Goal: Task Accomplishment & Management: Manage account settings

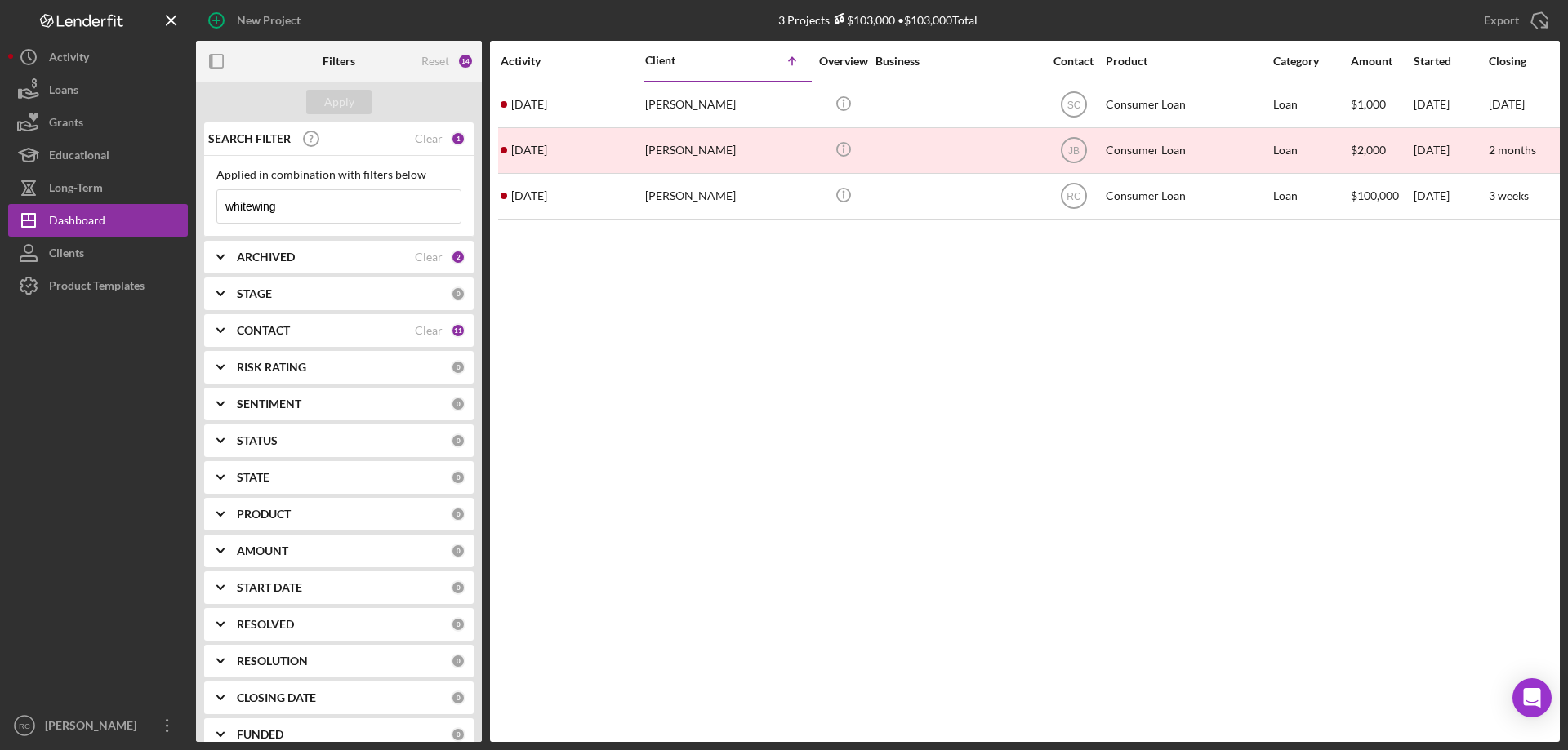
click at [309, 205] on input "whitewing" at bounding box center [338, 207] width 243 height 33
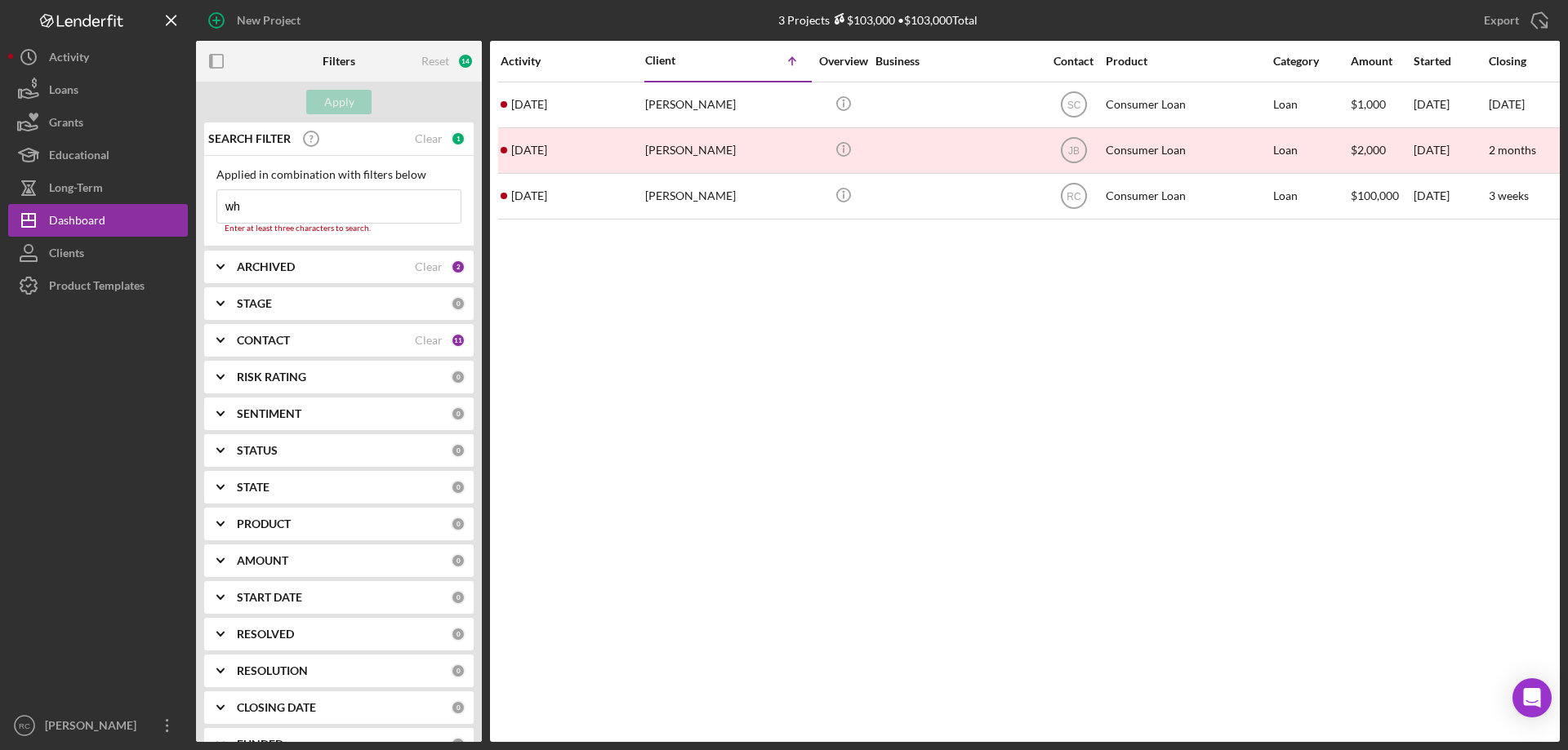
type input "w"
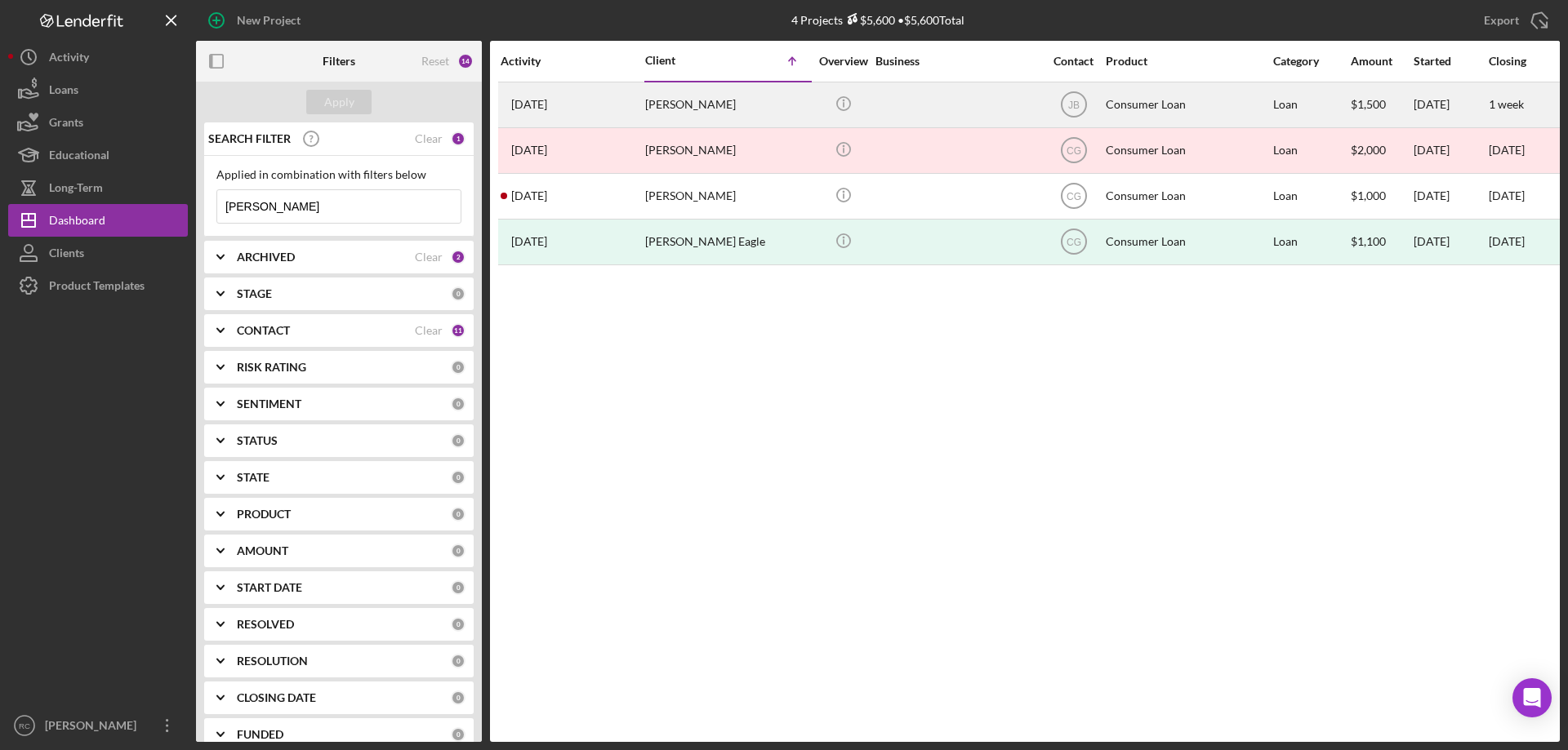
type input "[PERSON_NAME]"
click at [713, 103] on div "[PERSON_NAME]" at bounding box center [727, 105] width 163 height 44
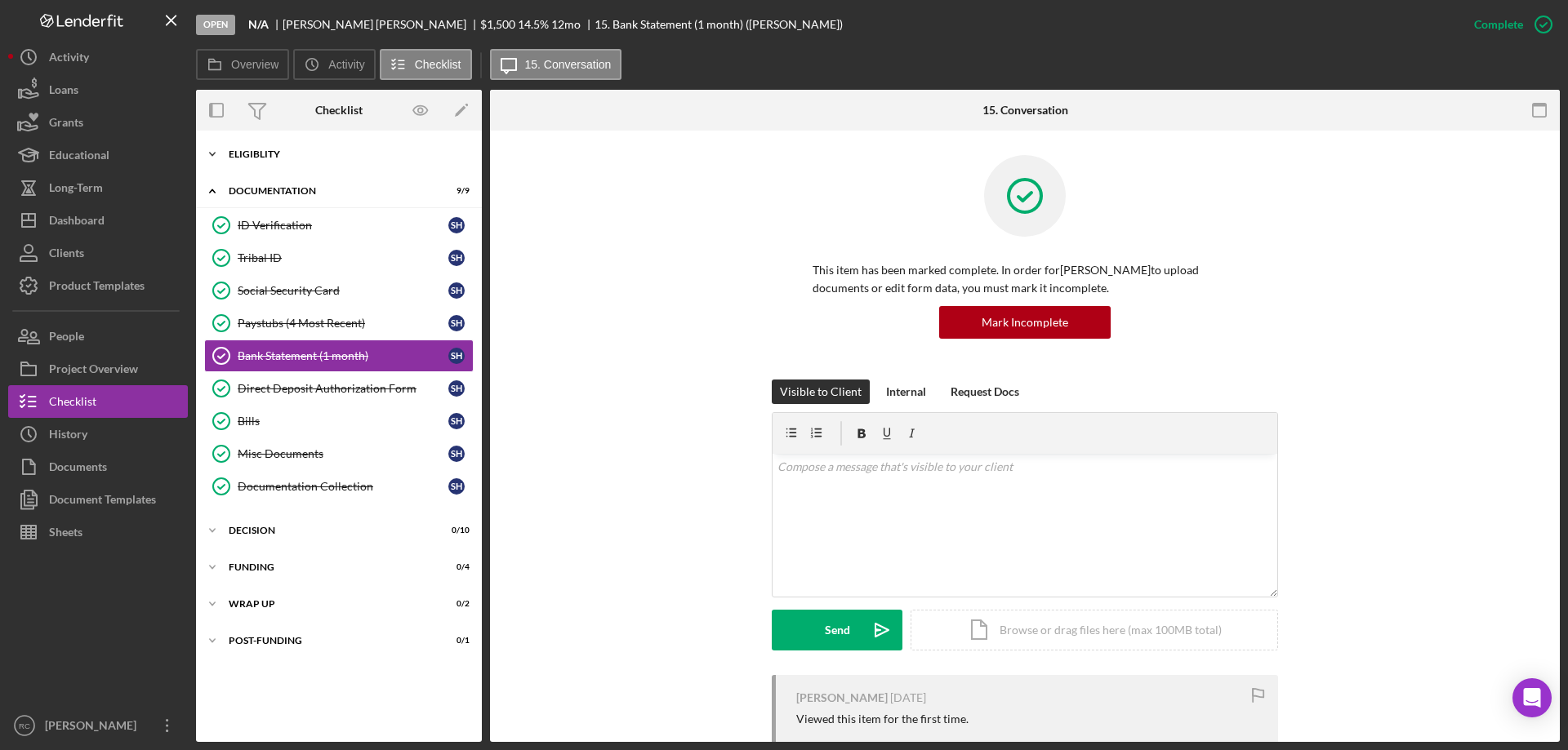
click at [277, 153] on div "Eligiblity" at bounding box center [345, 154] width 233 height 10
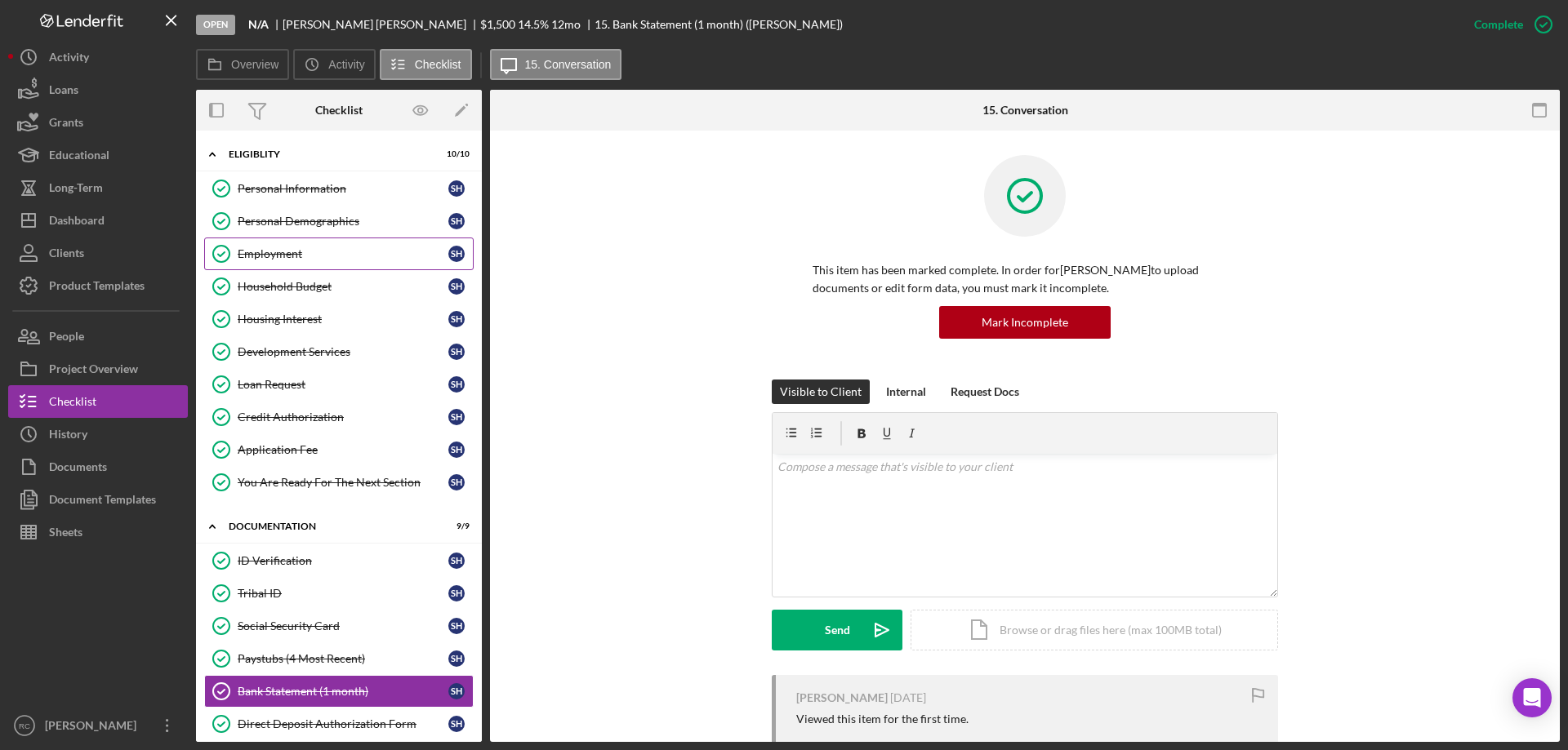
click at [282, 252] on div "Employment" at bounding box center [343, 254] width 211 height 13
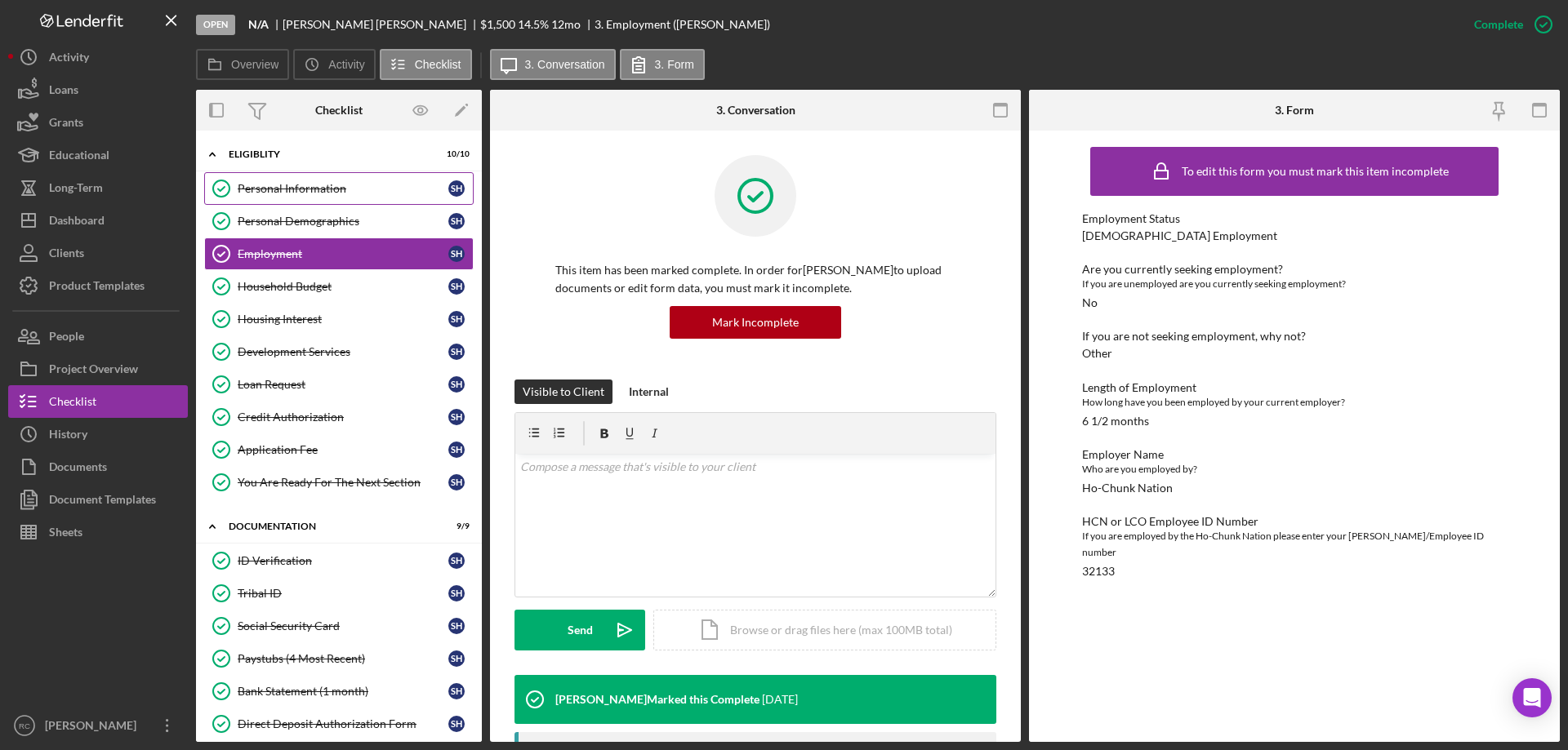
click at [324, 192] on div "Personal Information" at bounding box center [343, 189] width 211 height 13
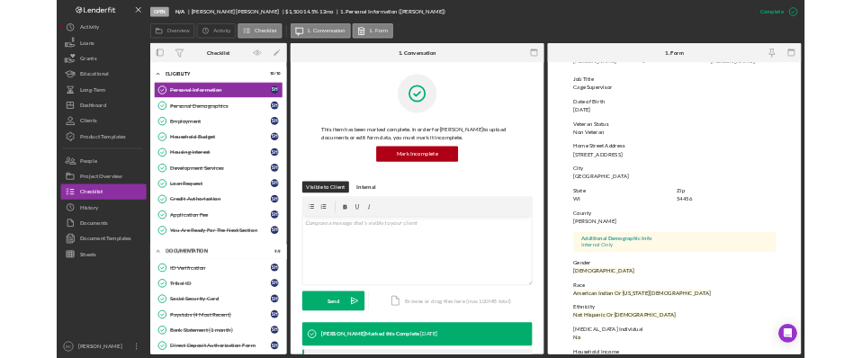
scroll to position [166, 0]
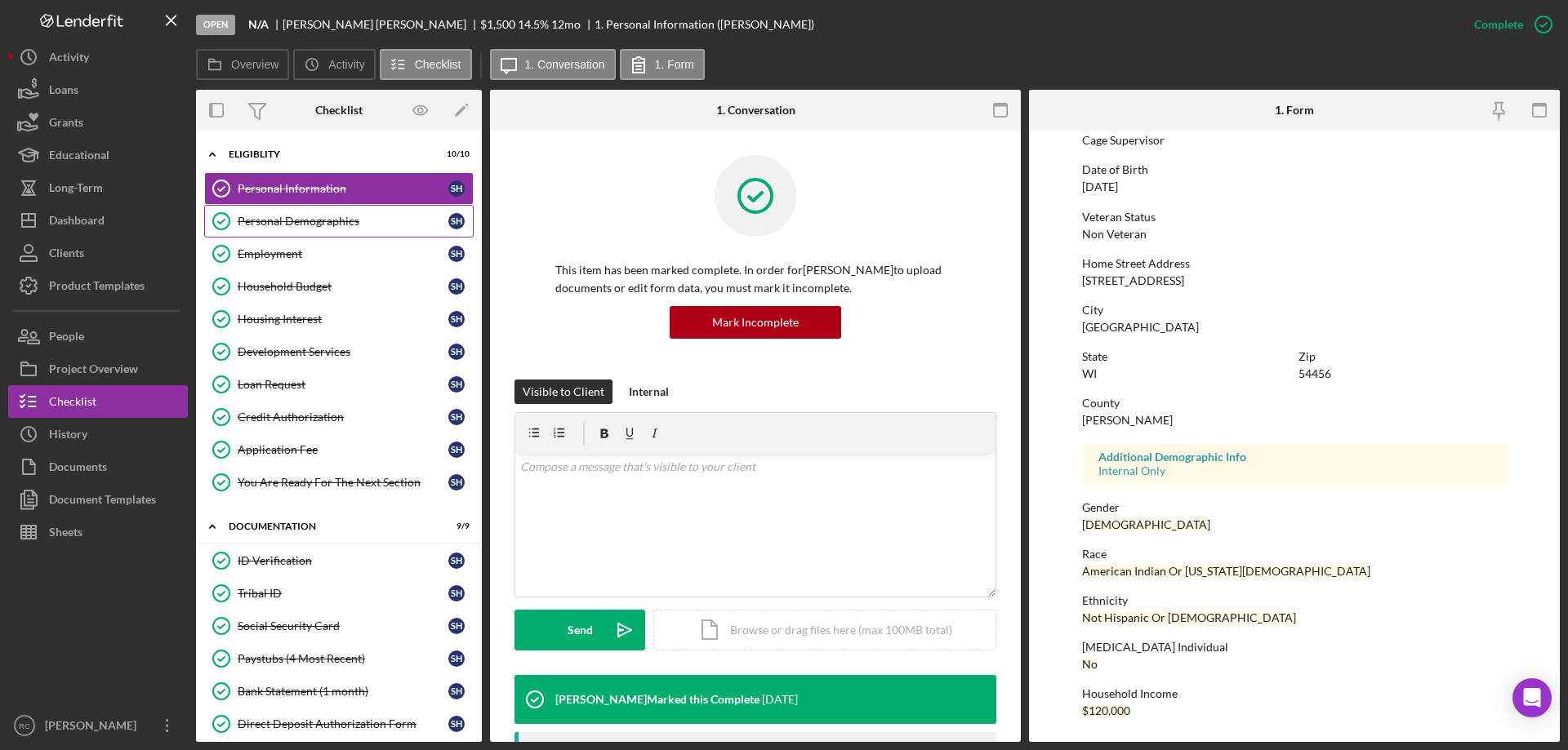
click at [339, 217] on div "Personal Demographics" at bounding box center [343, 221] width 211 height 13
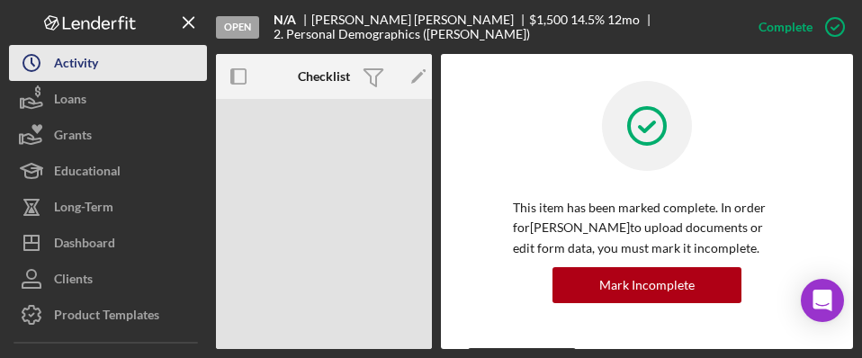
drag, startPoint x: 791, startPoint y: 4, endPoint x: 79, endPoint y: 64, distance: 714.6
click at [79, 64] on div "Activity" at bounding box center [76, 65] width 44 height 41
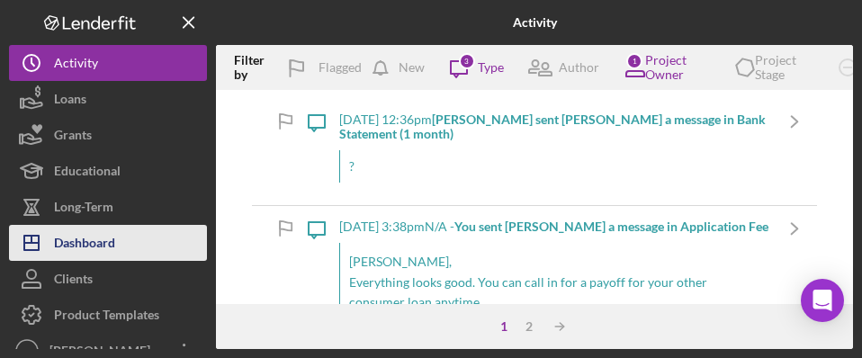
scroll to position [20, 0]
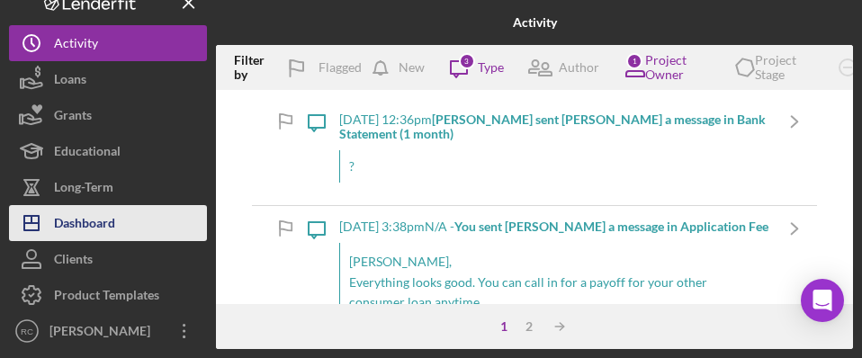
click at [89, 223] on div "Dashboard" at bounding box center [84, 225] width 61 height 41
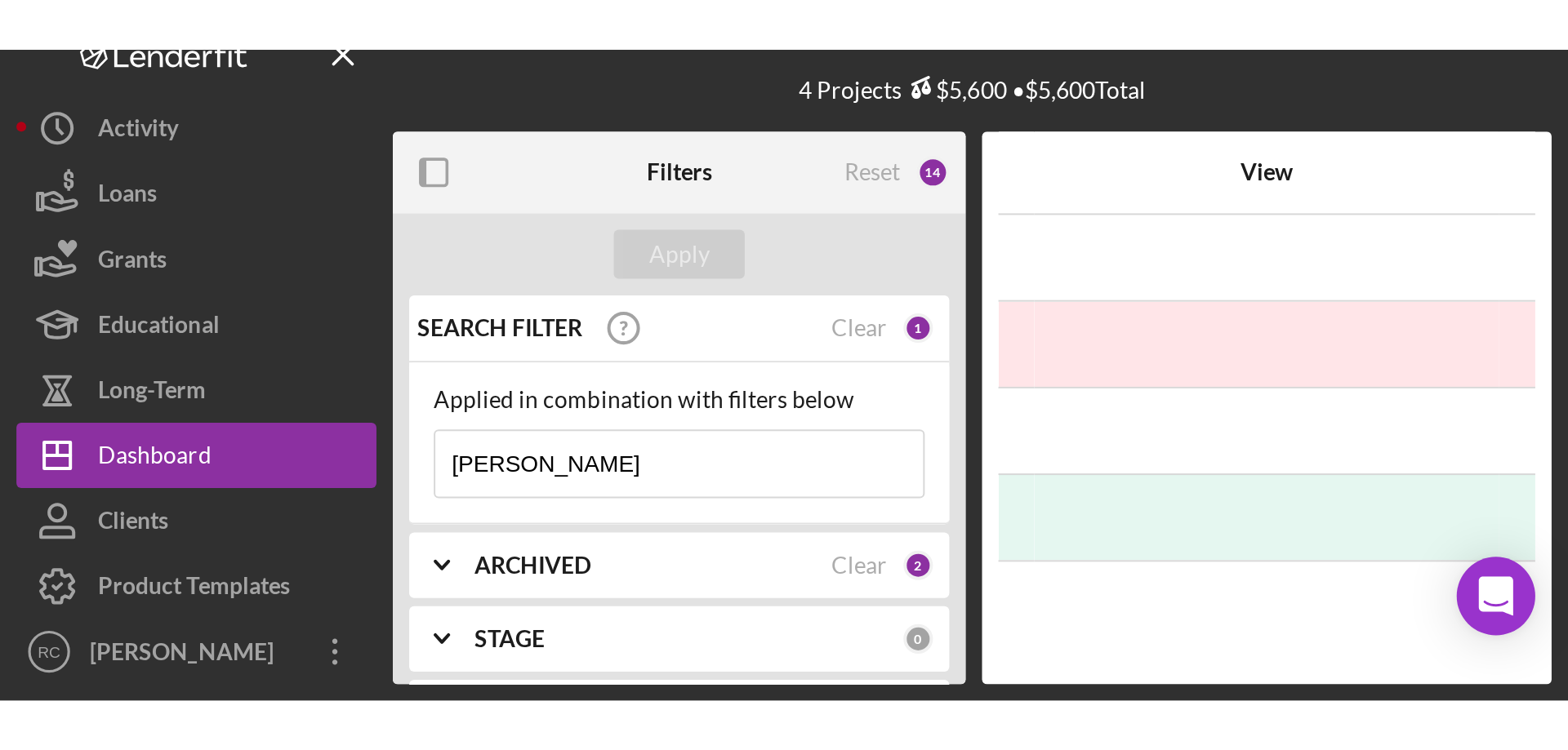
scroll to position [435, 0]
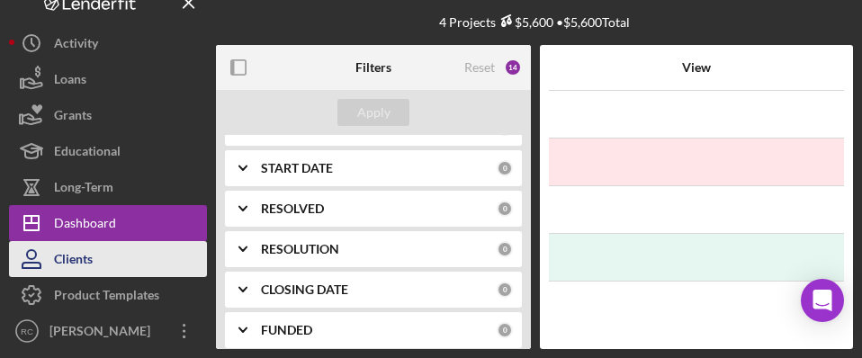
click at [75, 253] on div "Clients" at bounding box center [73, 261] width 39 height 41
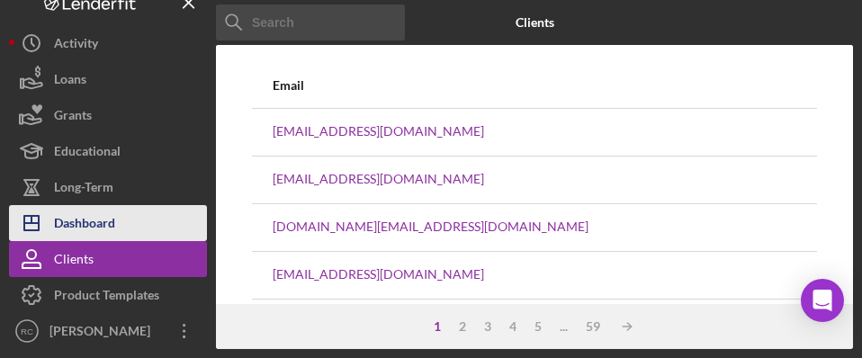
click at [103, 205] on div "Dashboard" at bounding box center [84, 225] width 61 height 41
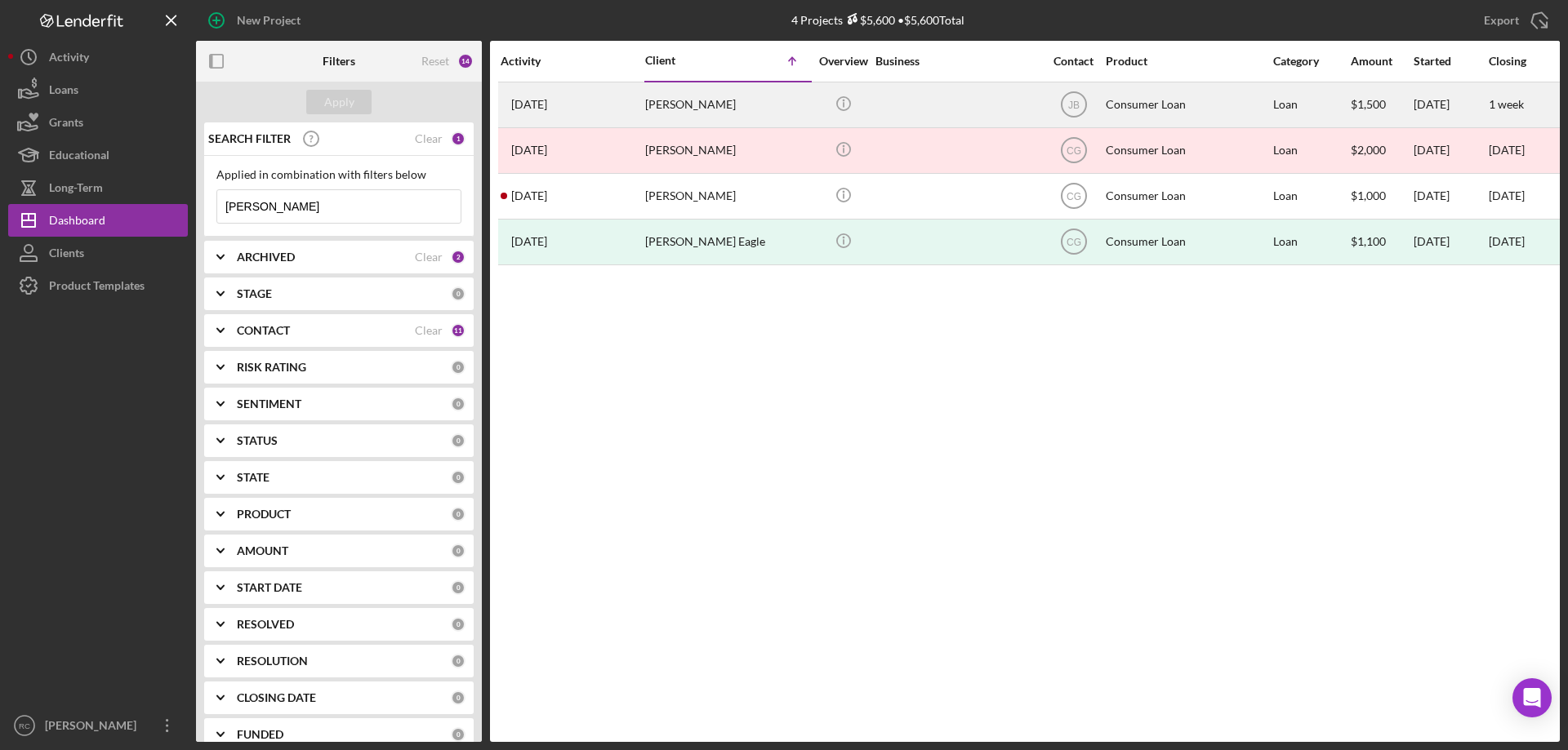
click at [707, 103] on div "[PERSON_NAME]" at bounding box center [727, 105] width 163 height 44
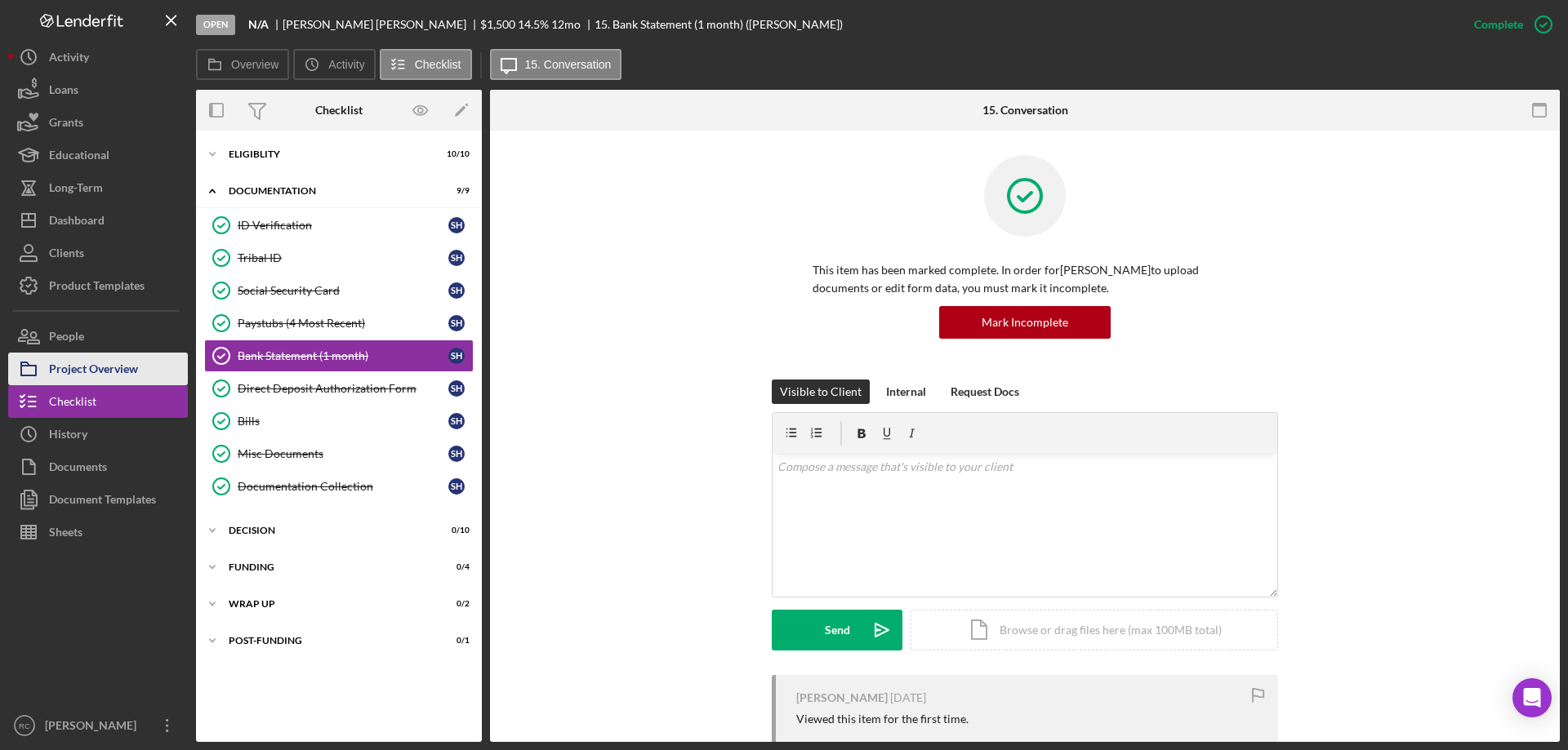
click at [138, 366] on div "Project Overview" at bounding box center [93, 371] width 89 height 37
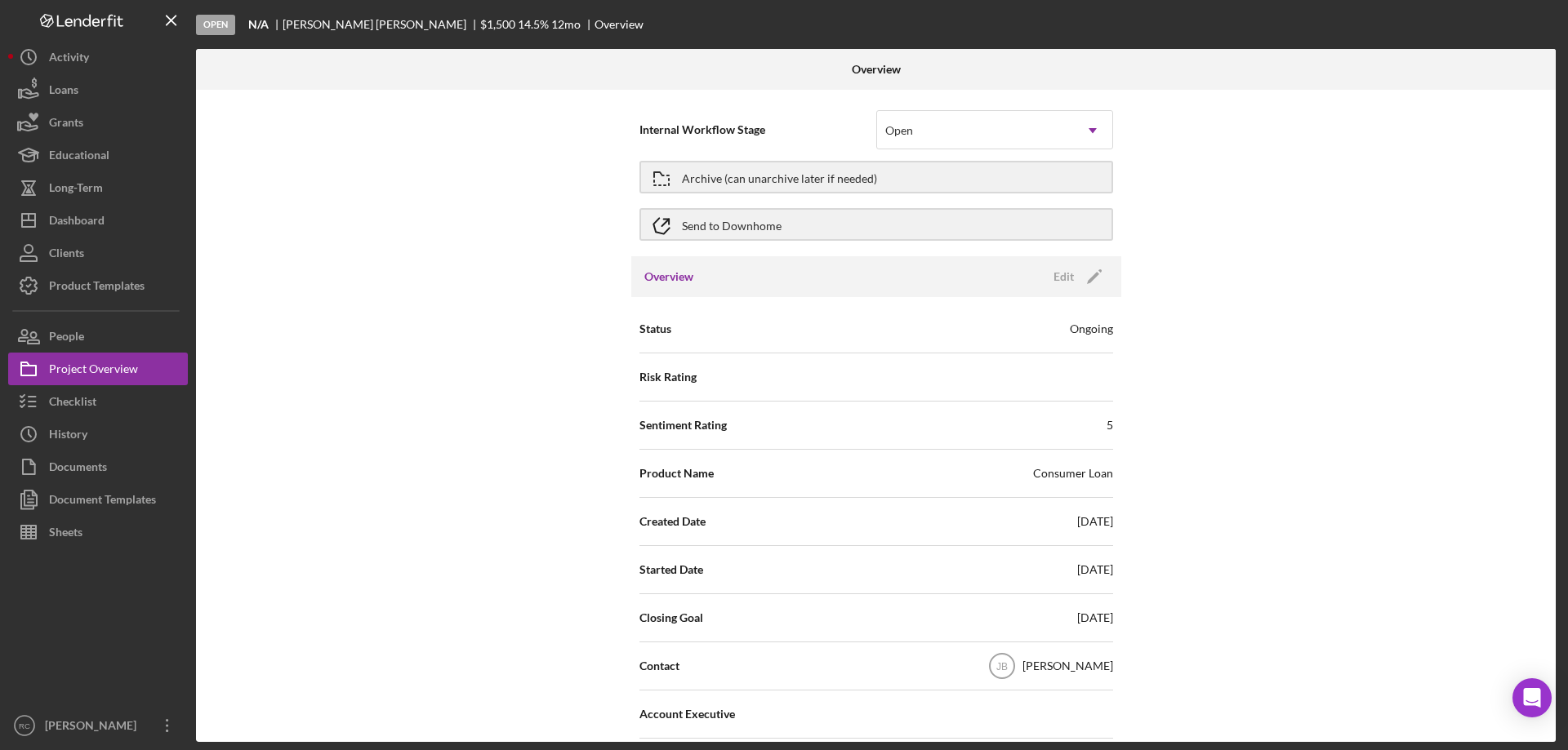
scroll to position [326, 0]
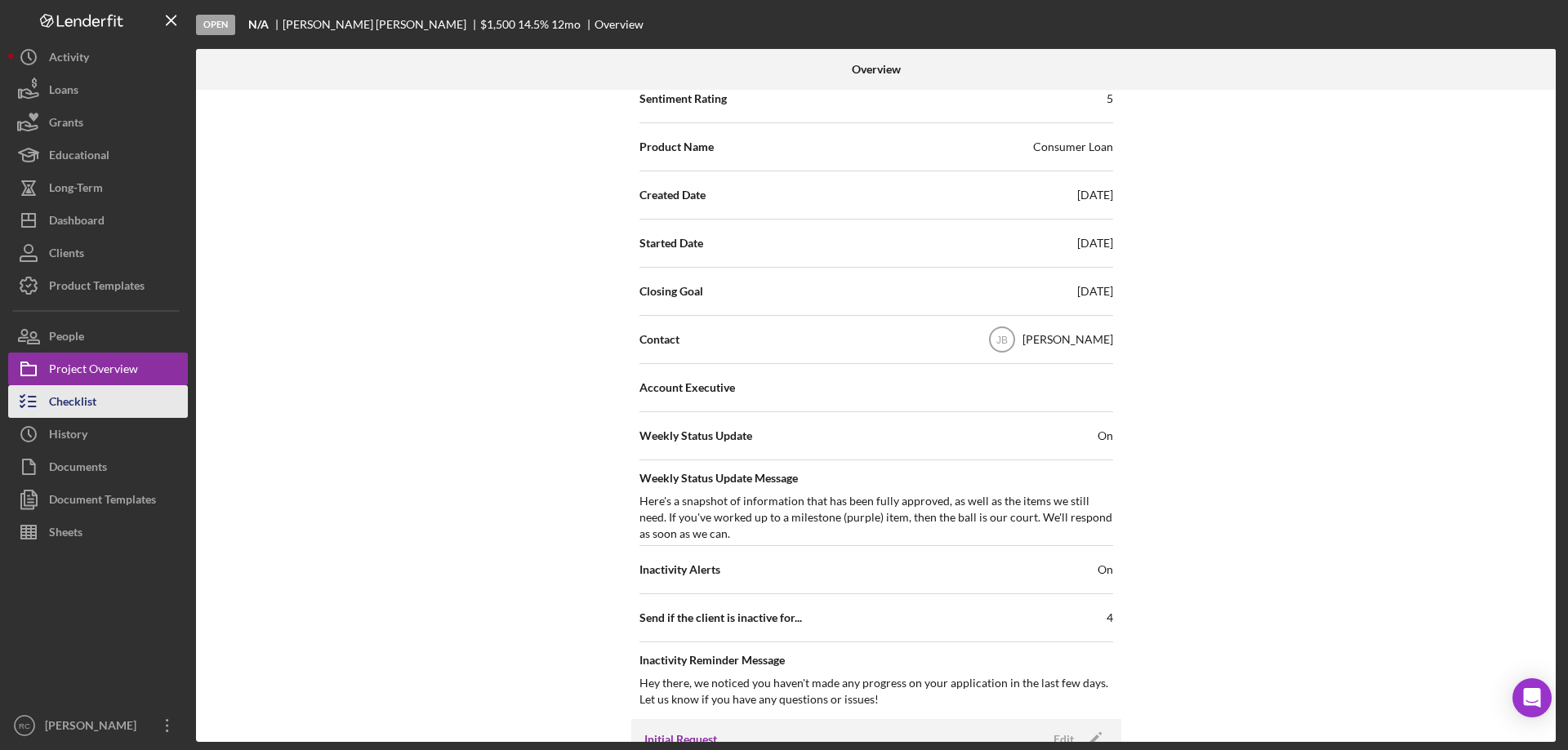
click at [99, 394] on button "Checklist" at bounding box center [98, 402] width 180 height 33
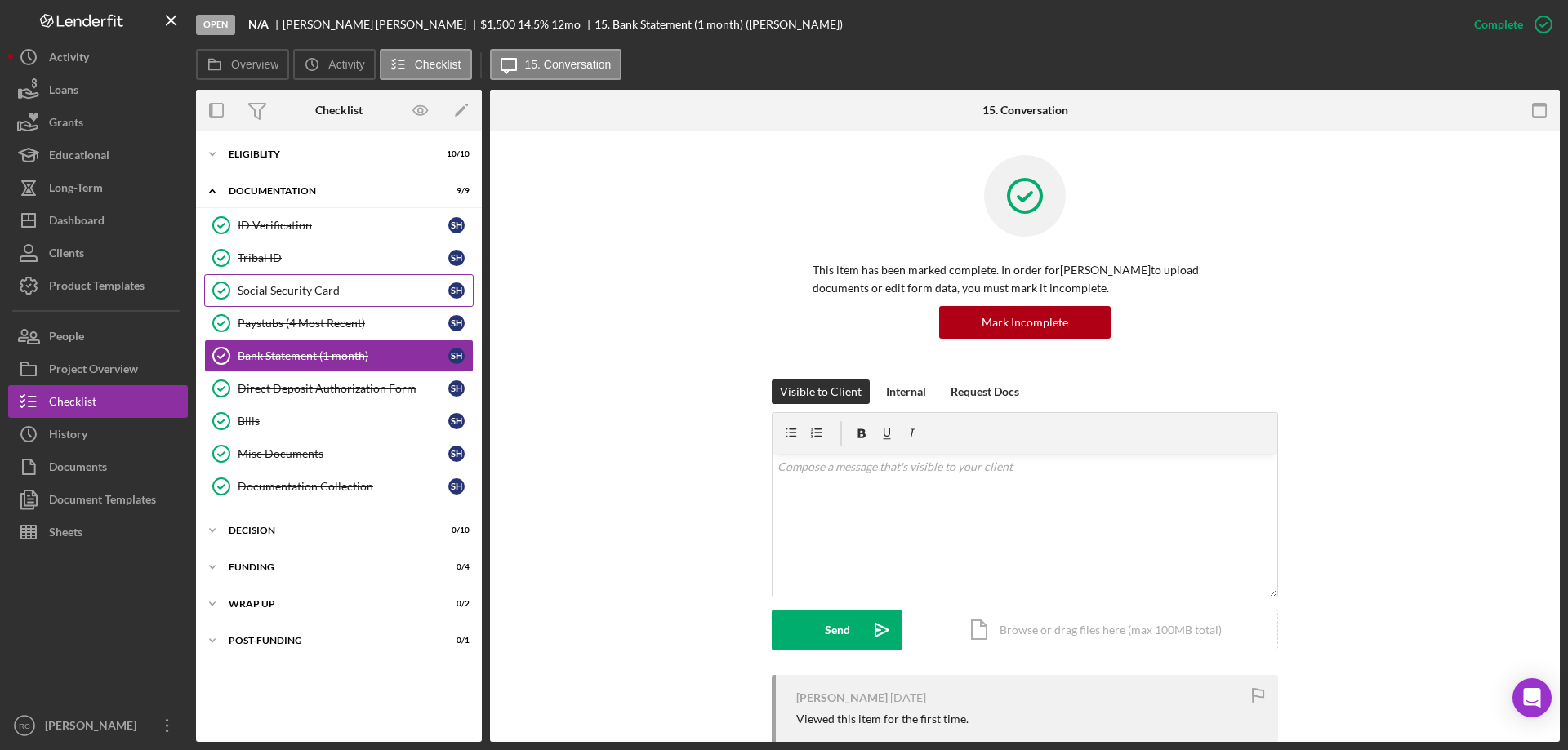
click at [308, 287] on div "Social Security Card" at bounding box center [343, 290] width 211 height 13
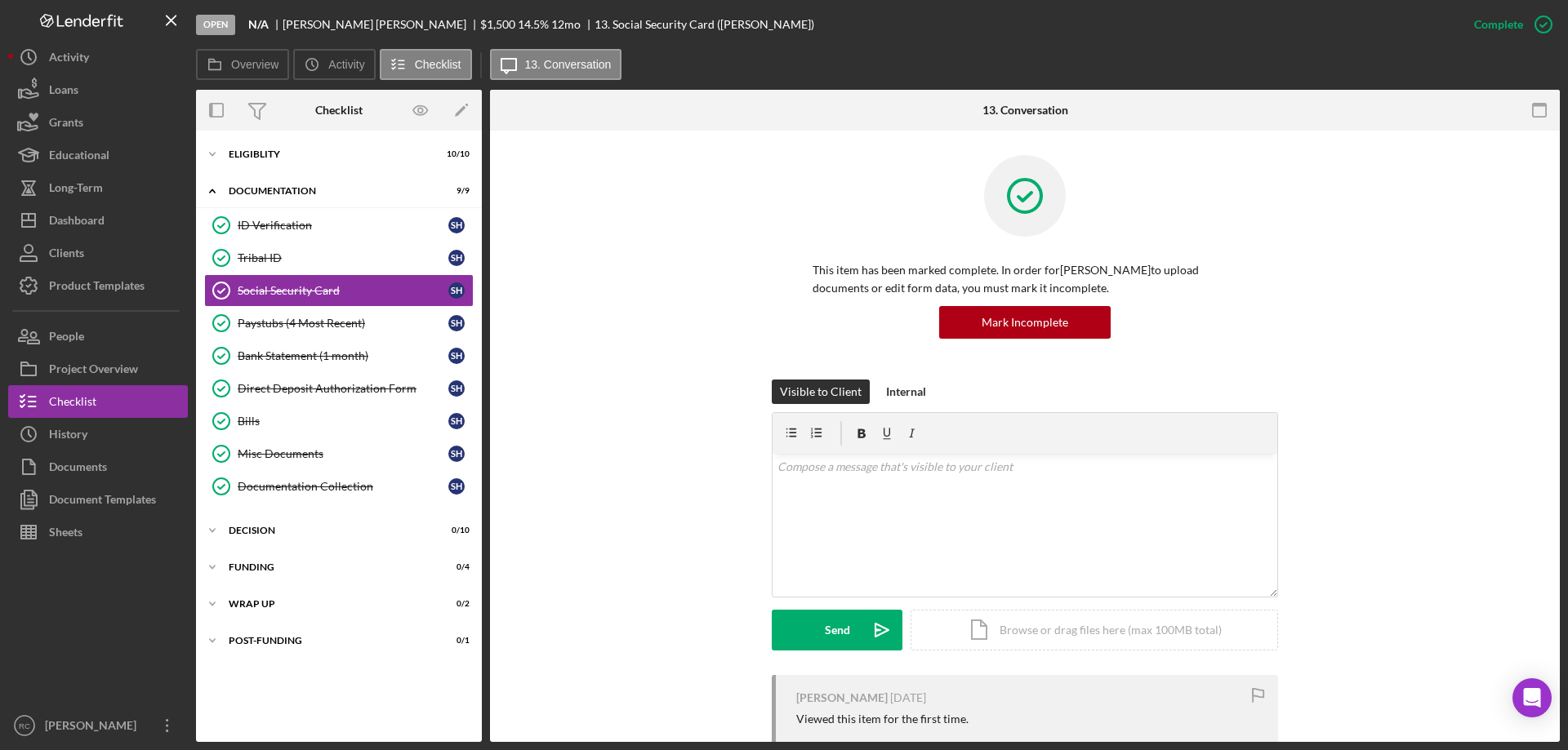
scroll to position [326, 0]
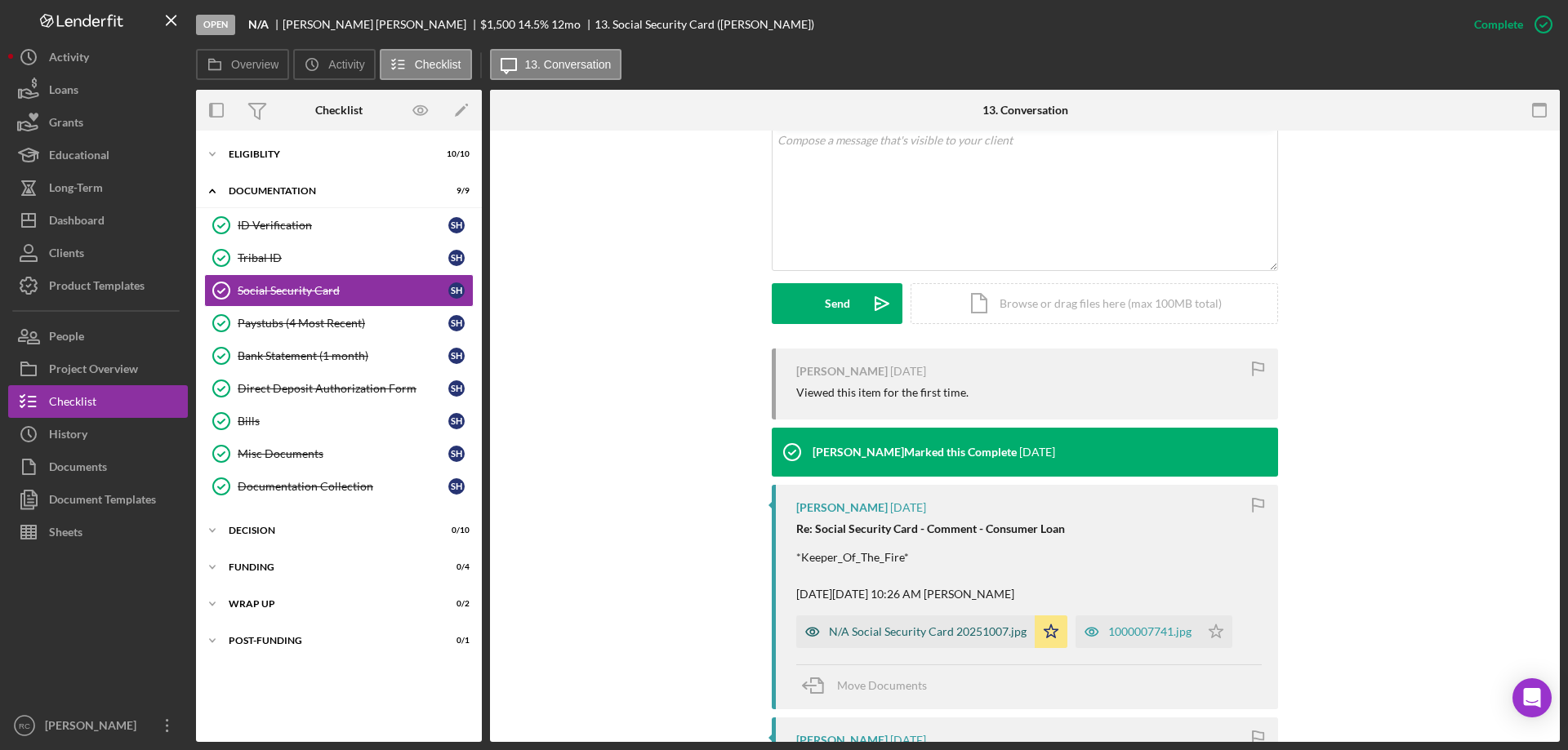
click at [954, 634] on div "N/A Social Security Card 20251007.jpg" at bounding box center [928, 632] width 198 height 13
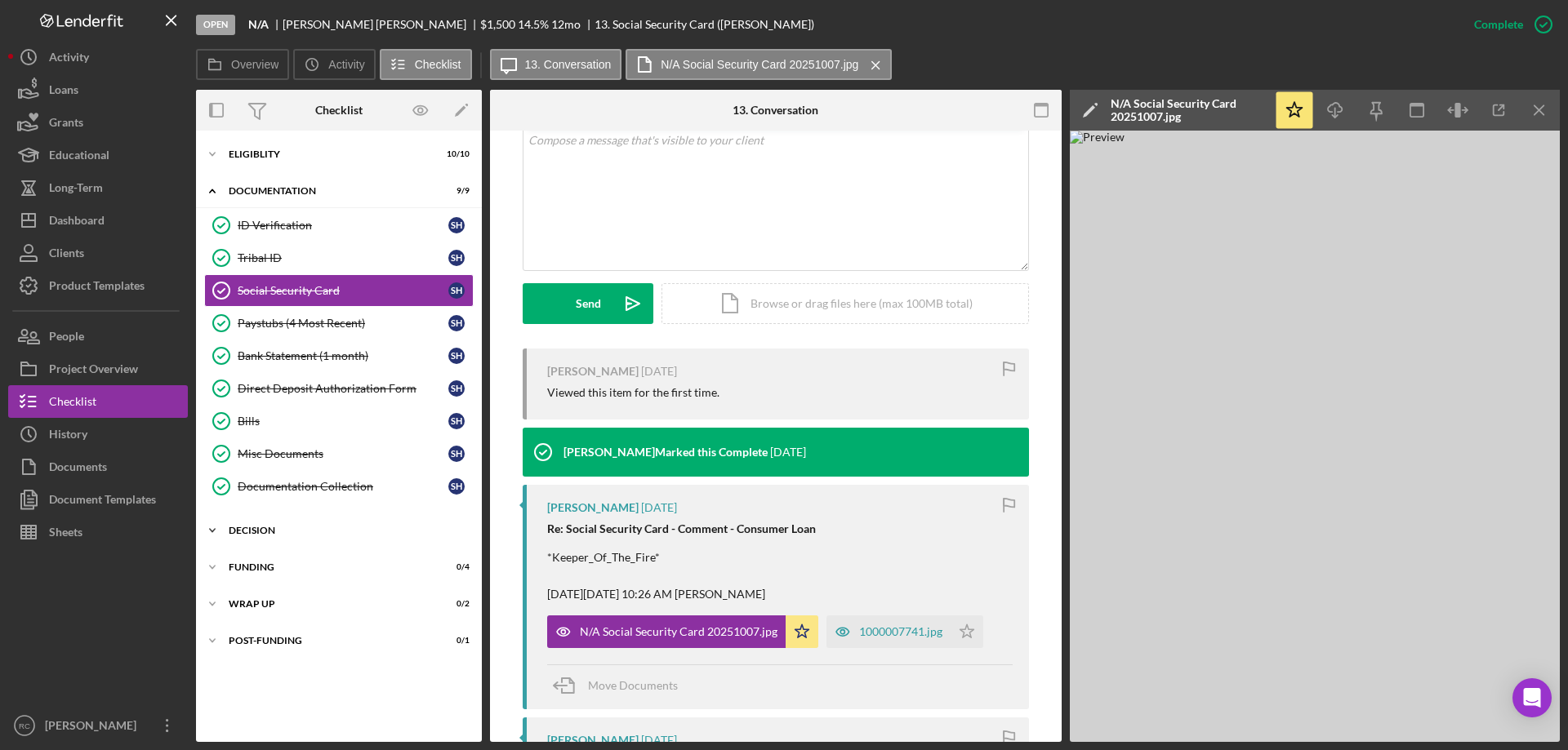
click at [231, 523] on div "Icon/Expander Decision 0 / 10" at bounding box center [338, 531] width 286 height 33
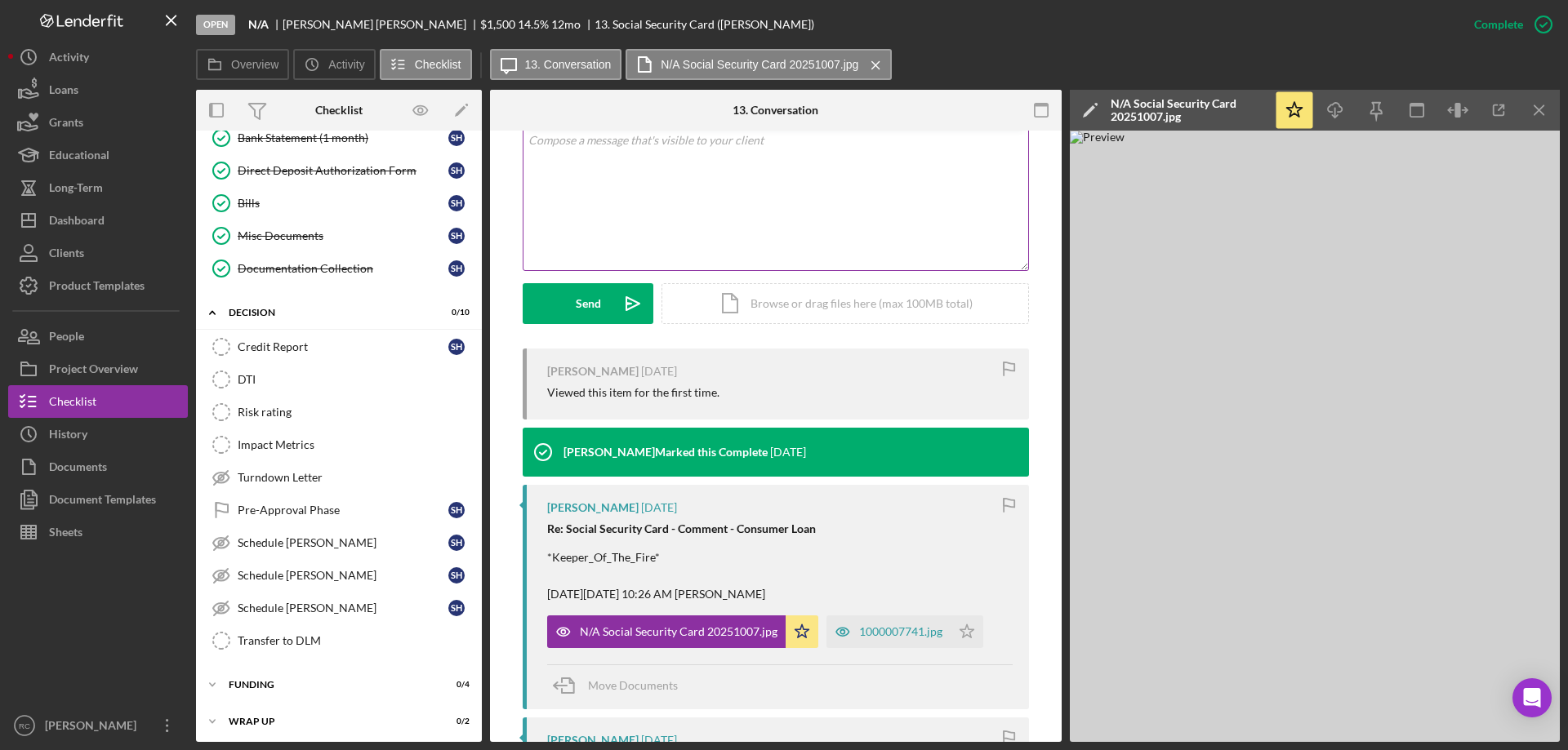
click at [556, 146] on p at bounding box center [776, 141] width 495 height 18
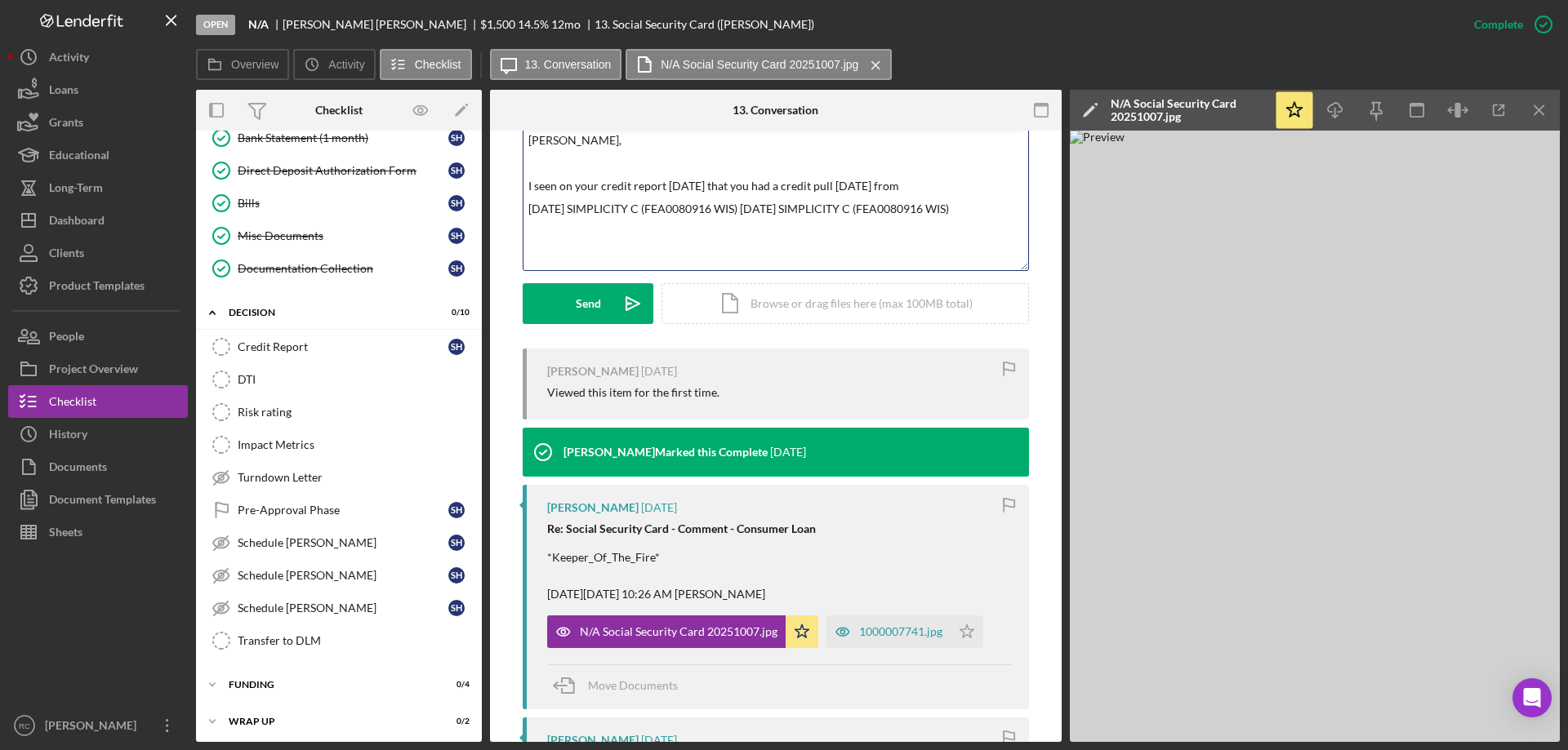
click at [749, 205] on p "[DATE] SIMPLICITY C (FEA0080916 WIS) [DATE] SIMPLICITY C (FEA0080916 WIS)" at bounding box center [776, 209] width 495 height 18
click at [795, 239] on p "[DATE] SIMPLICITY C (FEA0080916 WIS)" at bounding box center [776, 232] width 495 height 18
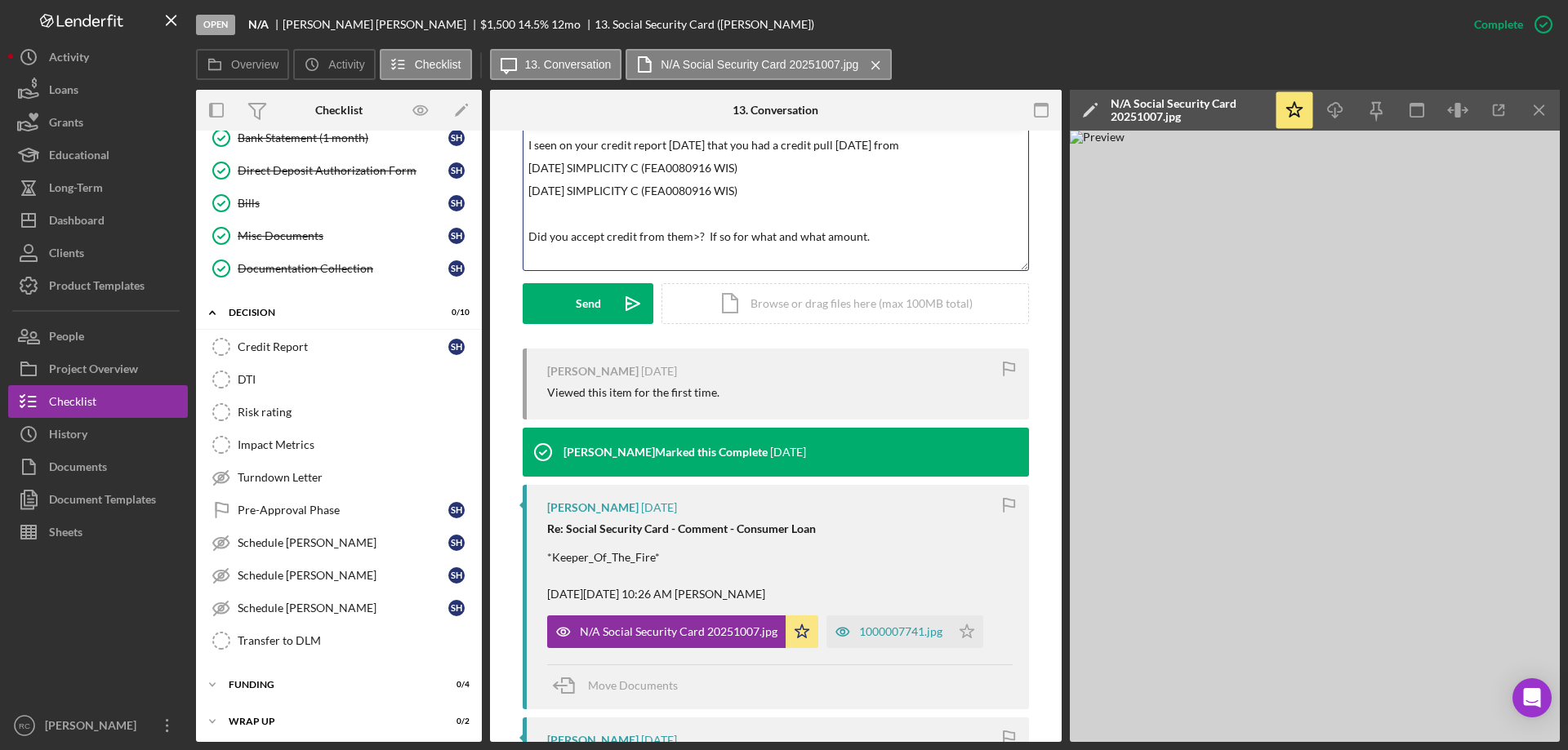
scroll to position [63, 0]
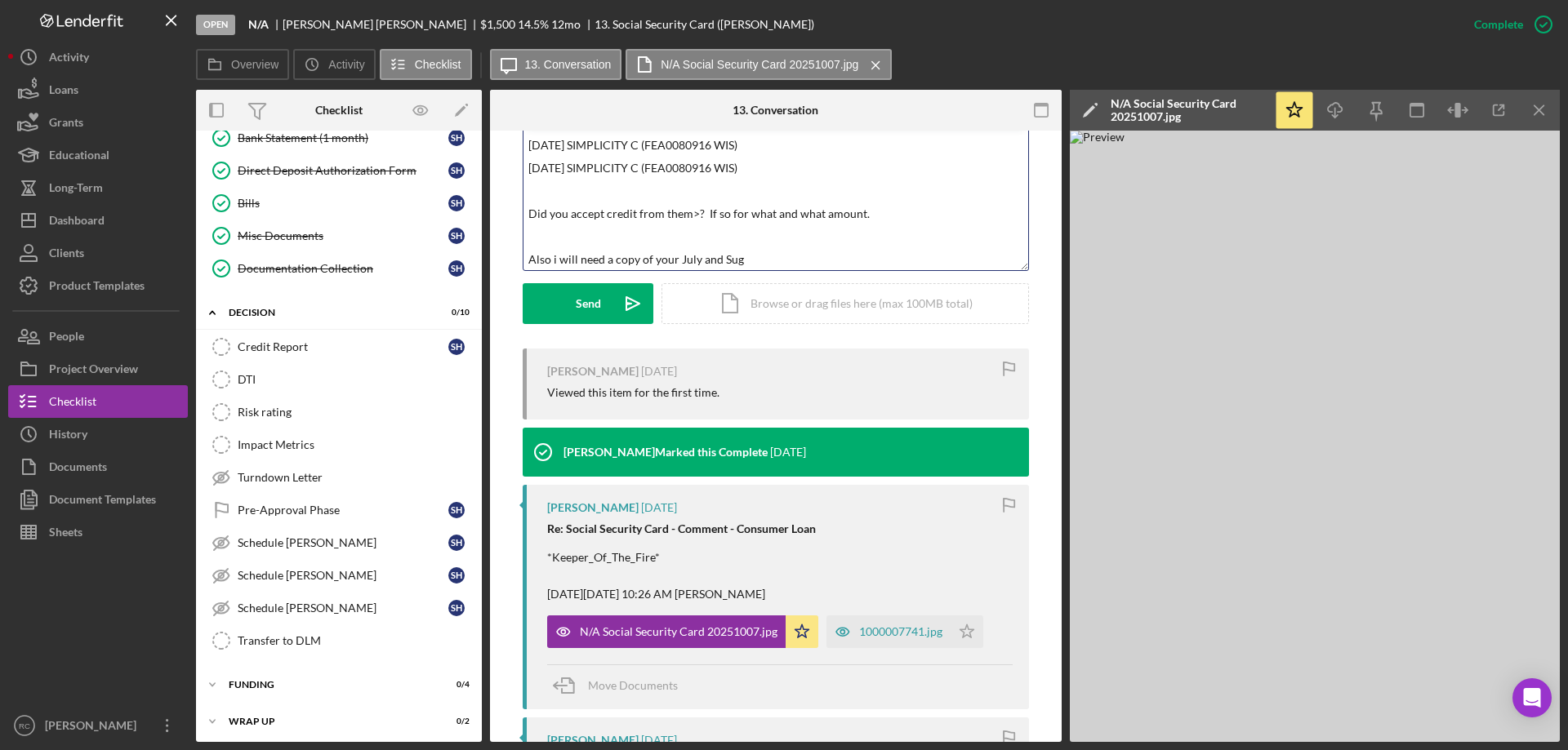
click at [750, 262] on p "Also i will need a copy of your July and Sug" at bounding box center [776, 259] width 495 height 18
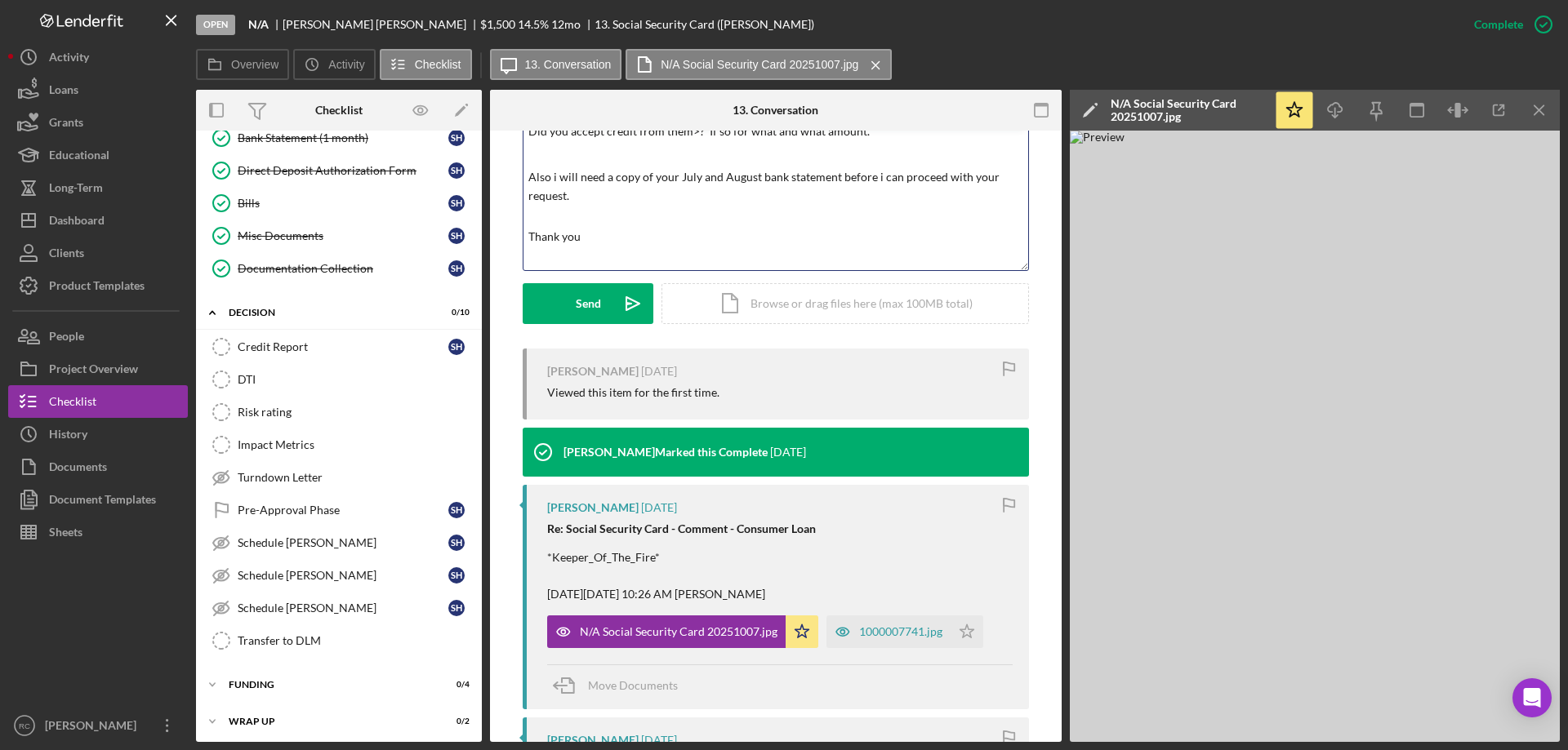
scroll to position [169, 0]
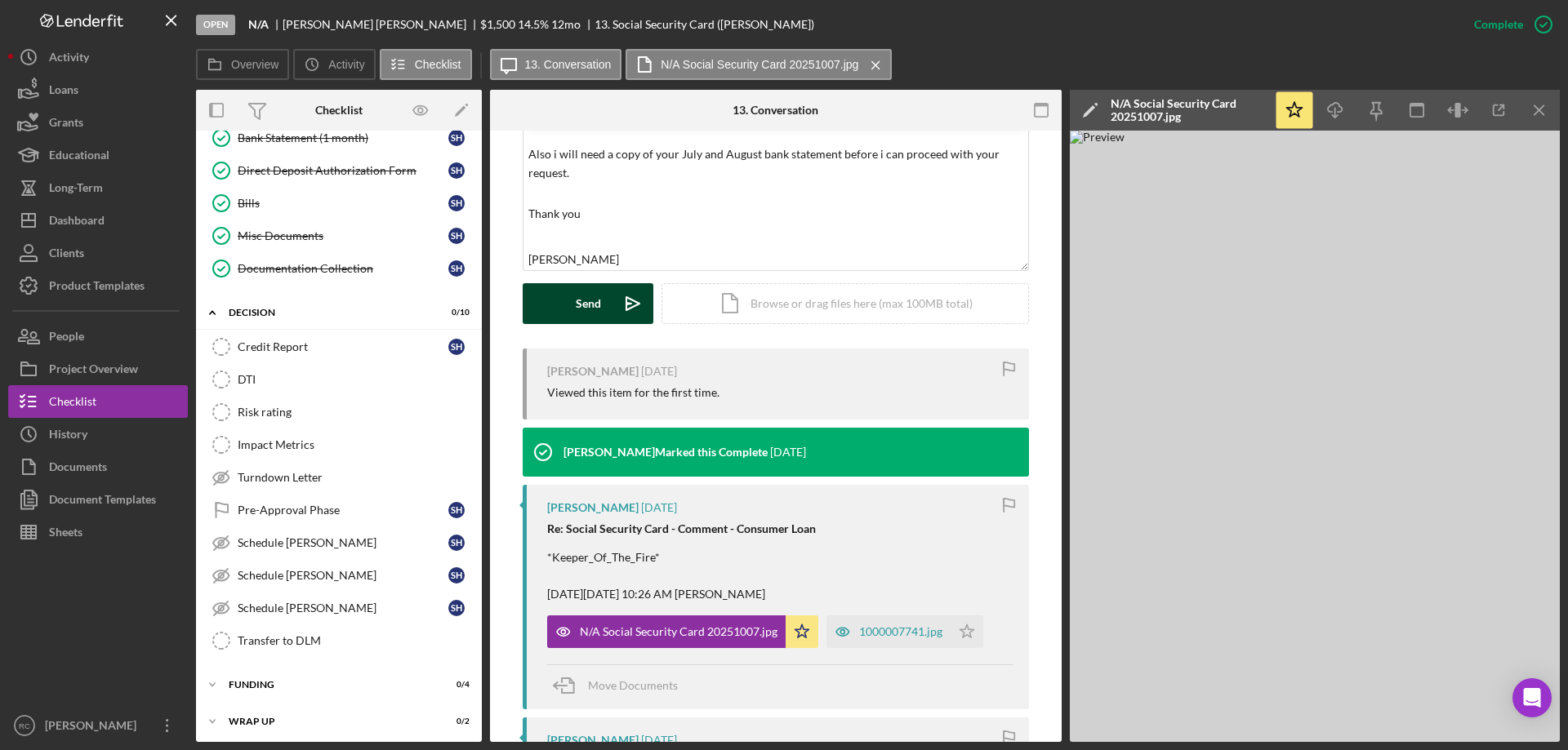
click at [589, 297] on div "Send" at bounding box center [589, 303] width 25 height 41
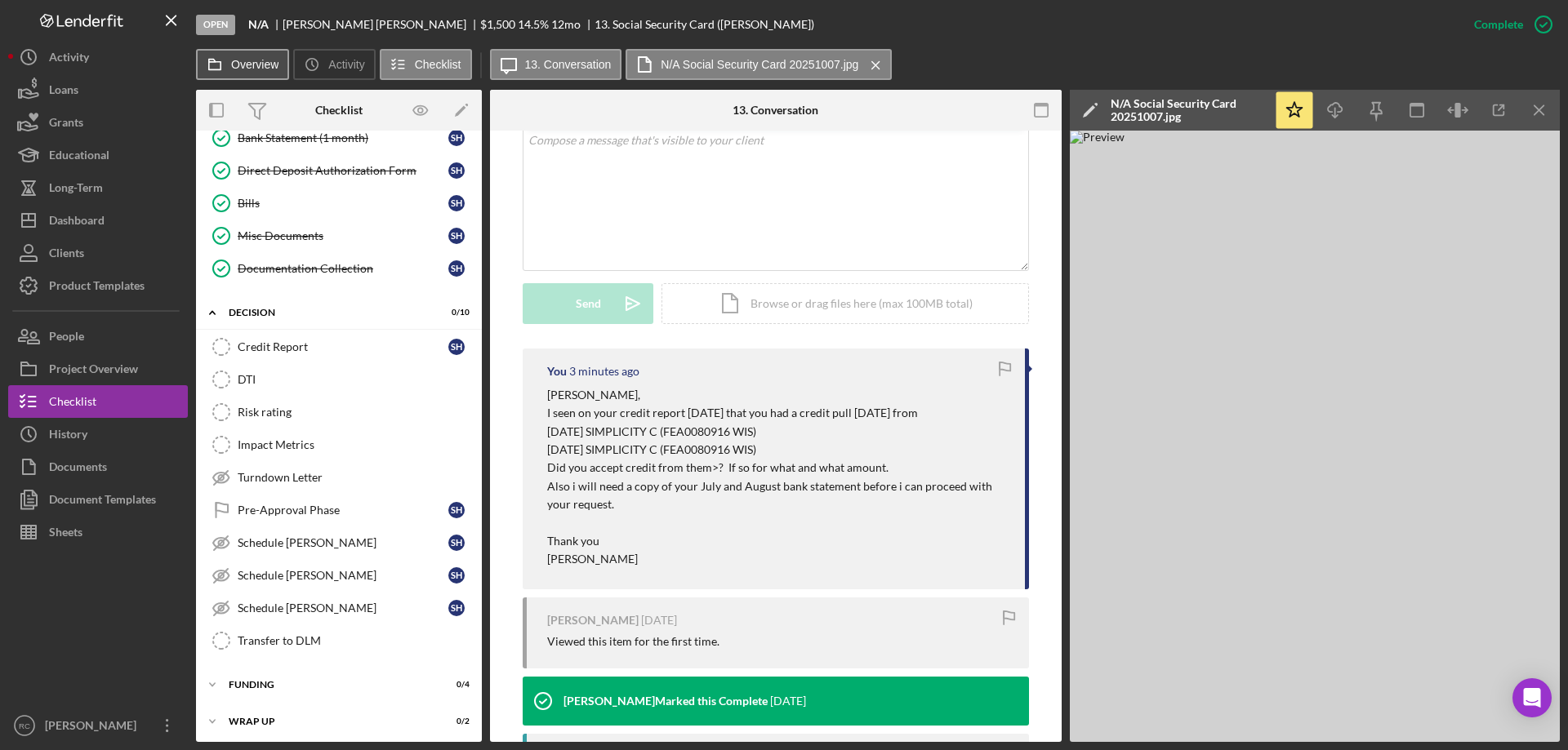
click at [245, 57] on button "Overview" at bounding box center [242, 64] width 93 height 31
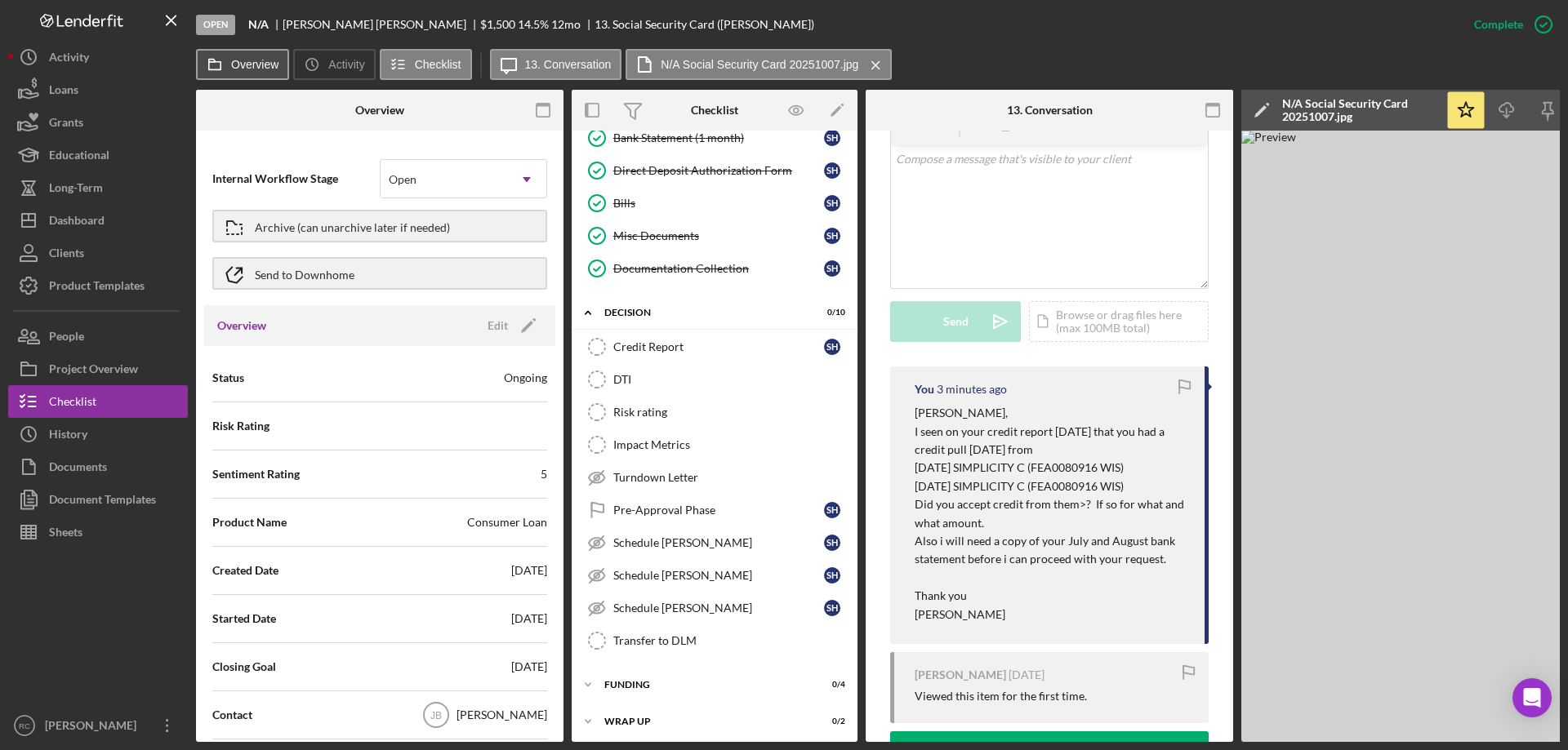
scroll to position [345, 0]
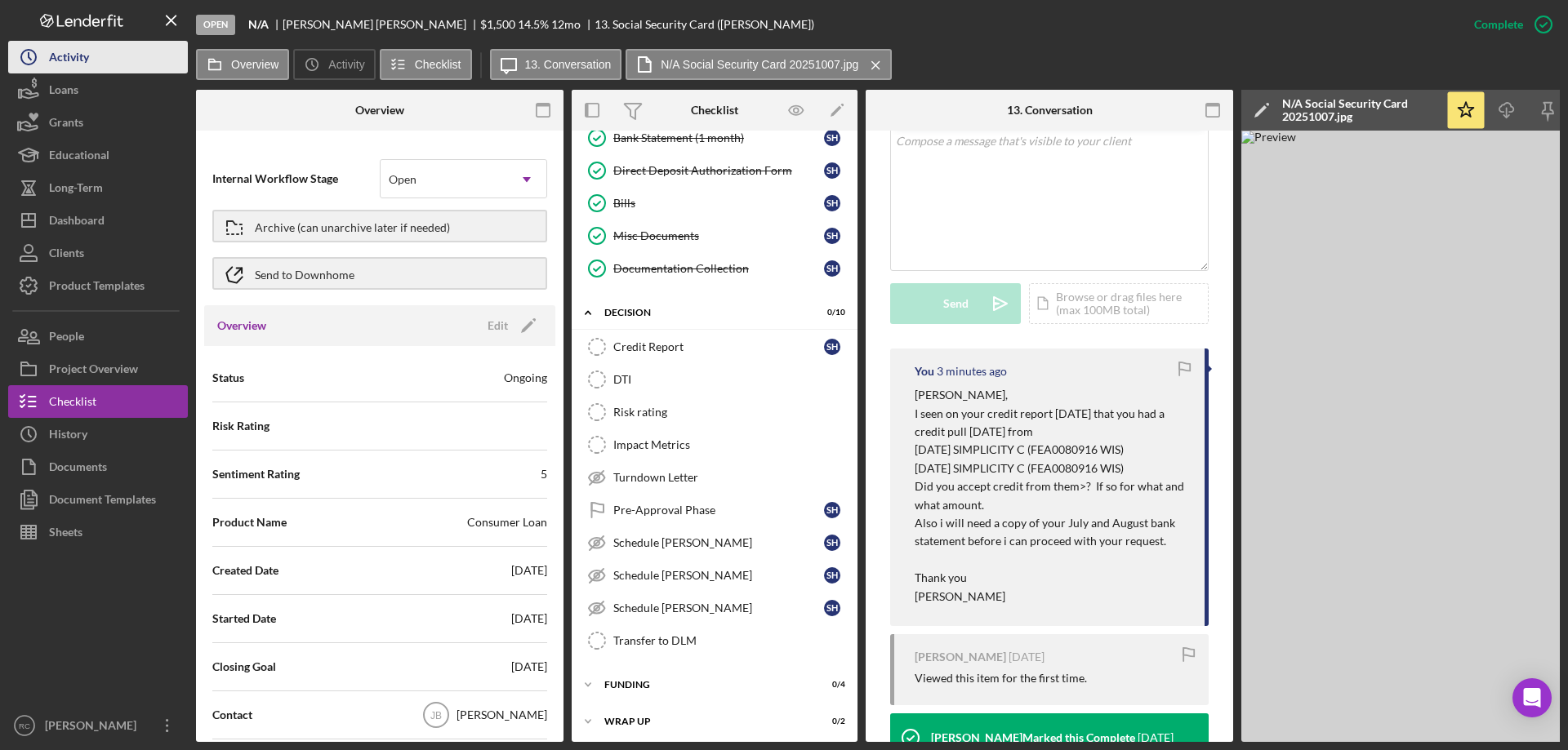
click at [54, 54] on div "Activity" at bounding box center [69, 59] width 40 height 37
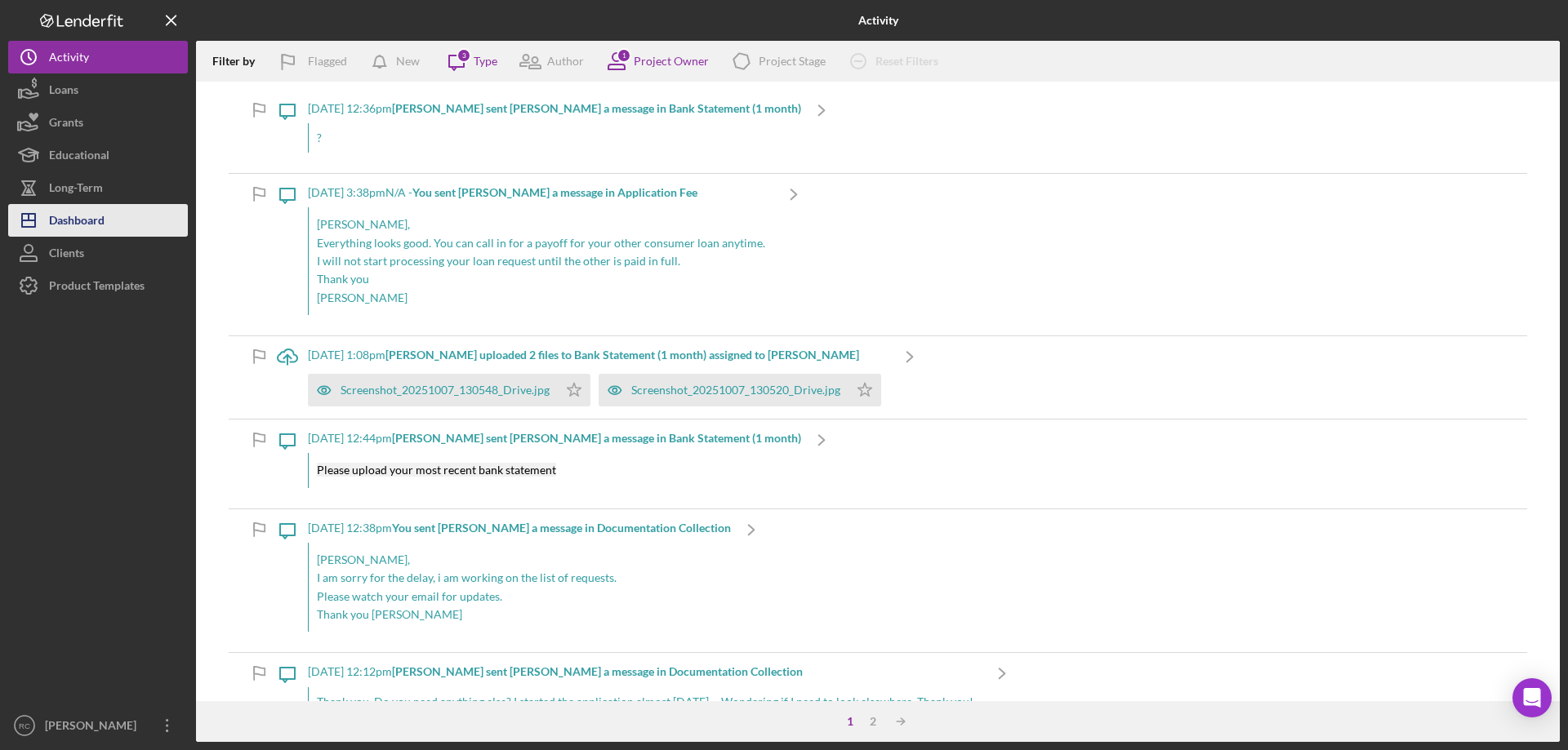
click at [98, 219] on div "Dashboard" at bounding box center [76, 222] width 55 height 37
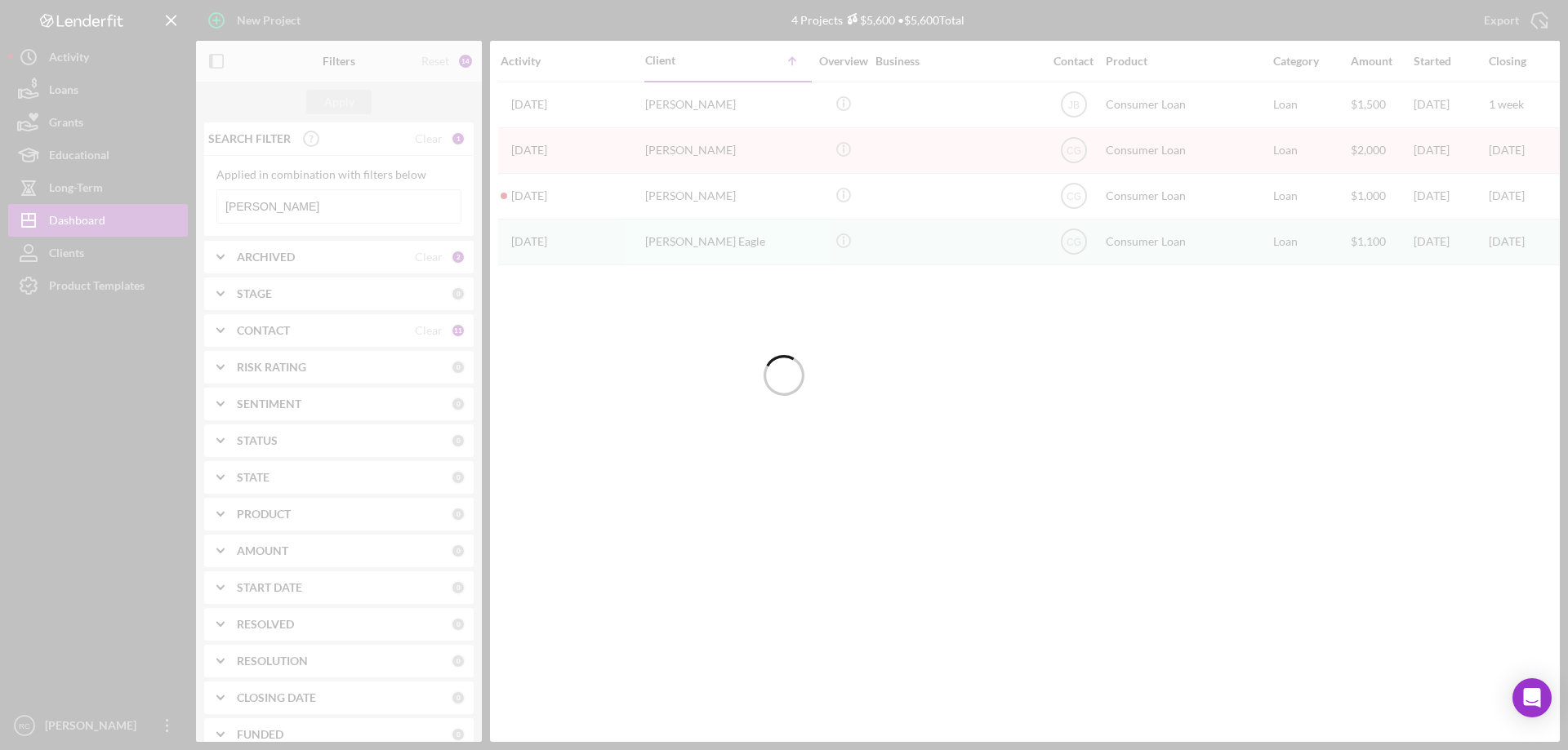
click at [292, 200] on div at bounding box center [784, 375] width 1568 height 750
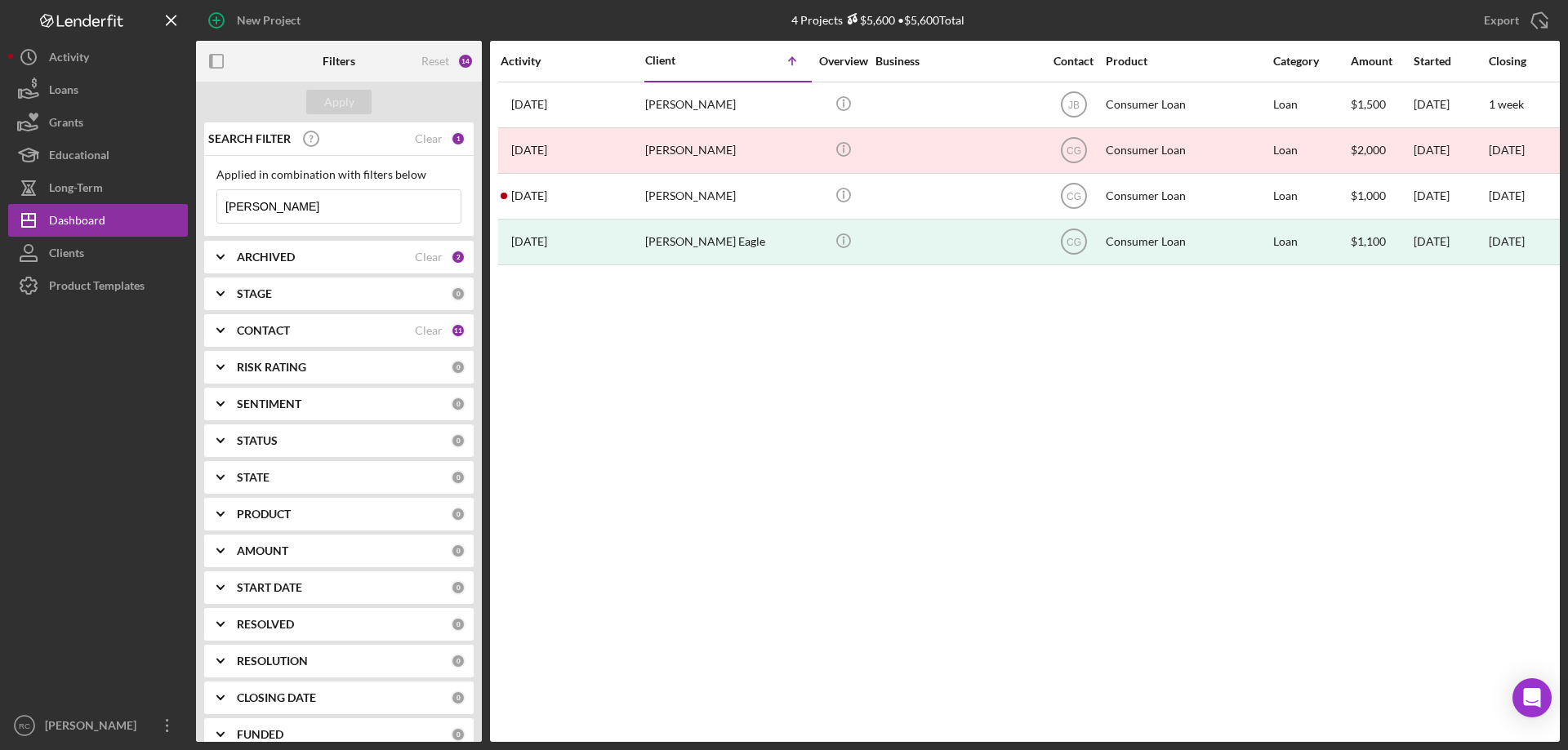
click at [288, 209] on input "[PERSON_NAME]" at bounding box center [338, 207] width 243 height 33
type input "s"
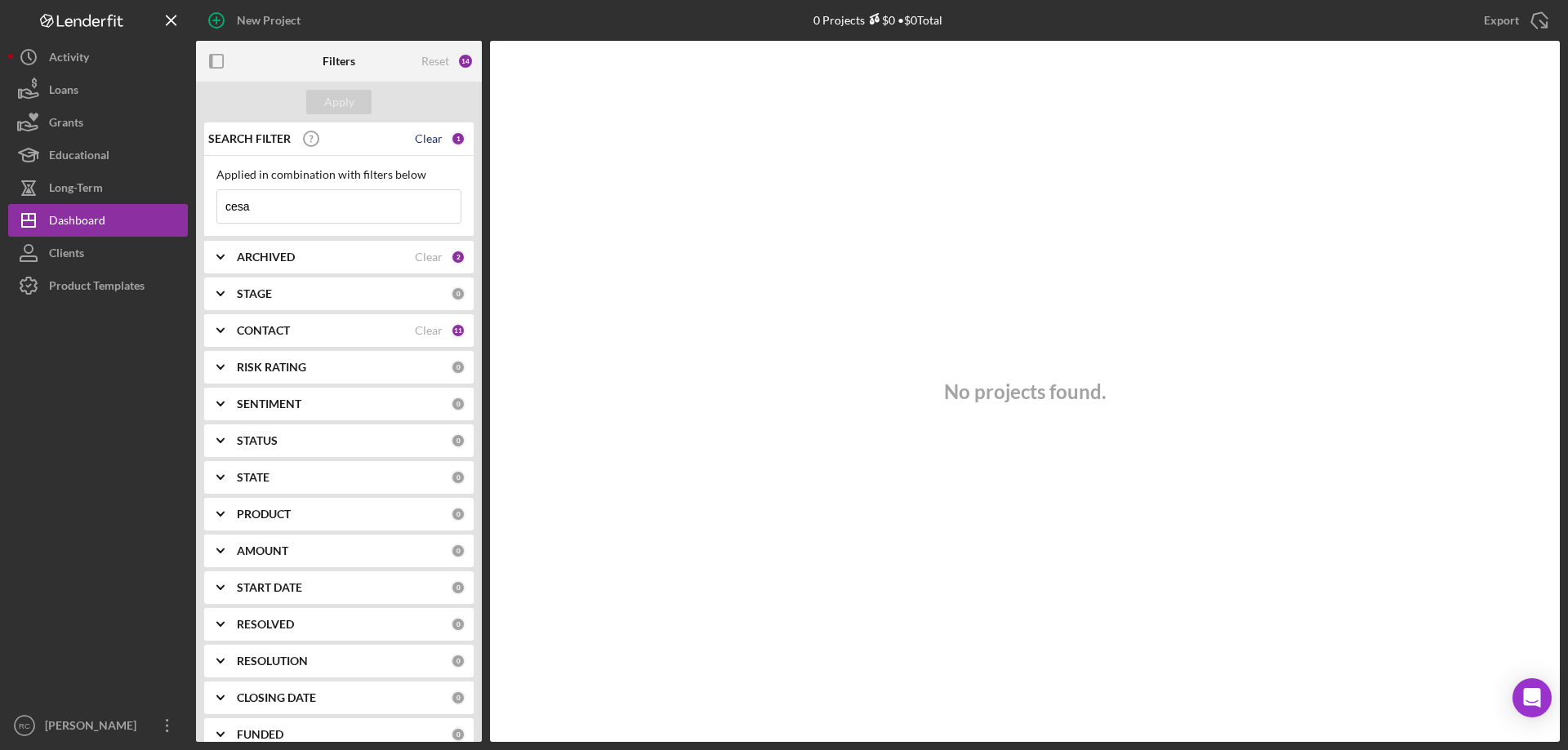
type input "cesa"
click at [420, 140] on div "Clear" at bounding box center [428, 139] width 28 height 13
click at [267, 256] on b "ARCHIVED" at bounding box center [266, 257] width 58 height 13
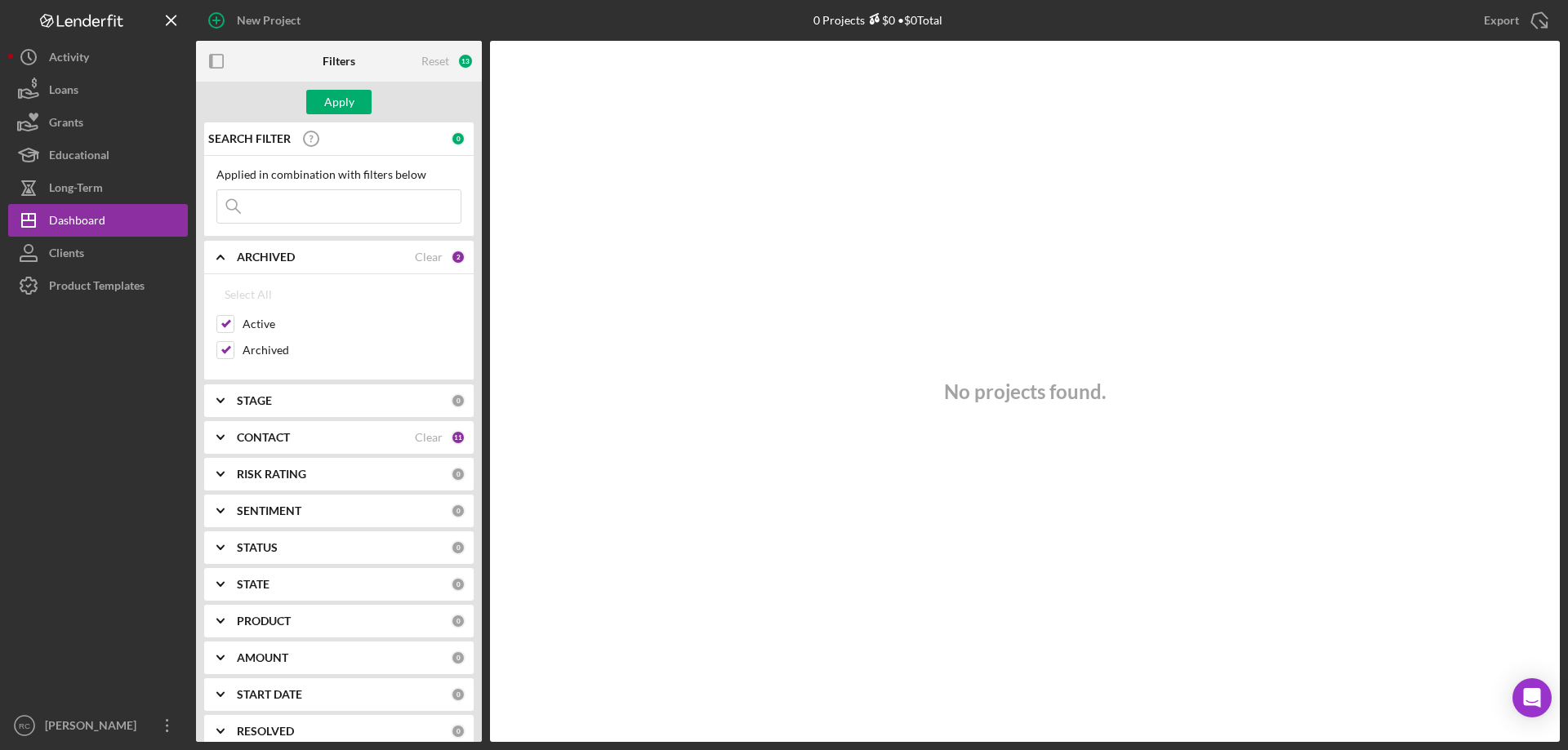
click at [266, 396] on b "STAGE" at bounding box center [254, 401] width 35 height 13
click at [269, 609] on div "CONTACT Clear 11" at bounding box center [351, 623] width 229 height 33
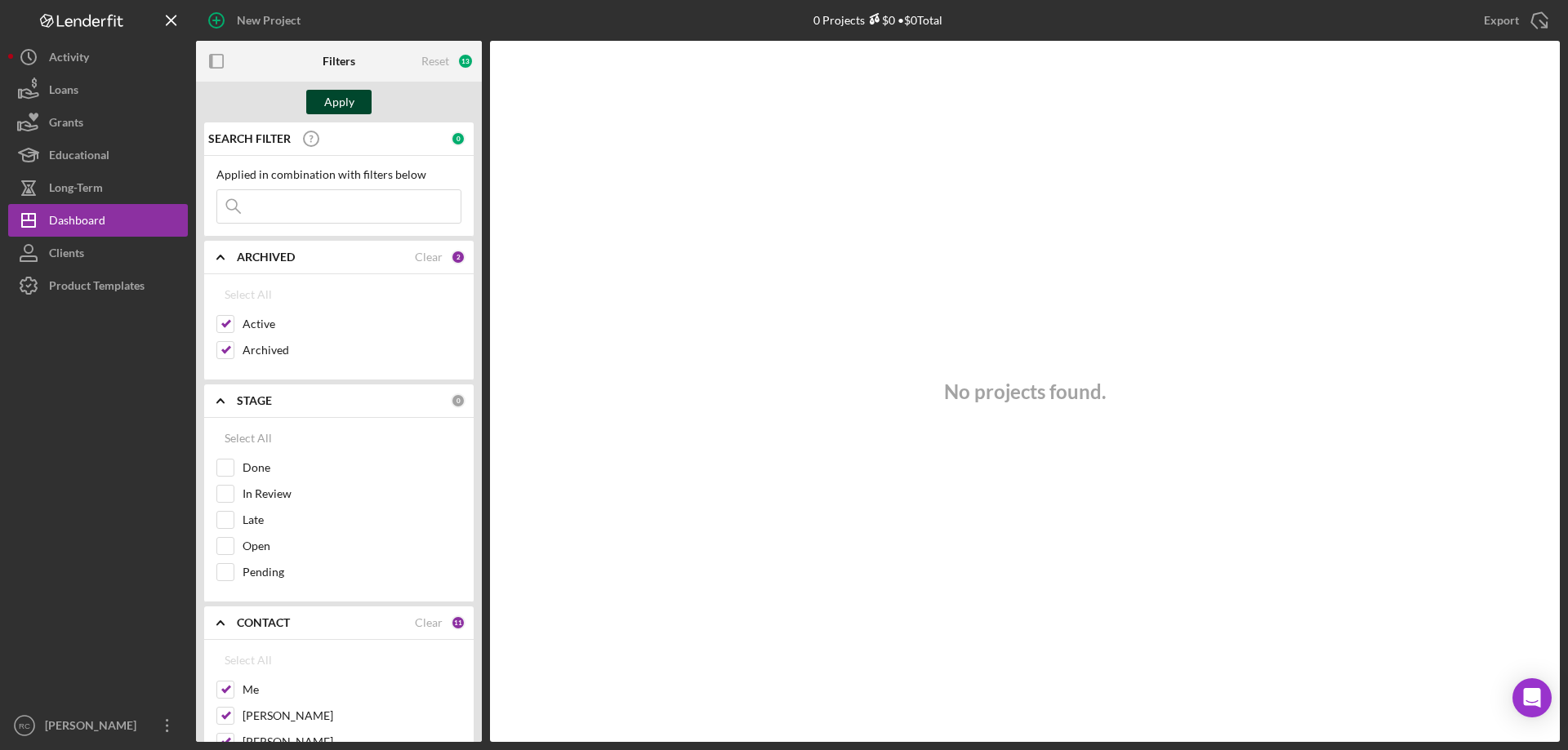
click at [339, 102] on div "Apply" at bounding box center [338, 102] width 30 height 24
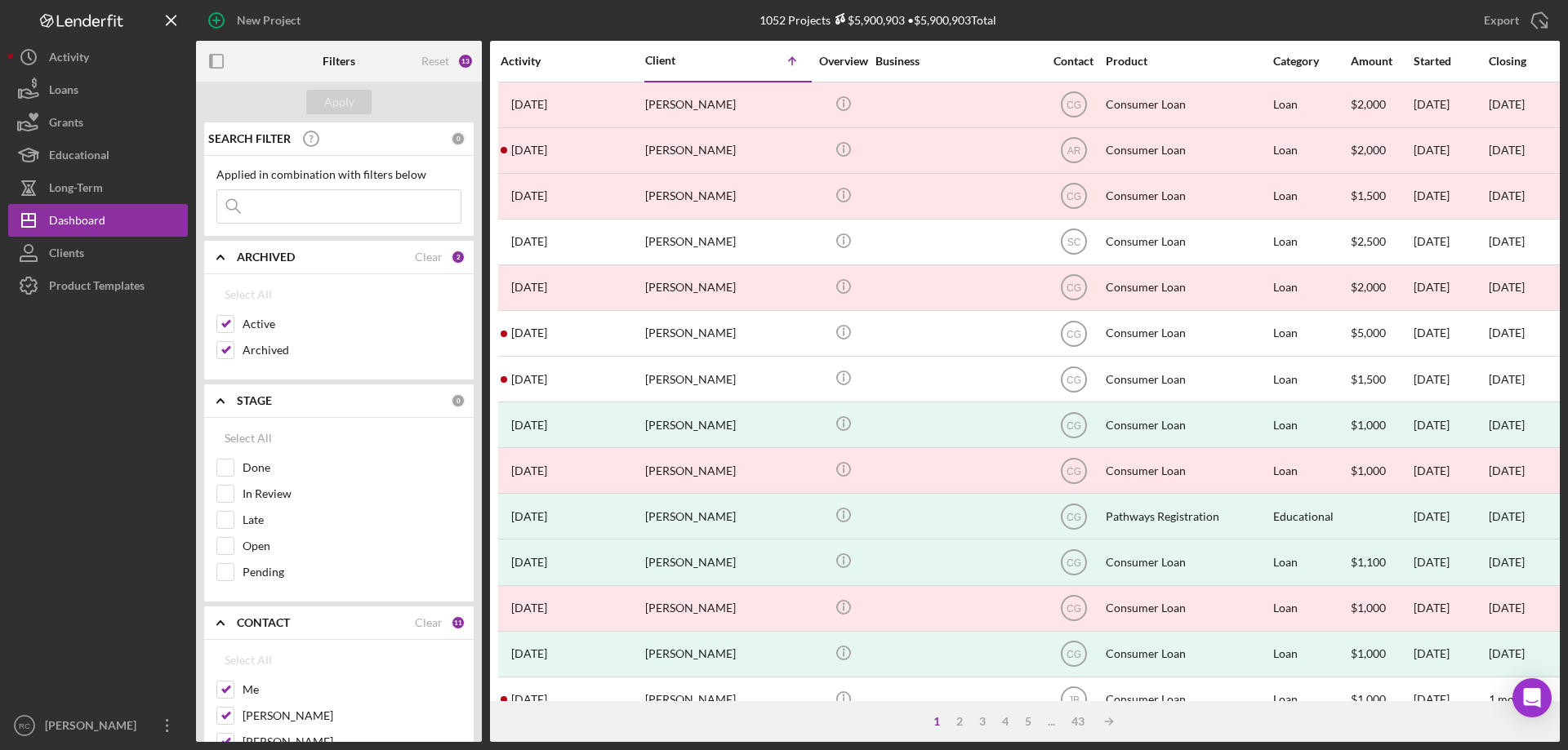
click at [278, 208] on input at bounding box center [338, 207] width 243 height 33
type input "[PERSON_NAME]"
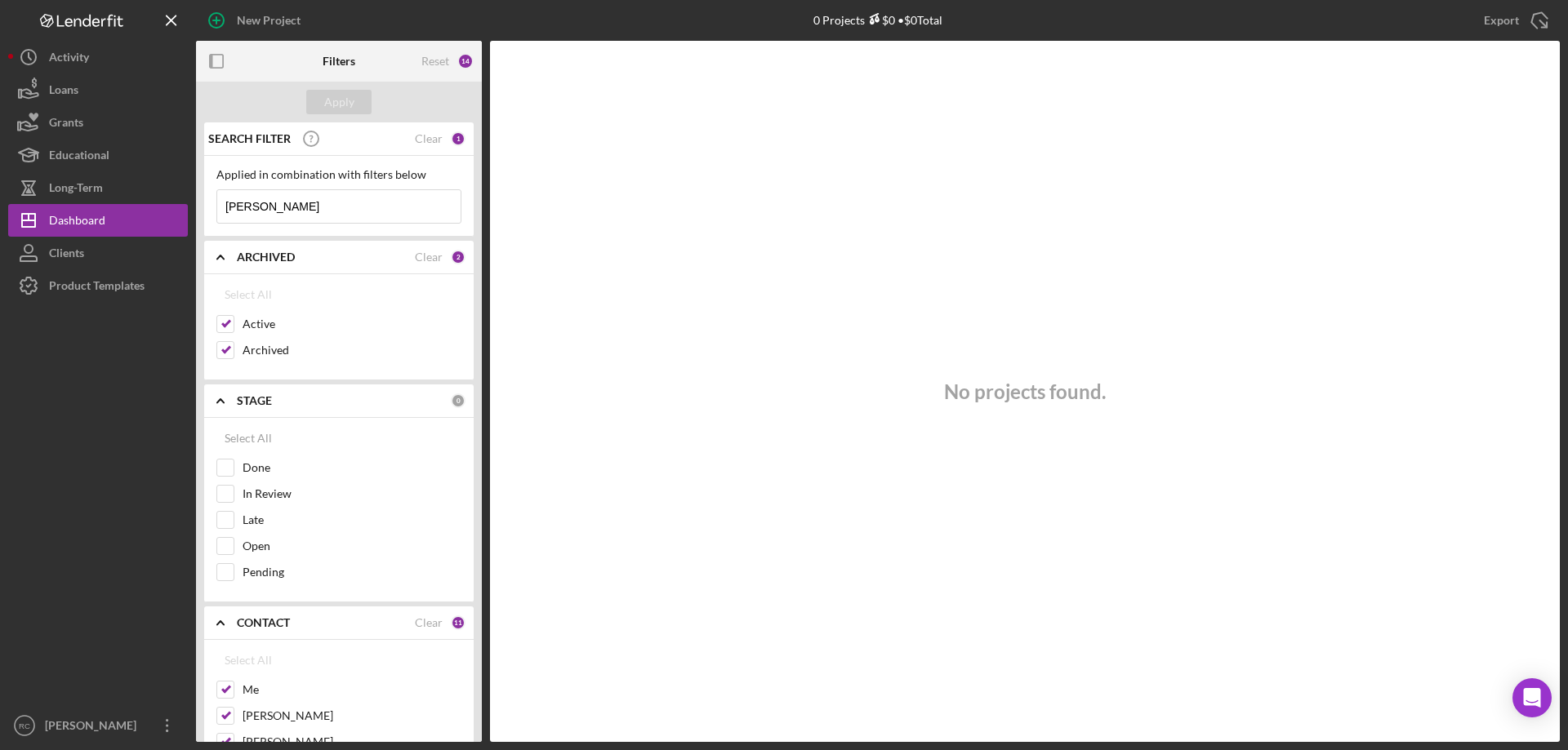
drag, startPoint x: 272, startPoint y: 209, endPoint x: 192, endPoint y: 197, distance: 80.9
click at [192, 197] on div "New Project 0 Projects $0 • $0 Total [PERSON_NAME] Export Icon/Export Filters R…" at bounding box center [784, 371] width 1552 height 742
type input "caserez"
click at [328, 100] on div "Apply" at bounding box center [338, 102] width 30 height 24
click at [425, 255] on div "Clear" at bounding box center [428, 257] width 28 height 13
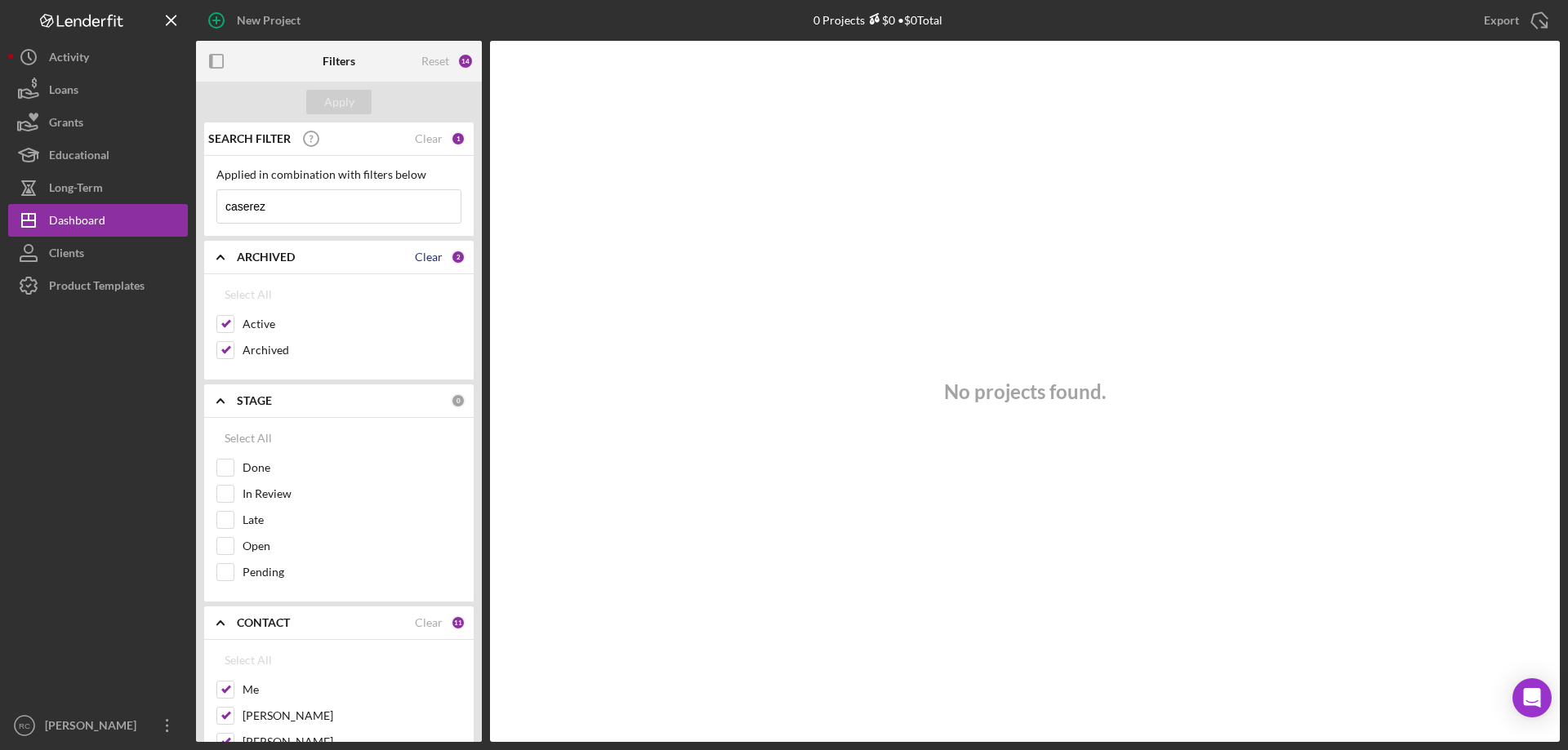
checkbox input "false"
click at [256, 297] on div "Select All" at bounding box center [249, 295] width 47 height 33
checkbox input "true"
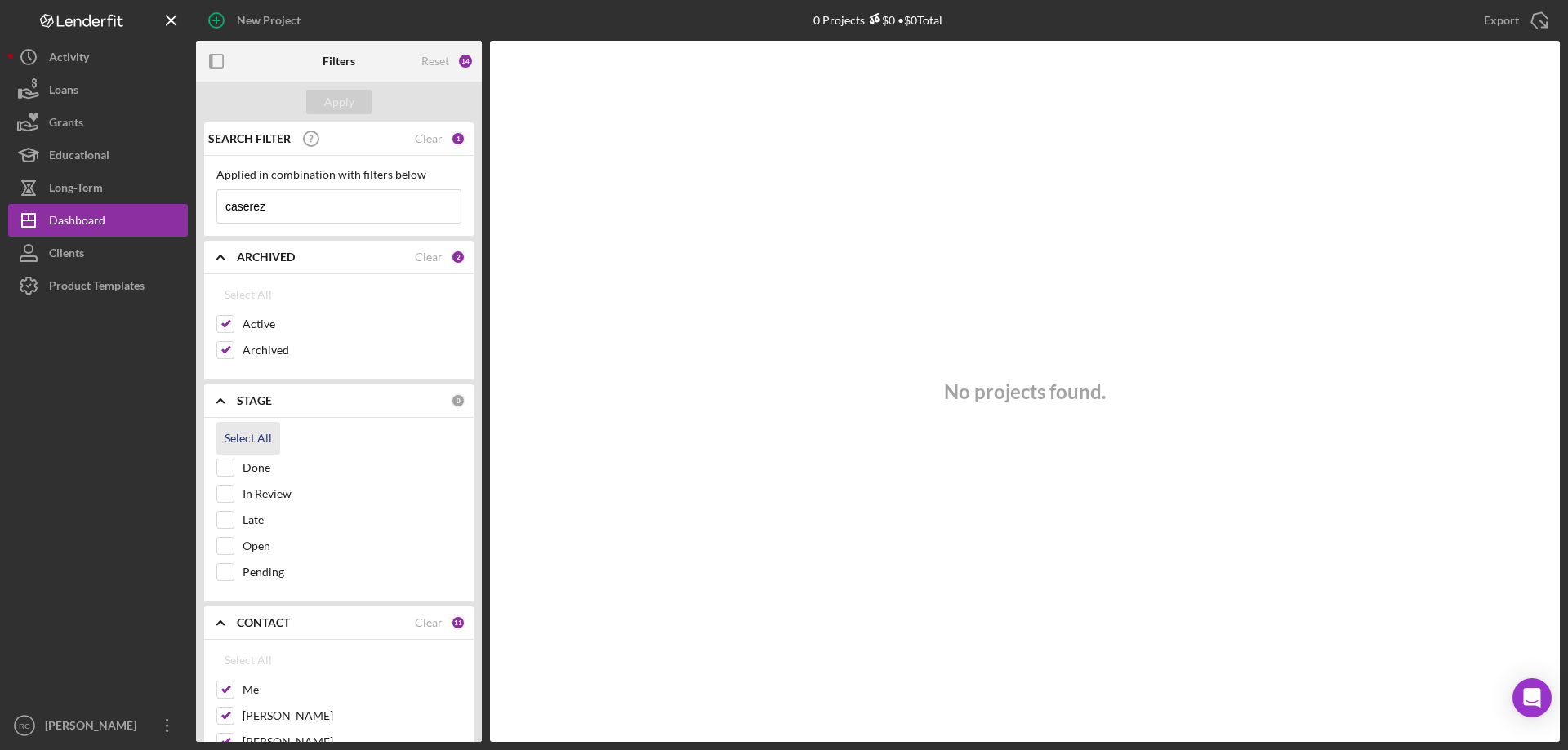
click at [237, 434] on div "Select All" at bounding box center [249, 438] width 47 height 33
checkbox input "true"
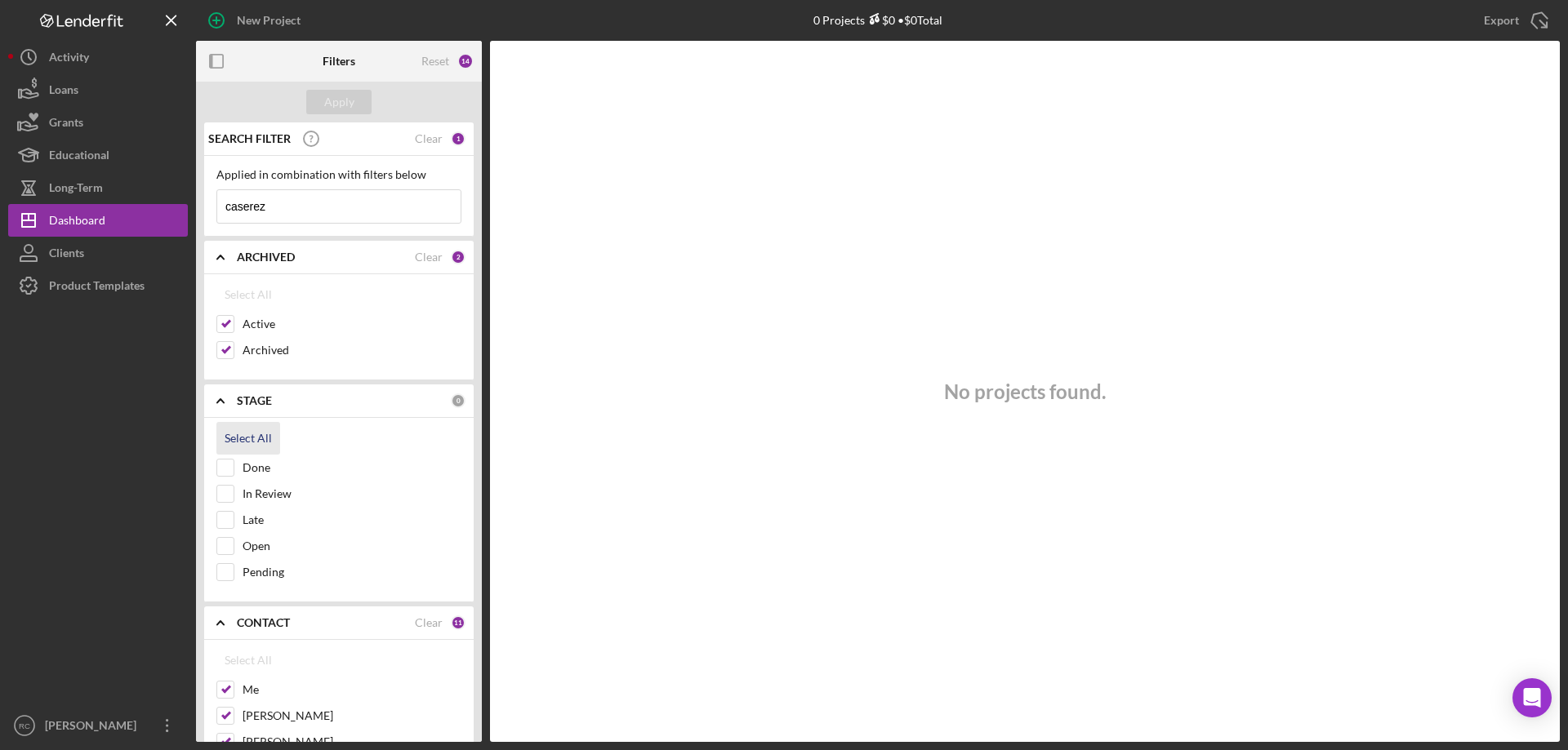
checkbox input "true"
click at [343, 103] on div "Apply" at bounding box center [338, 102] width 30 height 24
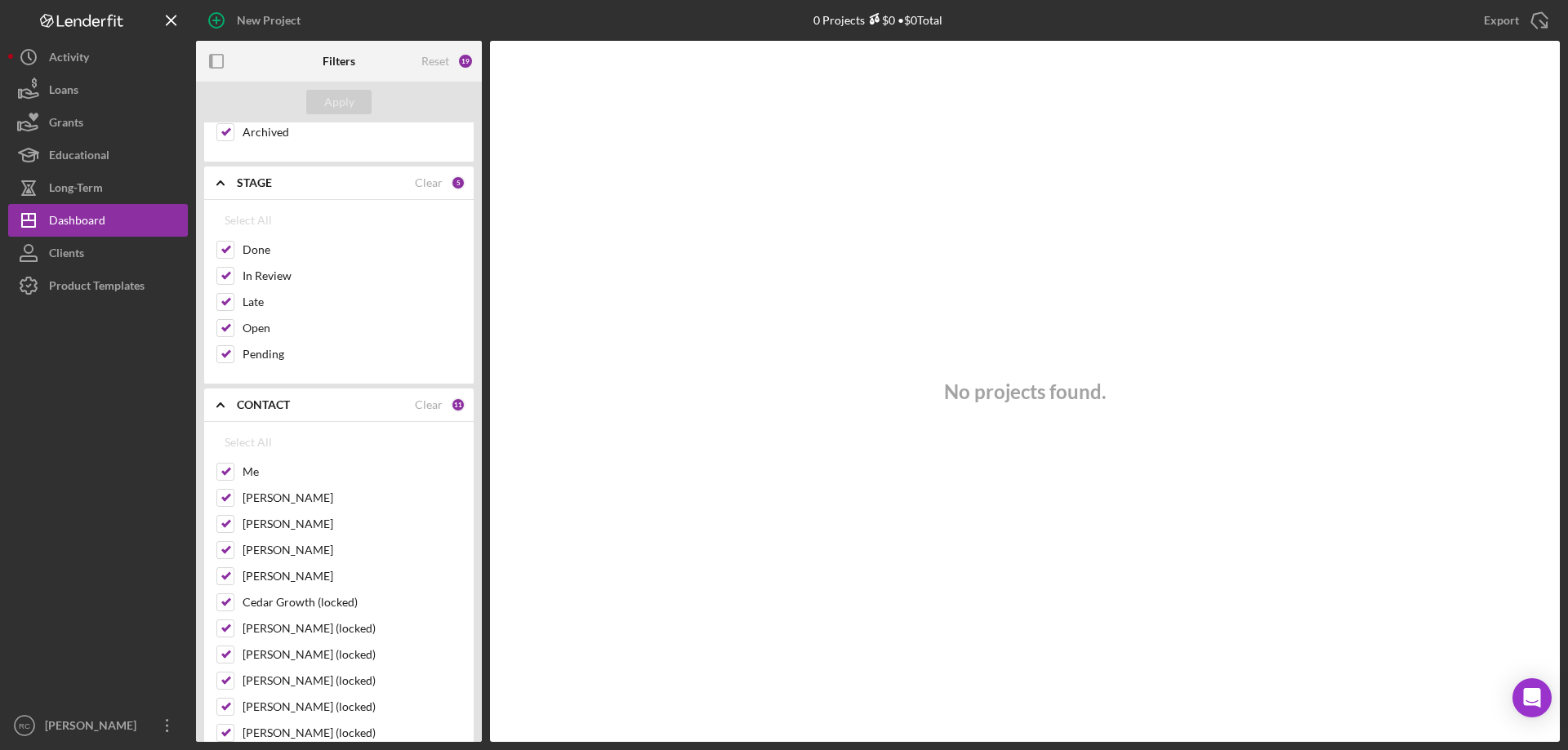
scroll to position [653, 0]
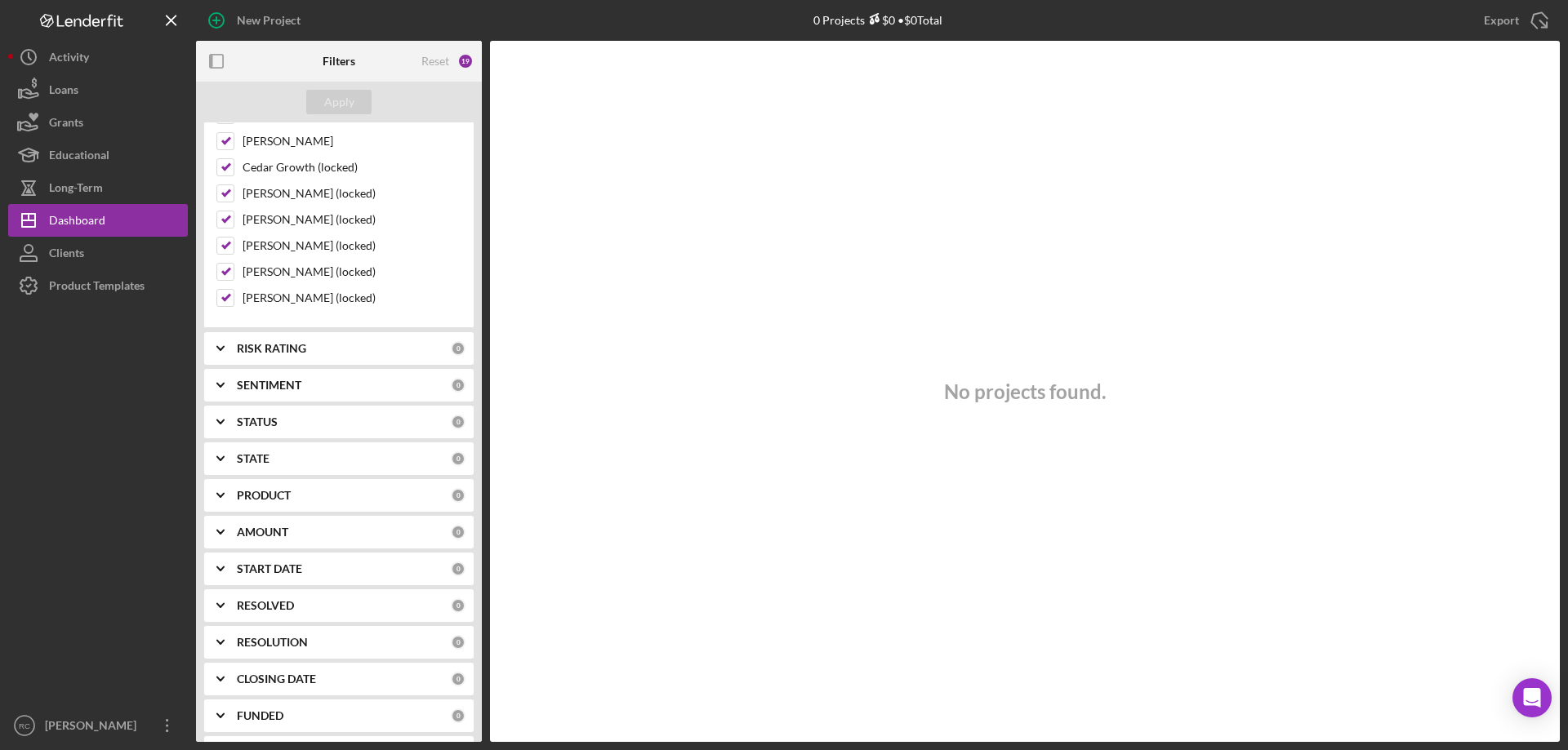
click at [285, 348] on b "RISK RATING" at bounding box center [271, 348] width 70 height 13
click at [281, 490] on b "SENTIMENT" at bounding box center [269, 492] width 64 height 13
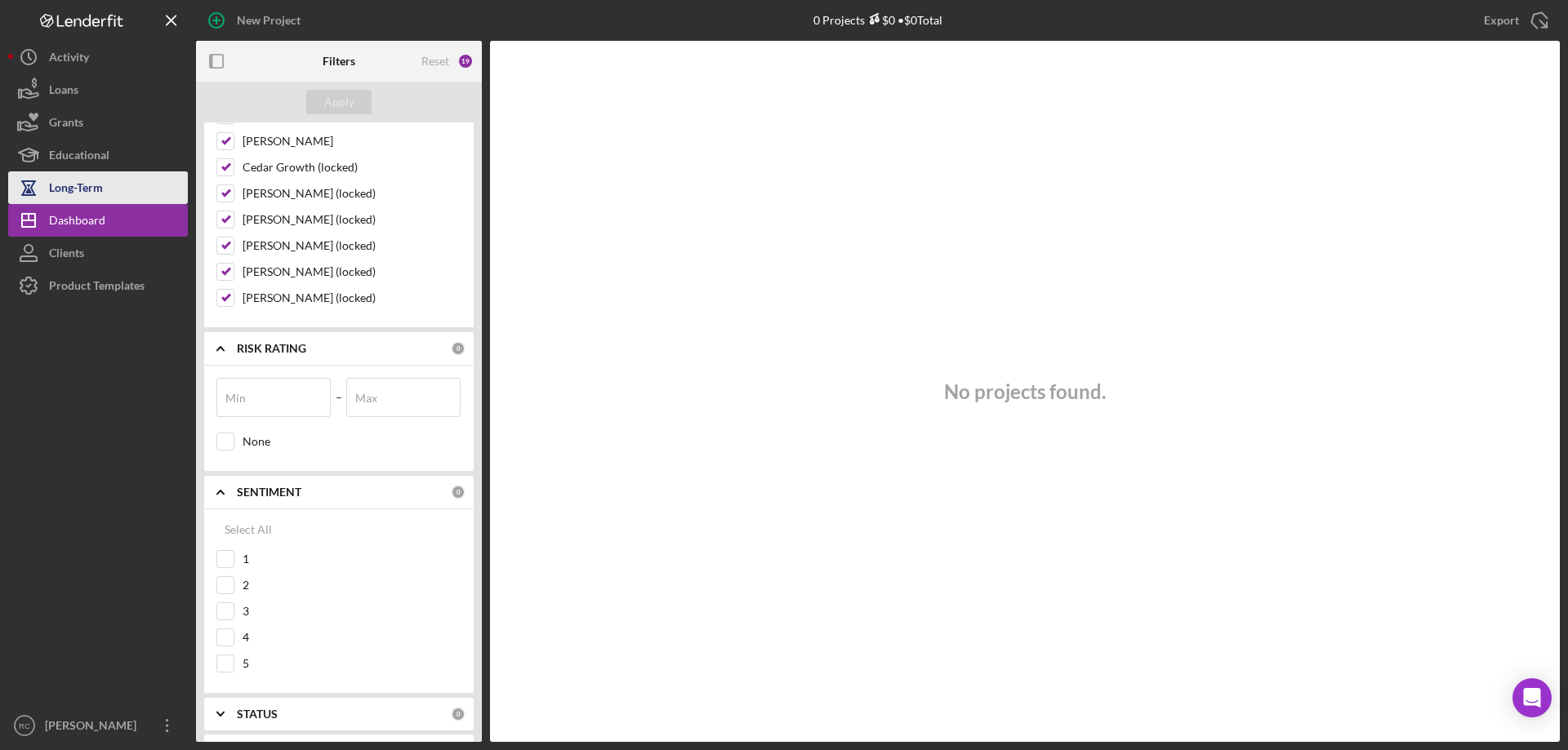
click at [78, 198] on div "Long-Term" at bounding box center [75, 190] width 54 height 37
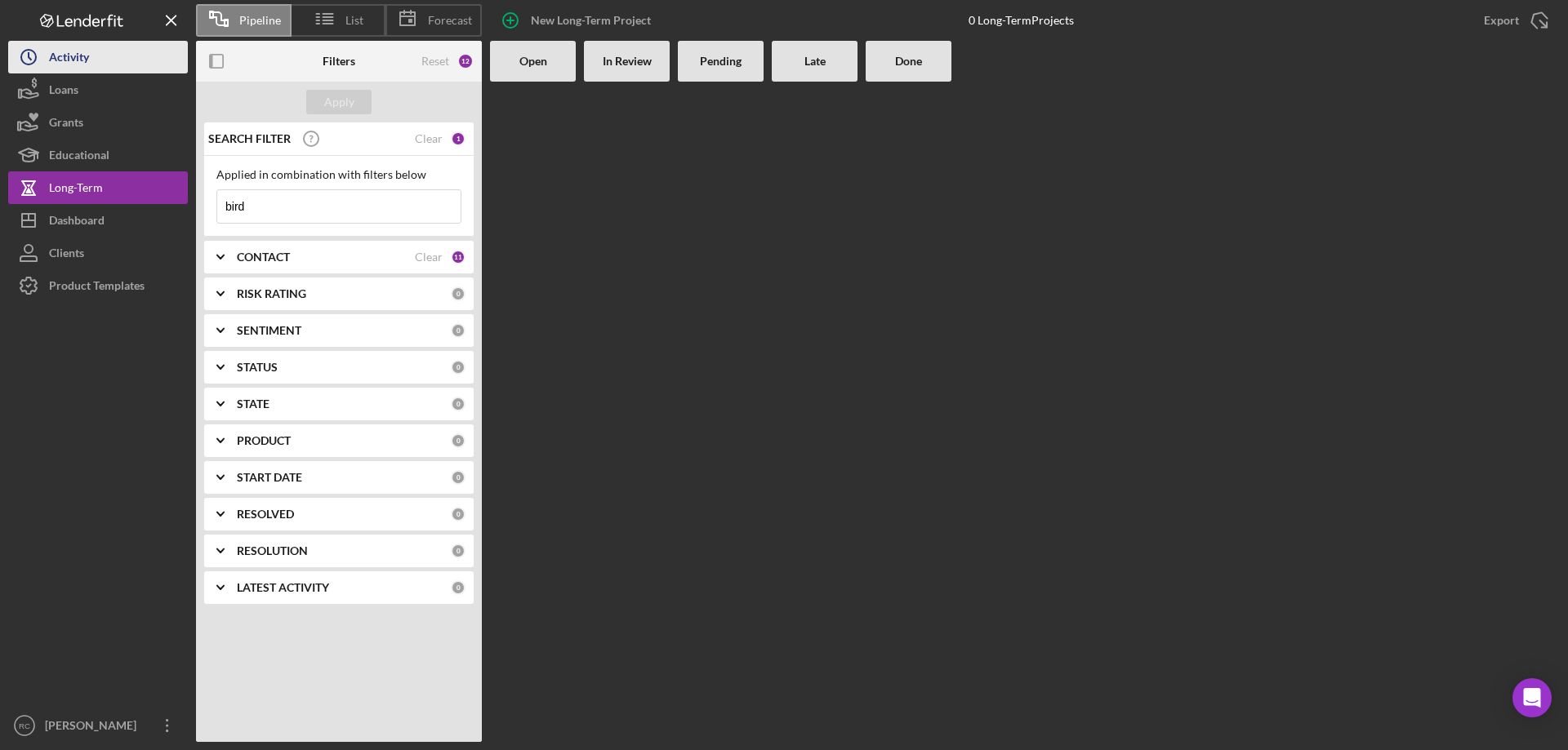
click at [79, 61] on div "Activity" at bounding box center [69, 59] width 40 height 37
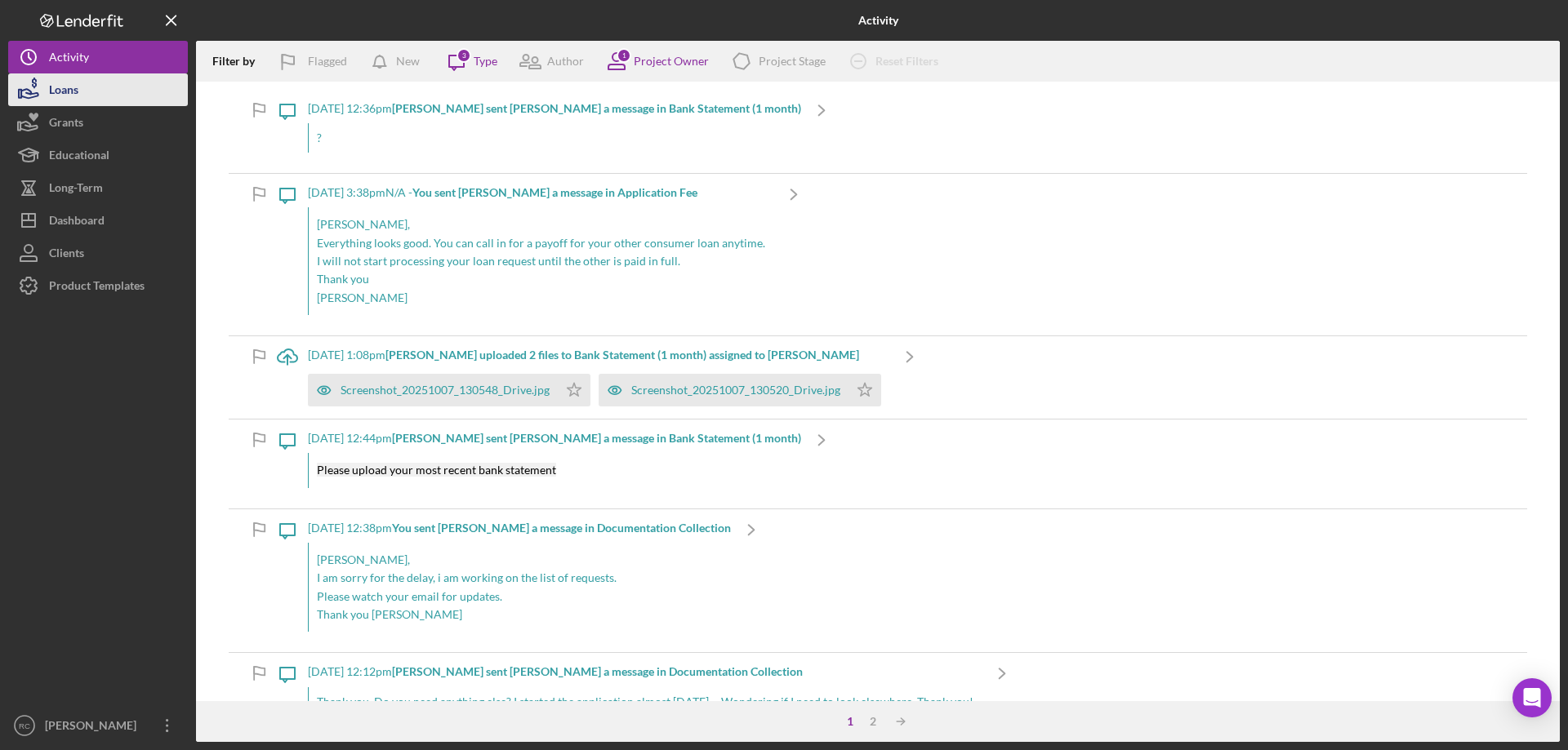
click at [77, 93] on div "Loans" at bounding box center [64, 92] width 29 height 37
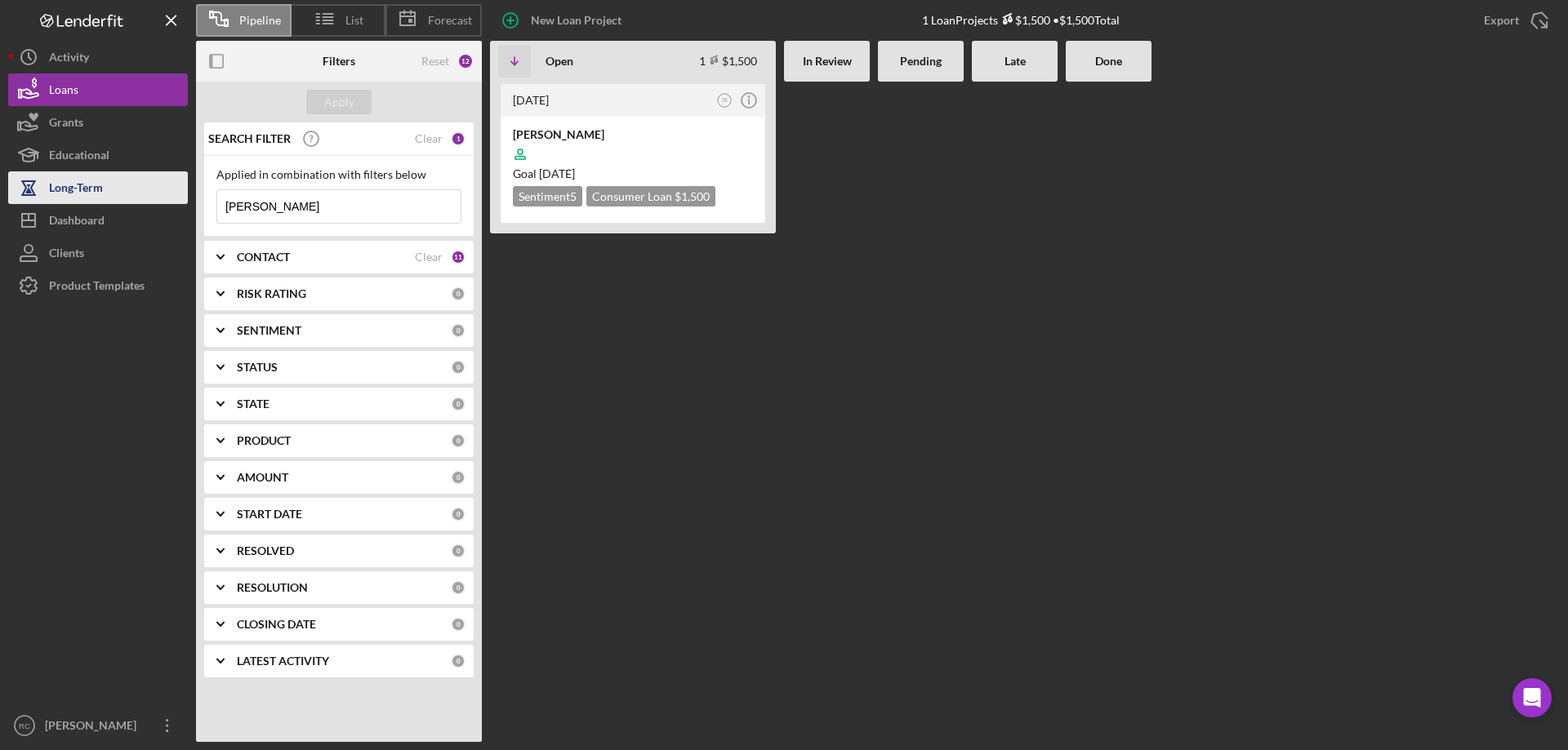
drag, startPoint x: 270, startPoint y: 207, endPoint x: 155, endPoint y: 200, distance: 115.2
click at [155, 203] on div "Pipeline List Forecast New Loan Project 1 Loan Projects $1,500 • $1,500 Total E…" at bounding box center [784, 371] width 1552 height 742
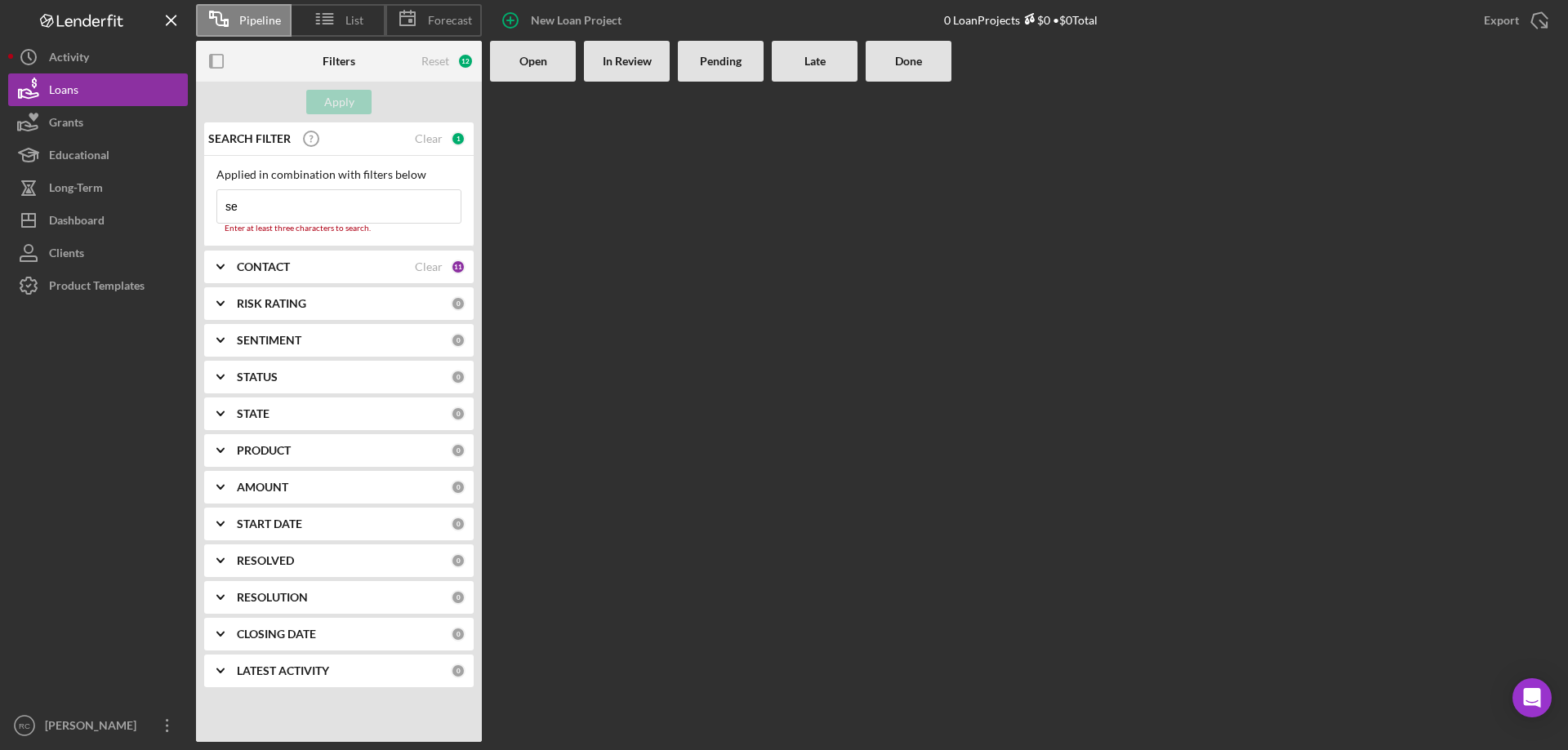
type input "[PERSON_NAME]"
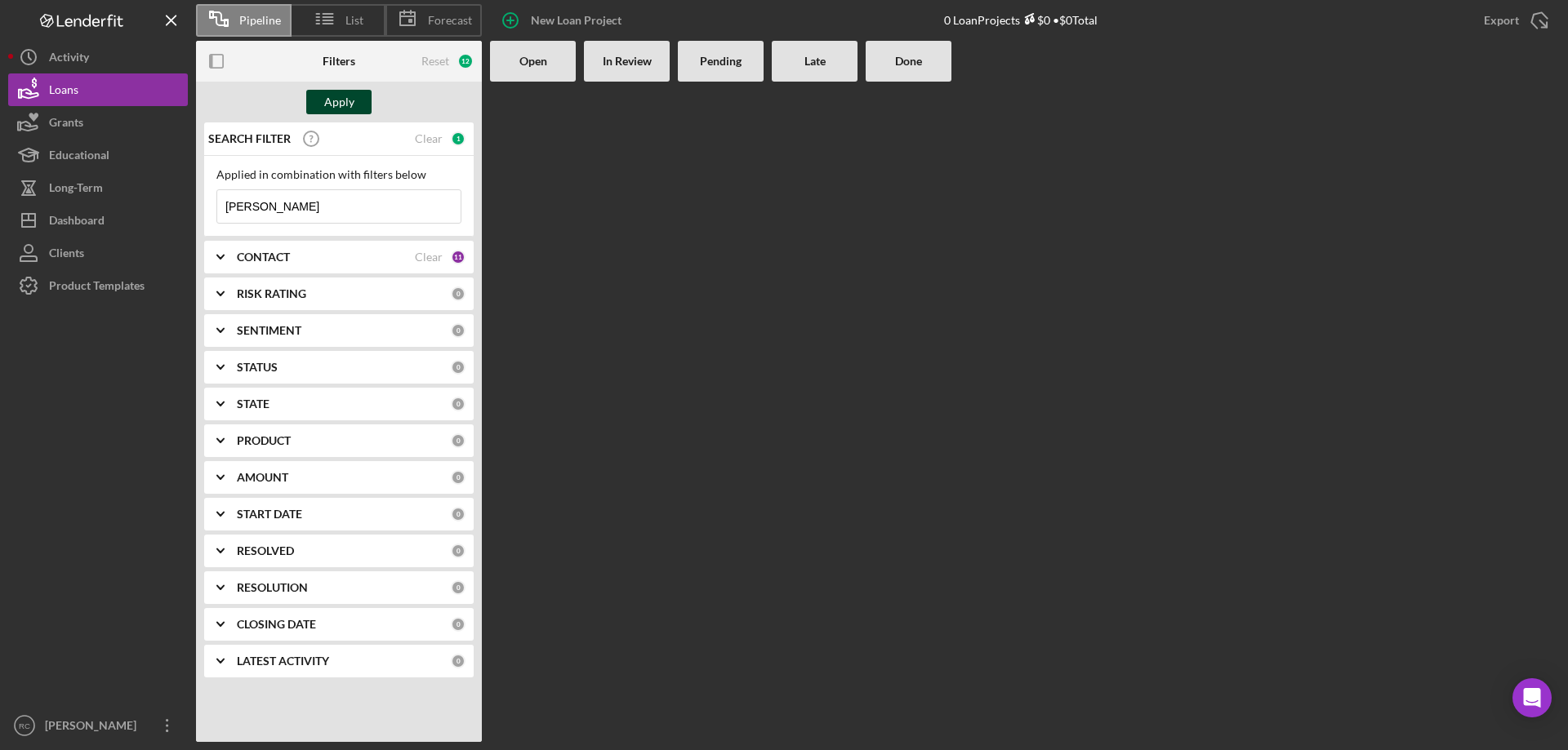
click at [345, 97] on div "Apply" at bounding box center [338, 102] width 30 height 24
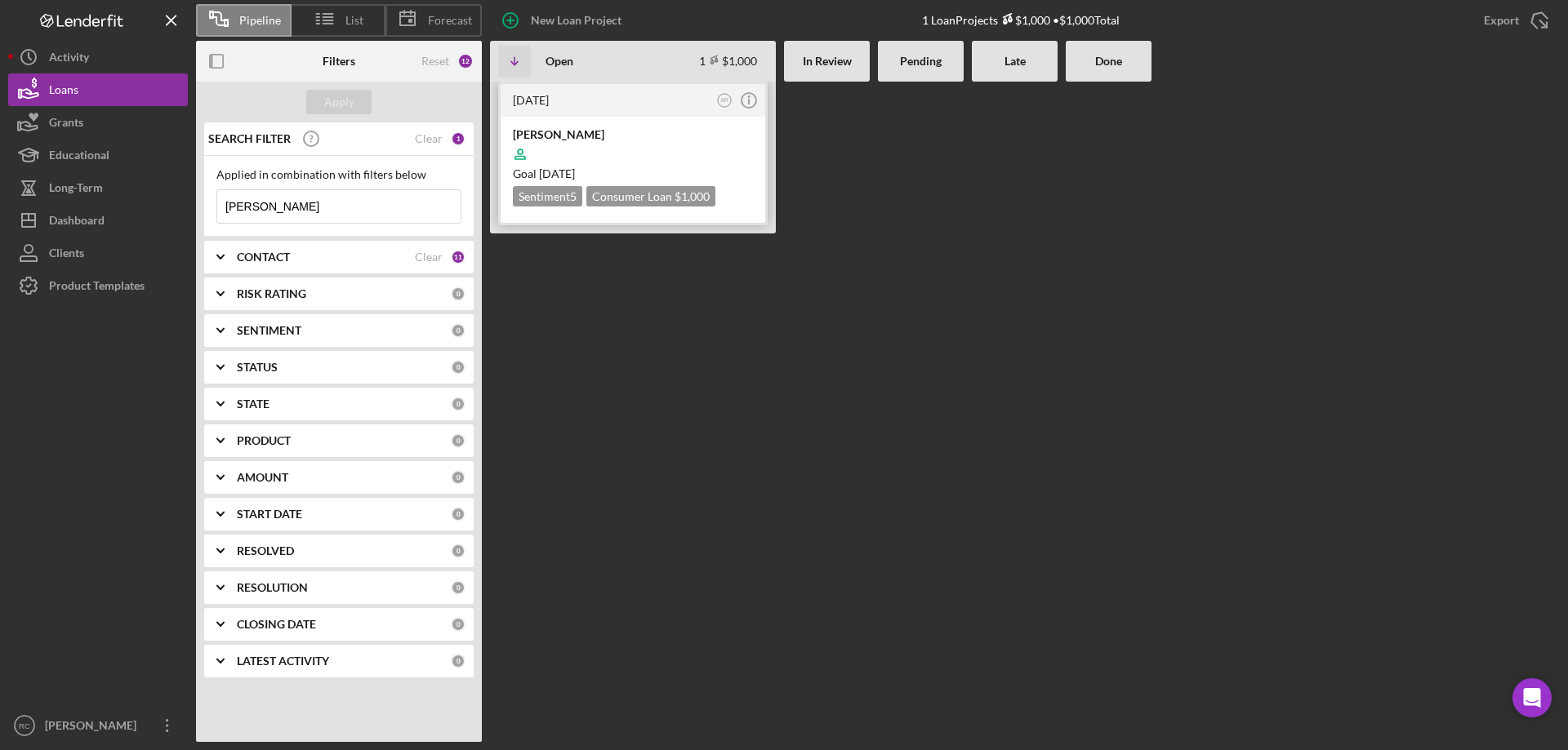
click at [557, 135] on div "[PERSON_NAME]" at bounding box center [632, 135] width 240 height 16
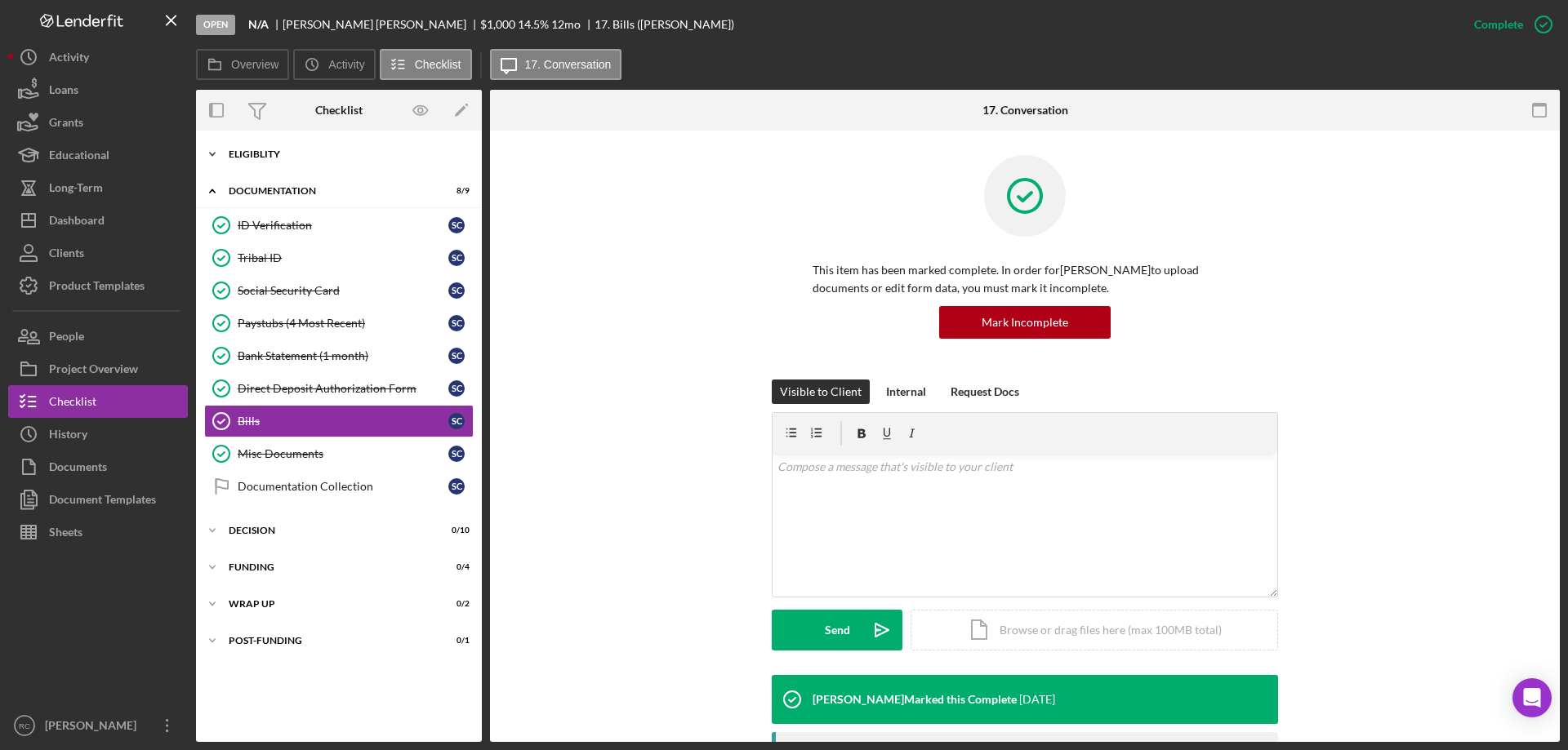
click at [261, 151] on div "Eligiblity" at bounding box center [345, 154] width 233 height 10
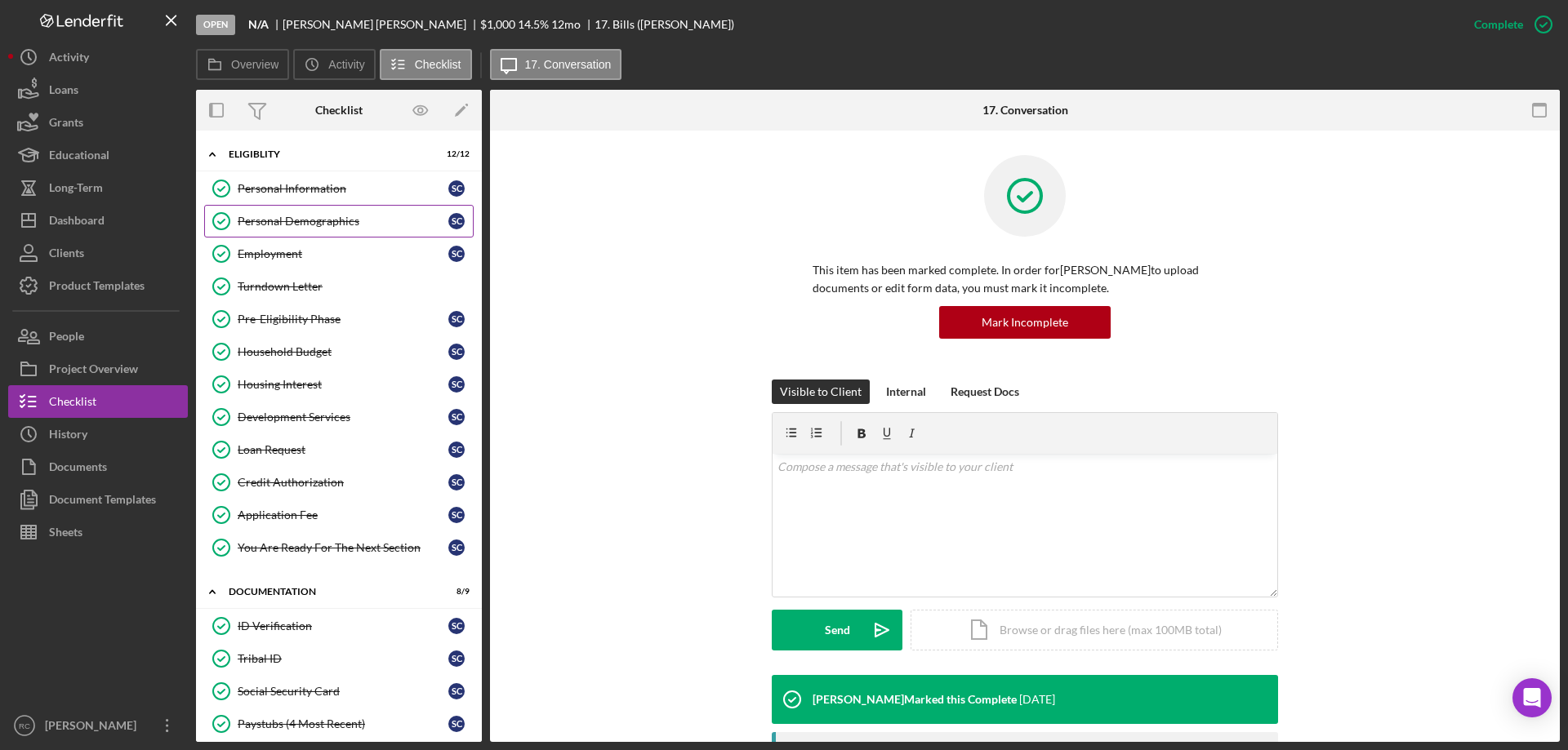
click at [291, 215] on div "Personal Demographics" at bounding box center [343, 221] width 211 height 13
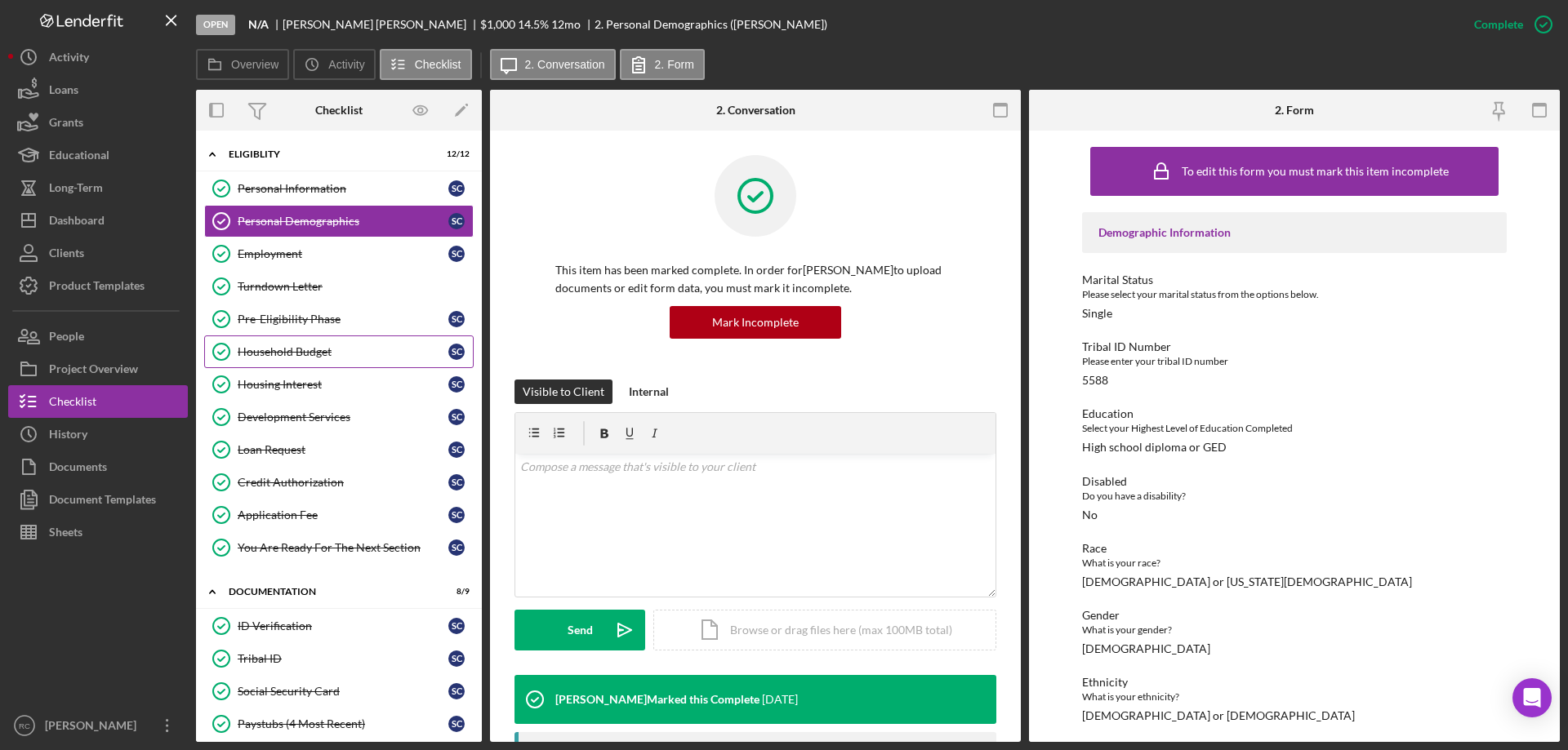
click at [295, 356] on div "Household Budget" at bounding box center [343, 352] width 211 height 13
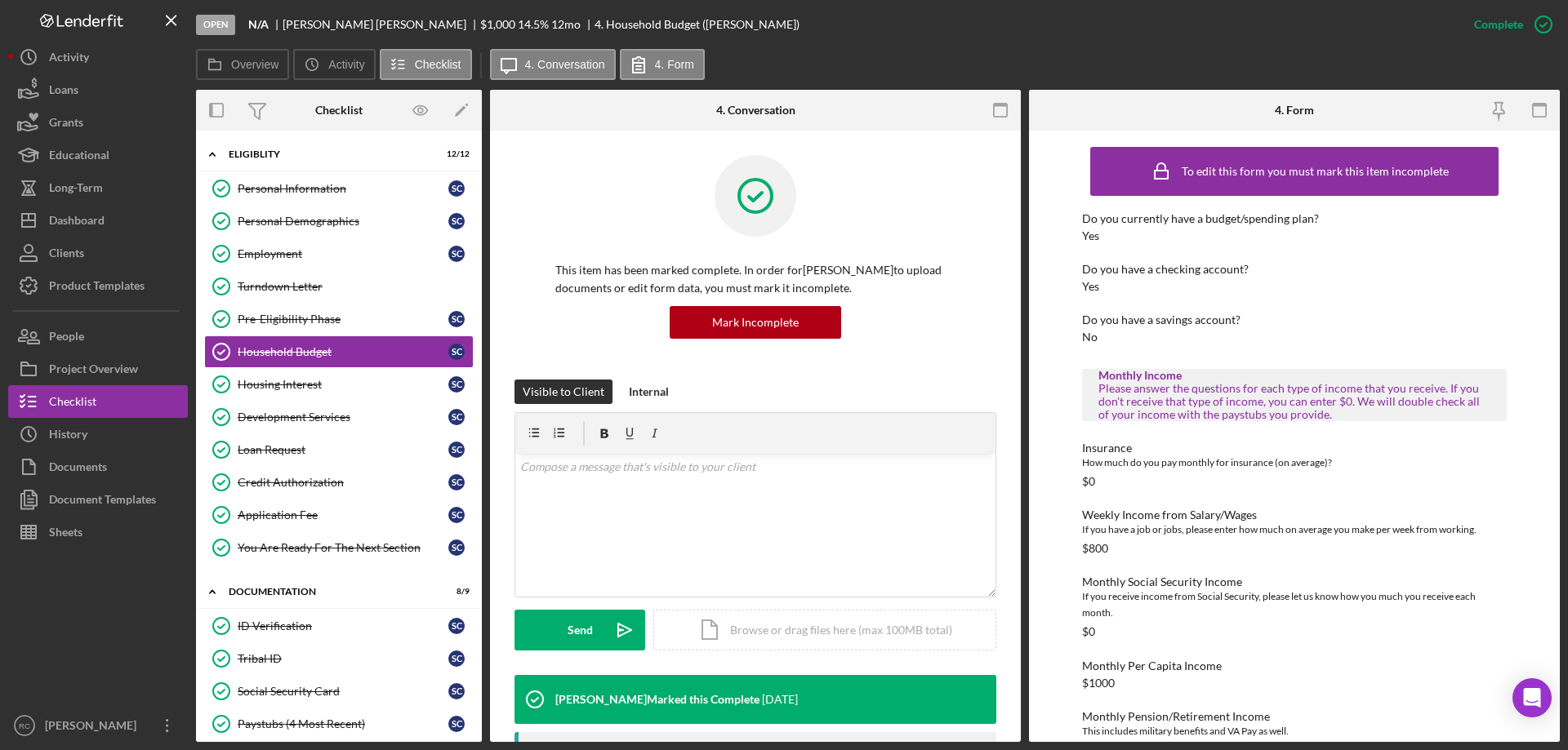
scroll to position [218, 0]
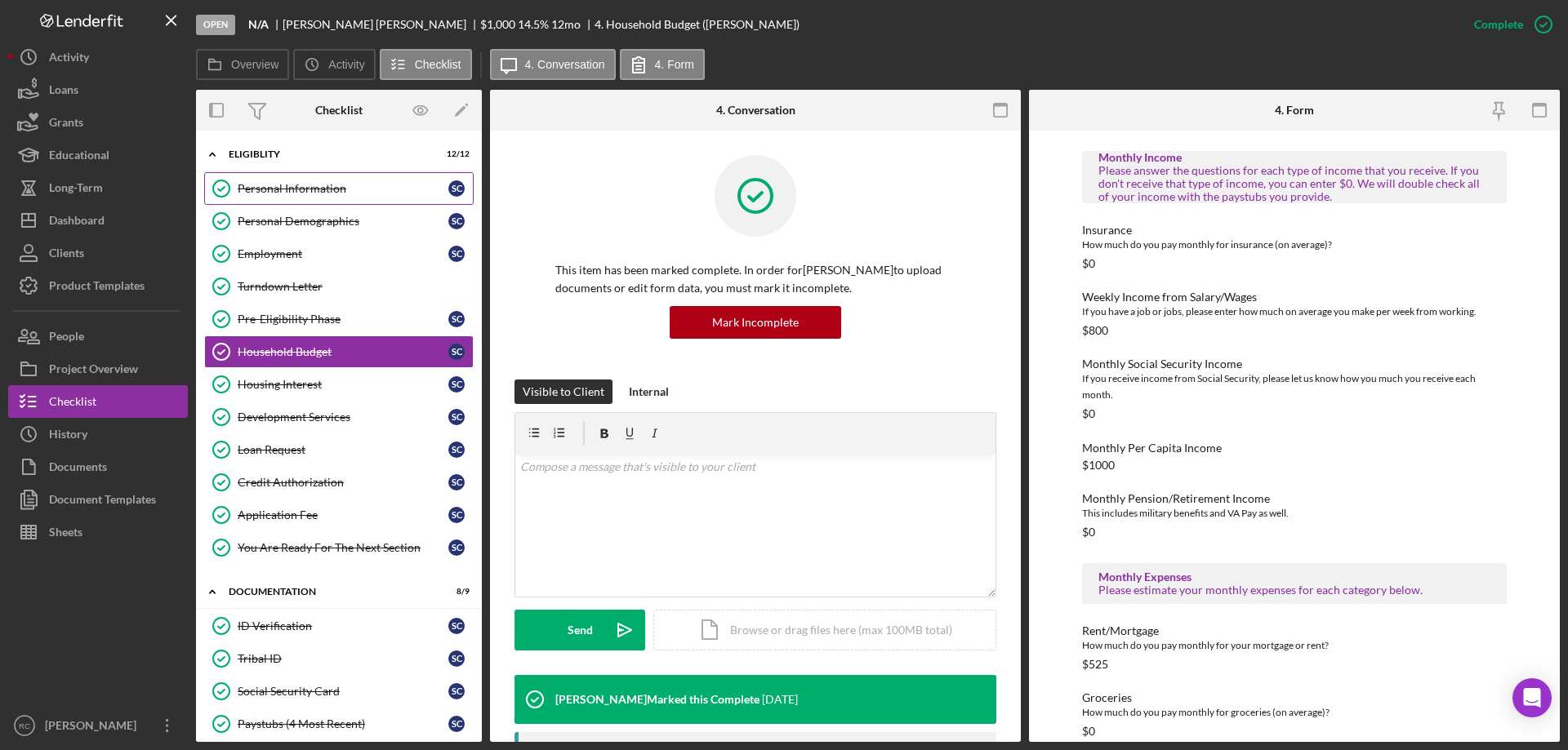
click at [303, 184] on div "Personal Information" at bounding box center [343, 189] width 211 height 13
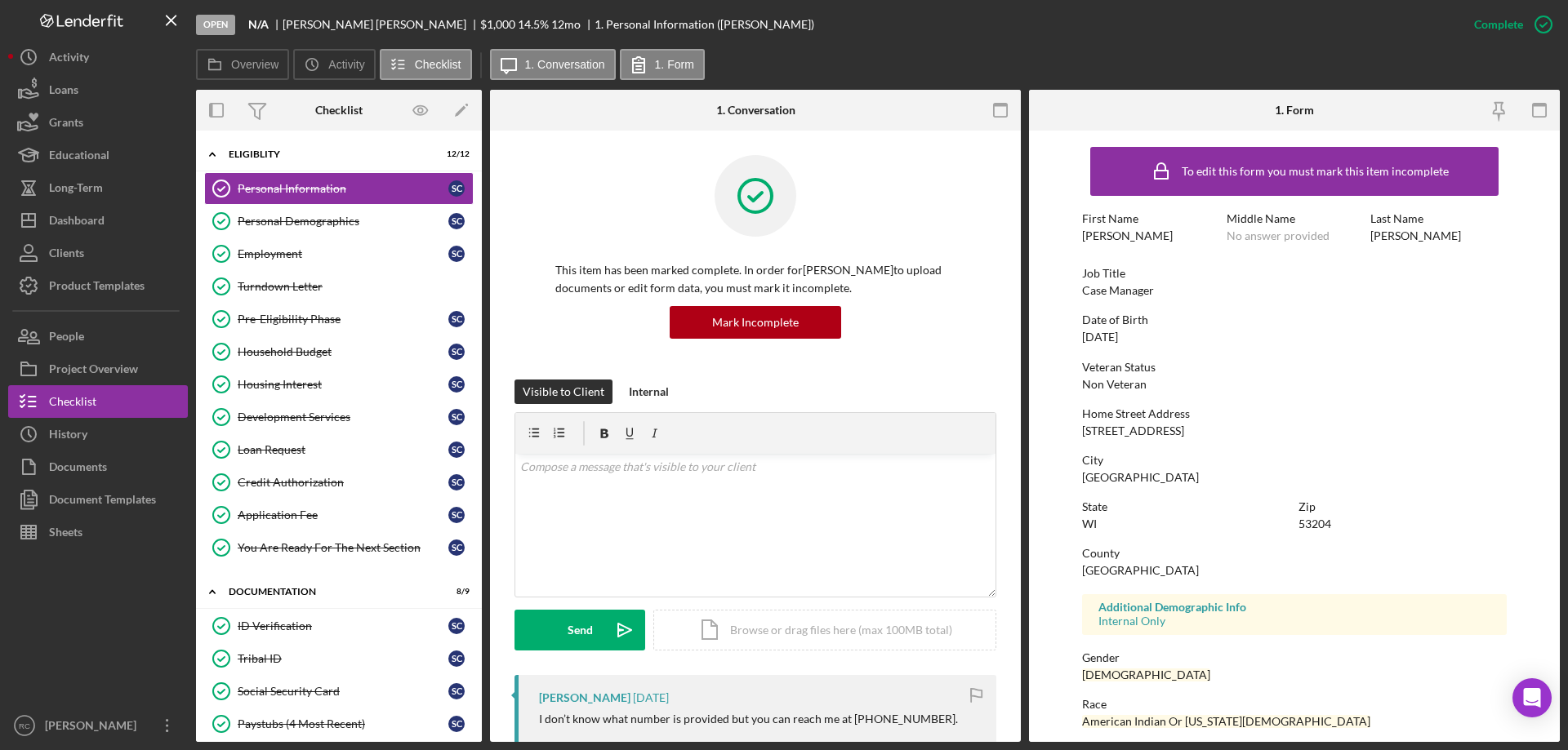
scroll to position [151, 0]
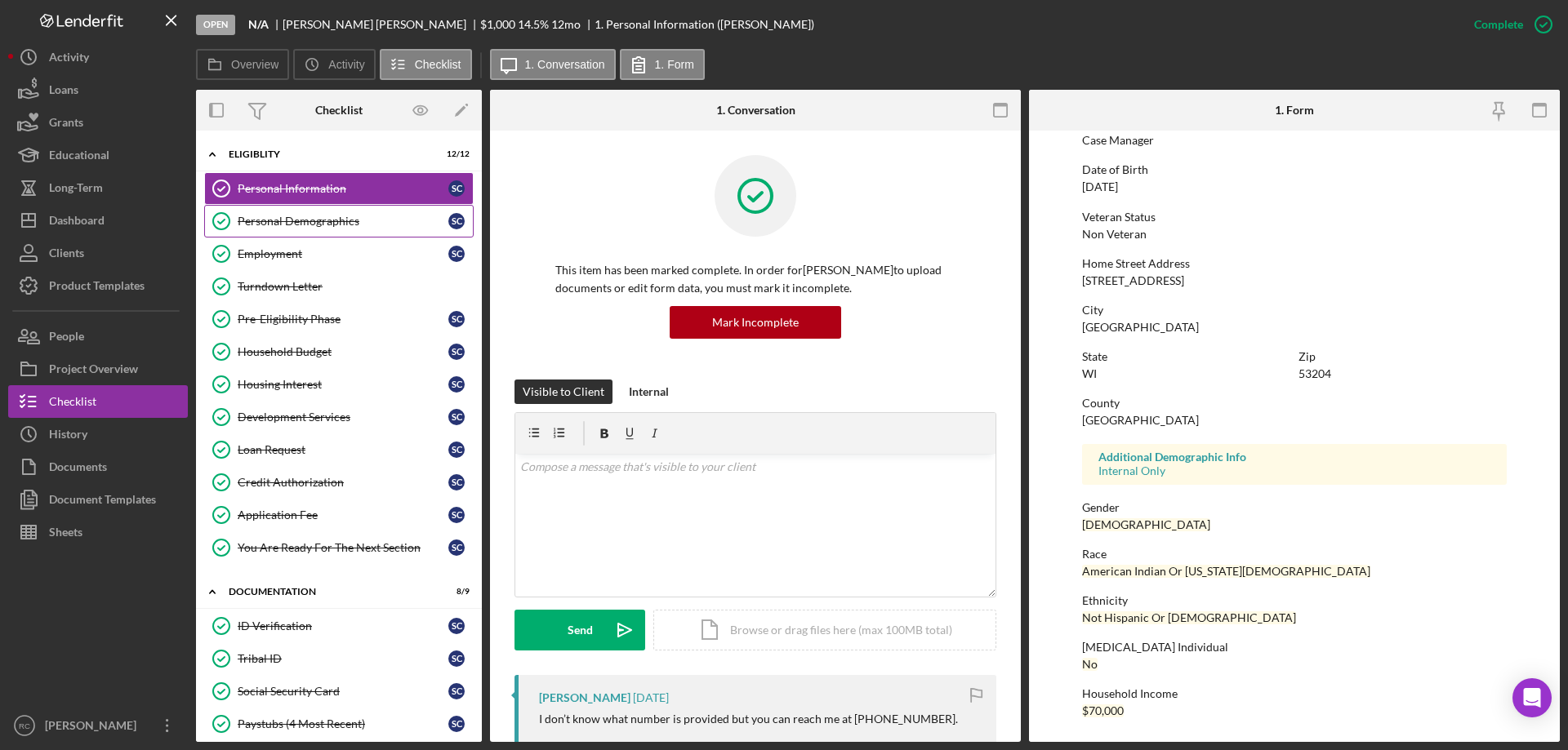
click at [323, 217] on div "Personal Demographics" at bounding box center [343, 221] width 211 height 13
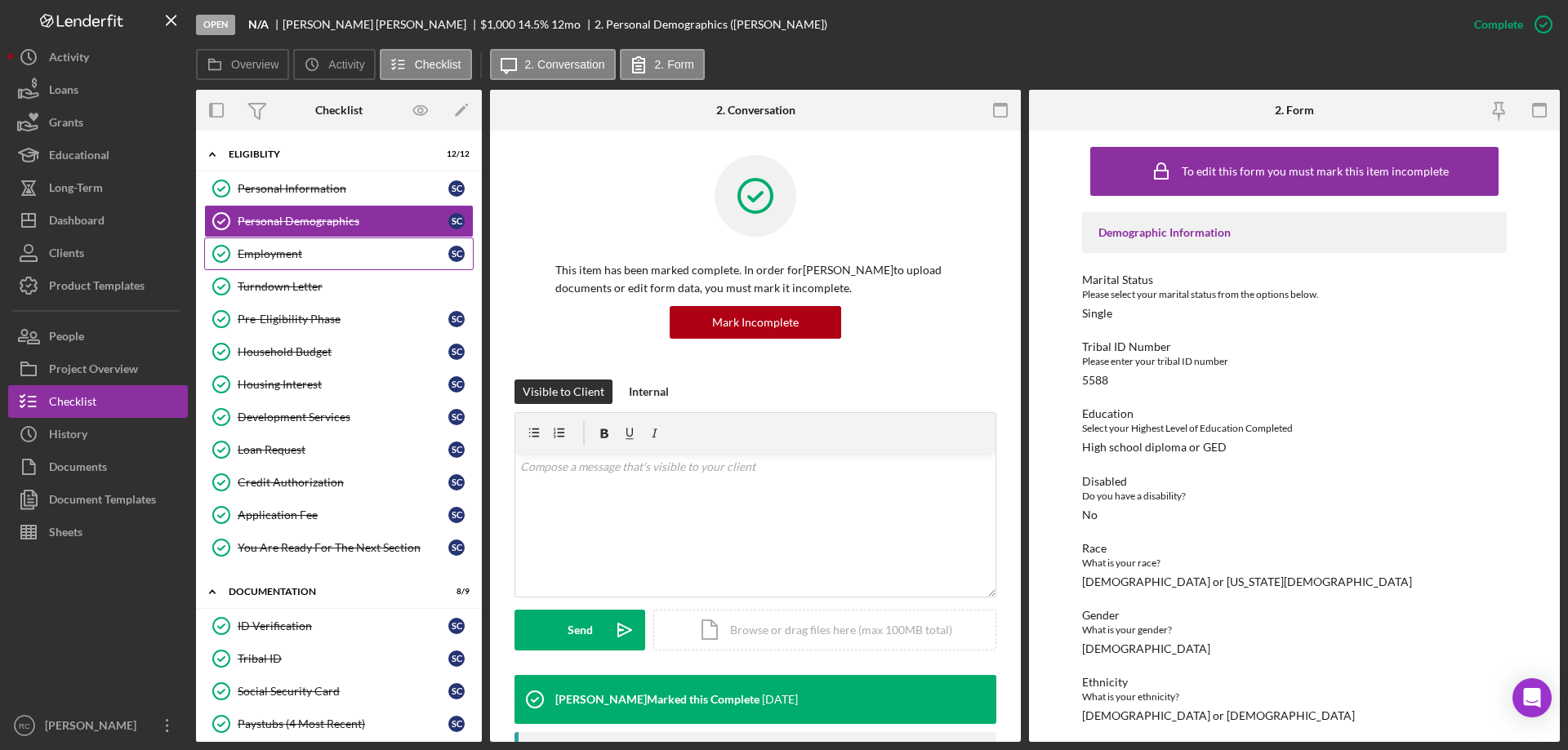
click at [288, 255] on div "Employment" at bounding box center [343, 254] width 211 height 13
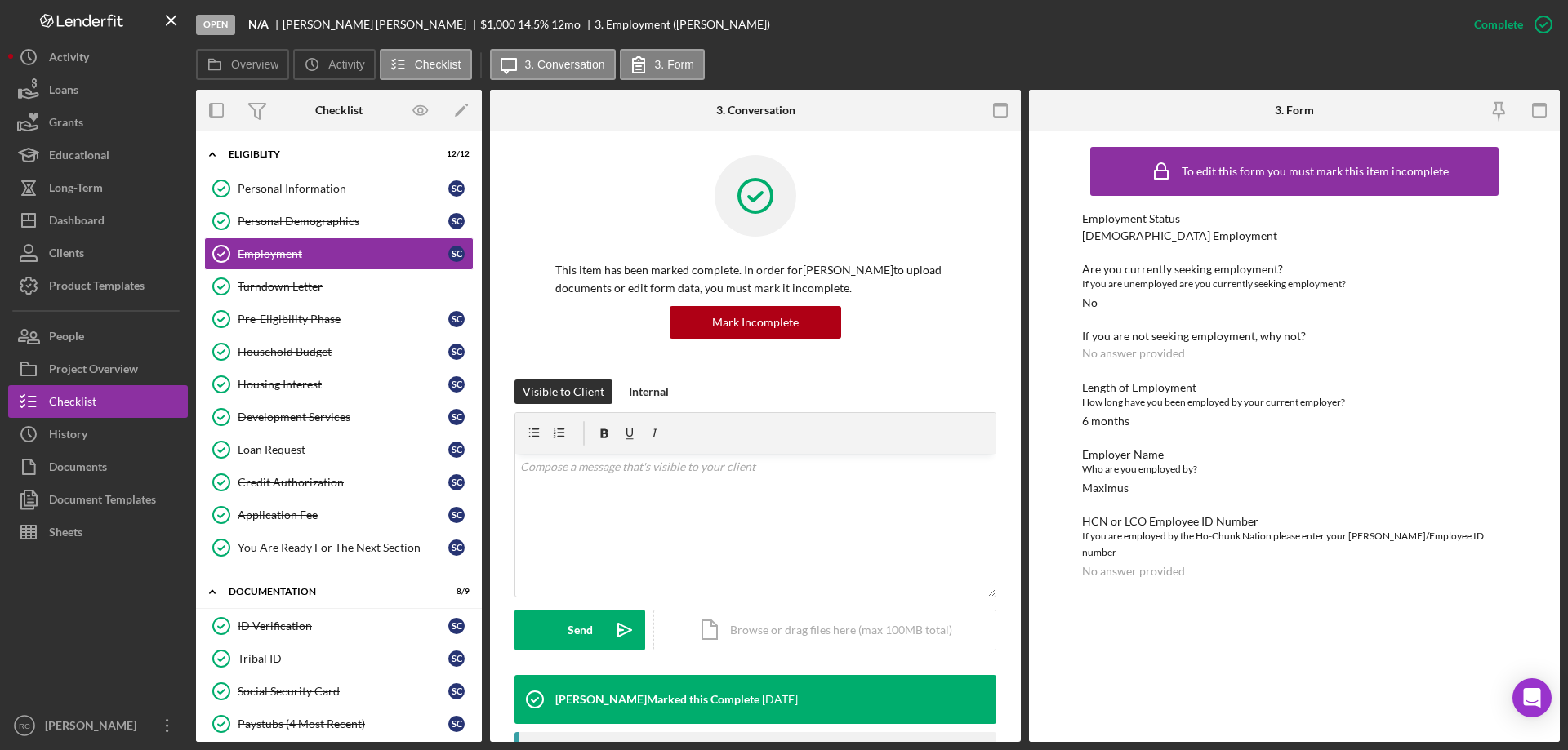
scroll to position [325, 0]
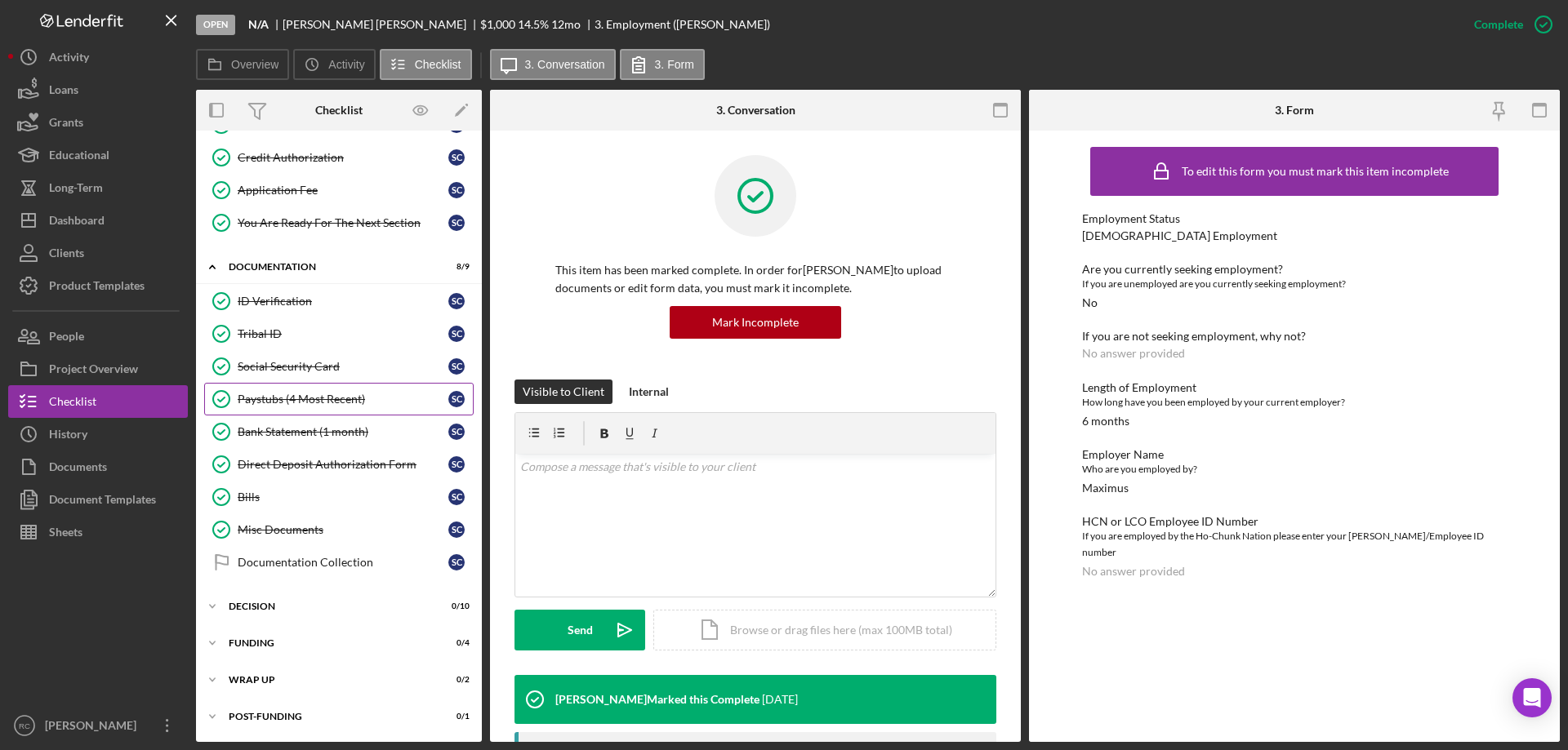
click at [299, 398] on div "Paystubs (4 Most Recent)" at bounding box center [343, 399] width 211 height 13
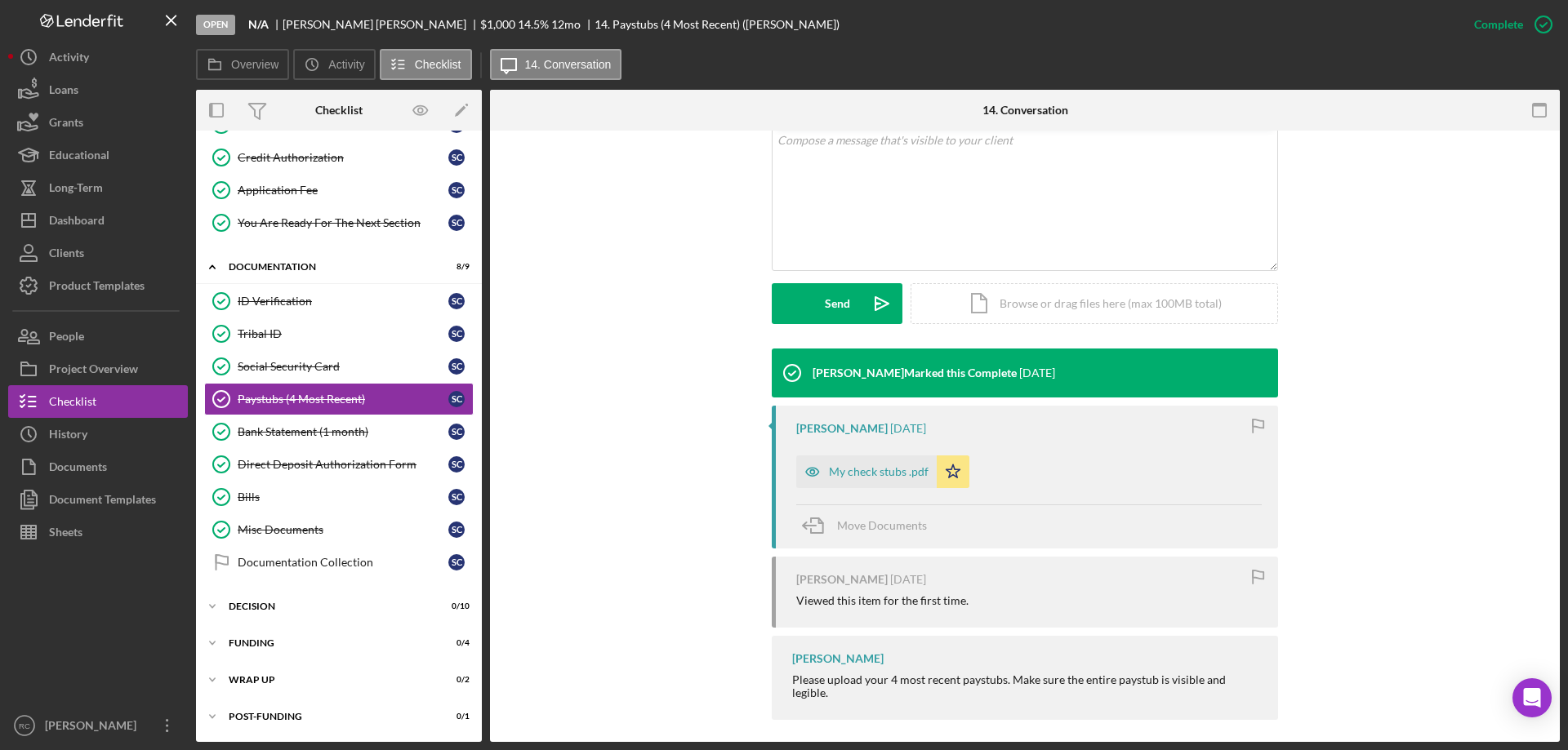
scroll to position [335, 0]
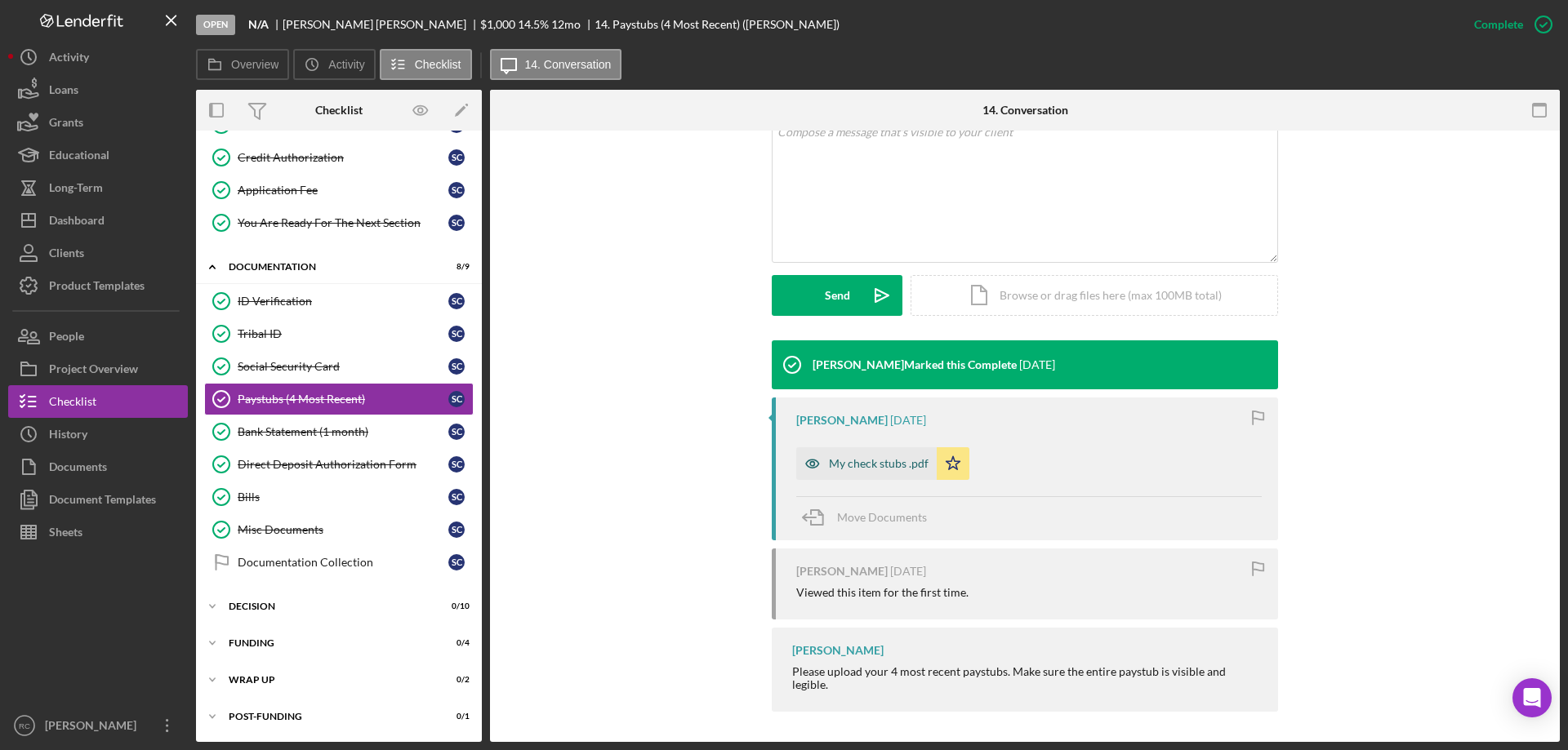
click at [853, 463] on div "My check stubs .pdf" at bounding box center [879, 463] width 100 height 13
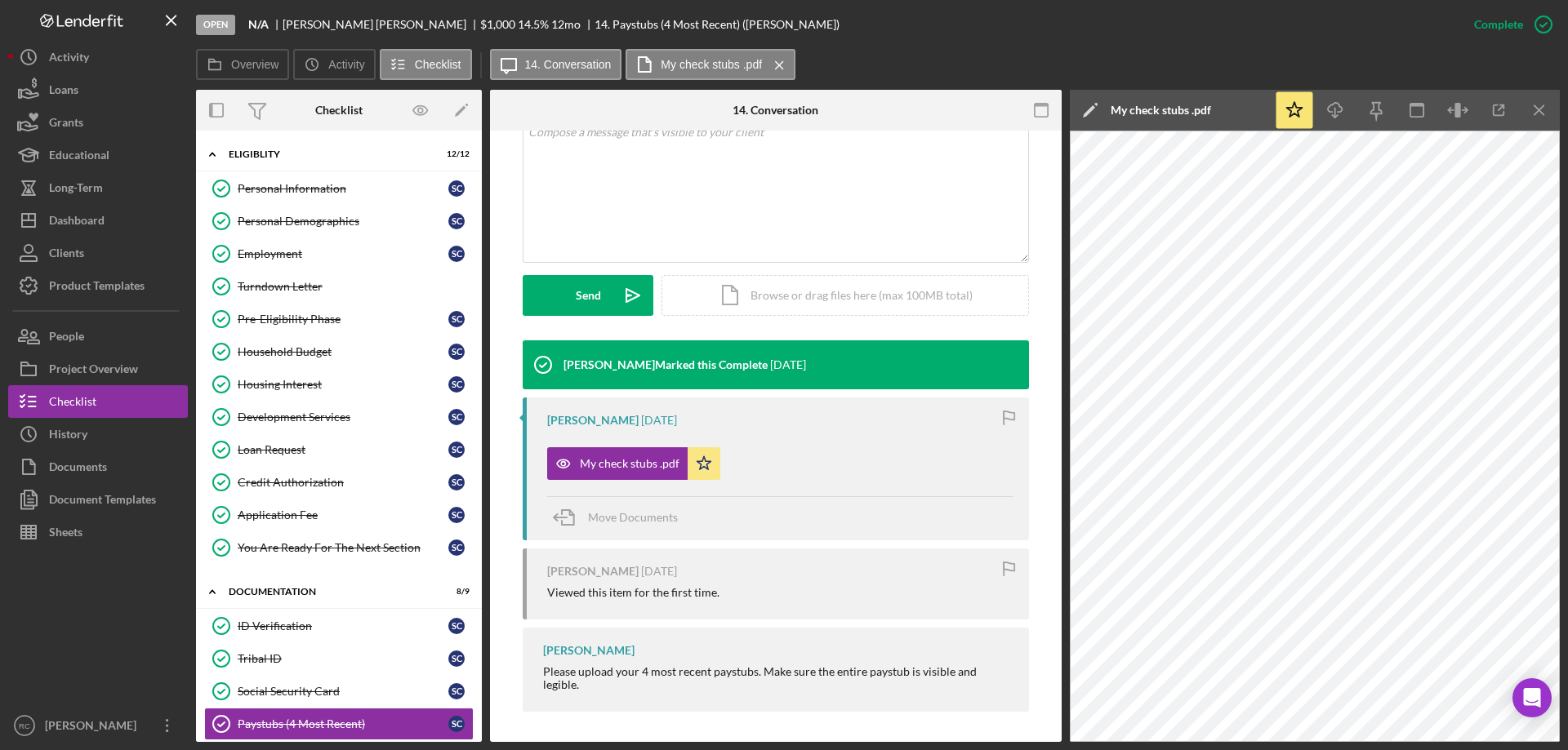
scroll to position [325, 0]
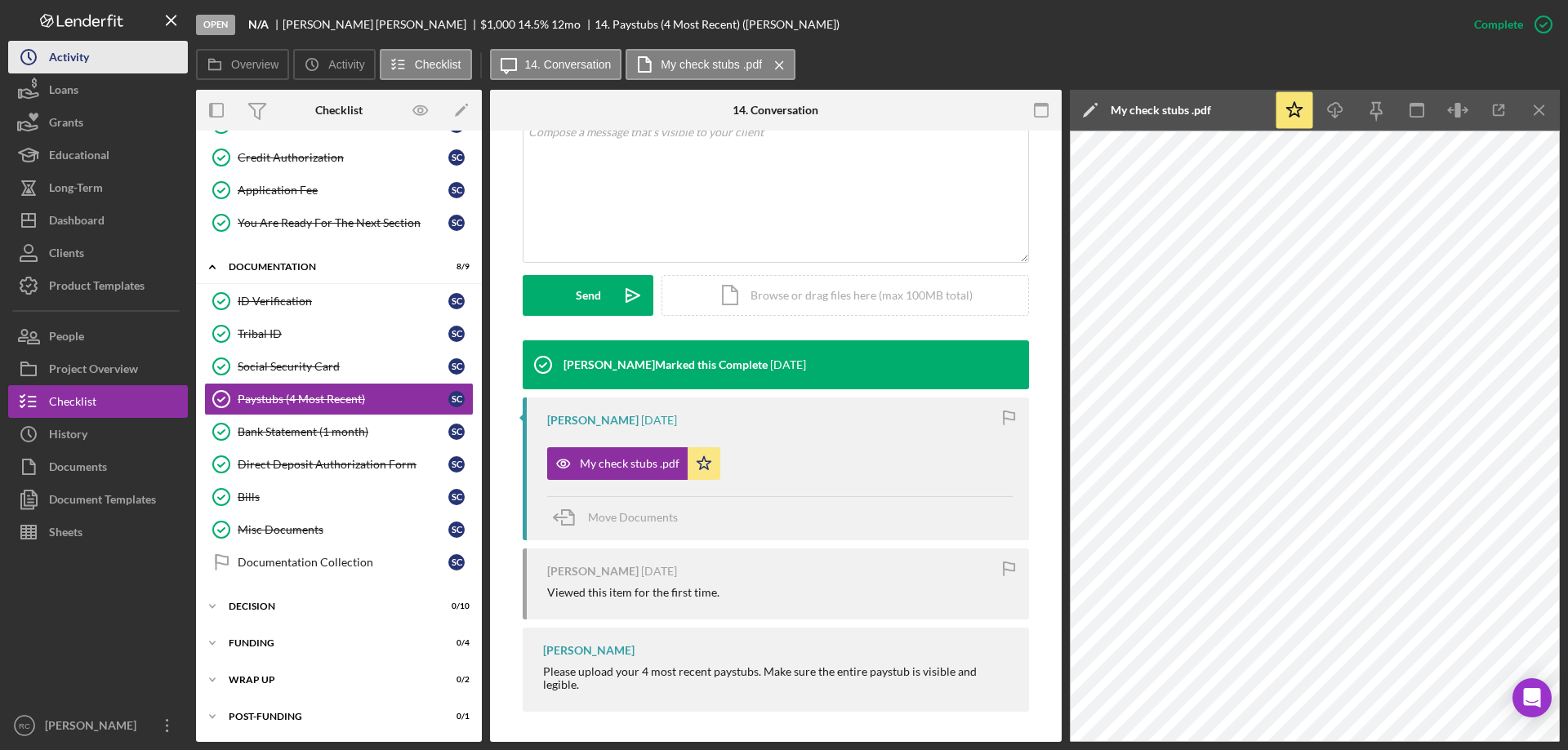
click at [76, 60] on div "Activity" at bounding box center [69, 59] width 40 height 37
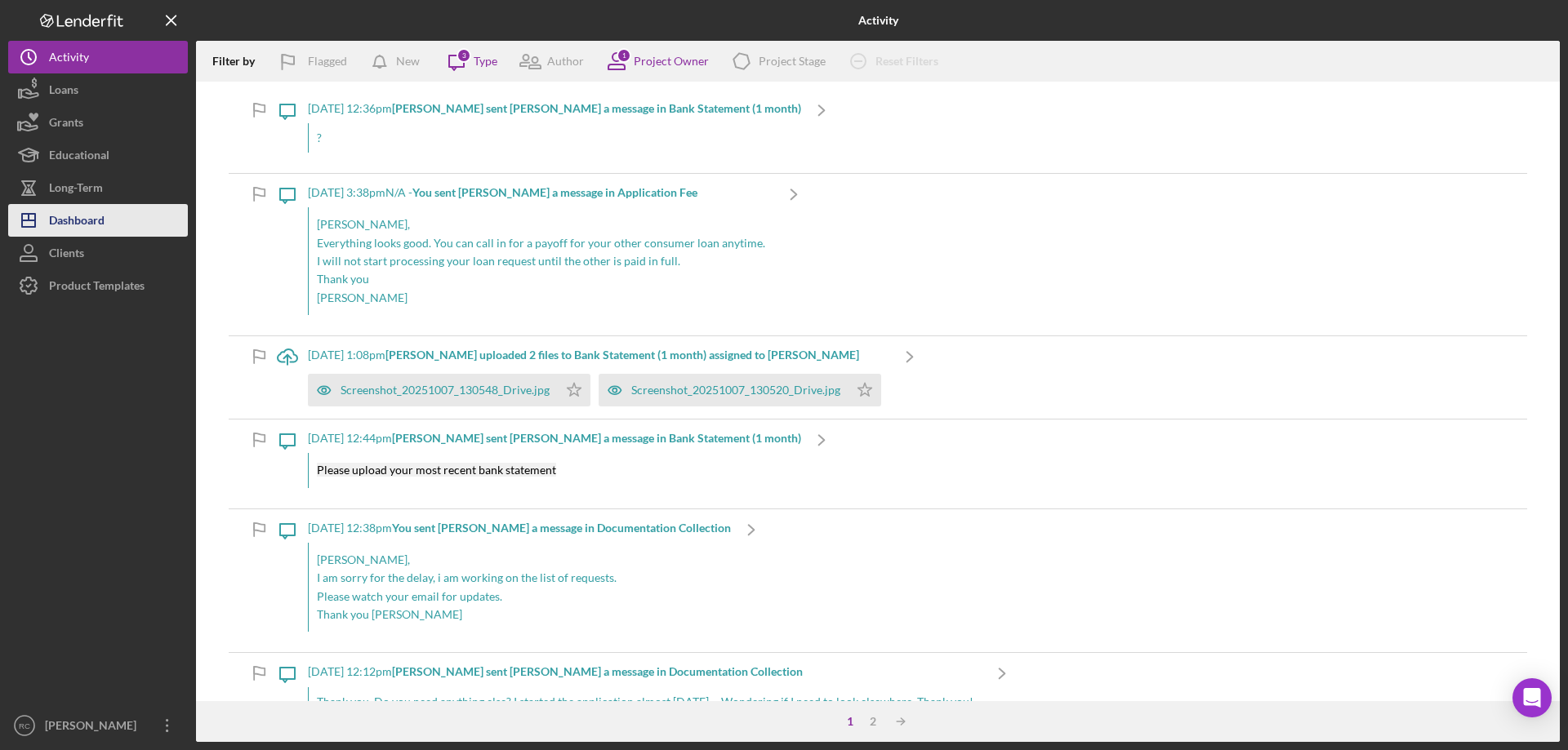
click at [80, 217] on div "Dashboard" at bounding box center [76, 222] width 55 height 37
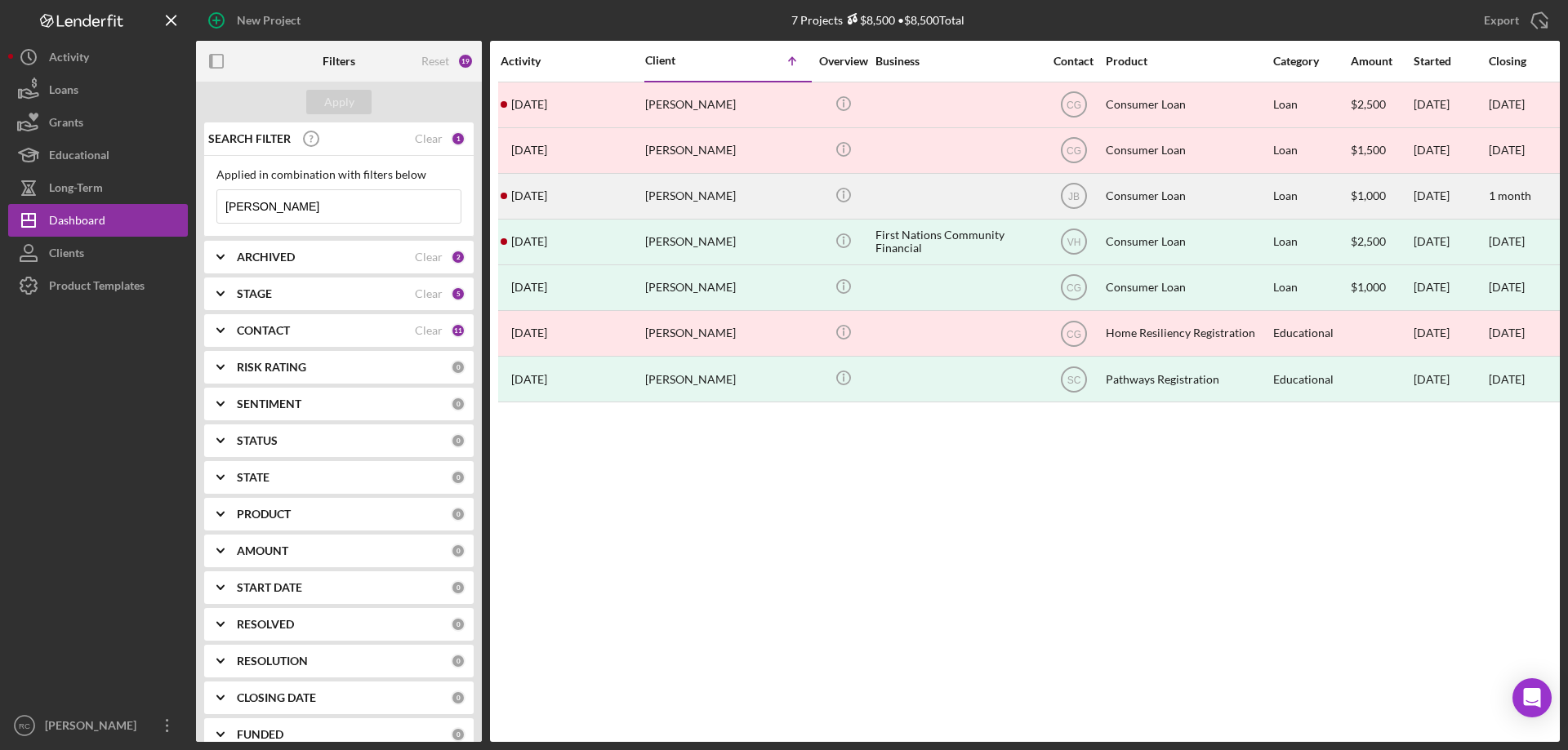
click at [695, 193] on div "[PERSON_NAME]" at bounding box center [727, 197] width 163 height 44
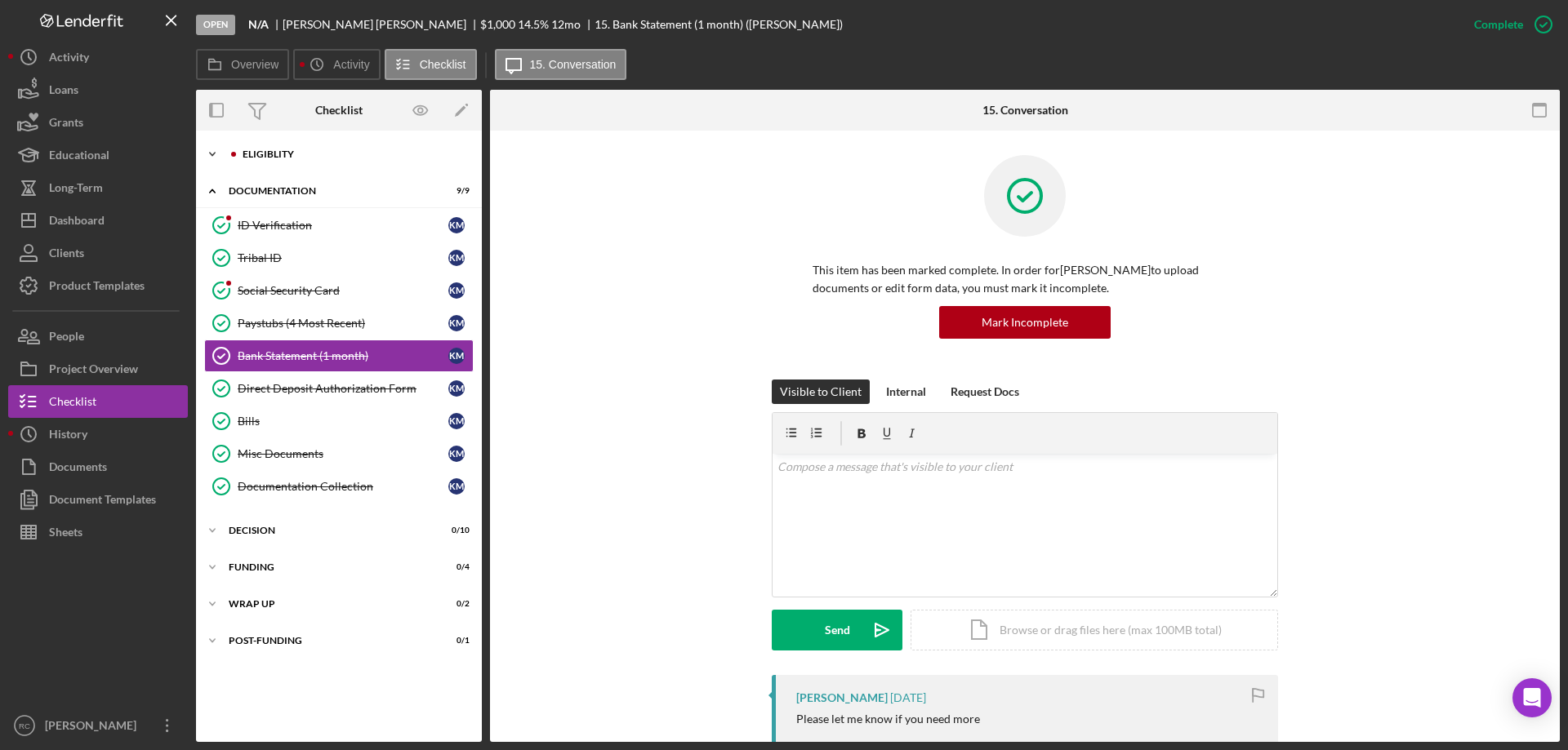
click at [275, 154] on div "Eligiblity" at bounding box center [351, 154] width 219 height 10
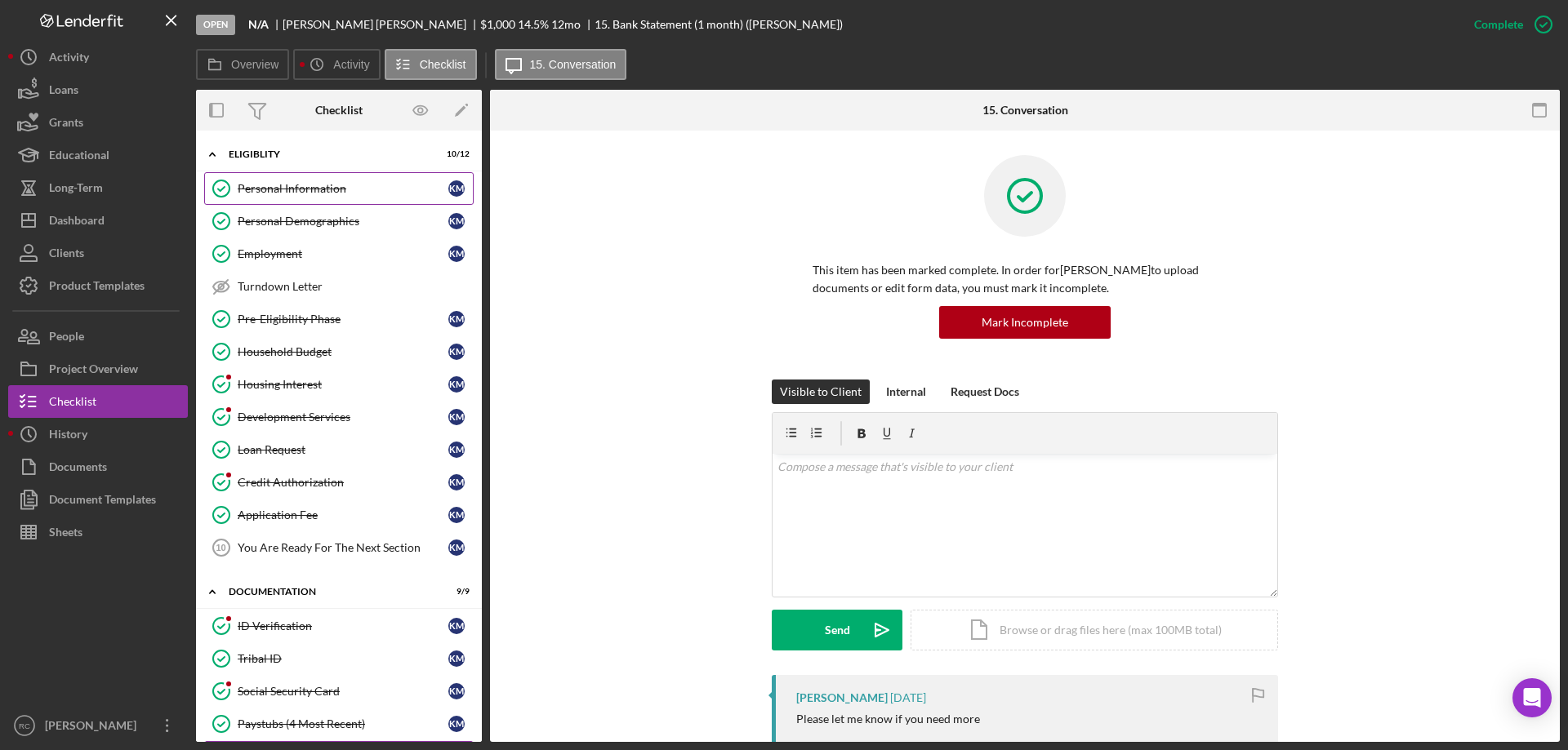
click at [308, 188] on div "Personal Information" at bounding box center [343, 189] width 211 height 13
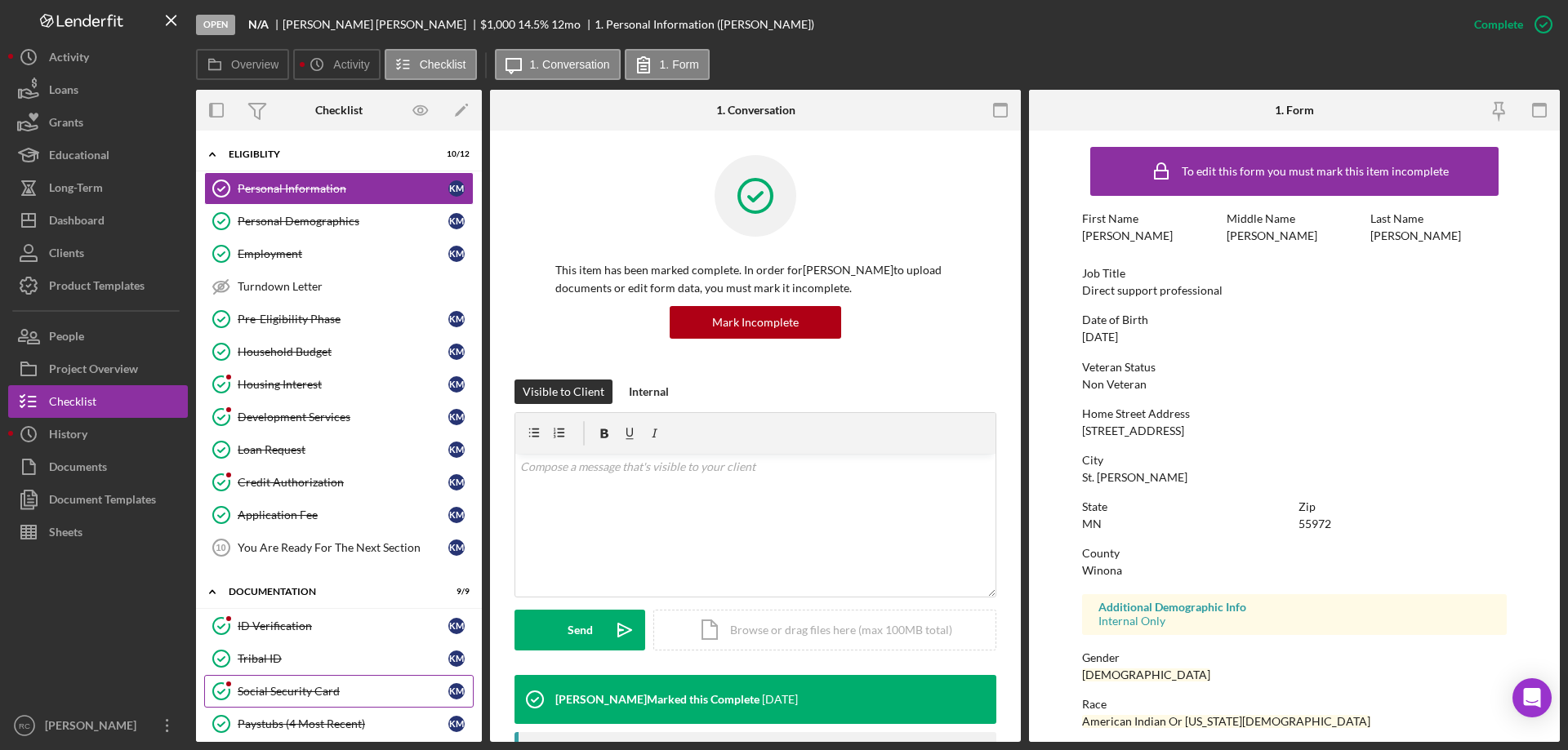
click at [321, 687] on div "Social Security Card" at bounding box center [343, 691] width 211 height 13
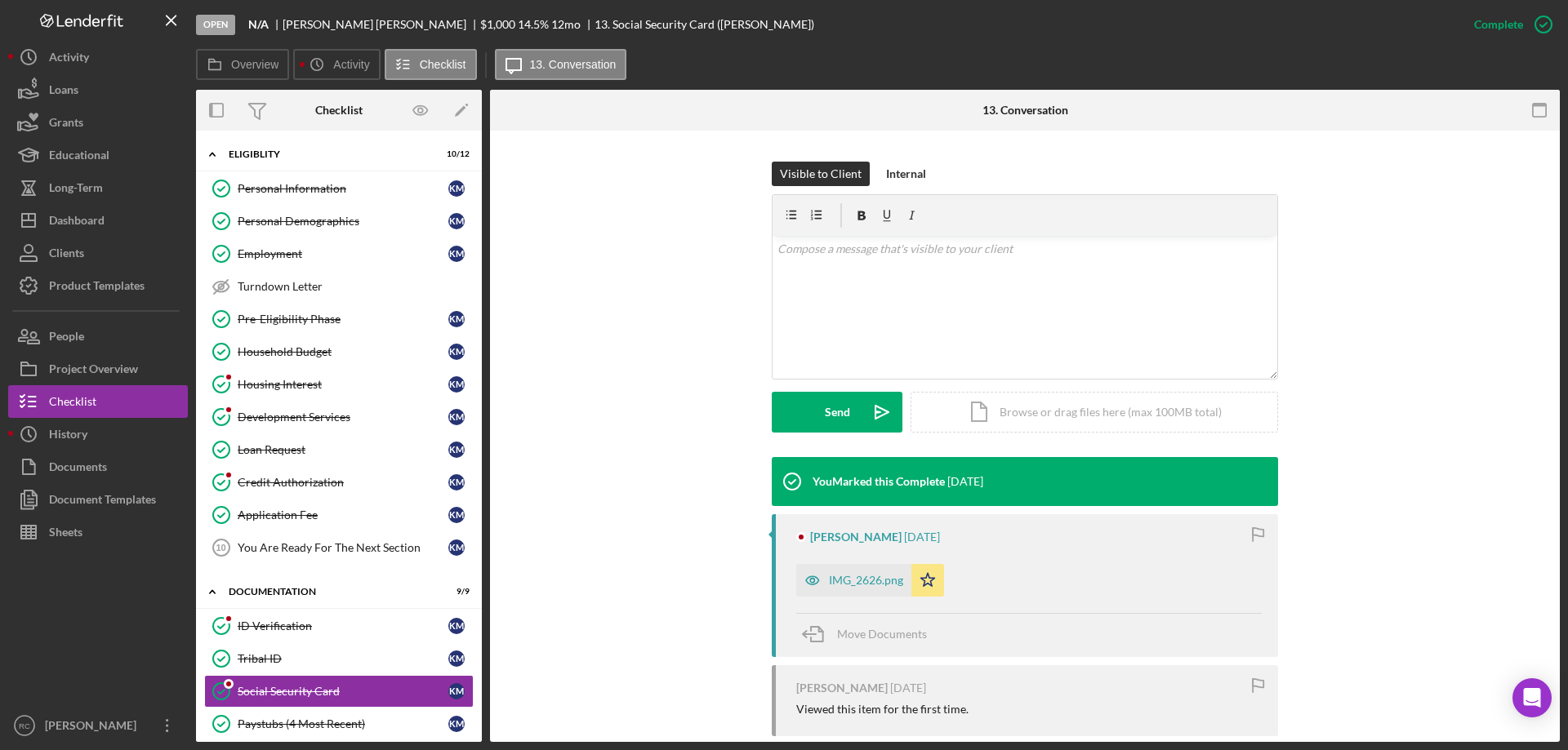
scroll to position [326, 0]
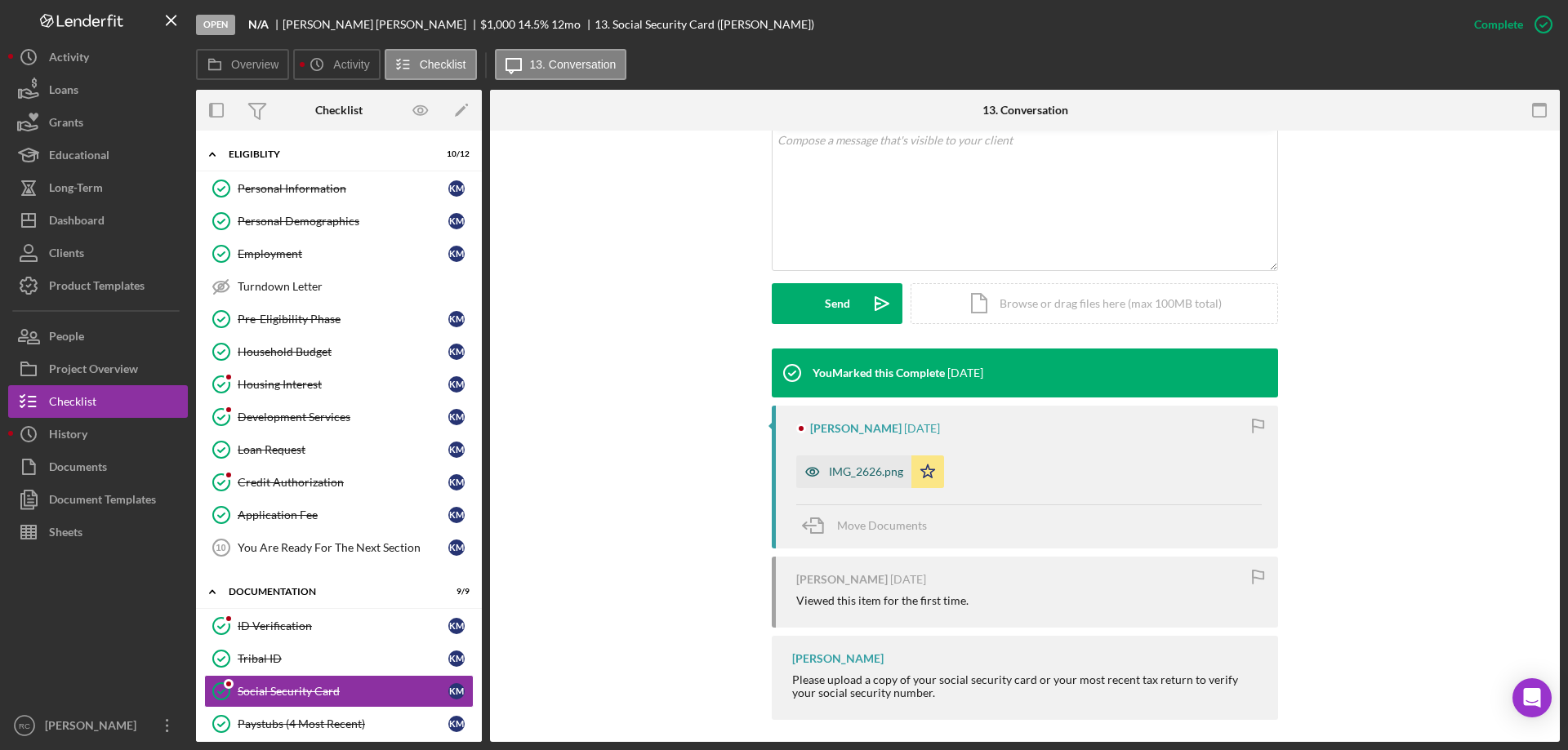
click at [872, 476] on div "IMG_2626.png" at bounding box center [867, 472] width 74 height 13
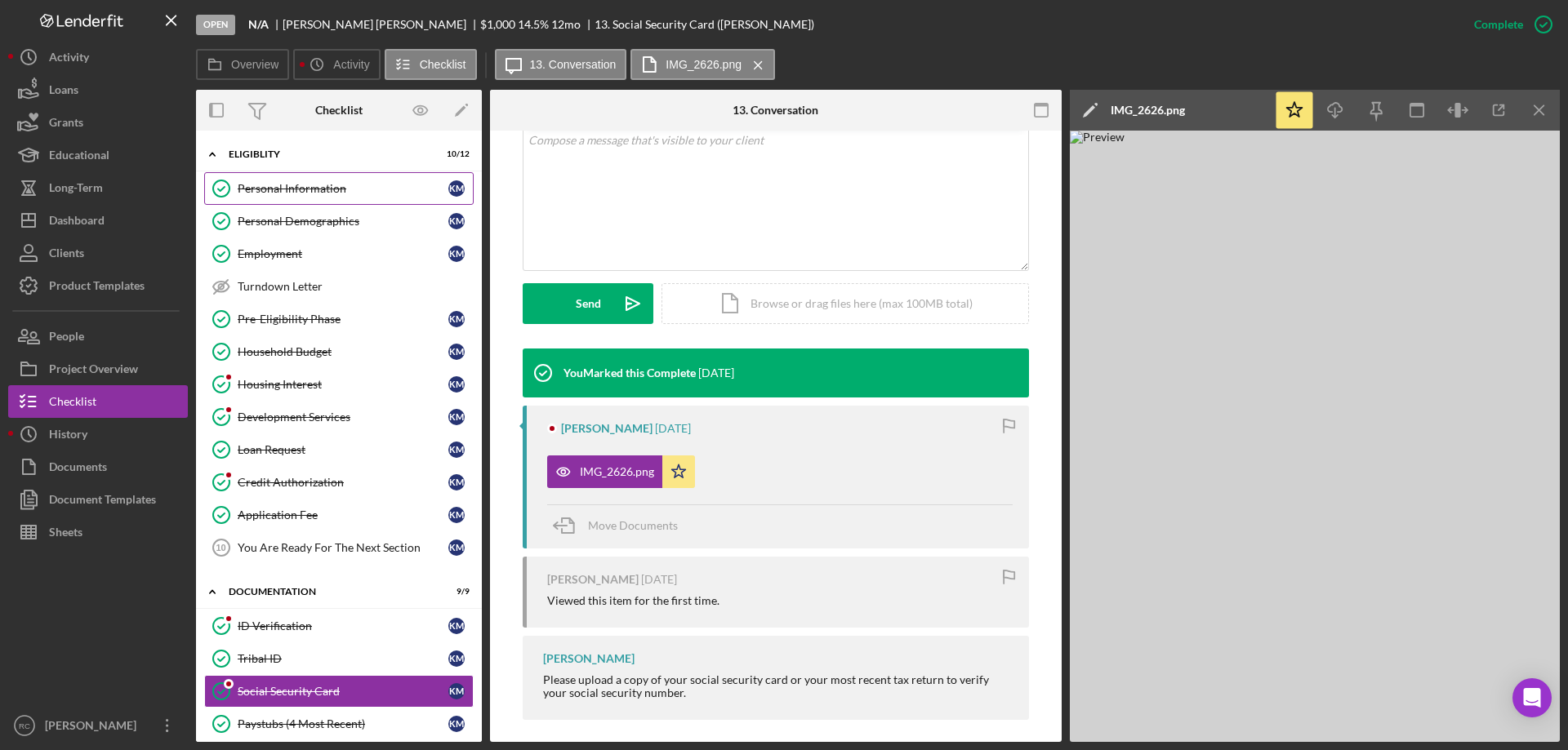
drag, startPoint x: 322, startPoint y: 183, endPoint x: 331, endPoint y: 183, distance: 9.0
click at [322, 183] on div "Personal Information" at bounding box center [343, 189] width 211 height 13
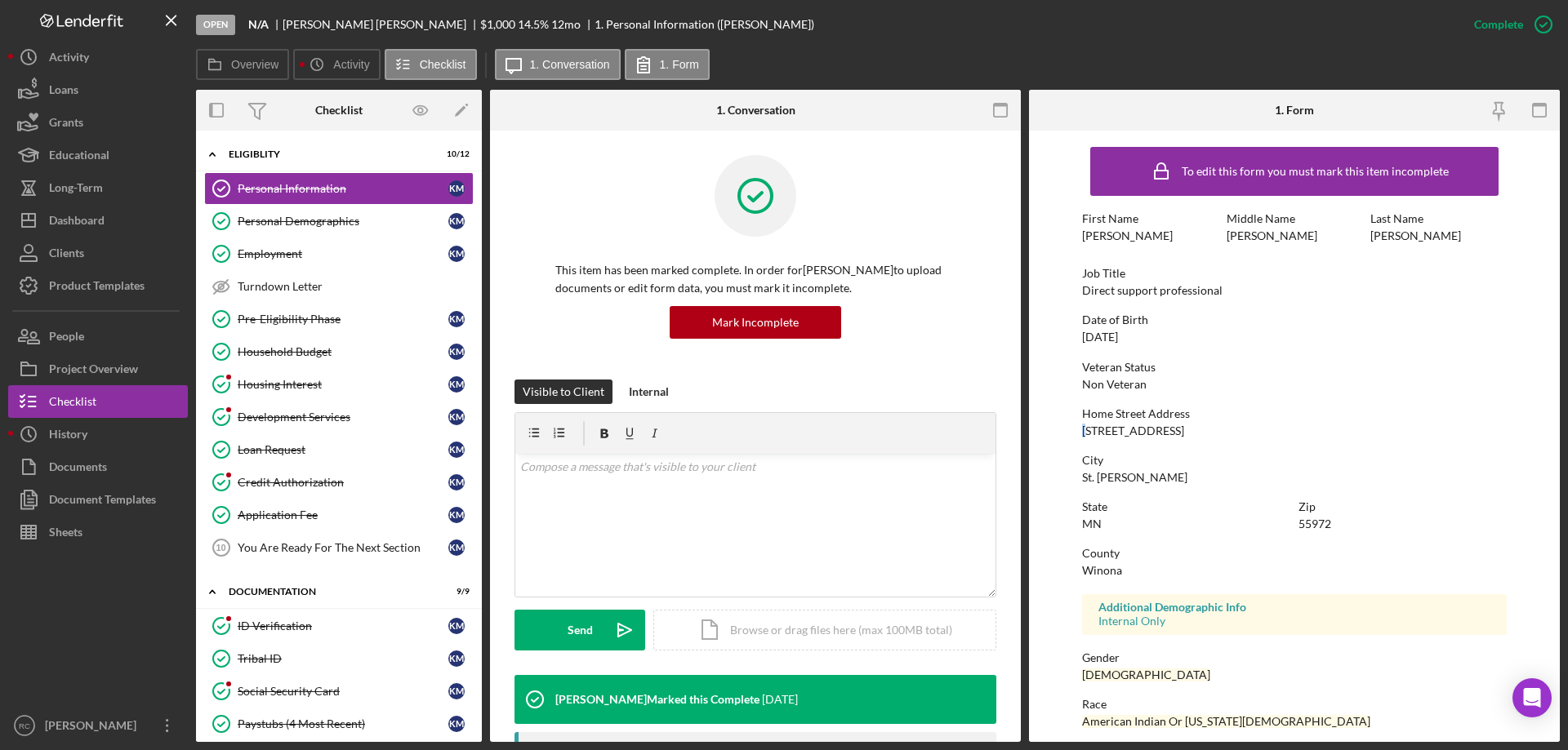
drag, startPoint x: 1080, startPoint y: 430, endPoint x: 1088, endPoint y: 428, distance: 8.2
click at [1088, 428] on form "To edit this form you must mark this item incomplete First Name [PERSON_NAME] M…" at bounding box center [1294, 436] width 531 height 611
drag, startPoint x: 1188, startPoint y: 430, endPoint x: 1083, endPoint y: 427, distance: 105.0
click at [1083, 427] on div "[STREET_ADDRESS]" at bounding box center [1133, 431] width 103 height 13
copy div "[STREET_ADDRESS]"
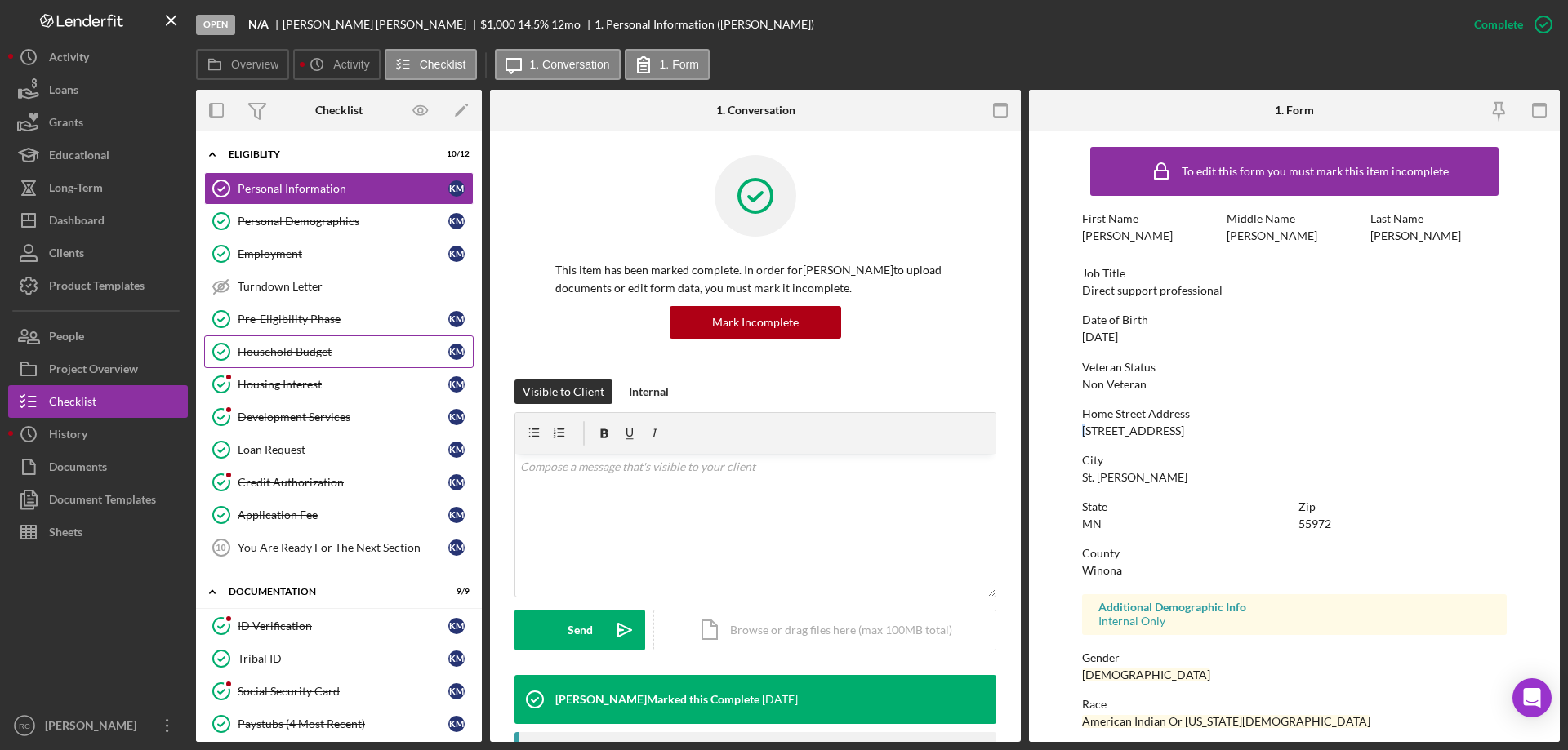
click at [306, 356] on div "Household Budget" at bounding box center [343, 352] width 211 height 13
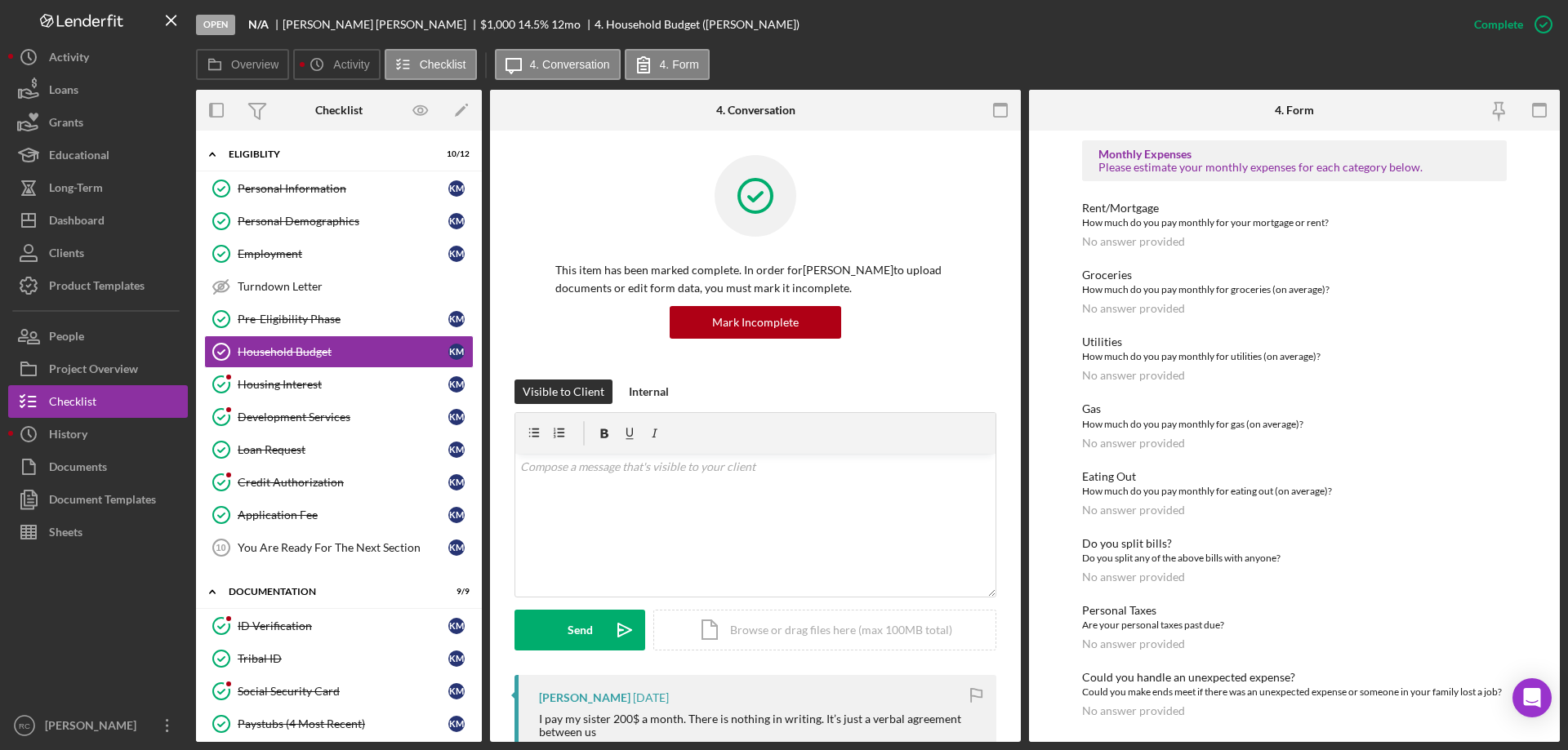
scroll to position [112, 0]
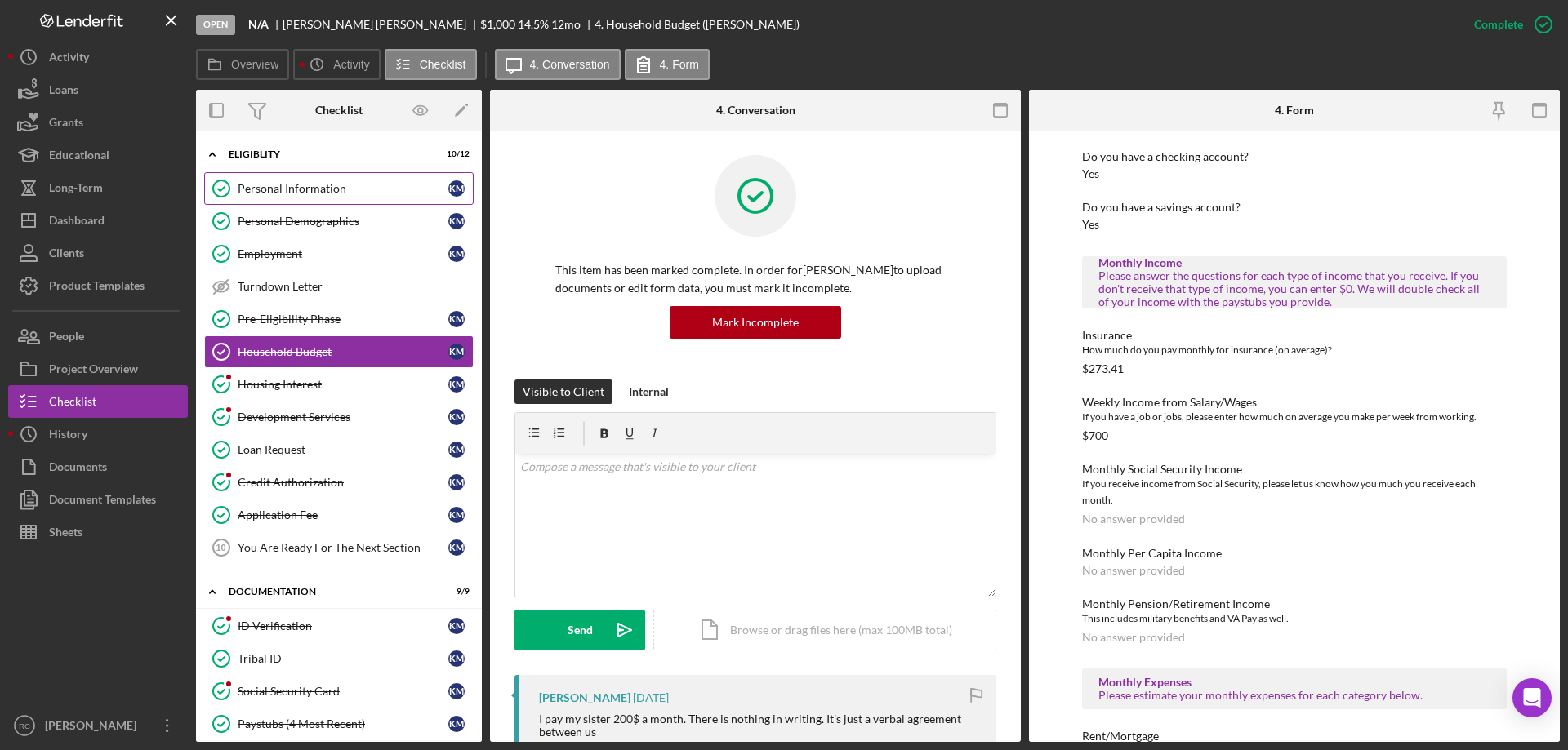
click at [289, 189] on div "Personal Information" at bounding box center [343, 189] width 211 height 13
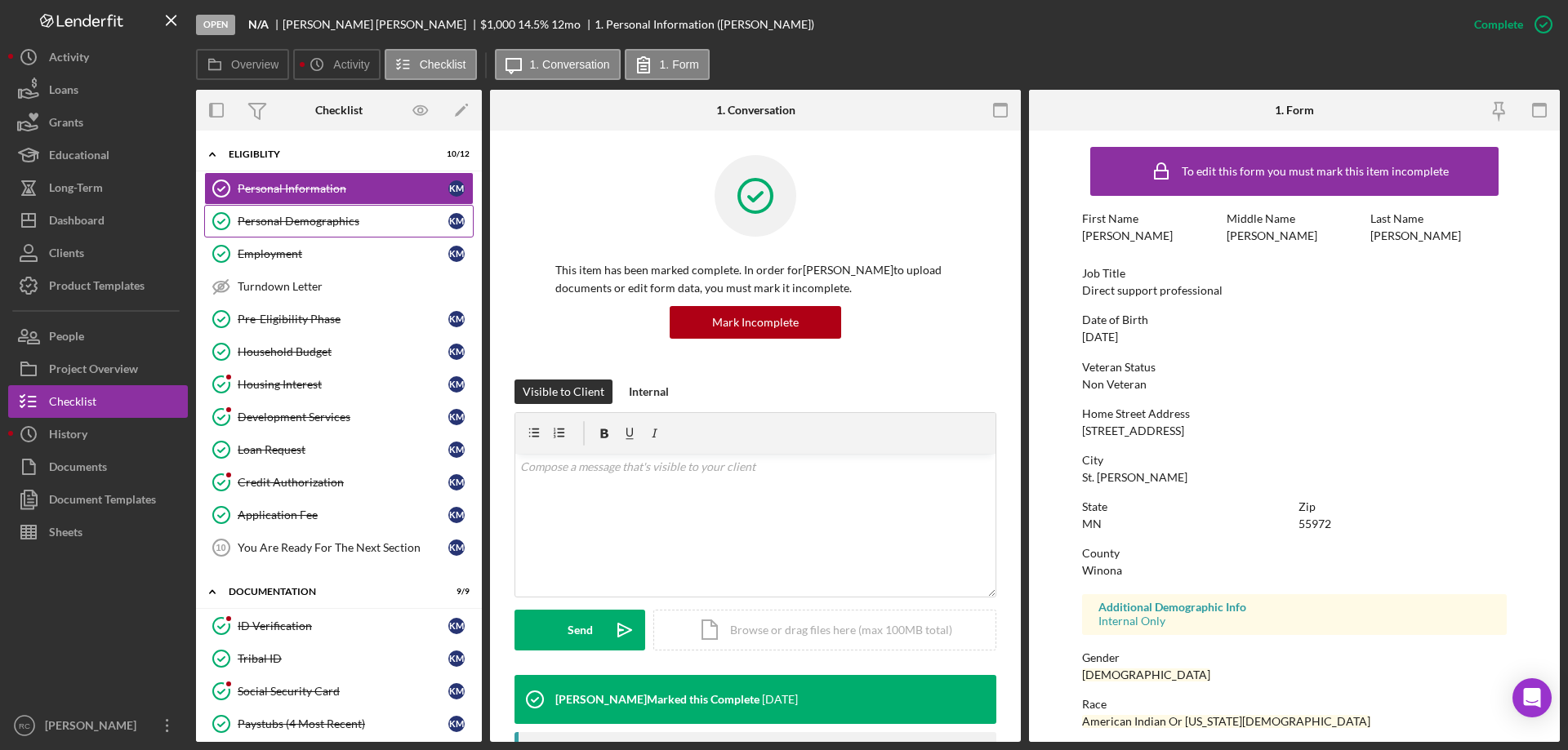
click at [286, 217] on div "Personal Demographics" at bounding box center [343, 221] width 211 height 13
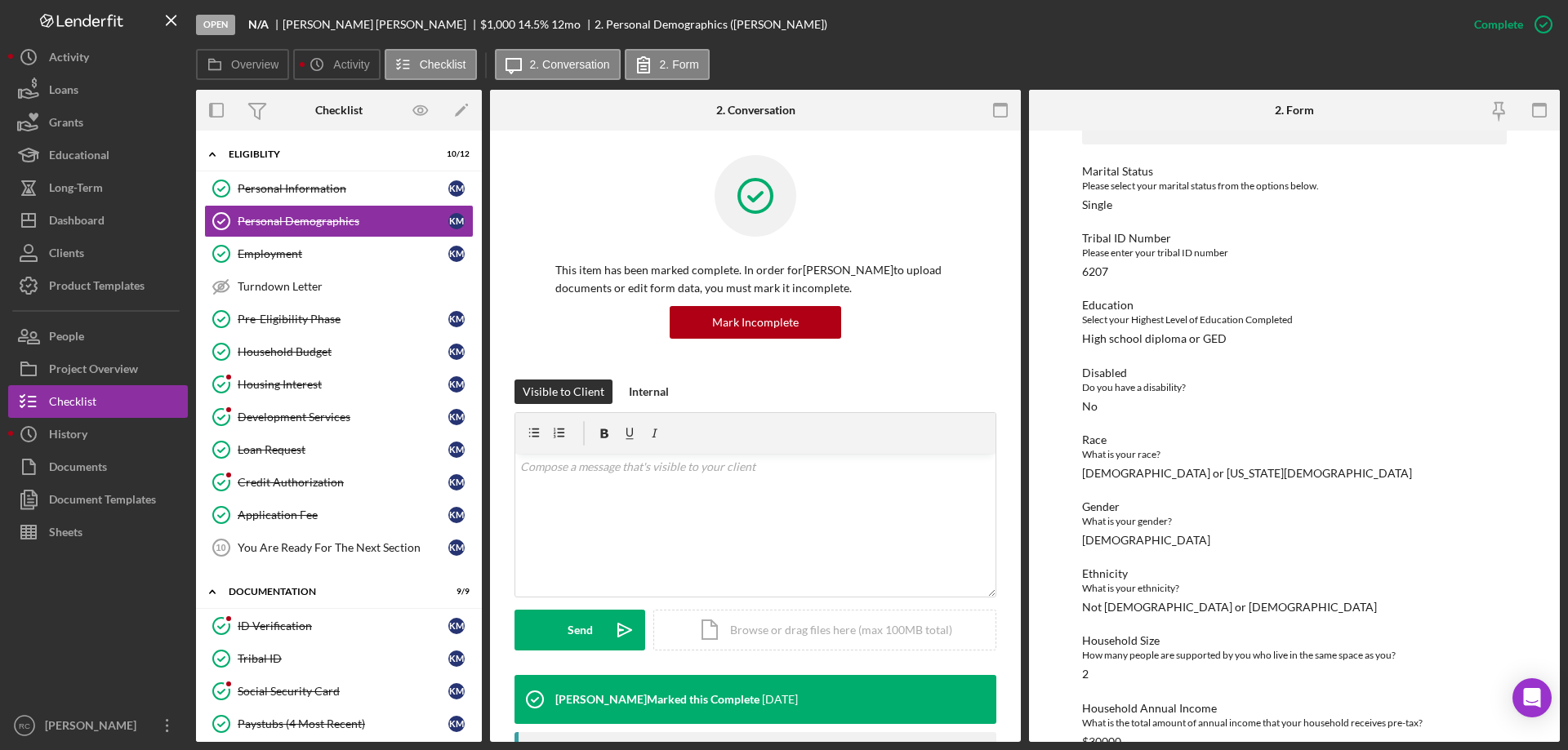
scroll to position [190, 0]
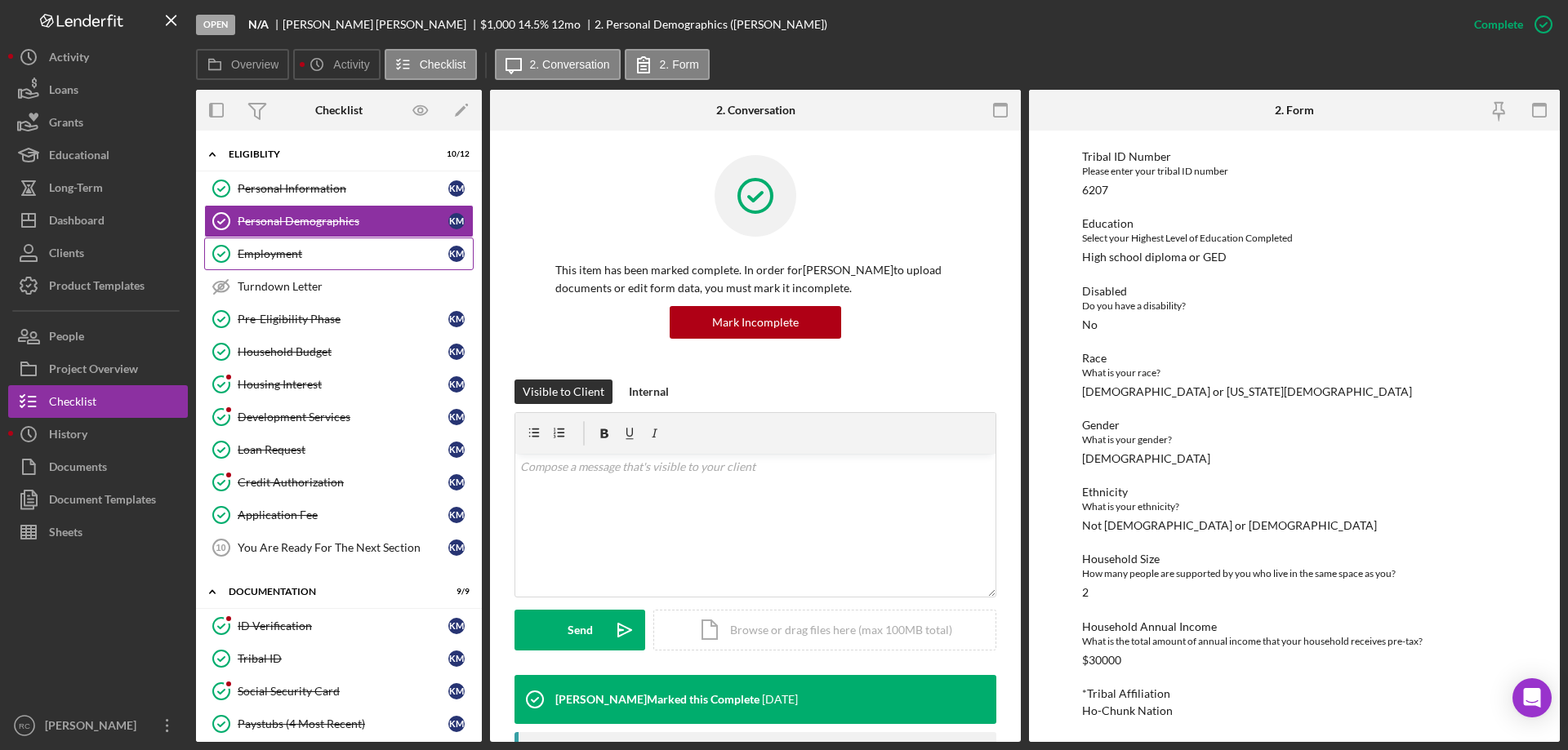
click at [263, 258] on div "Employment" at bounding box center [343, 254] width 211 height 13
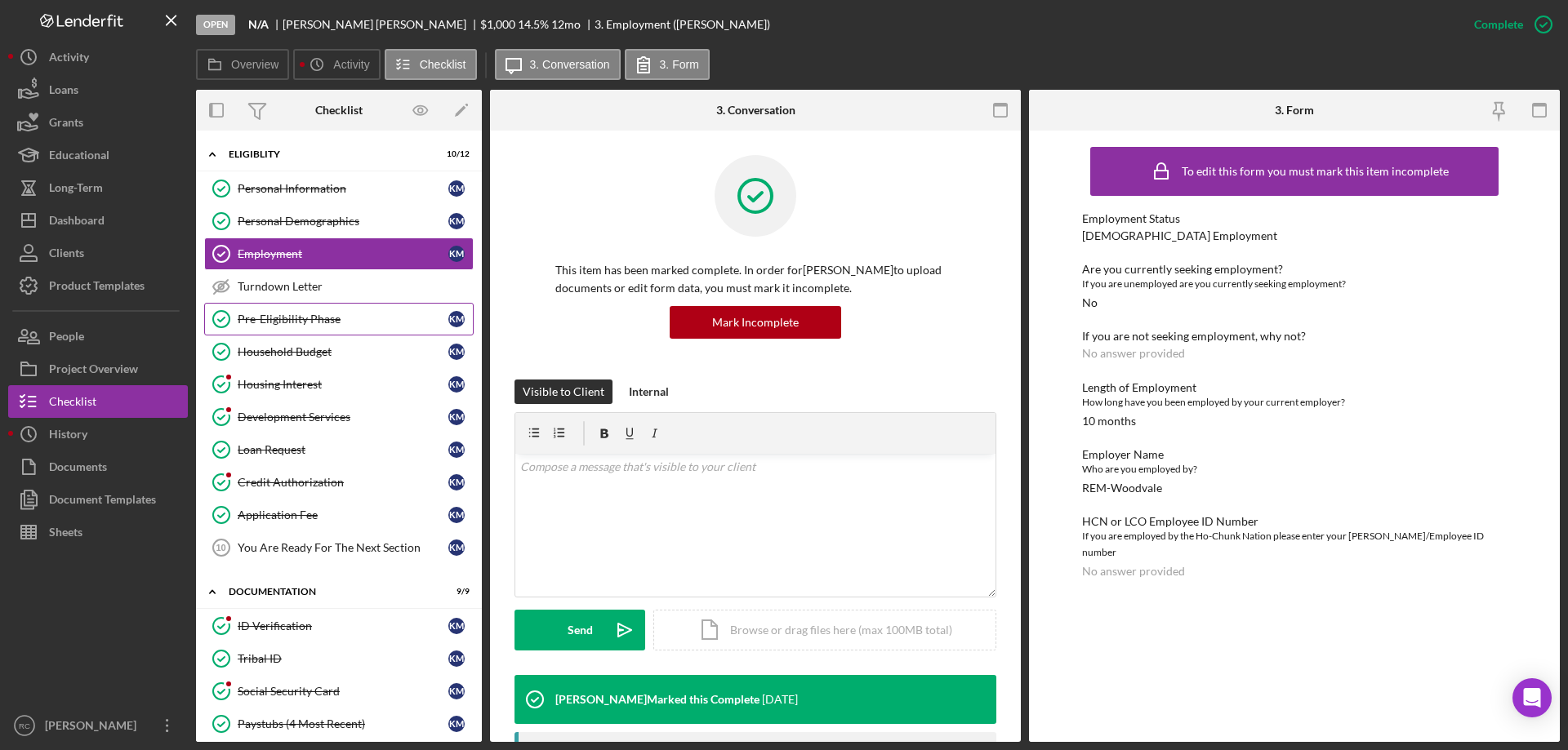
click at [281, 317] on div "Pre-Eligibility Phase" at bounding box center [343, 319] width 211 height 13
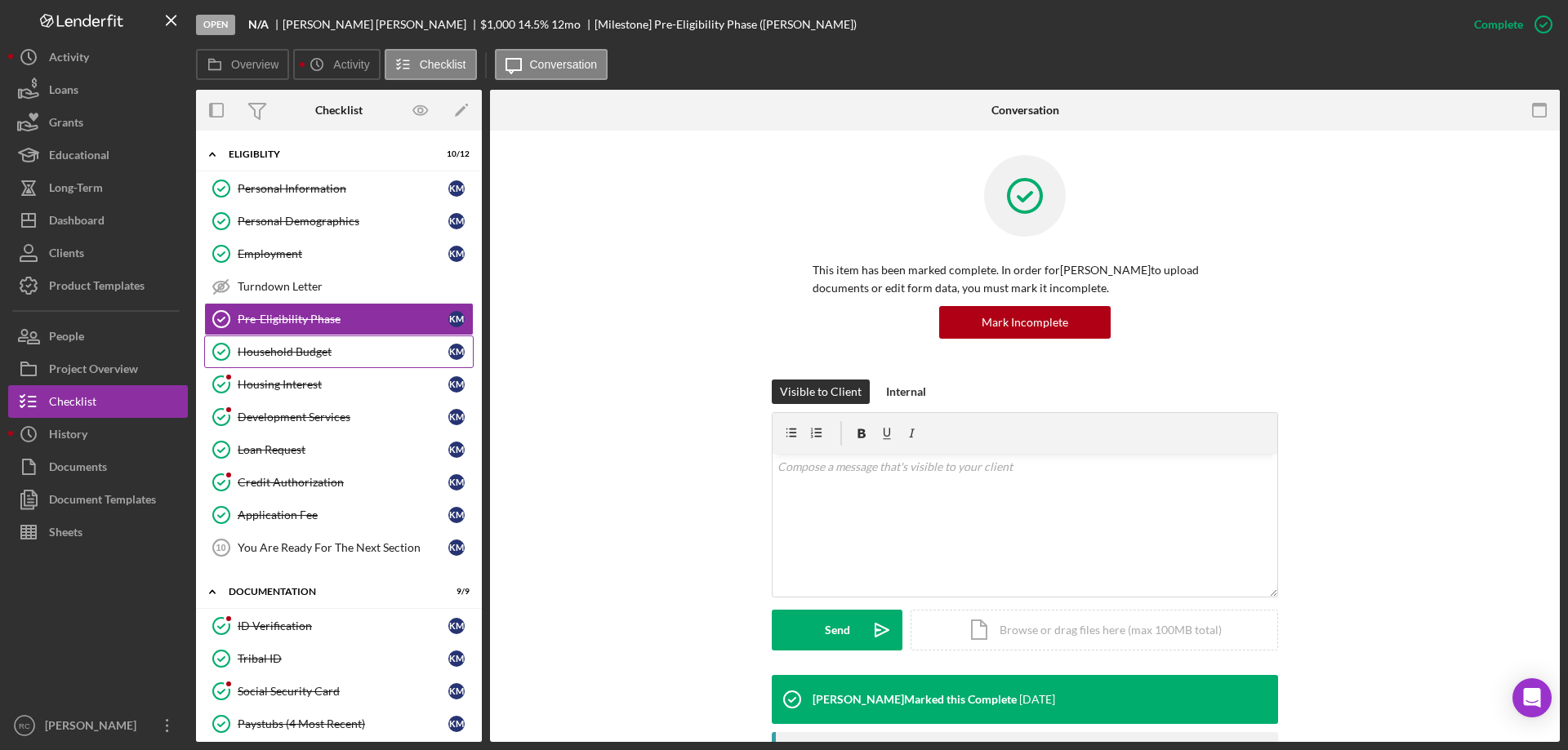
click at [274, 349] on div "Household Budget" at bounding box center [343, 352] width 211 height 13
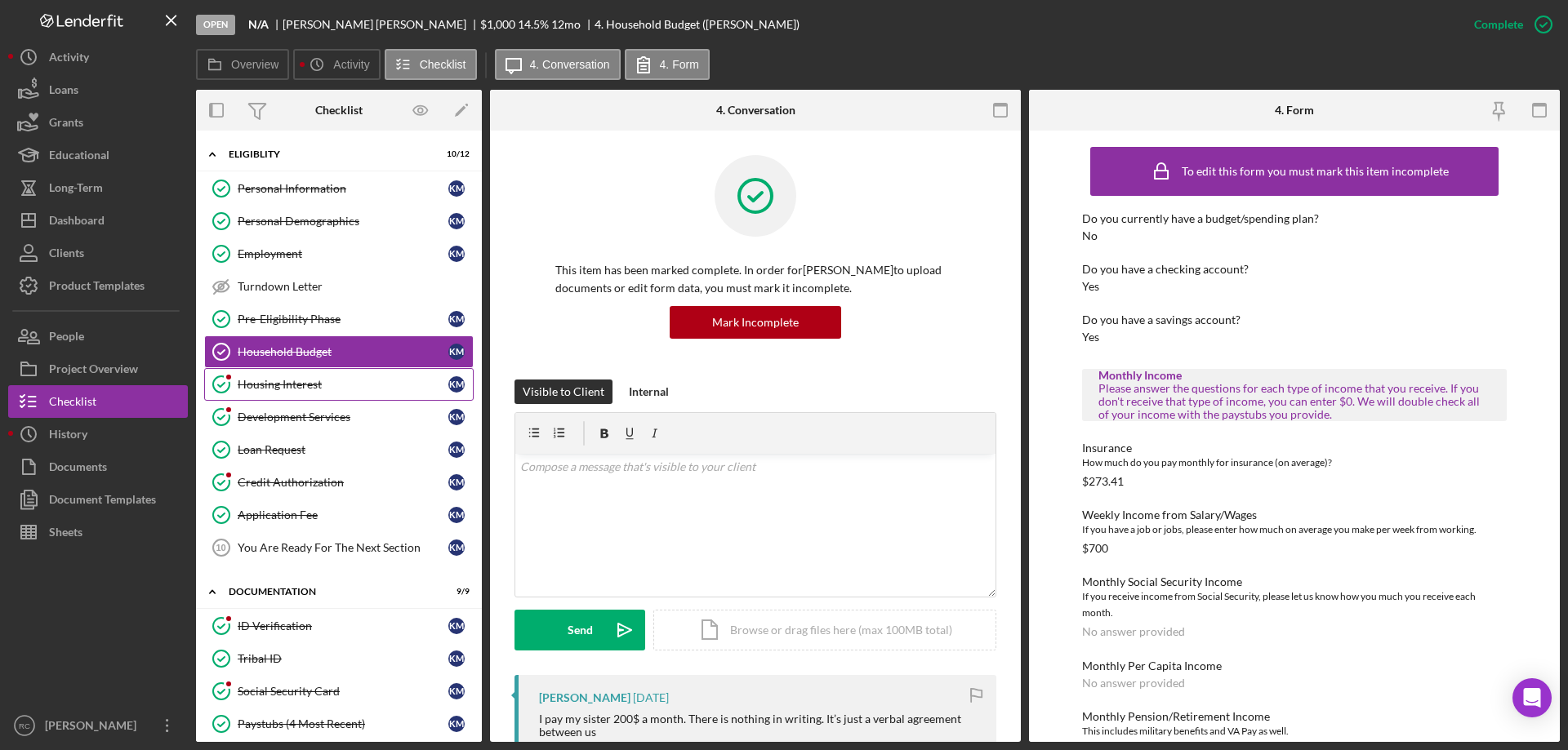
click at [293, 387] on div "Housing Interest" at bounding box center [343, 385] width 211 height 13
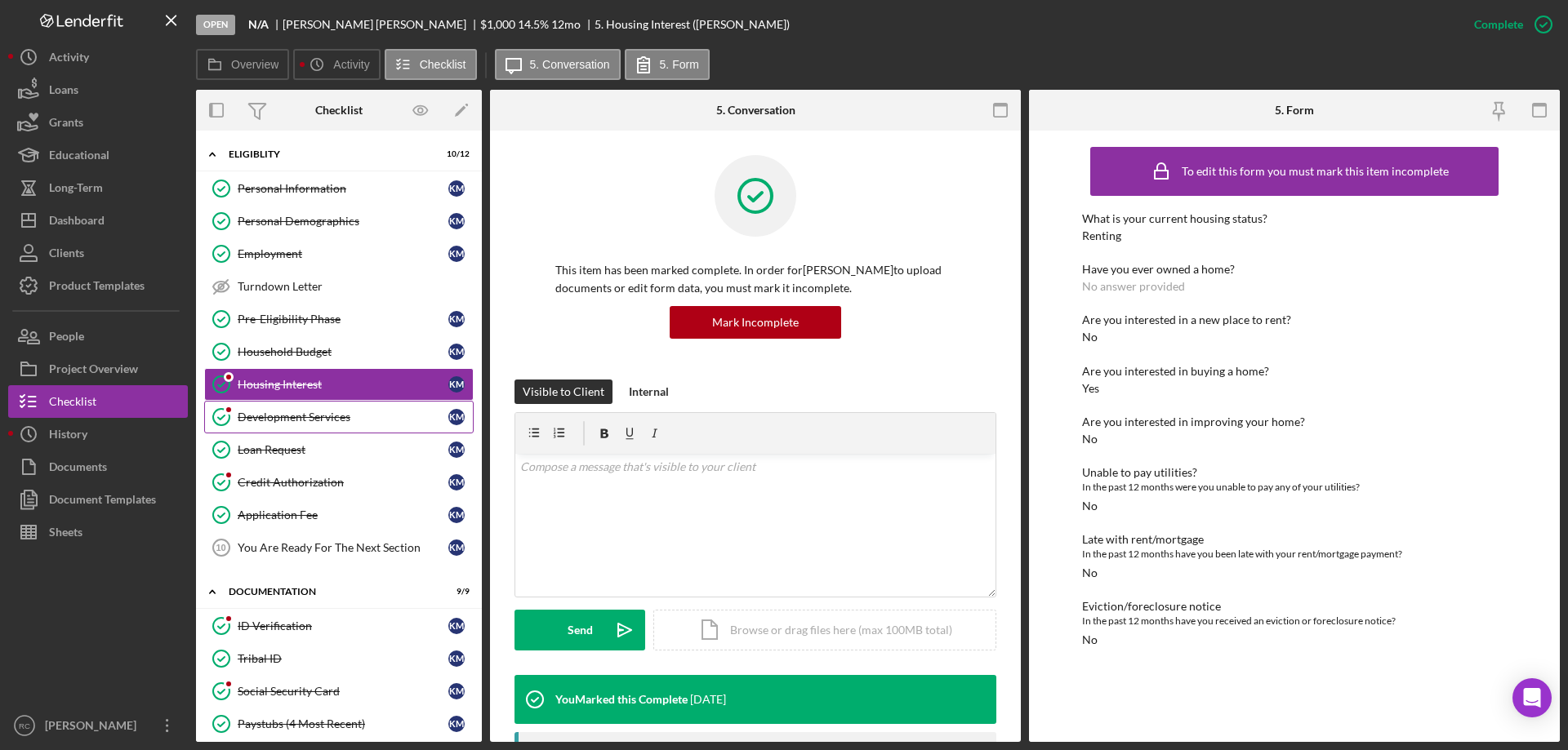
click at [290, 416] on div "Development Services" at bounding box center [343, 417] width 211 height 13
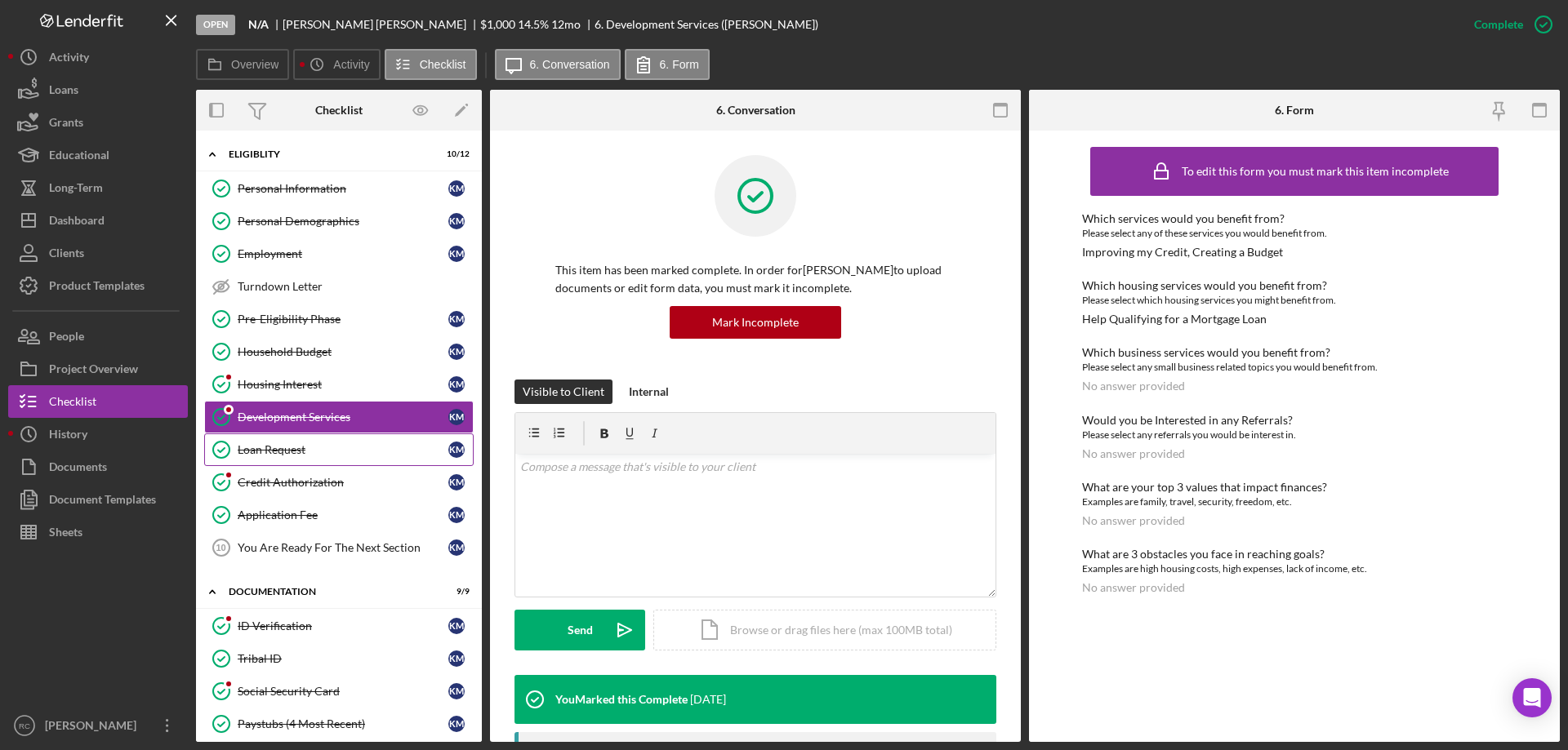
click at [287, 456] on div "Loan Request" at bounding box center [343, 450] width 211 height 13
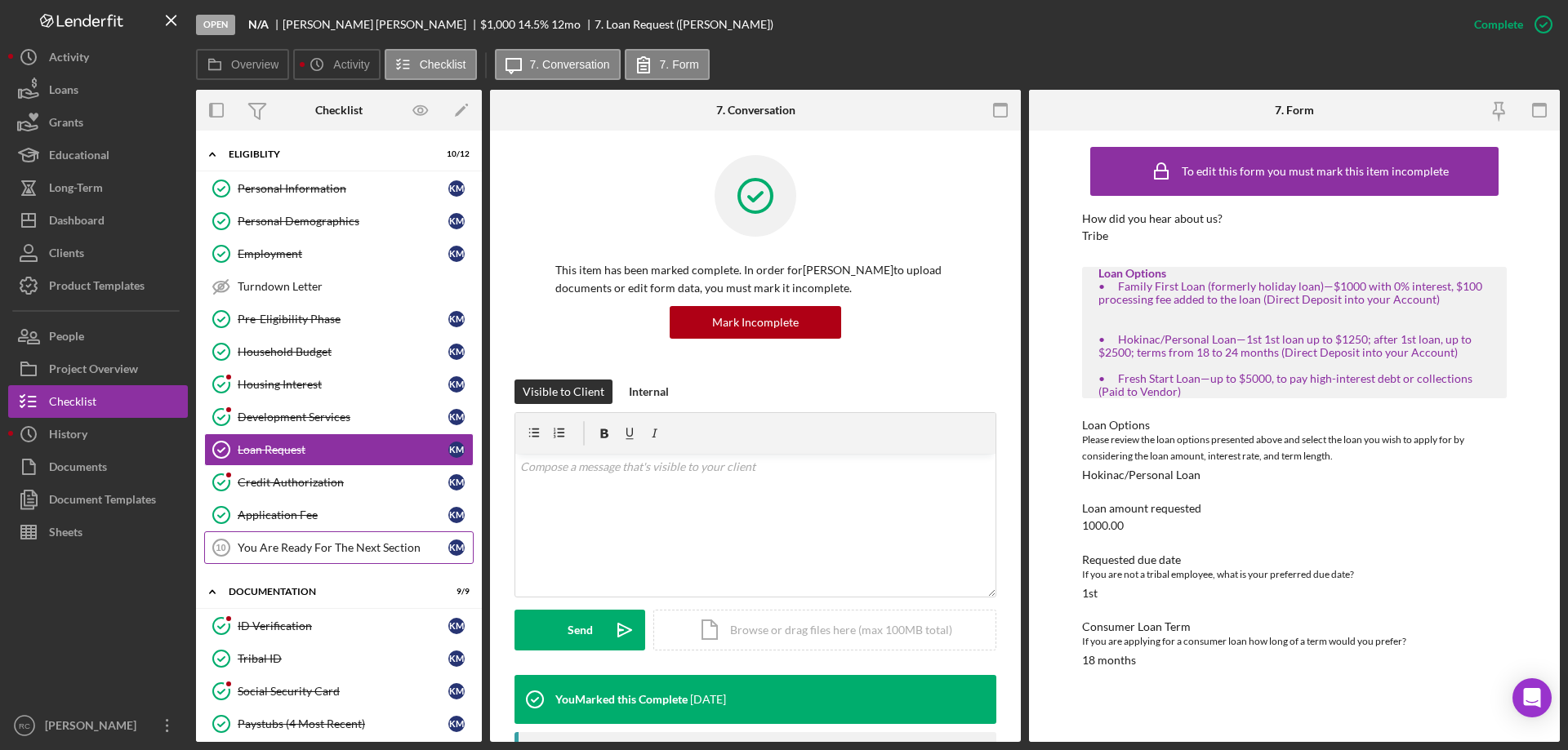
click at [375, 549] on div "You Are Ready For The Next Section" at bounding box center [343, 548] width 211 height 13
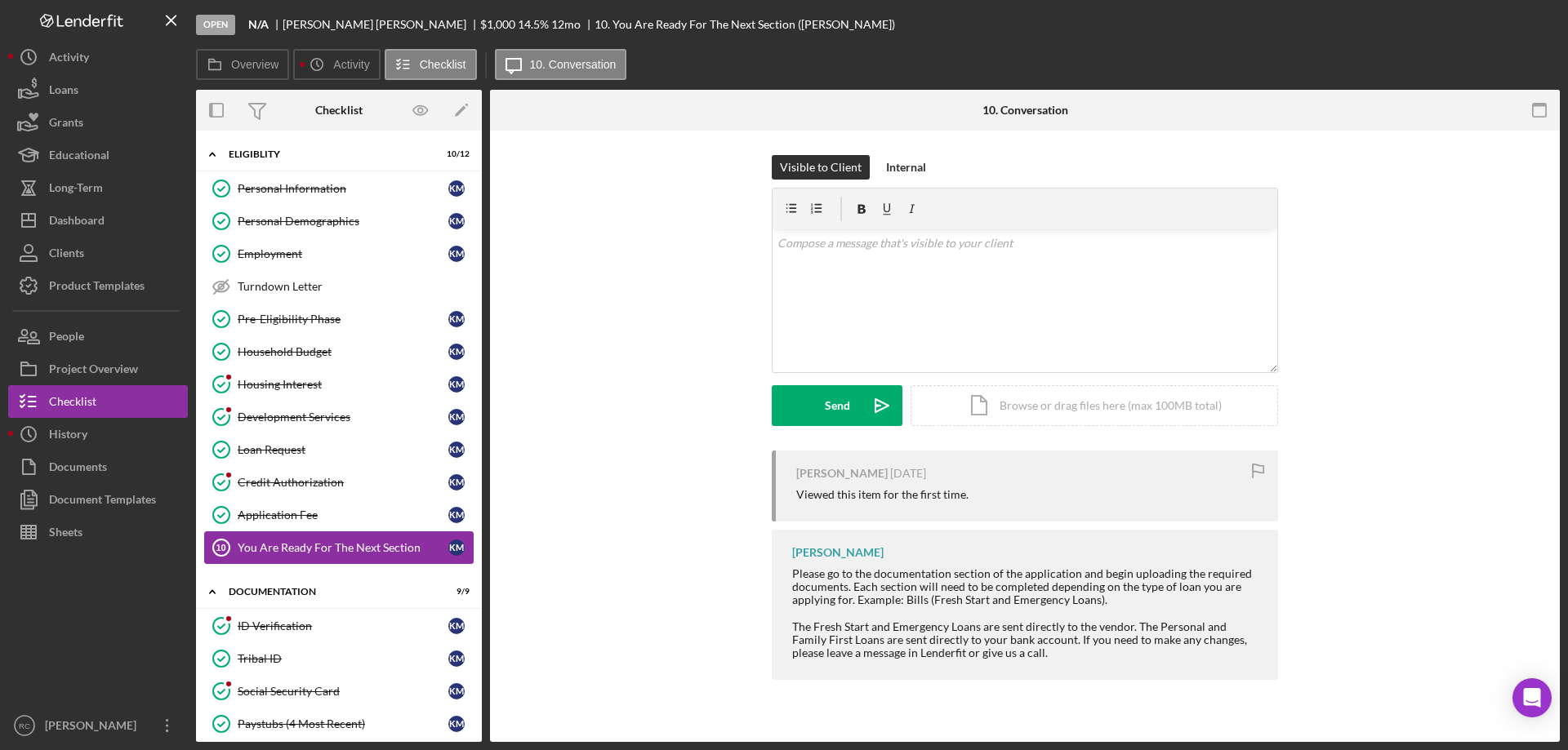
scroll to position [325, 0]
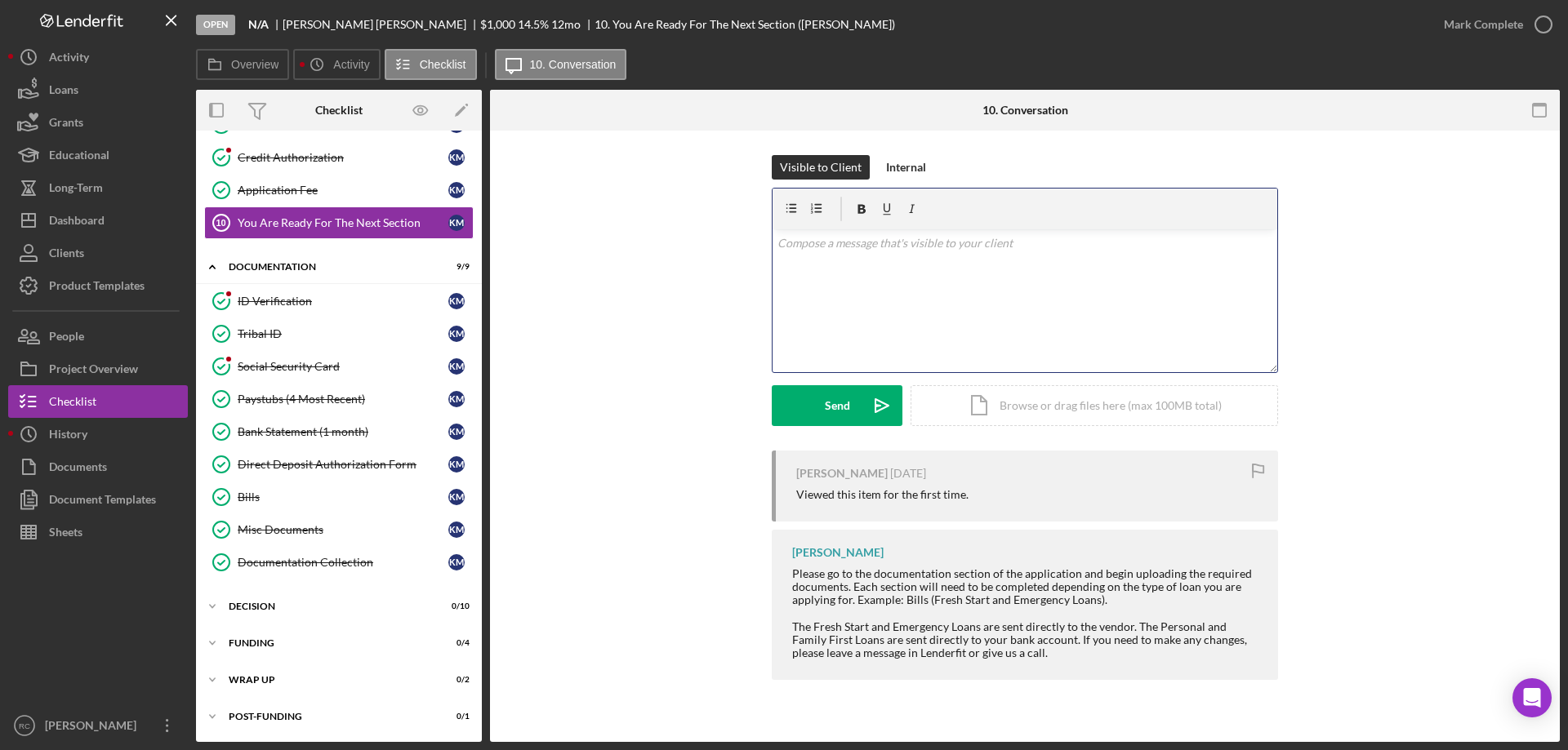
click at [840, 286] on div "v Color teal Color pink Remove color Add row above Add row below Add column bef…" at bounding box center [1025, 301] width 505 height 143
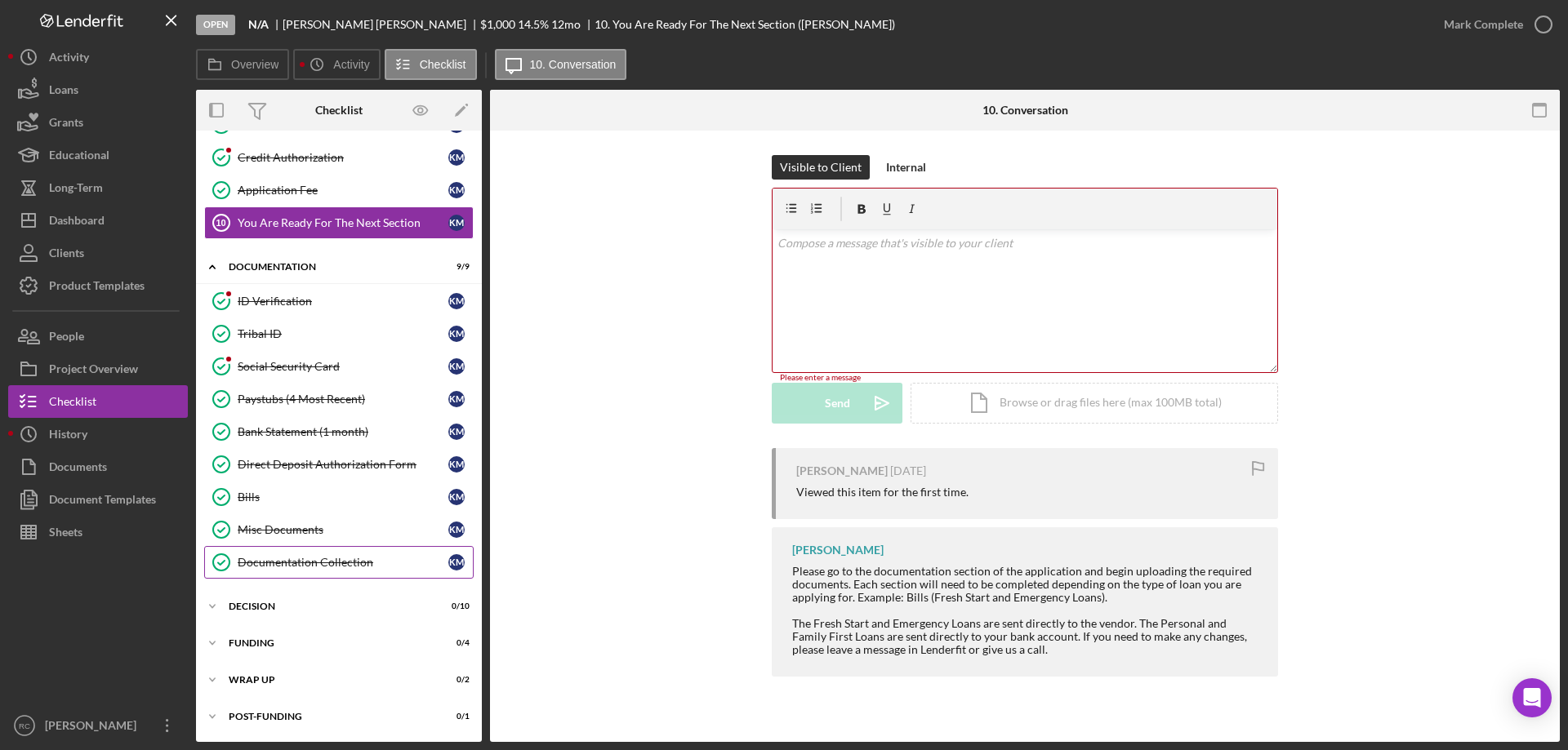
click at [345, 570] on link "Documentation Collection Documentation Collection K M" at bounding box center [338, 562] width 270 height 33
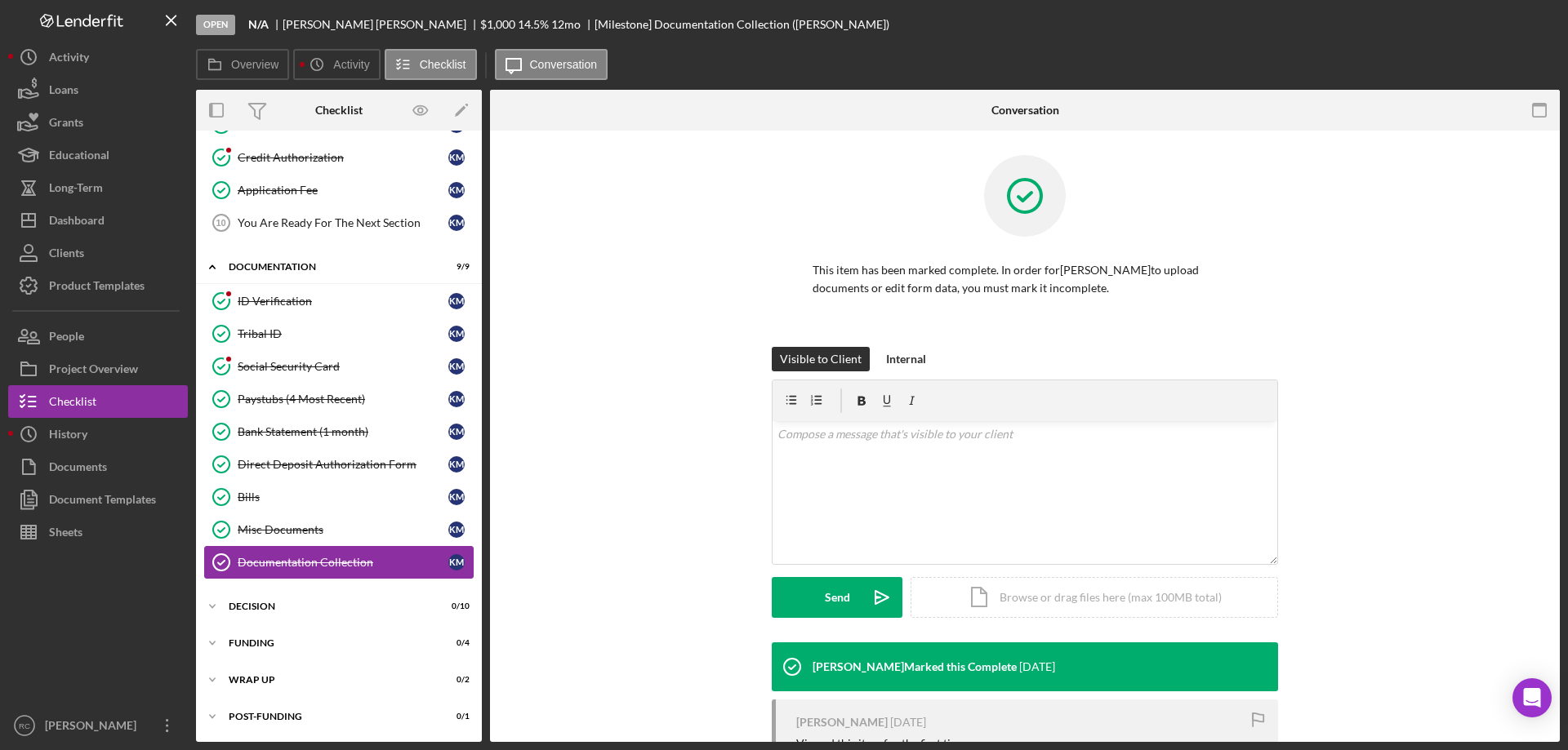
scroll to position [325, 0]
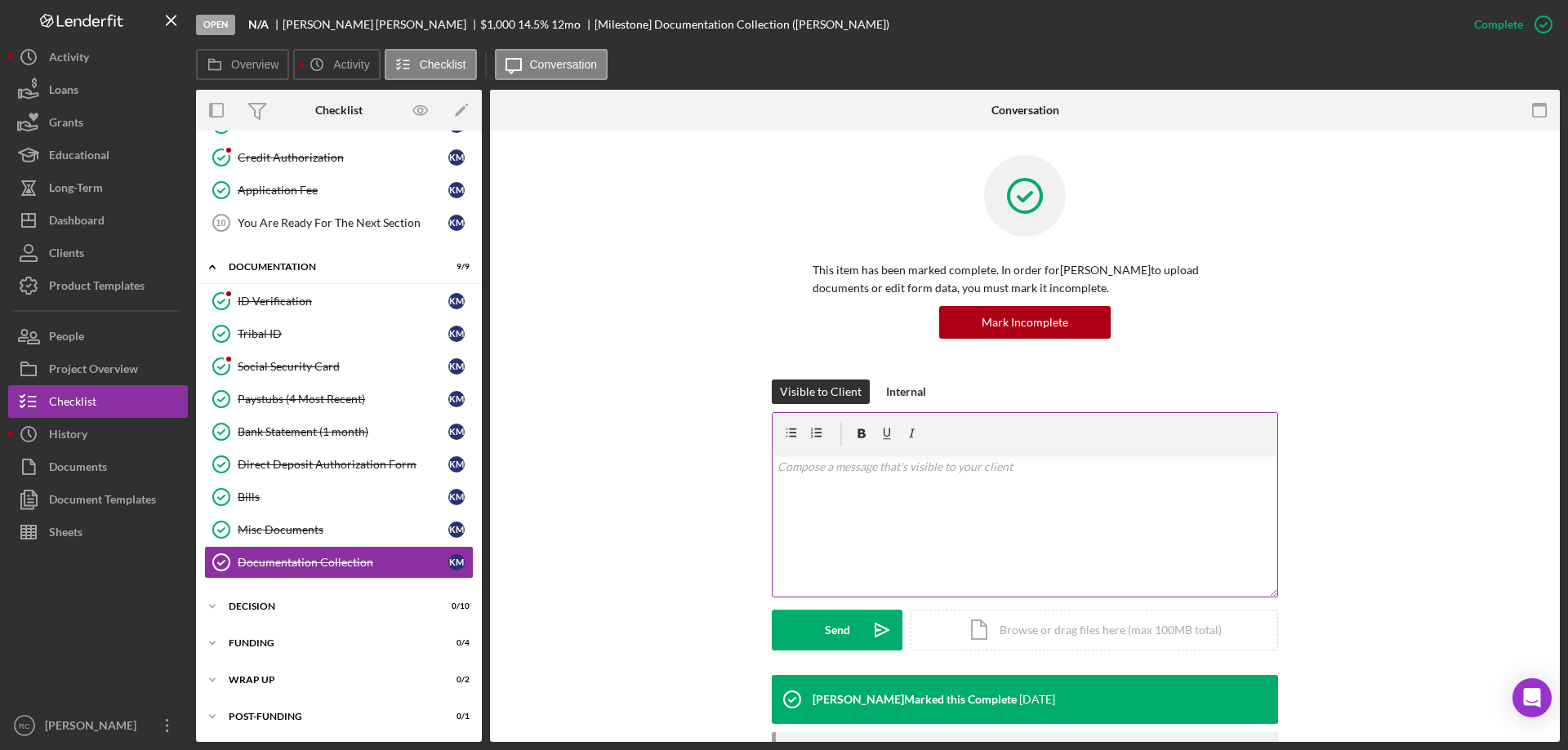
click at [833, 466] on p at bounding box center [1025, 467] width 495 height 18
click at [1126, 516] on p "I noticed in the Soft pull that i did on your credti report that you had a" at bounding box center [1025, 512] width 495 height 18
click at [830, 512] on p "I noticed in the Soft pull that i did on your credit report that you had severa…" at bounding box center [1025, 512] width 495 height 18
click at [821, 513] on p "I noticedon the Soft pull that i did on your credit report that you had several…" at bounding box center [1025, 512] width 495 height 18
drag, startPoint x: 897, startPoint y: 512, endPoint x: 908, endPoint y: 512, distance: 11.0
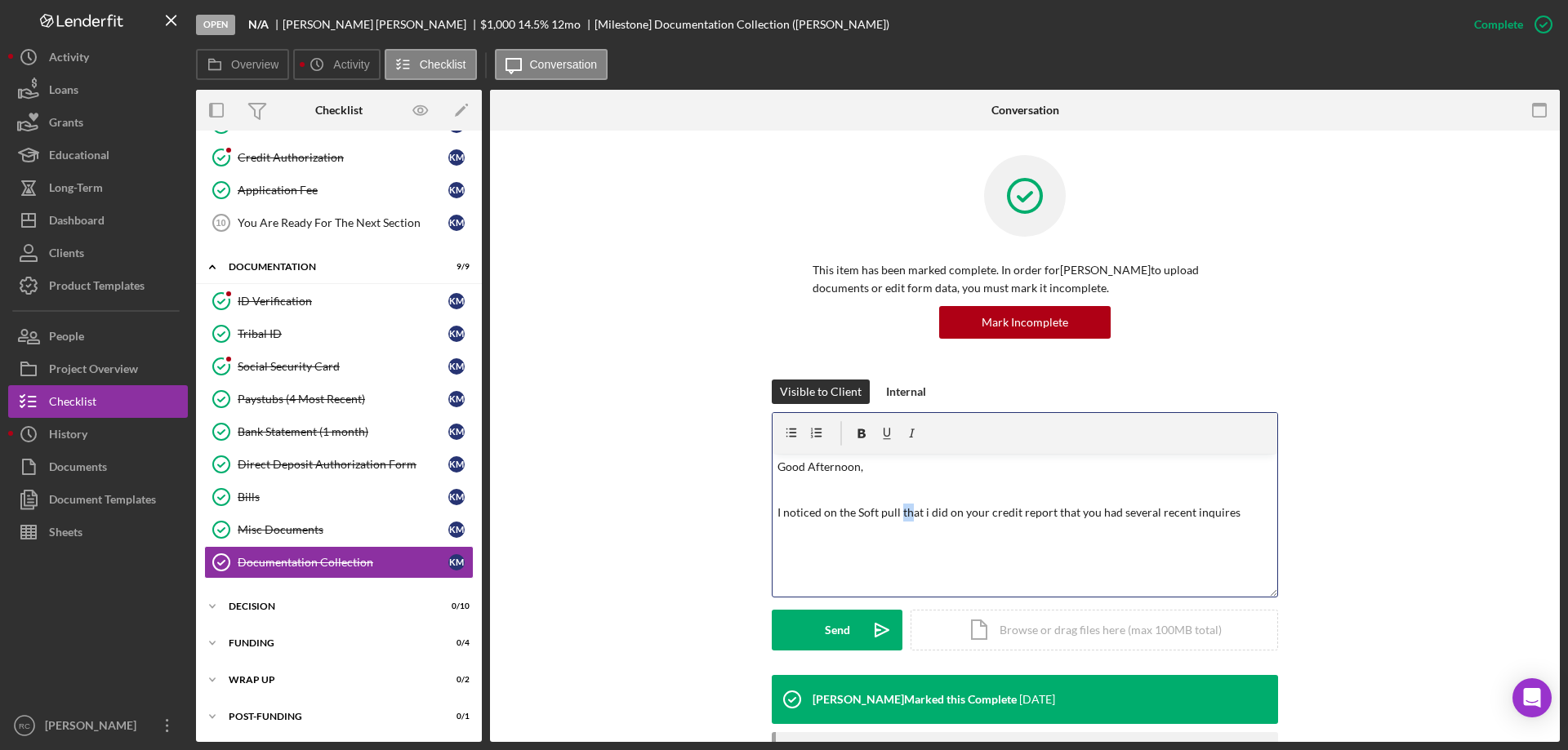
click at [908, 512] on p "I noticed on the Soft pull that i did on your credit report that you had severa…" at bounding box center [1025, 512] width 495 height 18
click at [1089, 512] on p "I noticed on the Soft pull that i did on your credit report that you had severa…" at bounding box center [1025, 512] width 495 height 18
click at [1078, 520] on p "I noticed on the Soft pull that you ha several recent inquires" at bounding box center [1025, 512] width 495 height 18
click at [1074, 511] on p "I notice10/14/25 ALTRA FCU (FLC0030555 WIS) [DATE] REGIONALAC (BNC2081415 FLA) …" at bounding box center [1025, 521] width 495 height 37
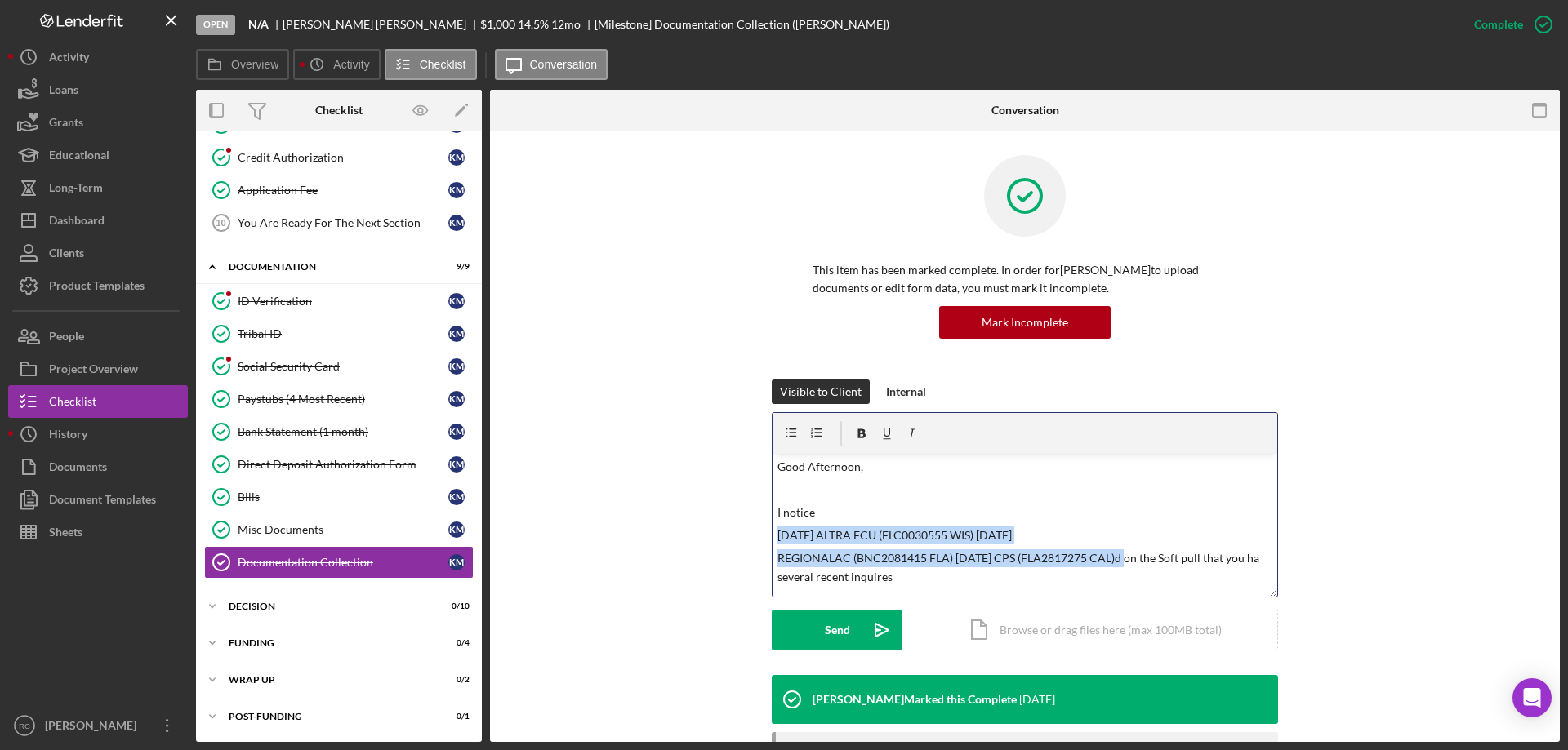
drag, startPoint x: 777, startPoint y: 536, endPoint x: 1126, endPoint y: 552, distance: 349.4
click at [1126, 552] on div "v Color teal Color pink Remove color Add row above Add row below Add column bef…" at bounding box center [1025, 526] width 505 height 143
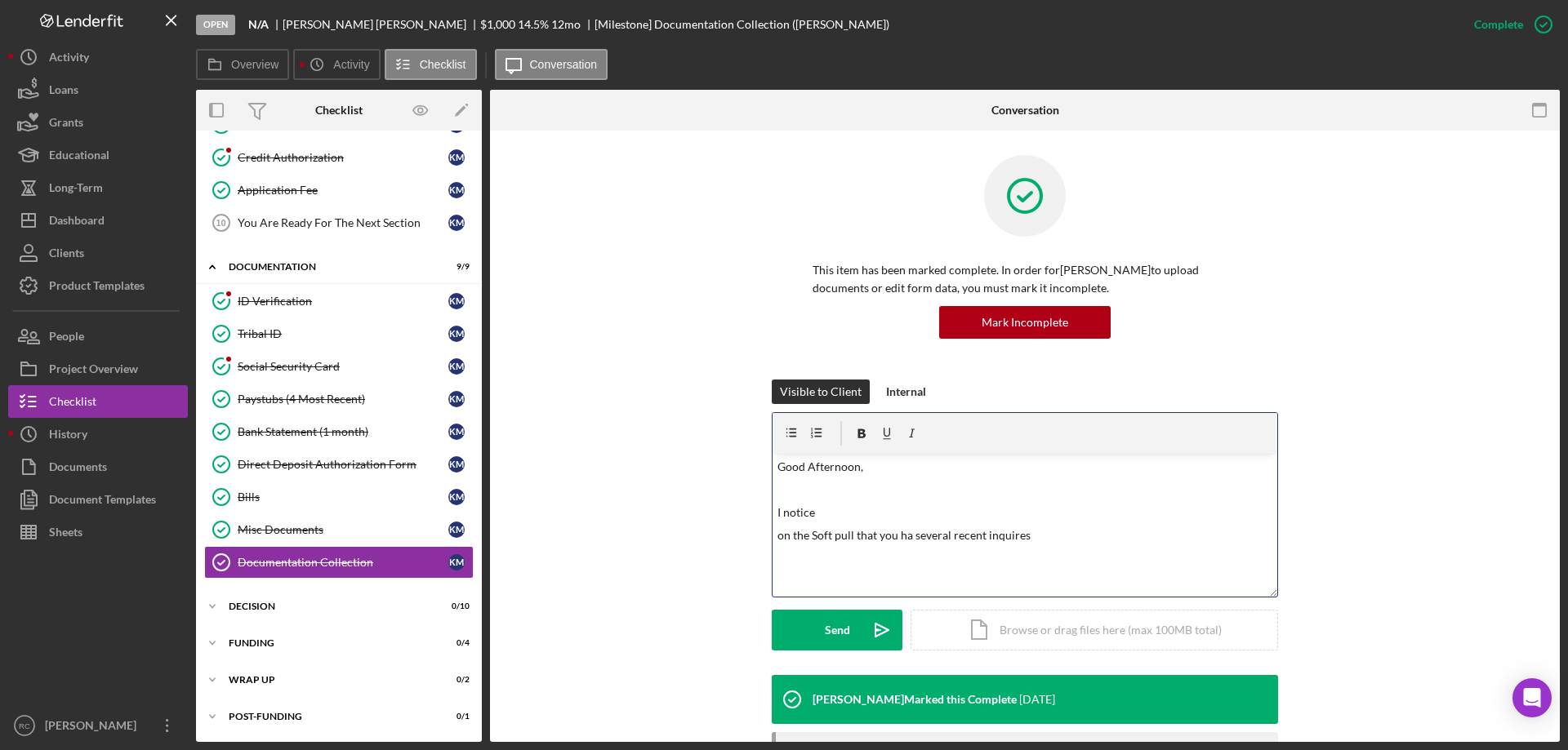
click at [1052, 541] on p "on the Soft pull that you ha several recent inquires" at bounding box center [1025, 536] width 495 height 18
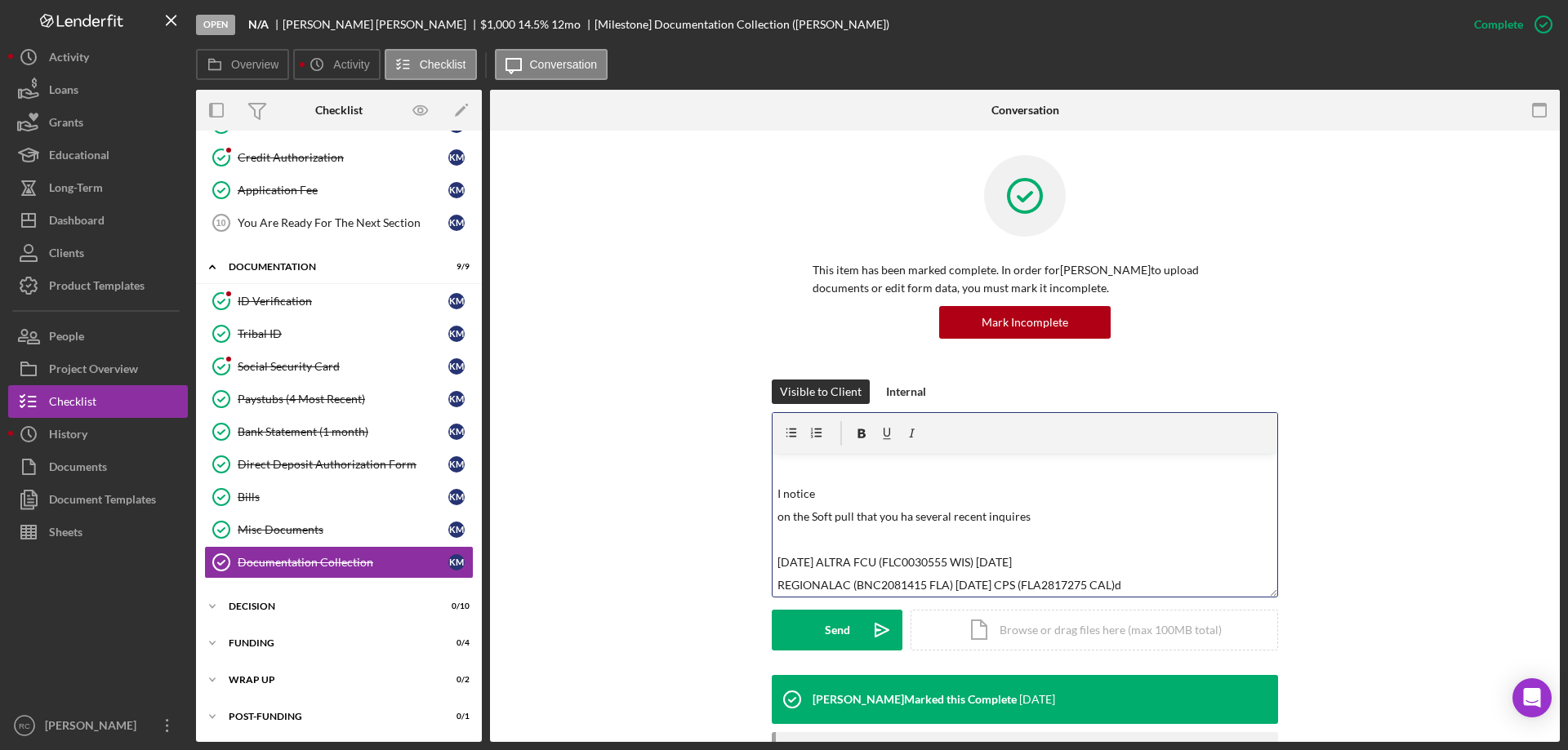
click at [956, 580] on p "REGIONALAC (BNC2081415 FLA) [DATE] CPS (FLA2817275 CAL)d" at bounding box center [1025, 586] width 495 height 18
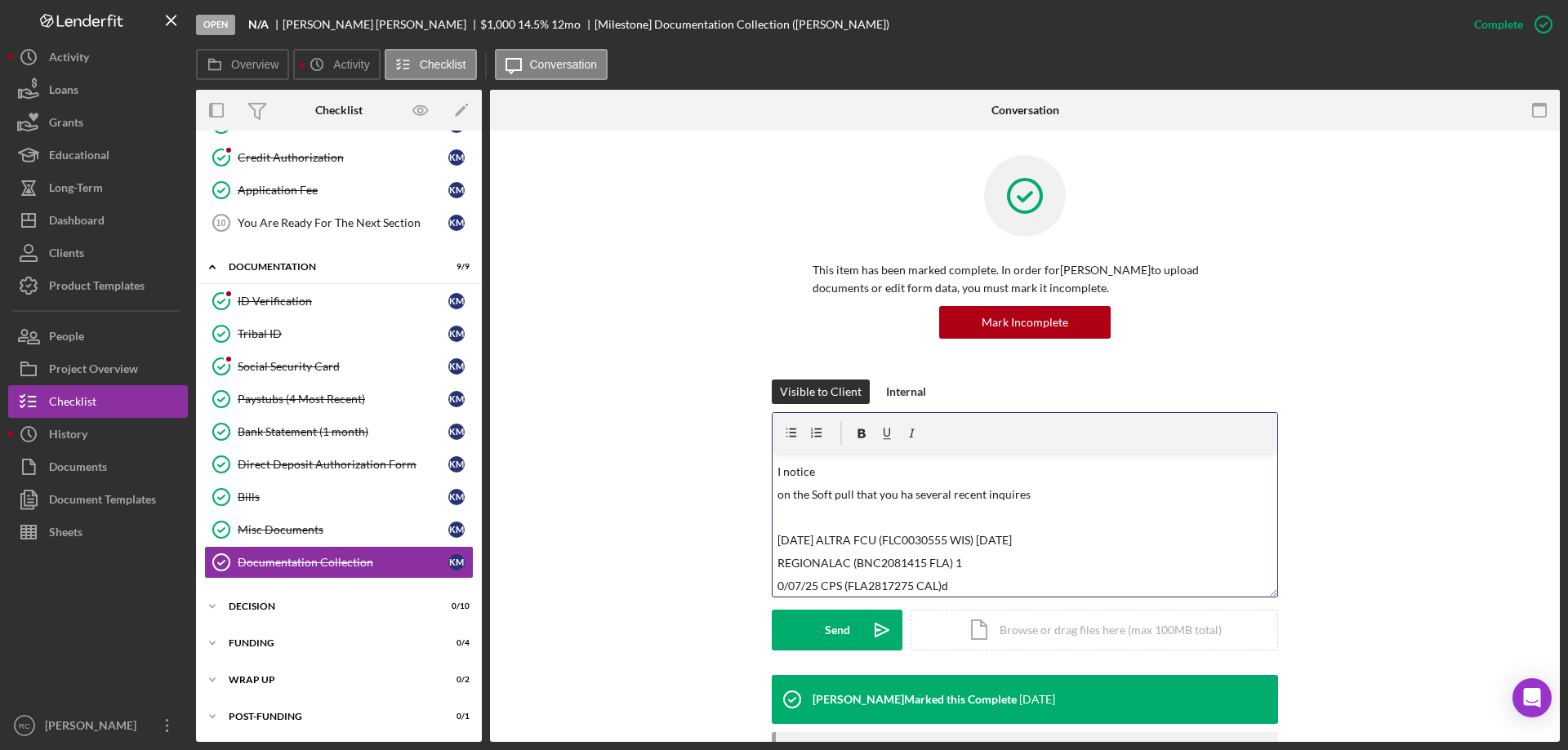
click at [988, 541] on p "[DATE] ALTRA FCU (FLC0030555 WIS) [DATE]" at bounding box center [1025, 541] width 495 height 18
drag, startPoint x: 988, startPoint y: 541, endPoint x: 1032, endPoint y: 541, distance: 44.0
click at [1032, 541] on p "[DATE] ALTRA FCU (FLC0030555 WIS) [DATE]" at bounding box center [1025, 541] width 495 height 18
click at [1014, 583] on p "0/07/25 CPS (FLA2817275 CAL)d" at bounding box center [1025, 586] width 495 height 18
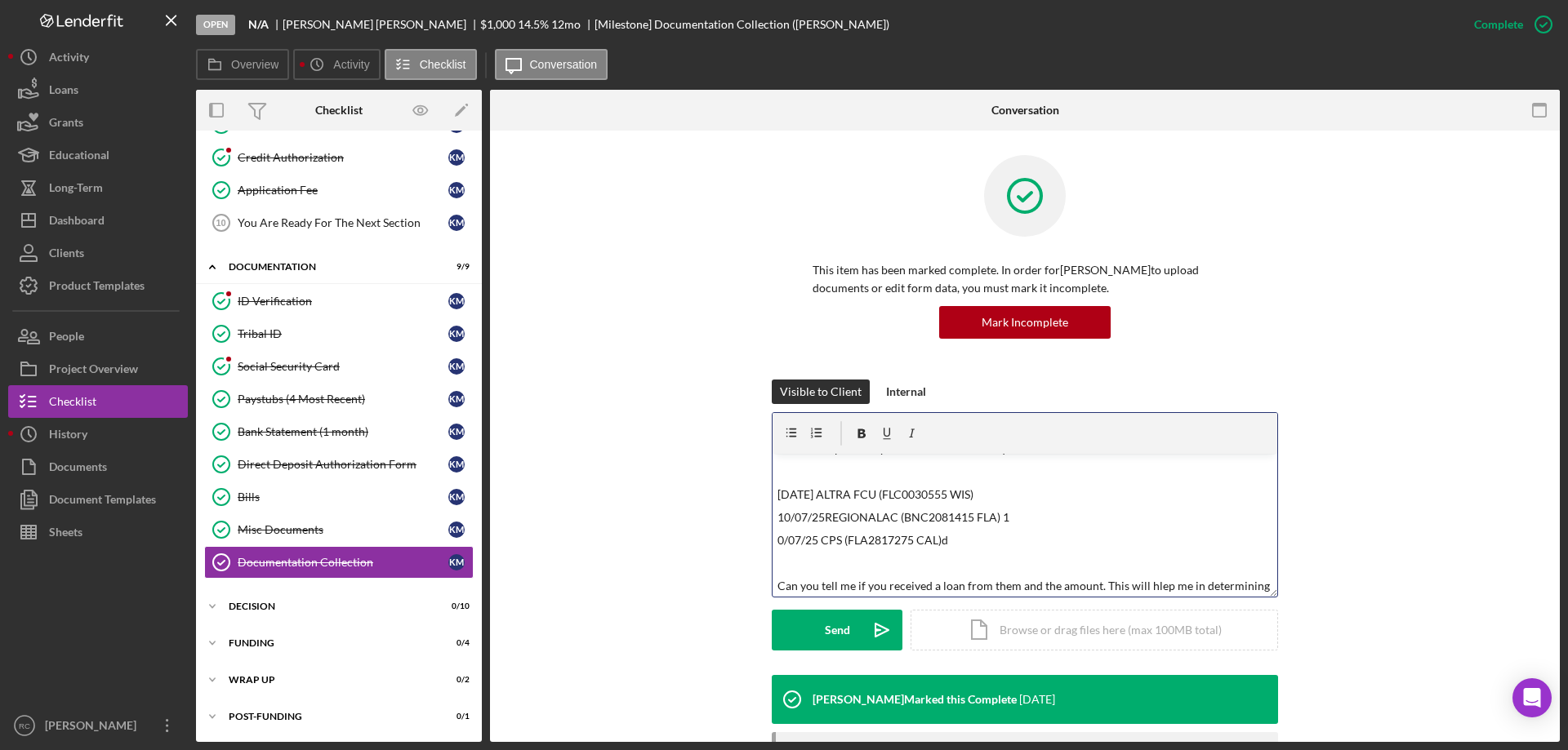
scroll to position [105, 0]
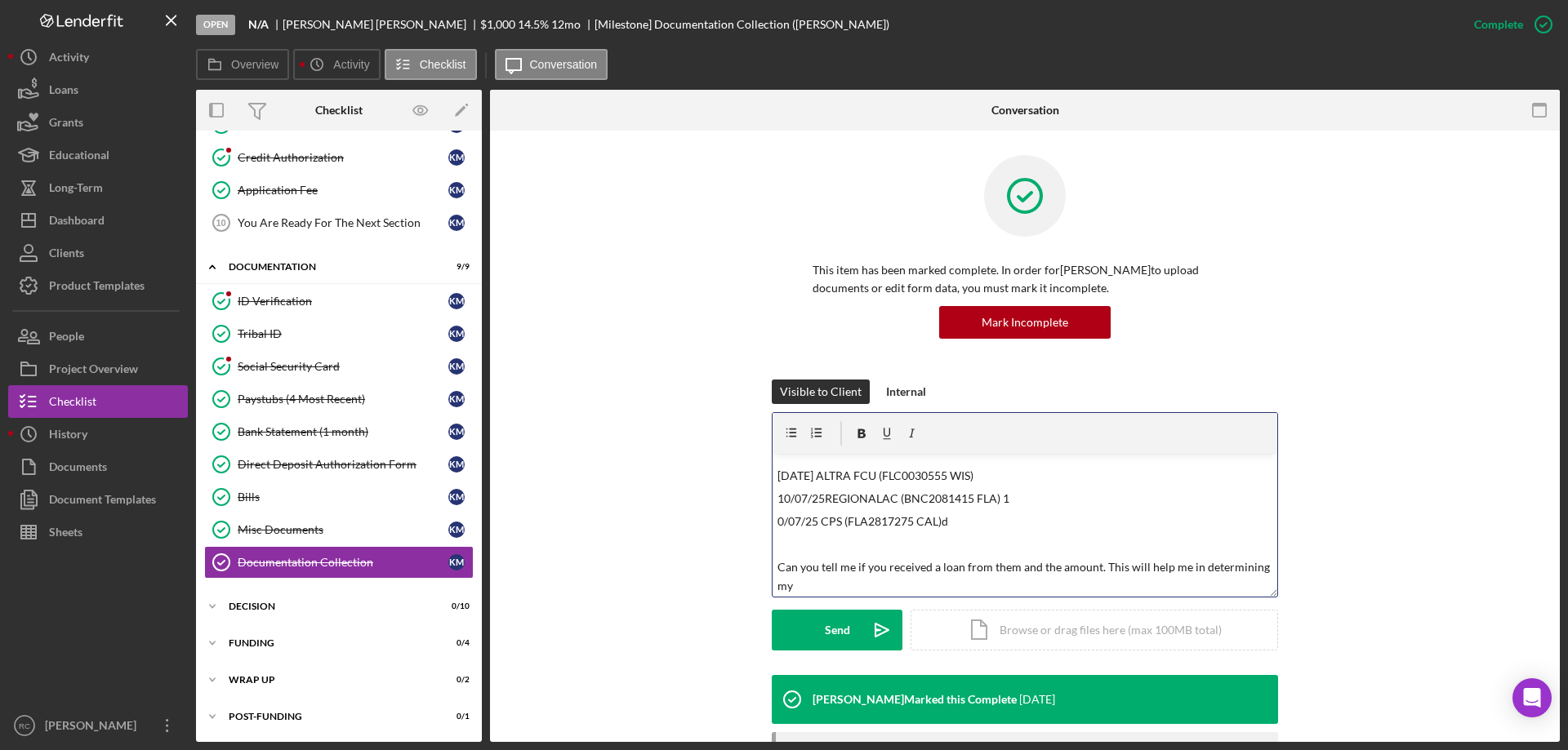
click at [791, 585] on p "Can you tell me if you received a loan from them and the amount. This will help…" at bounding box center [1025, 577] width 495 height 37
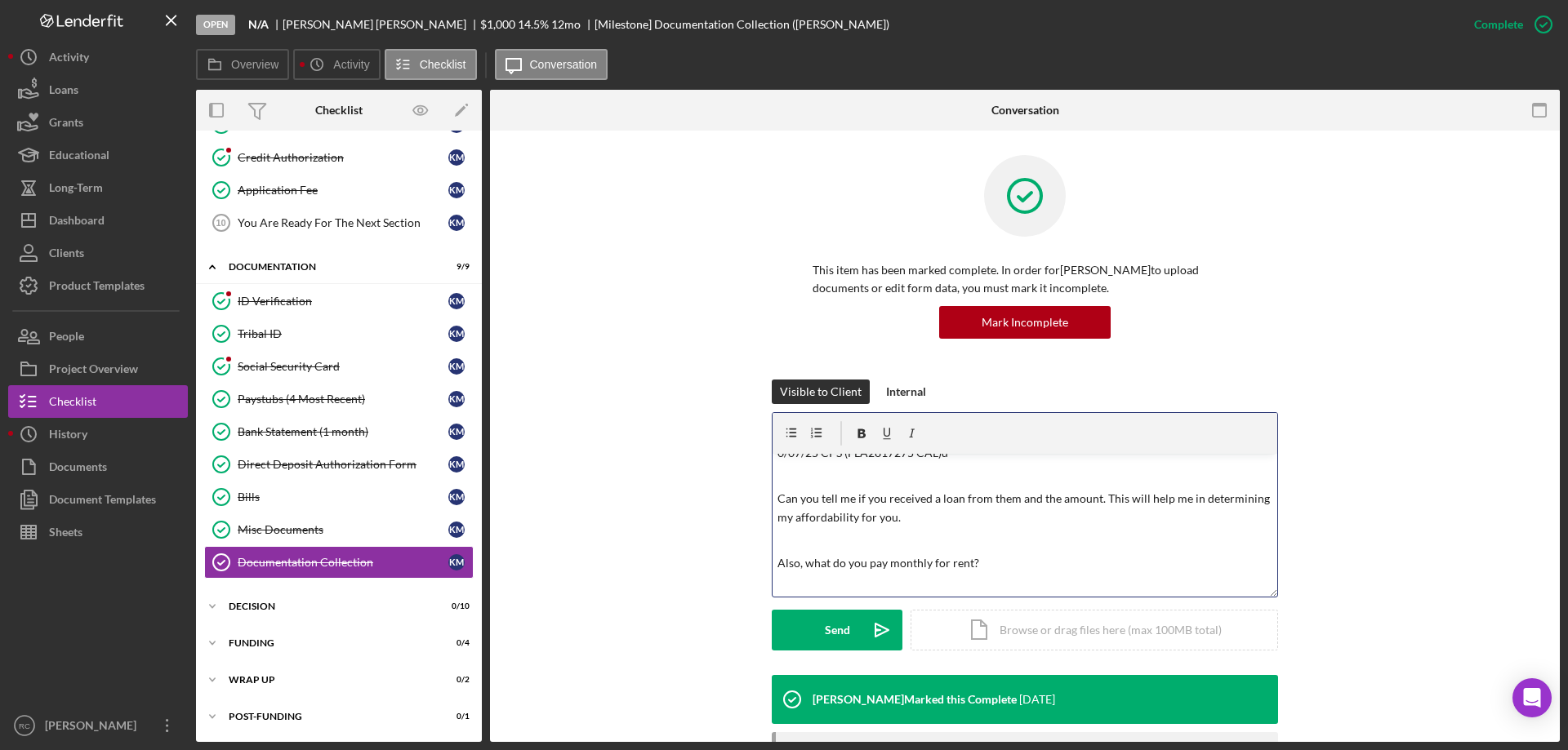
scroll to position [212, 0]
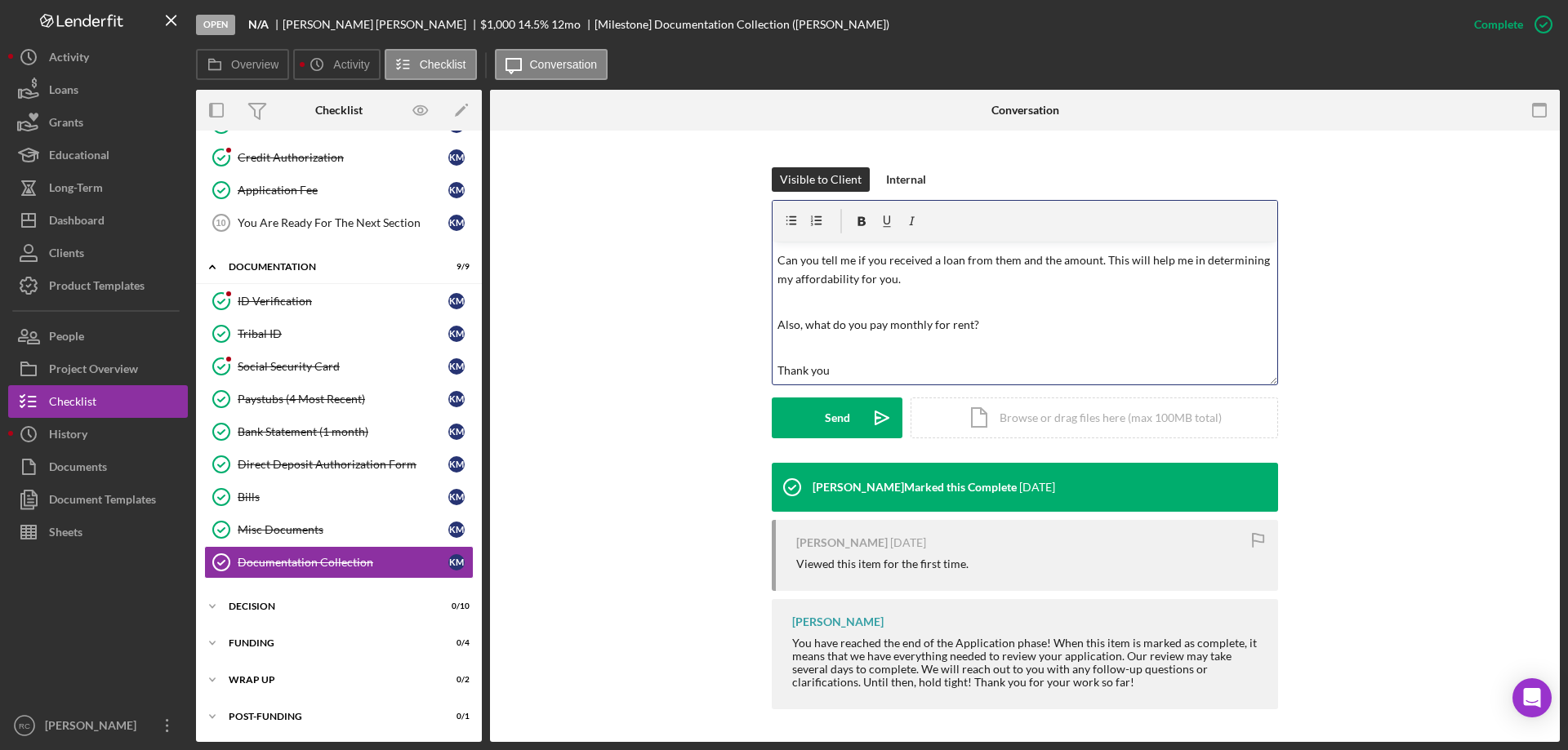
click at [869, 365] on p "Thank you" at bounding box center [1025, 371] width 495 height 18
drag, startPoint x: 889, startPoint y: 372, endPoint x: 1156, endPoint y: 389, distance: 267.5
click at [1233, 347] on p at bounding box center [1025, 348] width 495 height 18
click at [895, 375] on p "Thank you, I will not bebale to proceed with our this information." at bounding box center [1025, 371] width 495 height 18
click at [1127, 307] on p at bounding box center [1025, 302] width 495 height 18
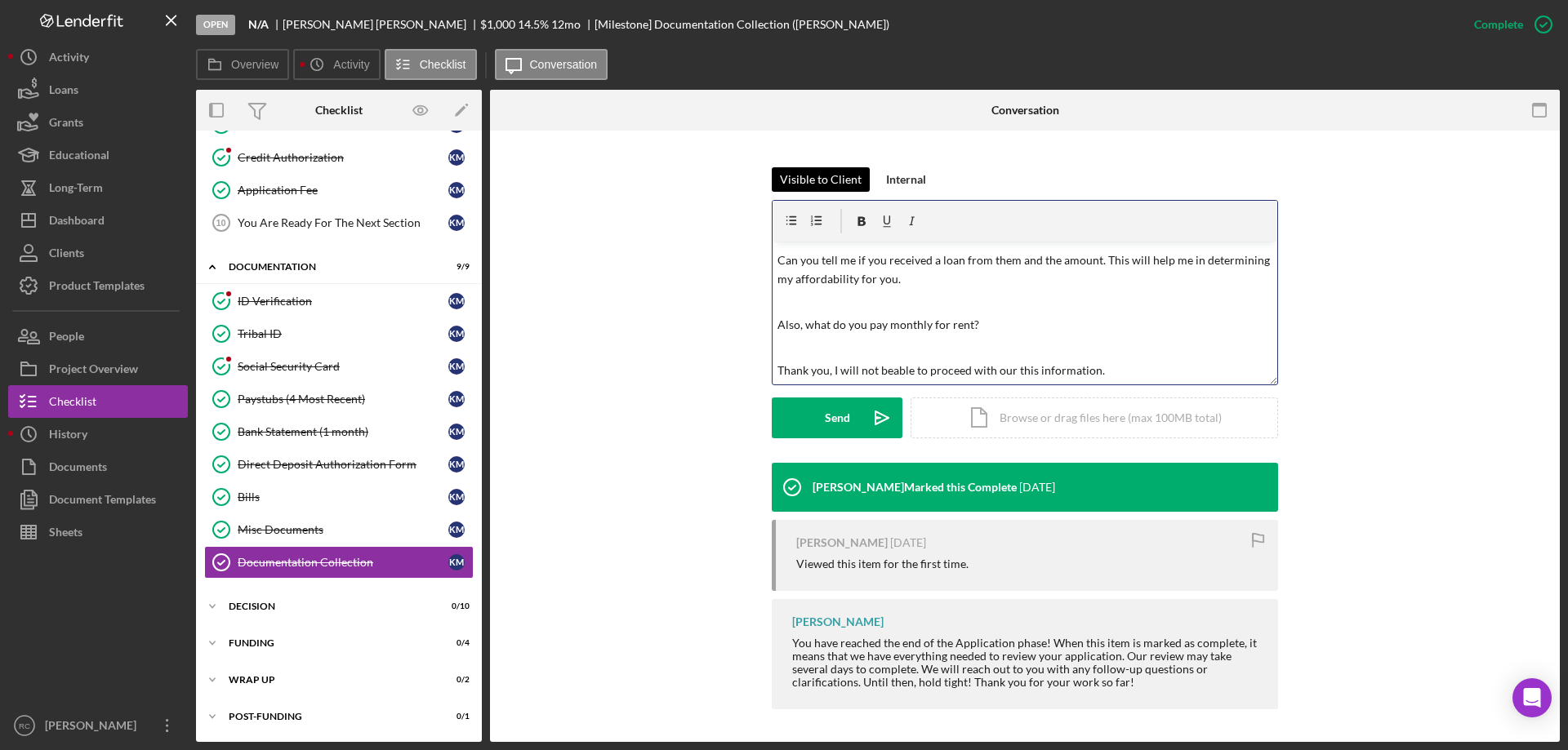
click at [834, 176] on div "Visible to Client" at bounding box center [821, 180] width 82 height 24
click at [831, 414] on div "Send" at bounding box center [838, 417] width 25 height 41
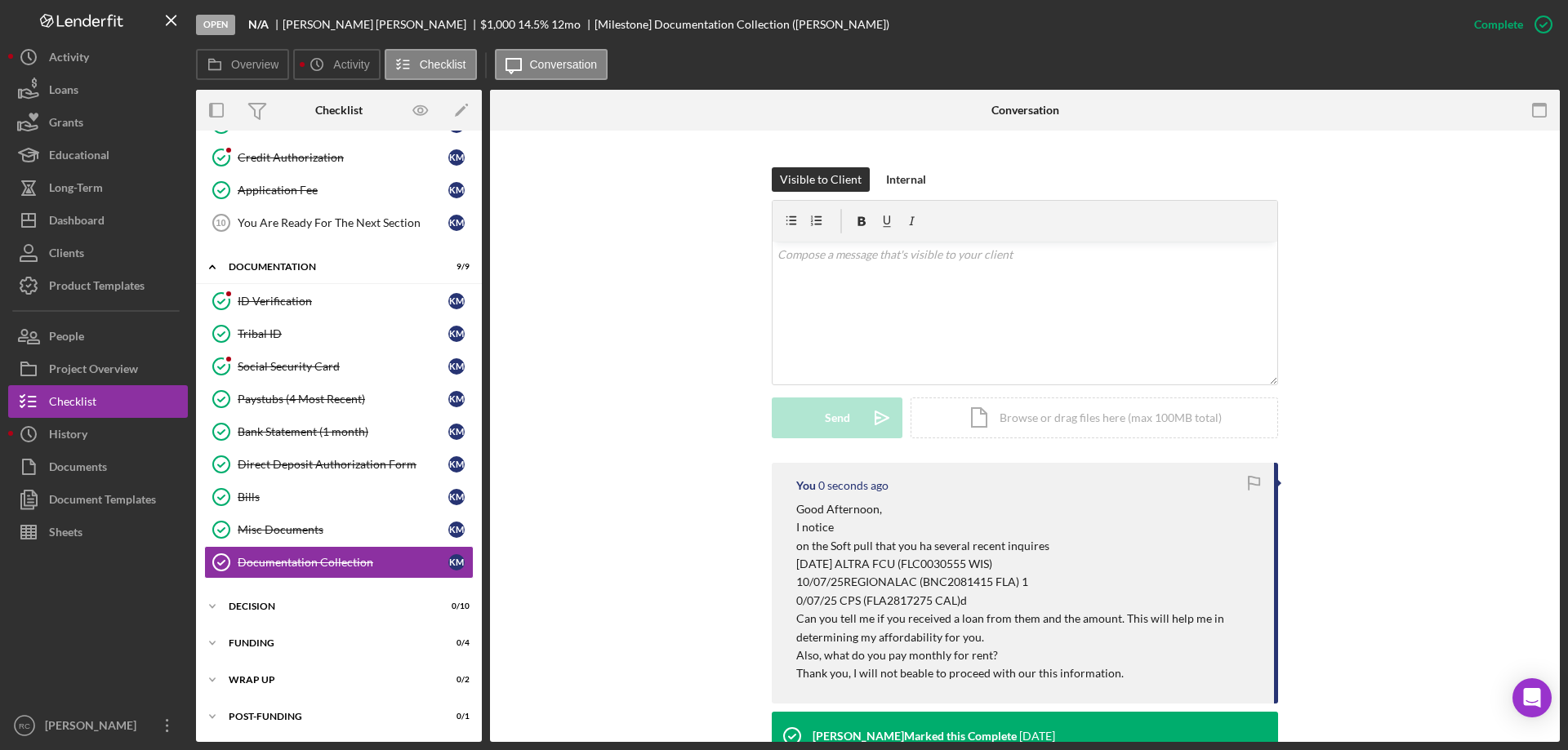
scroll to position [0, 0]
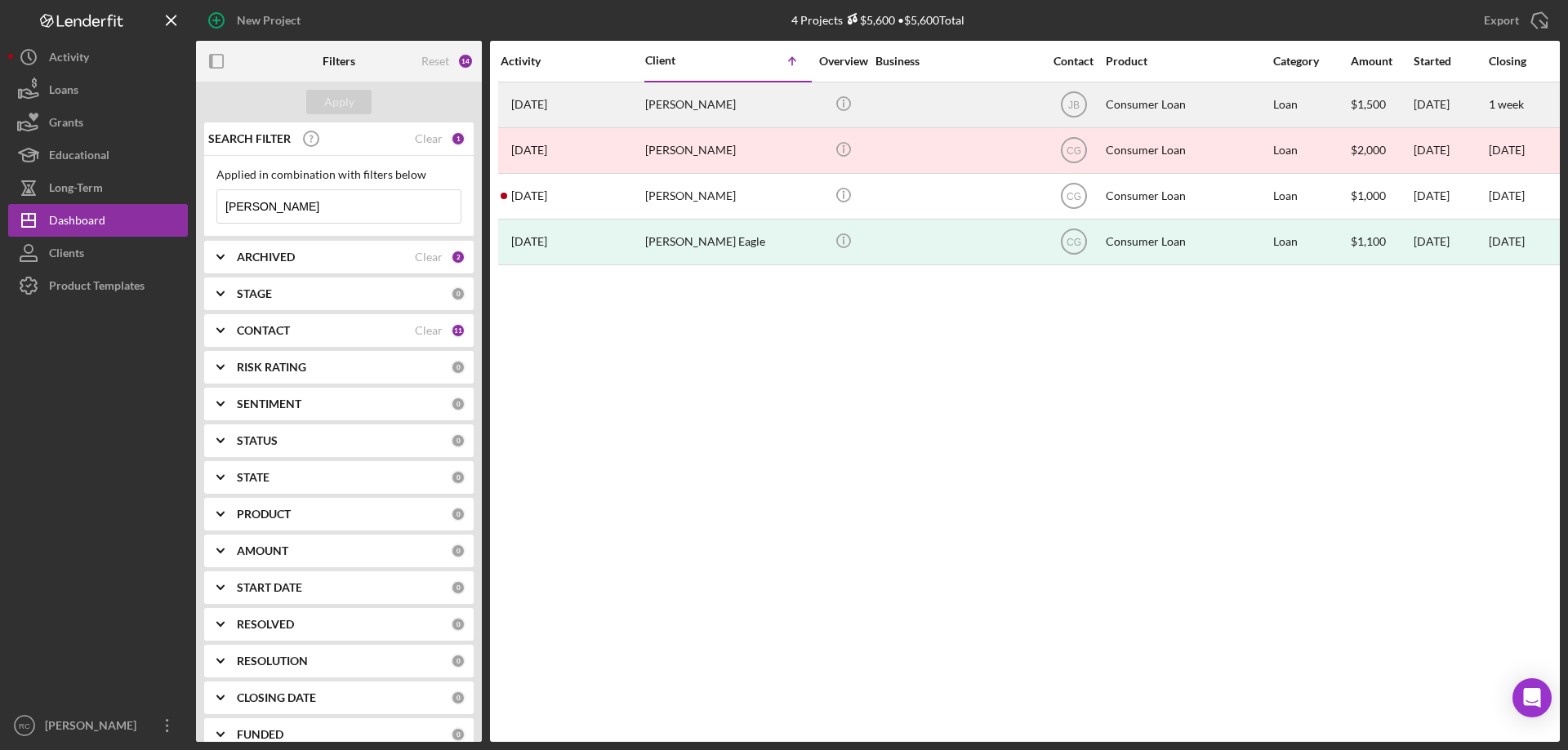
click at [694, 101] on div "[PERSON_NAME]" at bounding box center [727, 105] width 163 height 44
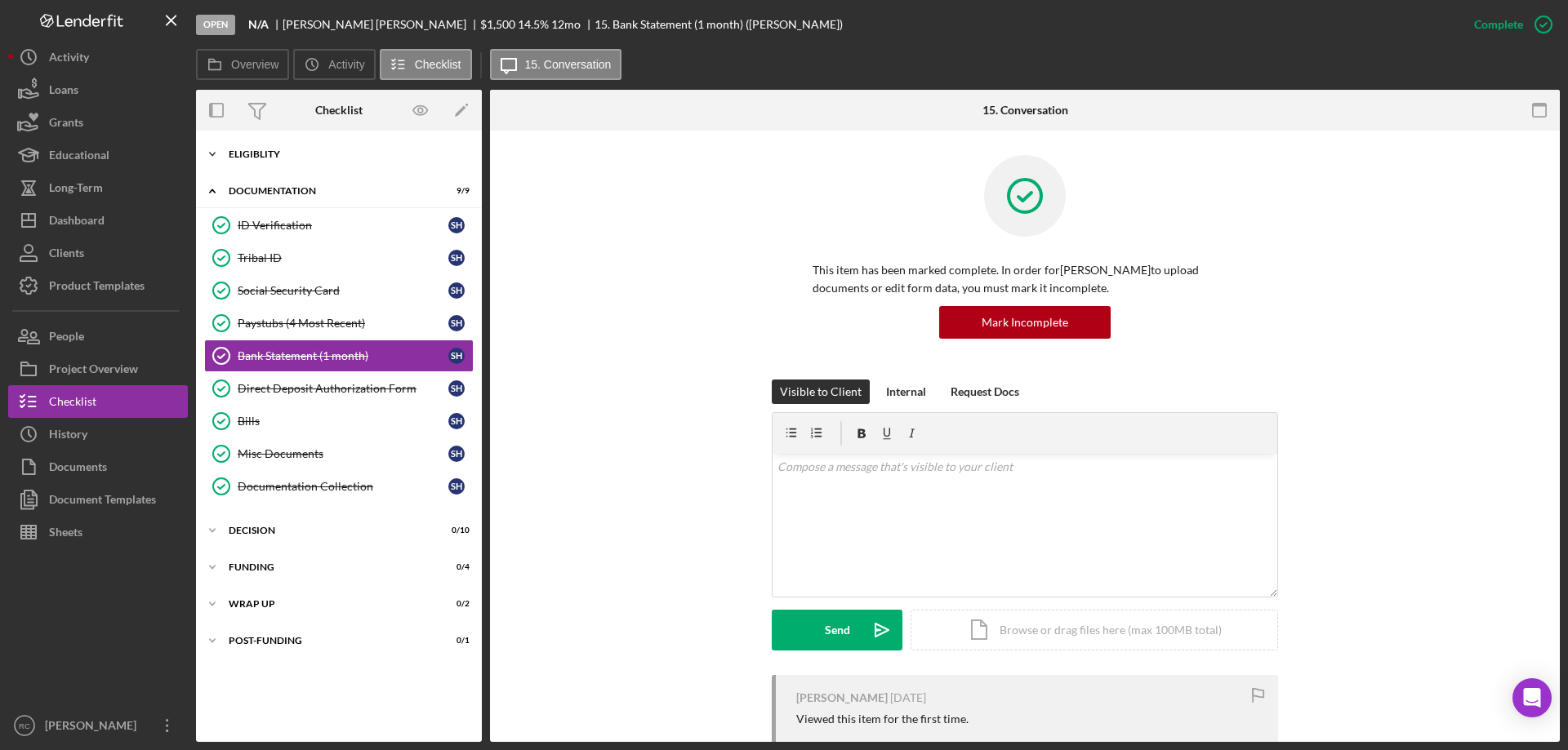
click at [303, 154] on div "Eligiblity" at bounding box center [345, 154] width 233 height 10
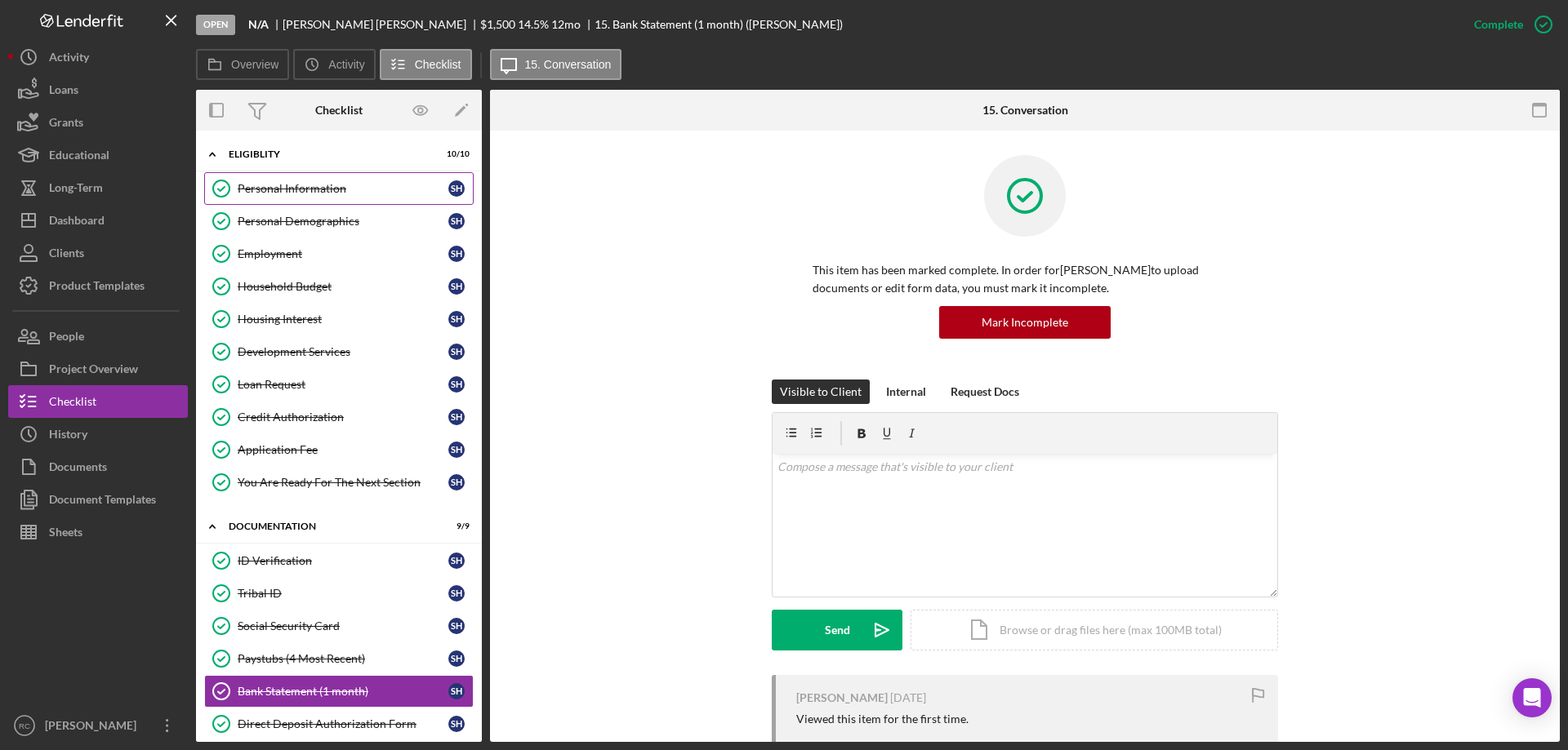
click at [290, 187] on div "Personal Information" at bounding box center [343, 189] width 211 height 13
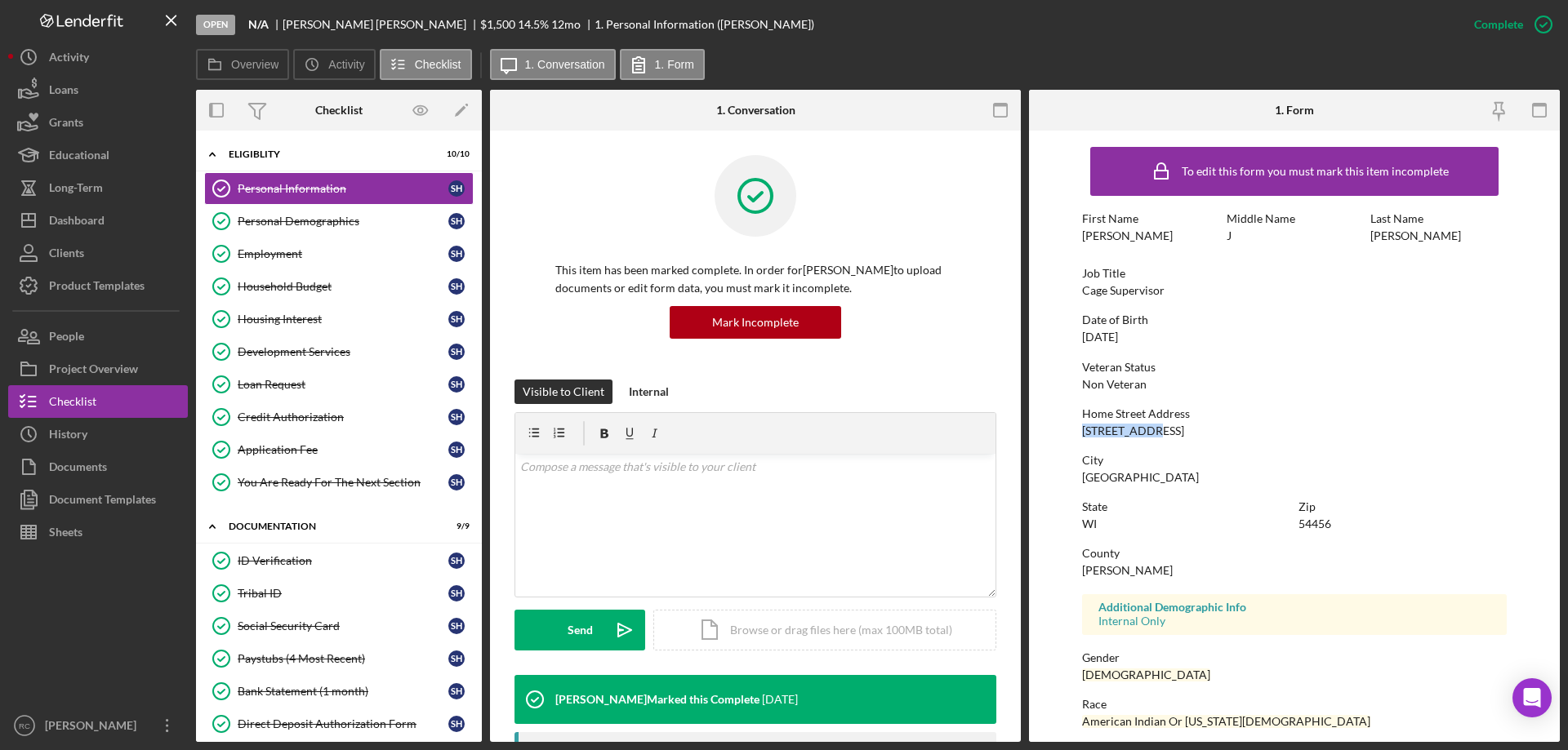
drag, startPoint x: 1083, startPoint y: 430, endPoint x: 1147, endPoint y: 430, distance: 64.0
click at [1147, 430] on div "Home Street Address 402 E 4th St" at bounding box center [1295, 422] width 425 height 30
copy div "[STREET_ADDRESS]"
click at [1301, 531] on div "54456" at bounding box center [1315, 524] width 33 height 13
drag, startPoint x: 1297, startPoint y: 526, endPoint x: 1330, endPoint y: 528, distance: 33.1
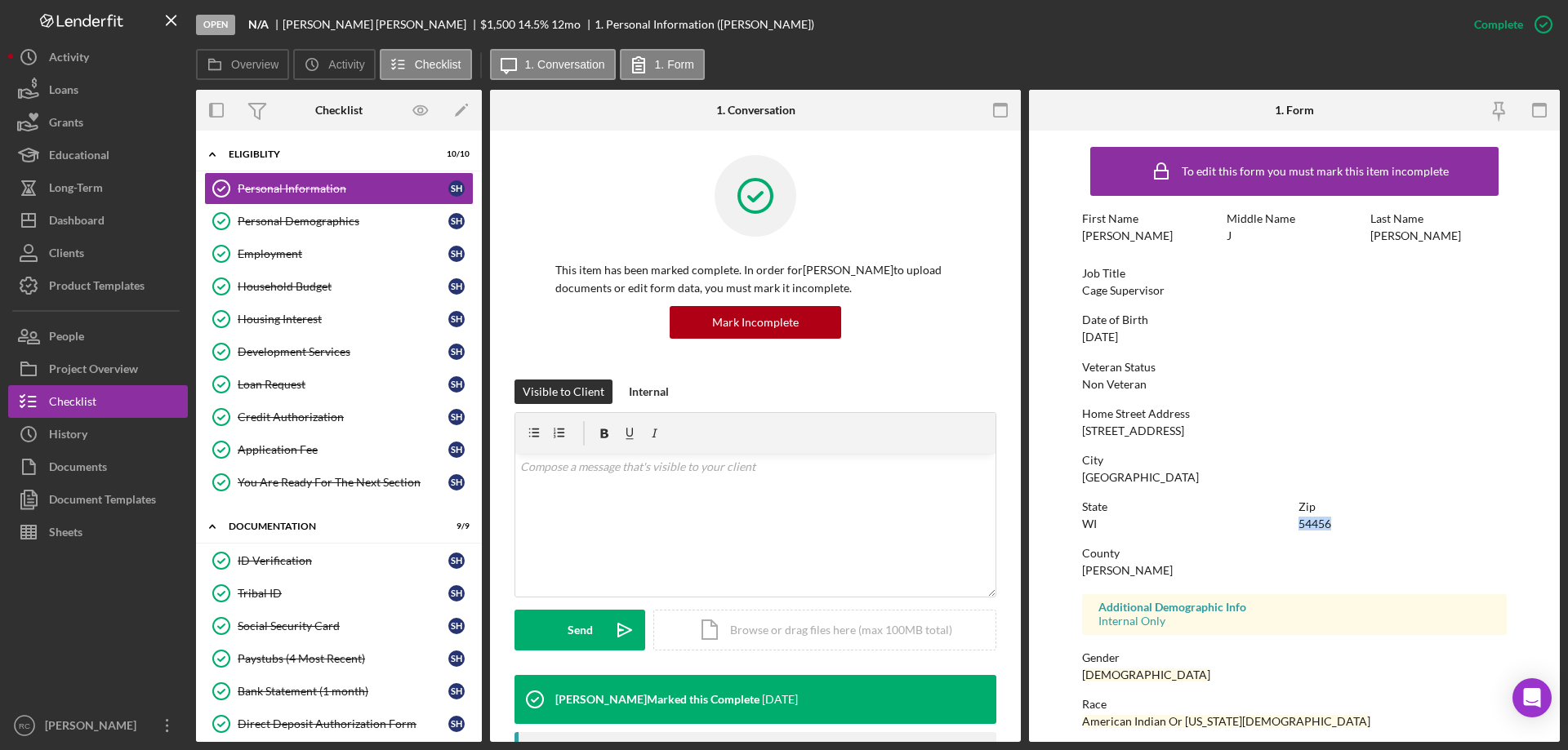
click at [1330, 528] on div "Zip 54456" at bounding box center [1403, 515] width 209 height 30
copy div "54456"
click at [309, 289] on div "Household Budget" at bounding box center [343, 287] width 211 height 13
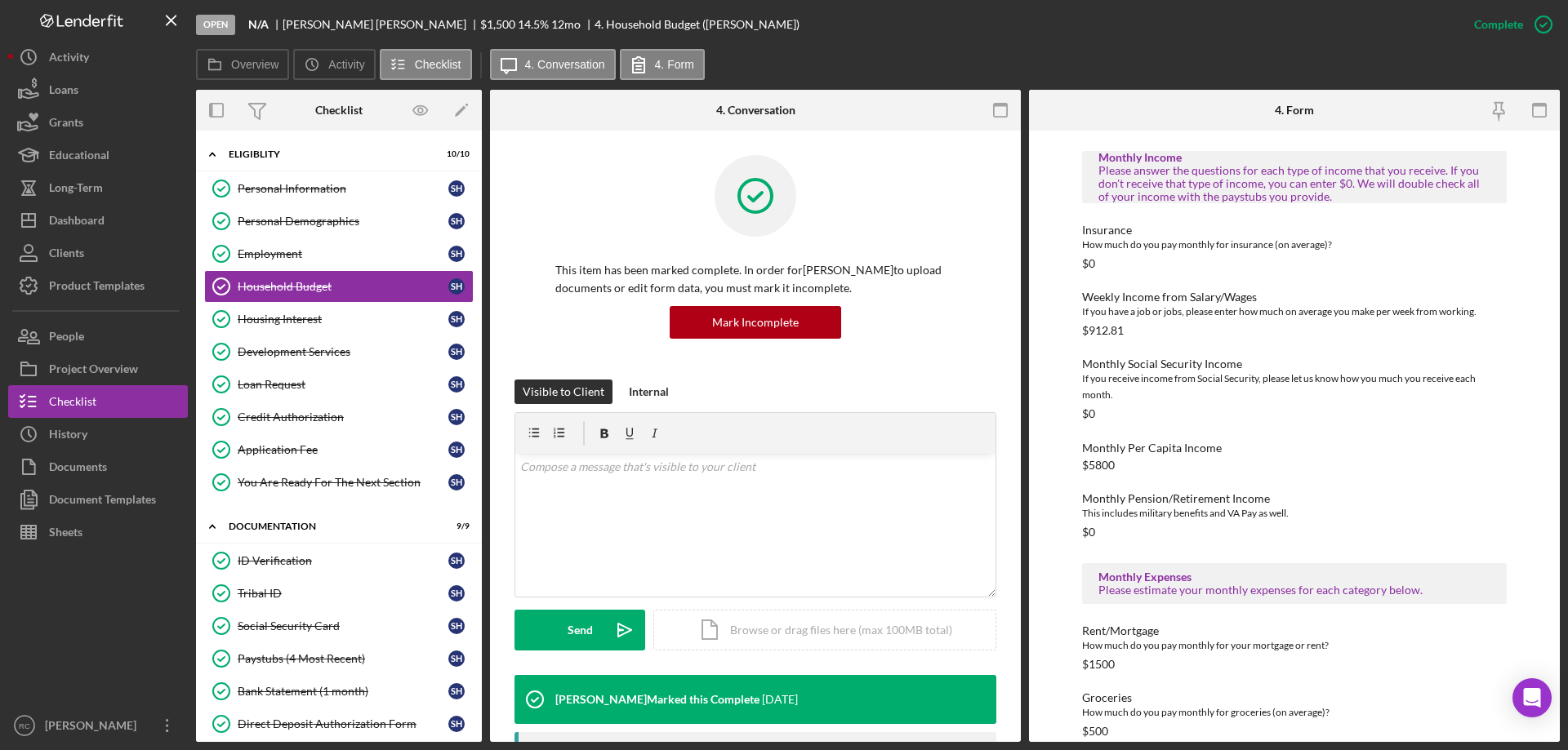
scroll to position [326, 0]
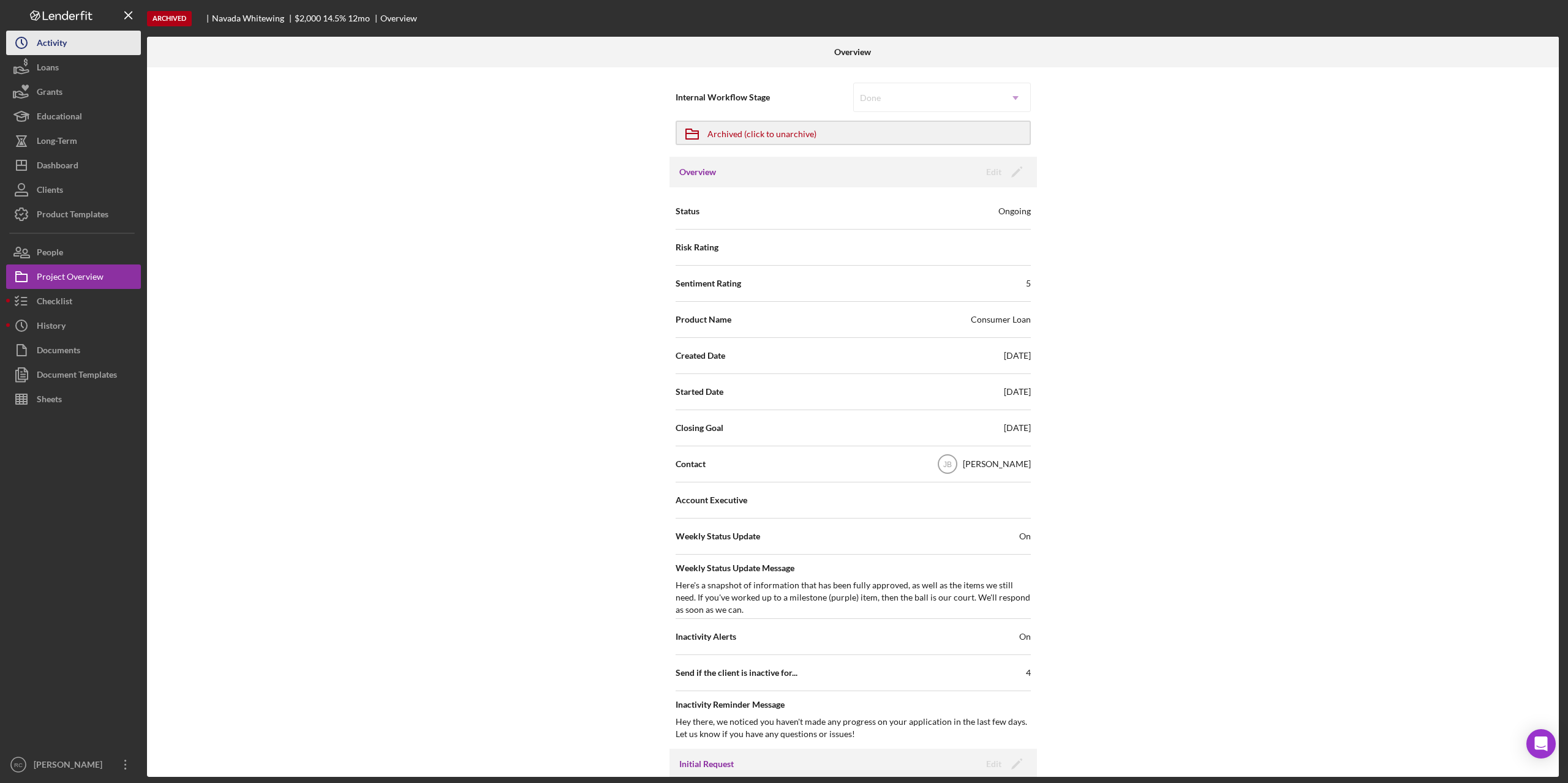
click at [57, 46] on div "Activity" at bounding box center [52, 44] width 30 height 28
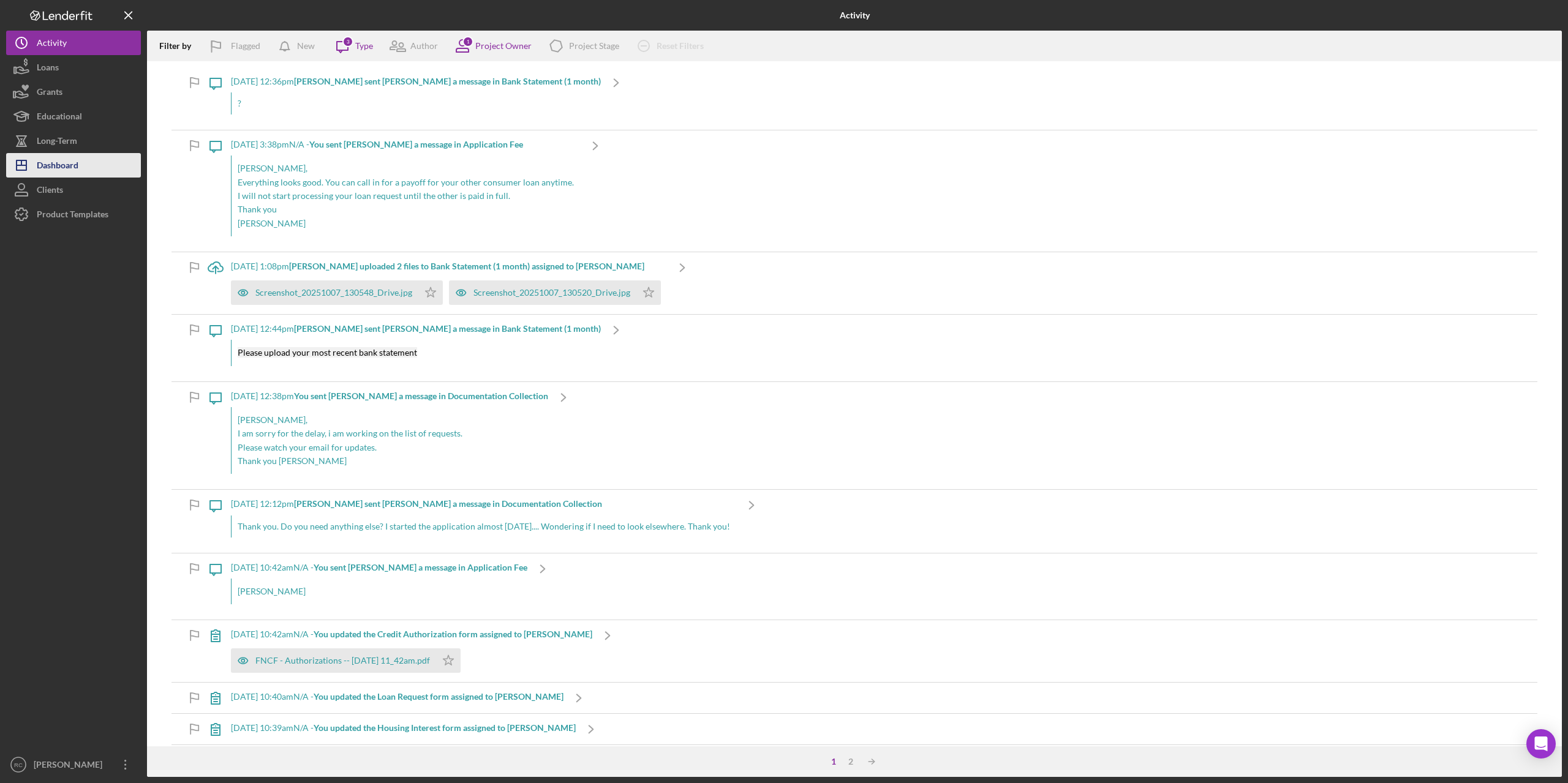
click at [61, 156] on div "Dashboard" at bounding box center [57, 167] width 41 height 28
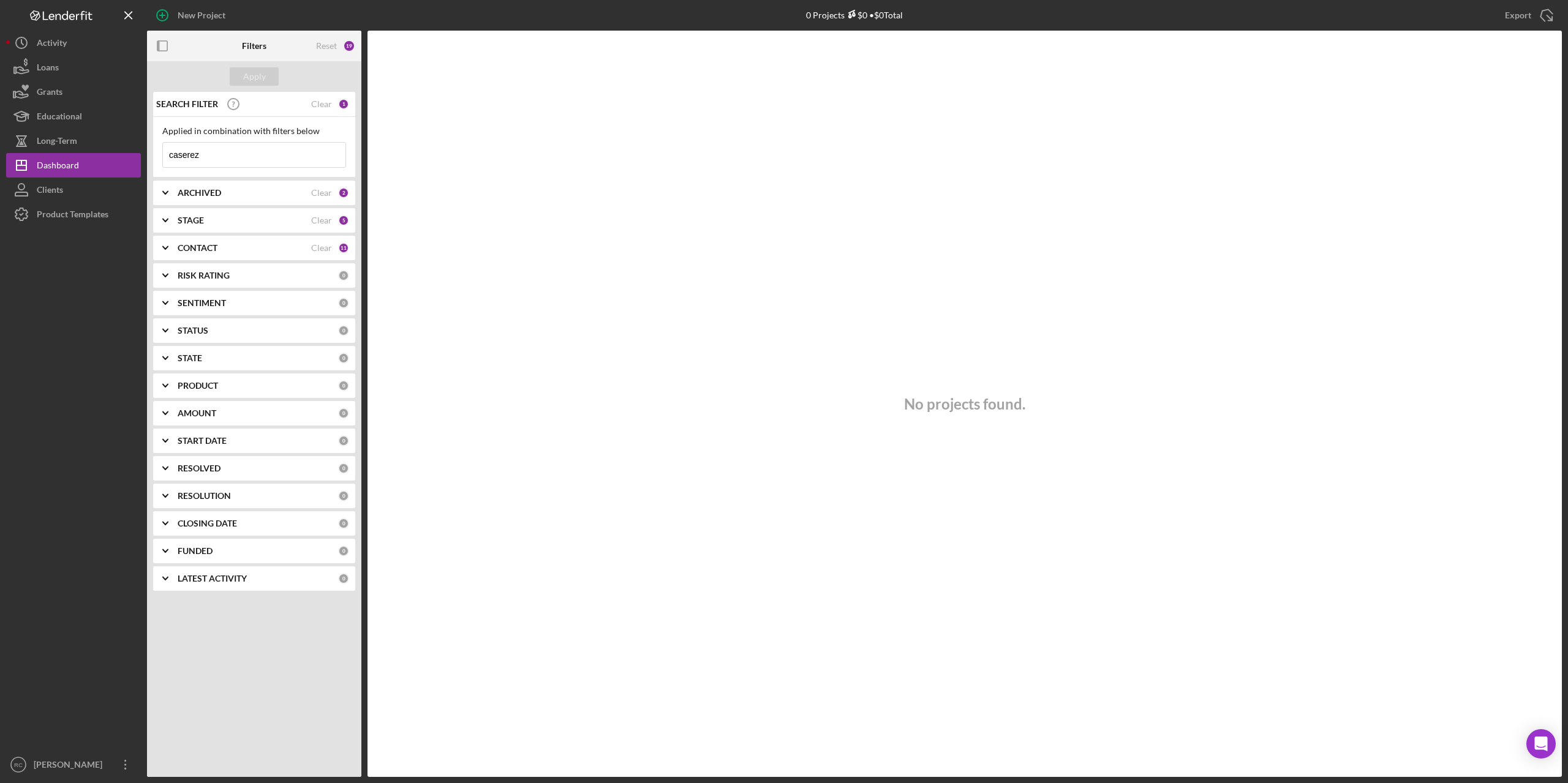
click at [216, 165] on input "caserez" at bounding box center [254, 155] width 182 height 24
type input "c"
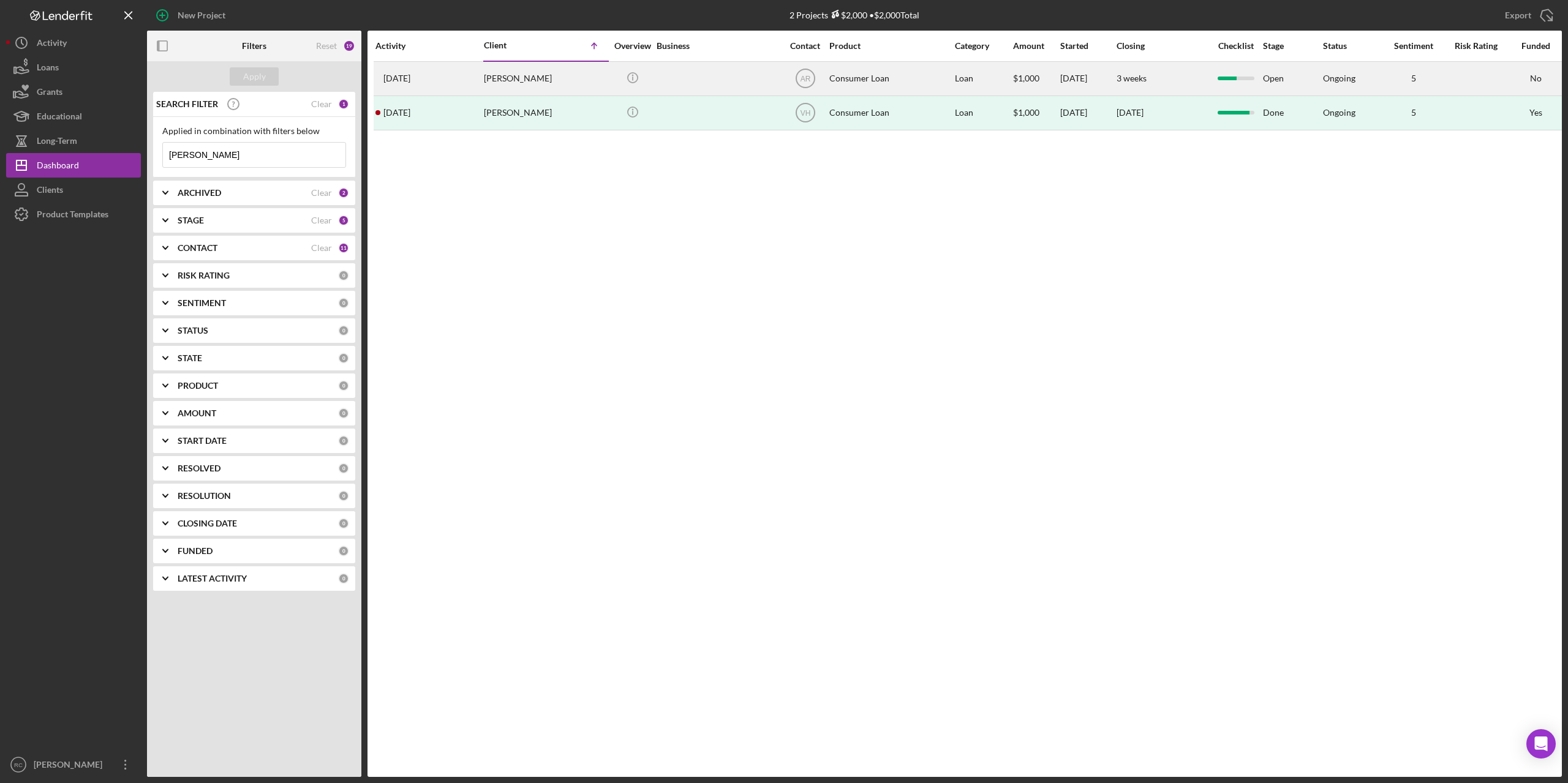
type input "selina"
click at [529, 77] on div "[PERSON_NAME]" at bounding box center [545, 79] width 122 height 33
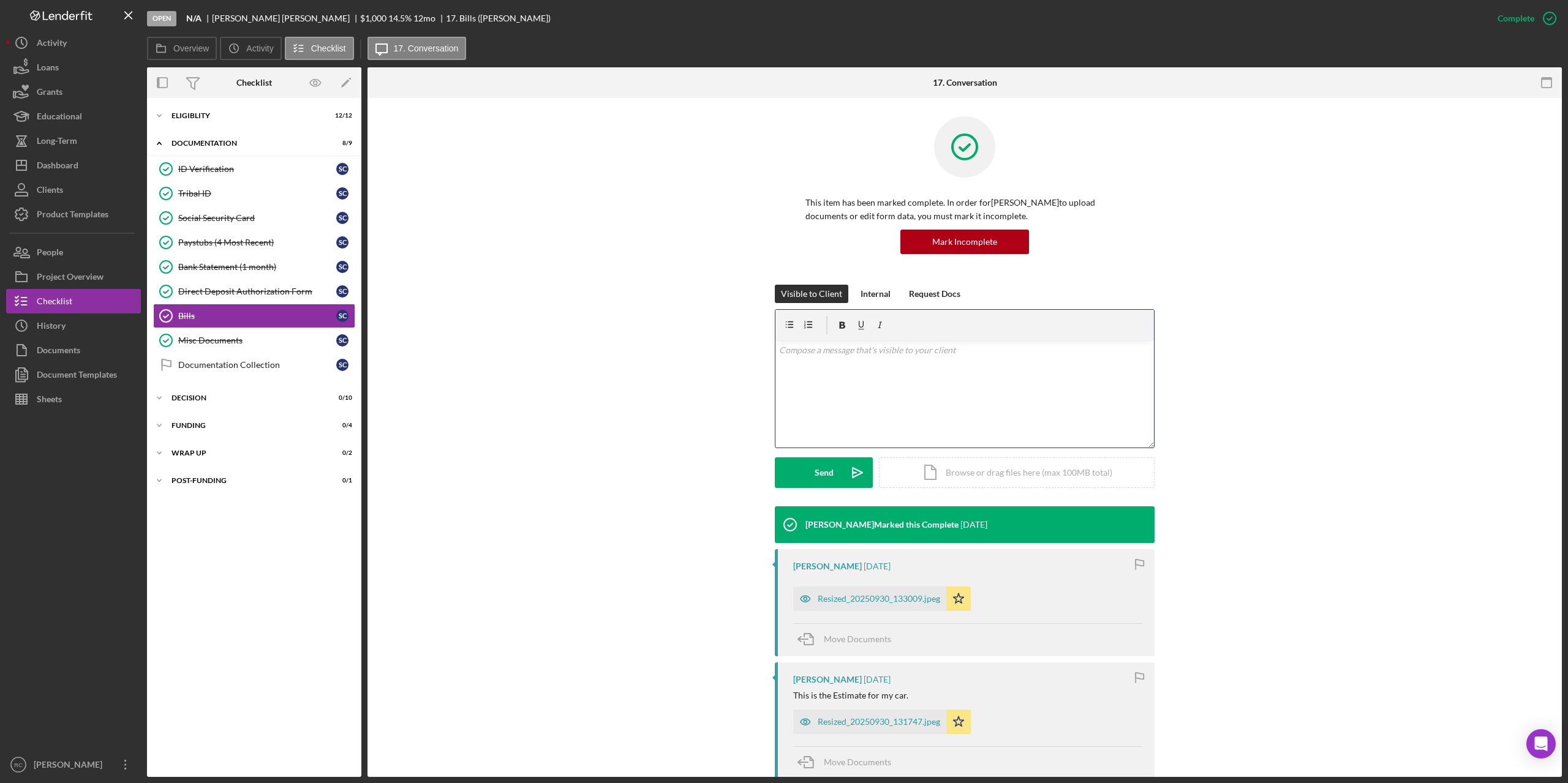
click at [885, 356] on p at bounding box center [965, 350] width 371 height 14
click at [265, 267] on div "Bank Statement (1 month)" at bounding box center [257, 267] width 158 height 10
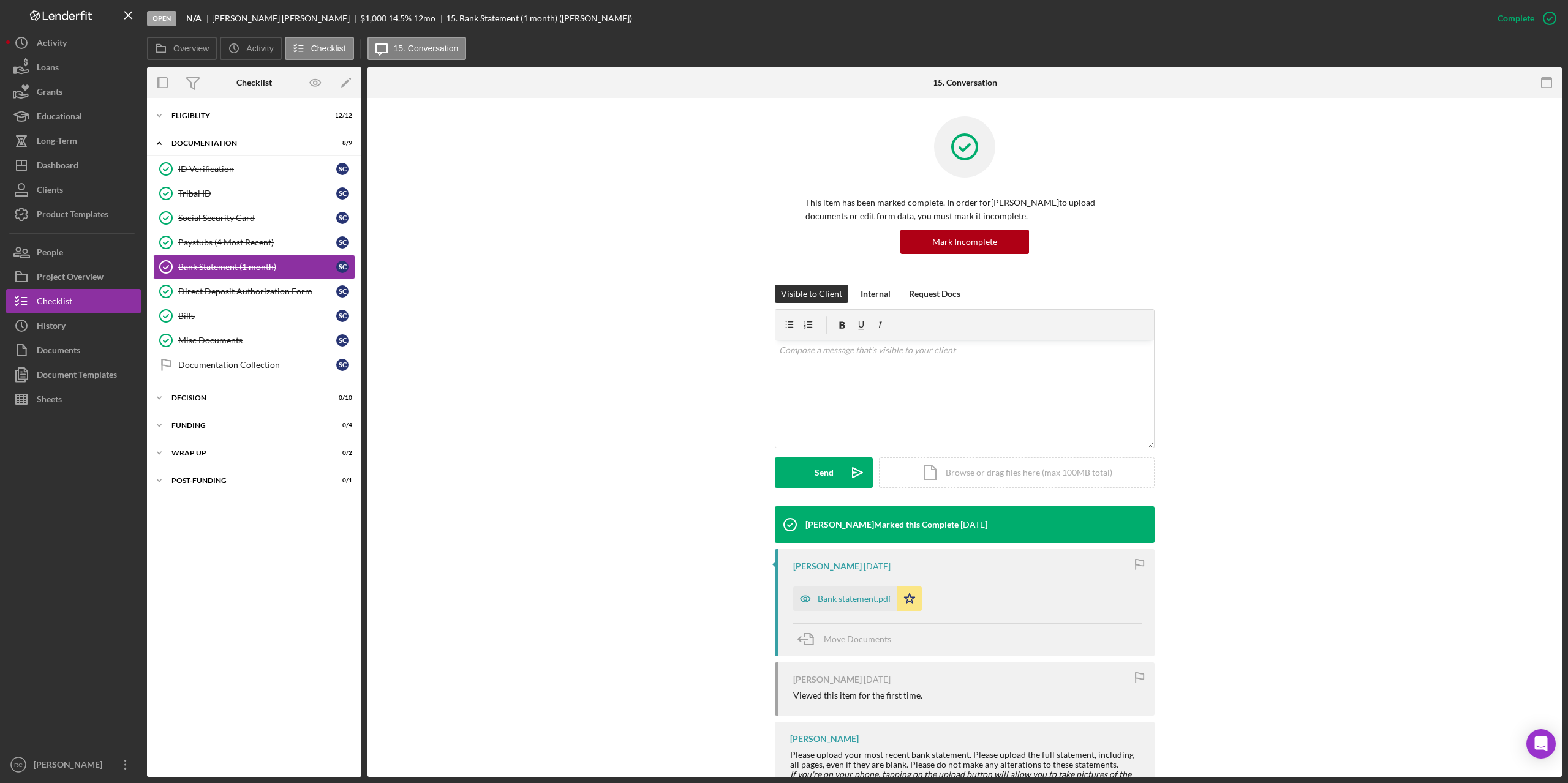
scroll to position [101, 0]
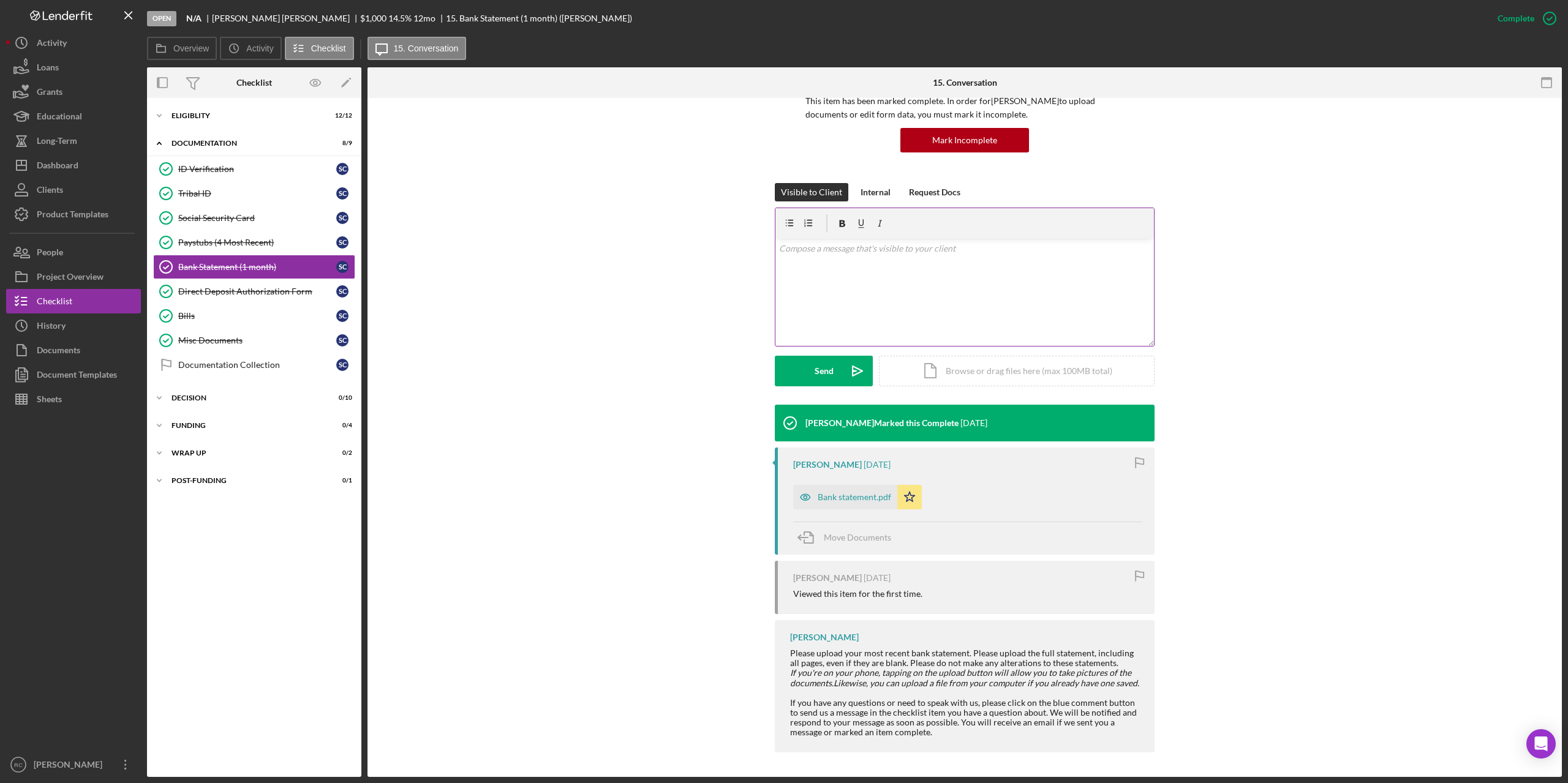
click at [820, 263] on div "v Color teal Color pink Remove color Add row above Add row below Add column bef…" at bounding box center [965, 293] width 378 height 107
click at [826, 369] on div "Send" at bounding box center [824, 371] width 19 height 31
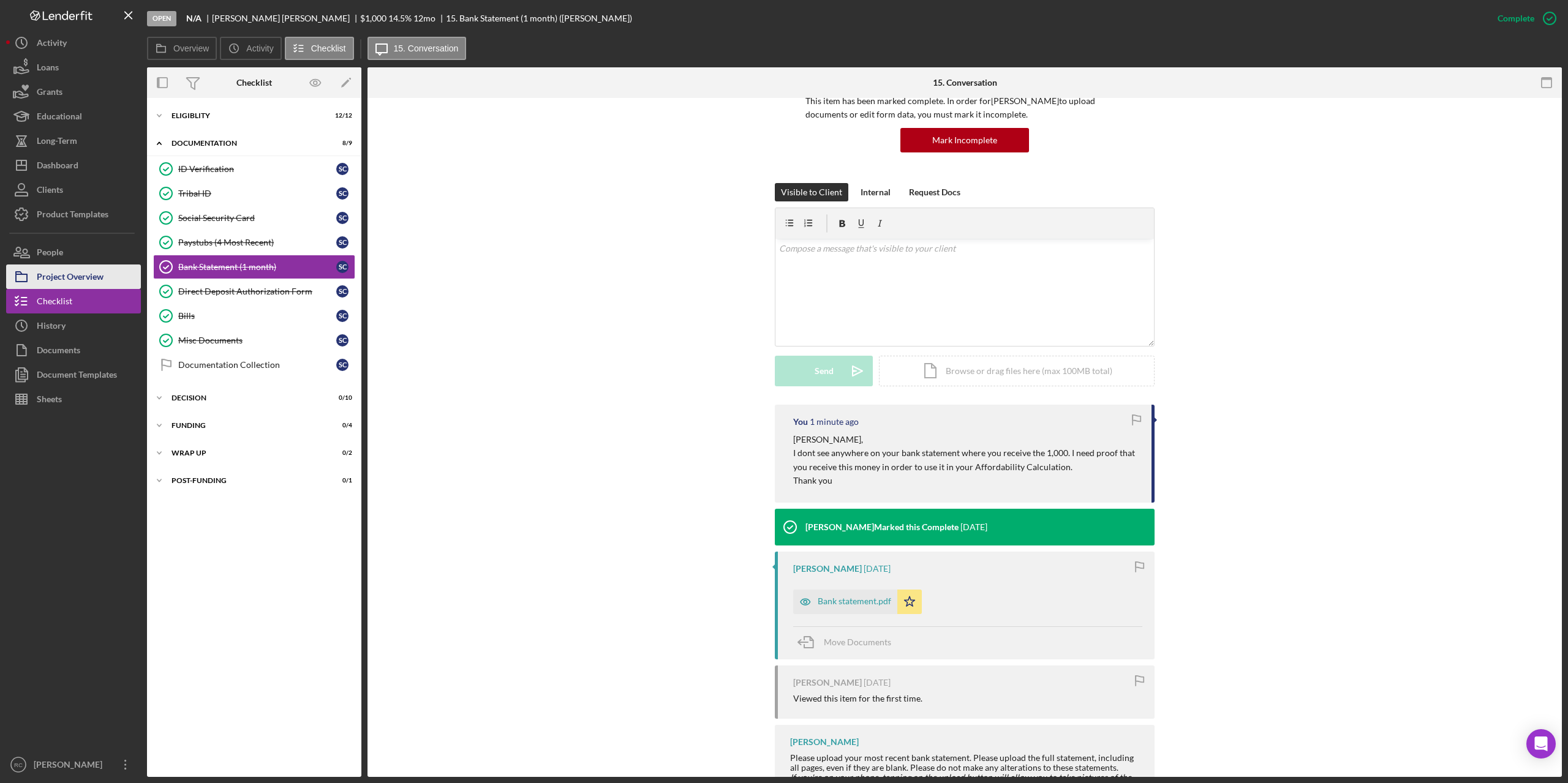
click at [85, 275] on div "Project Overview" at bounding box center [70, 278] width 67 height 28
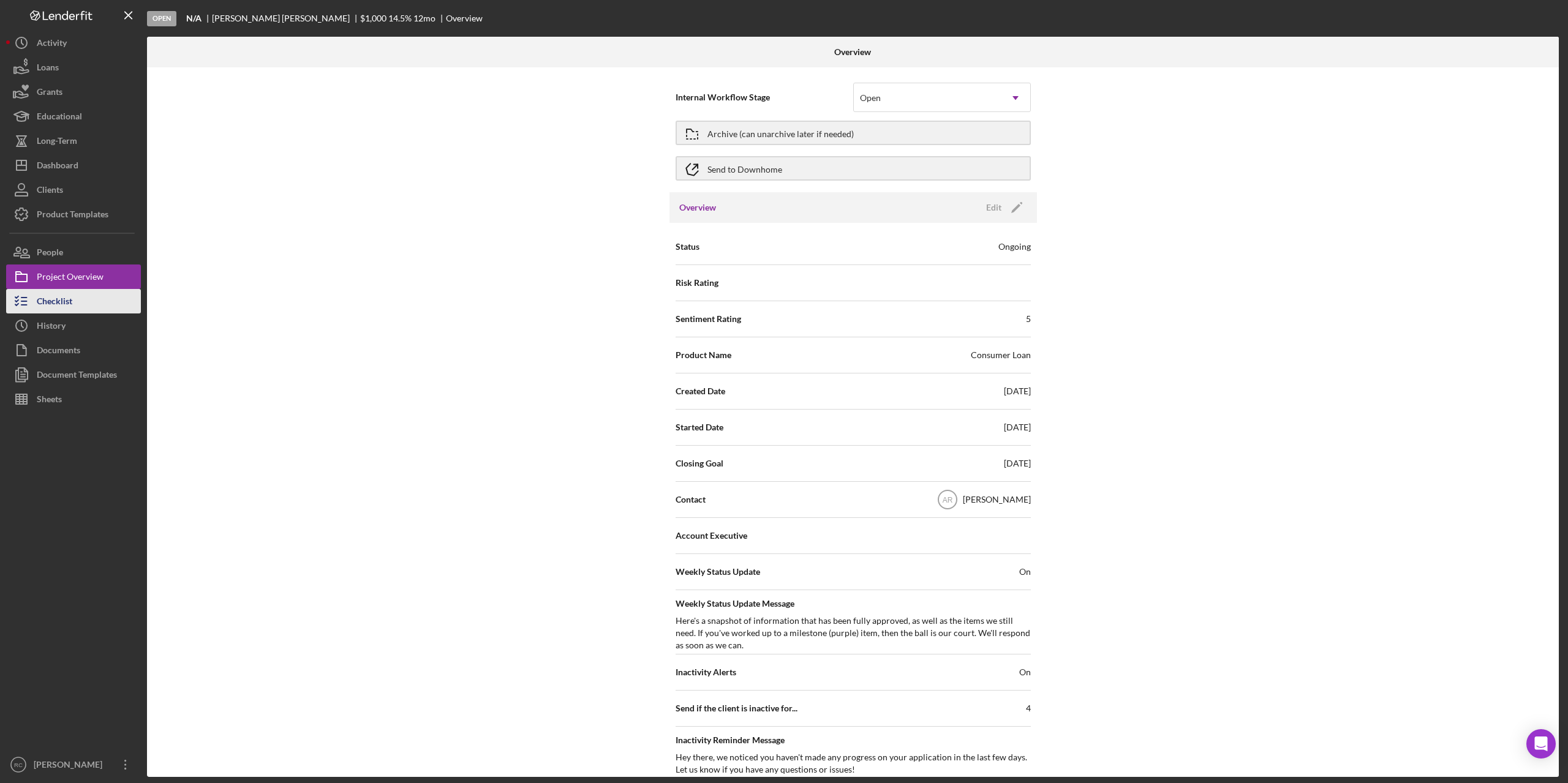
click at [65, 301] on div "Checklist" at bounding box center [54, 303] width 35 height 28
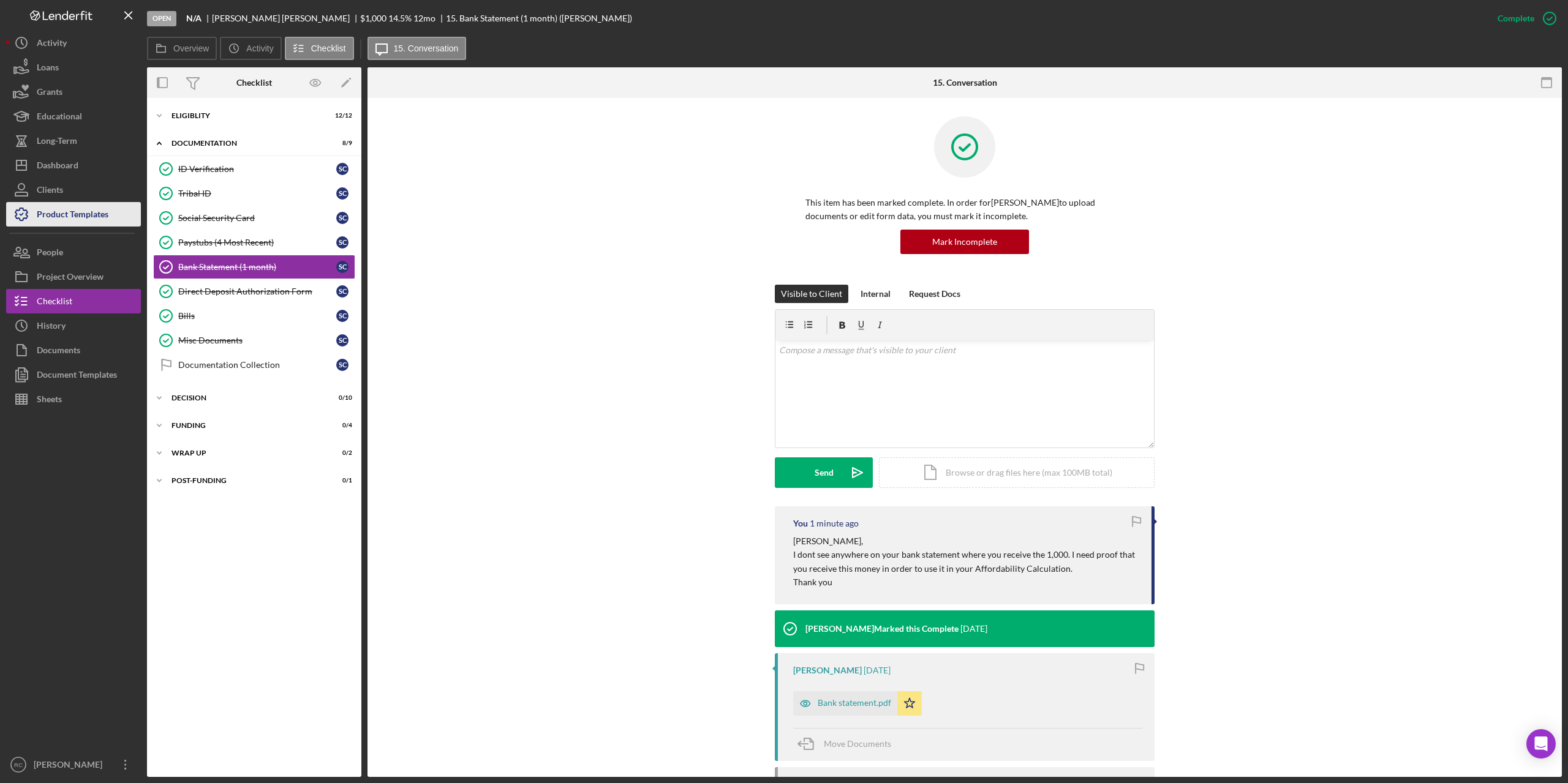
click at [65, 217] on div "Product Templates" at bounding box center [72, 216] width 71 height 28
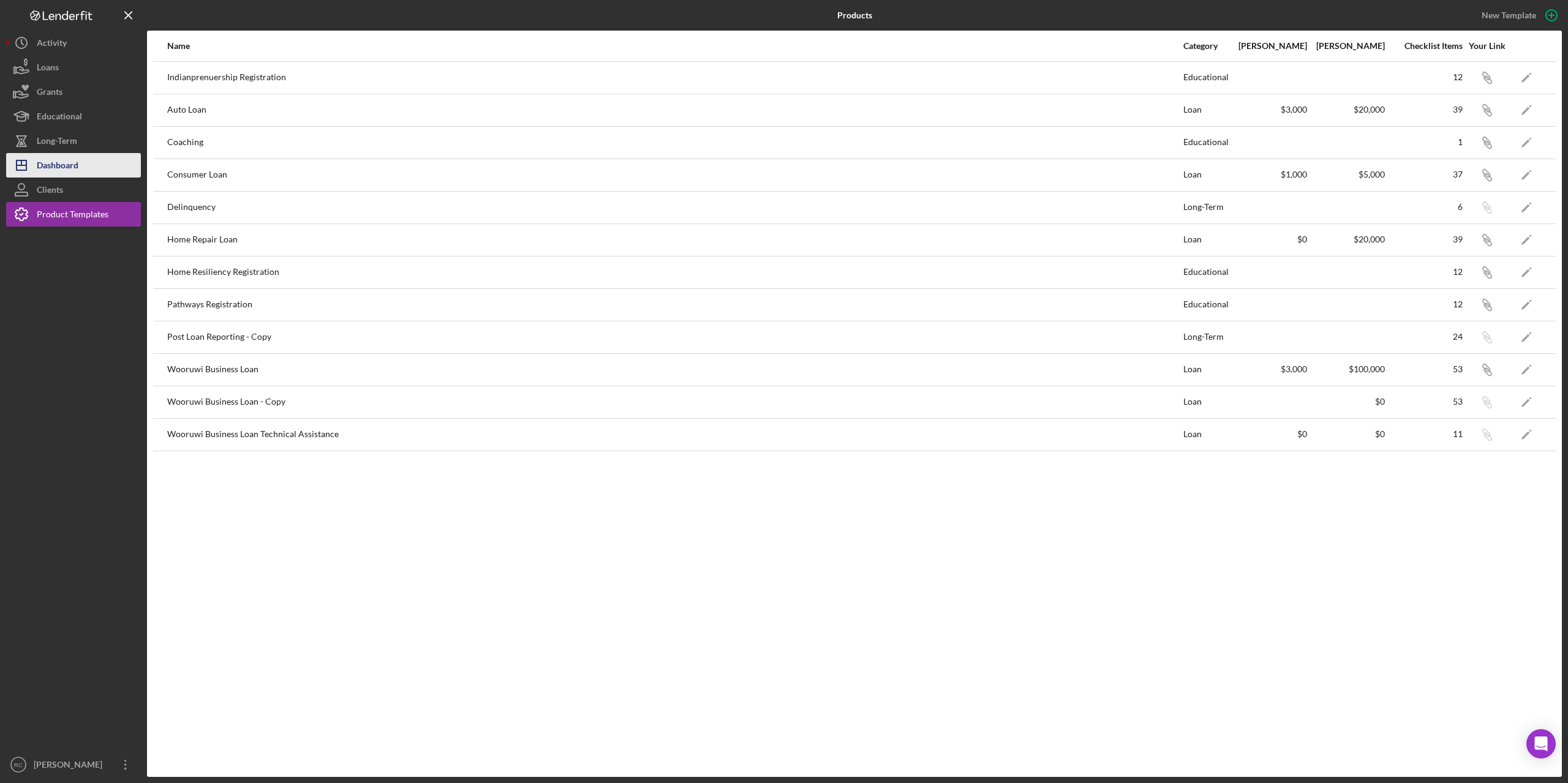
click at [56, 160] on div "Dashboard" at bounding box center [57, 167] width 41 height 28
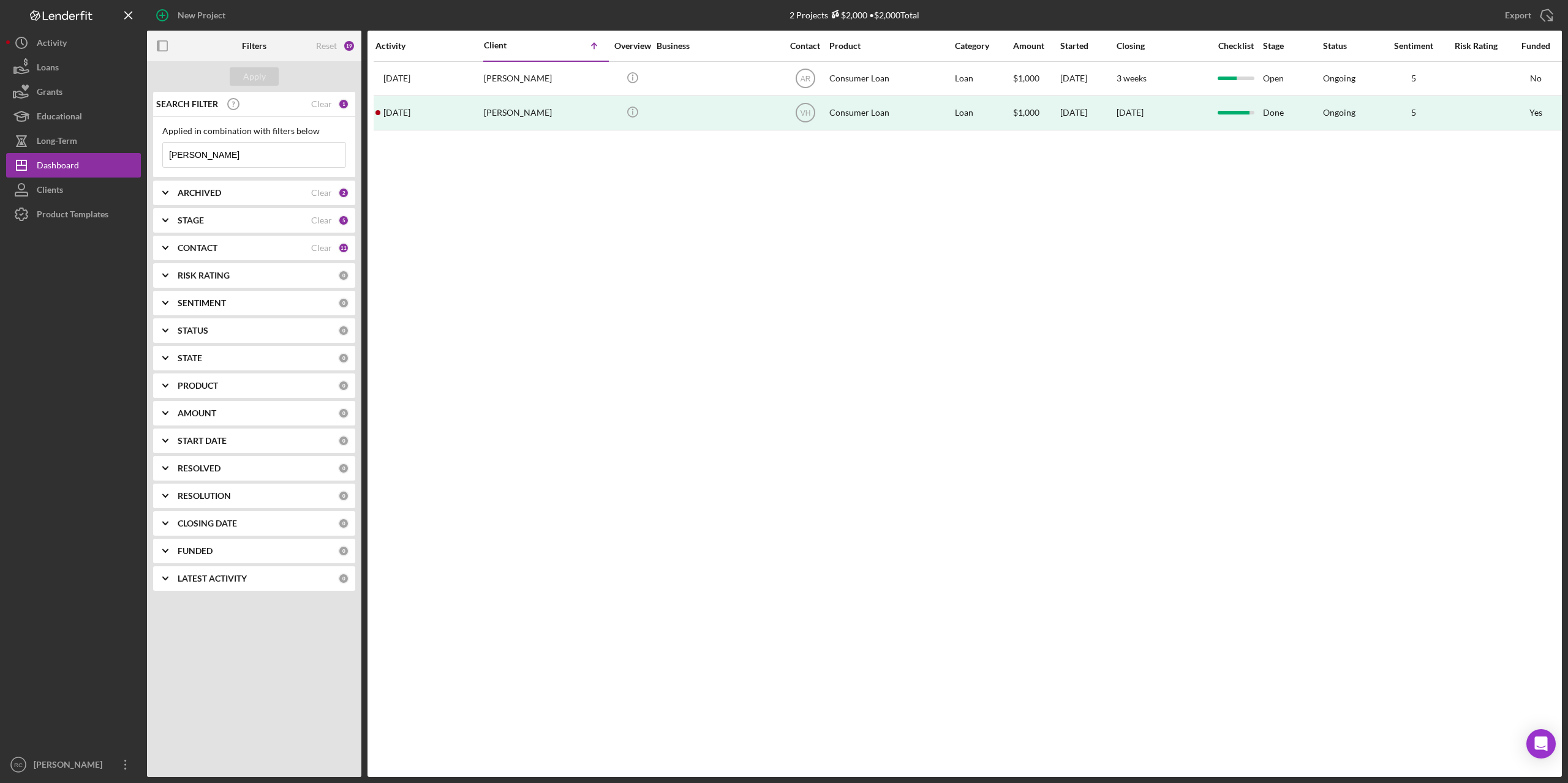
click at [218, 157] on input "selina" at bounding box center [254, 155] width 182 height 24
type input "s"
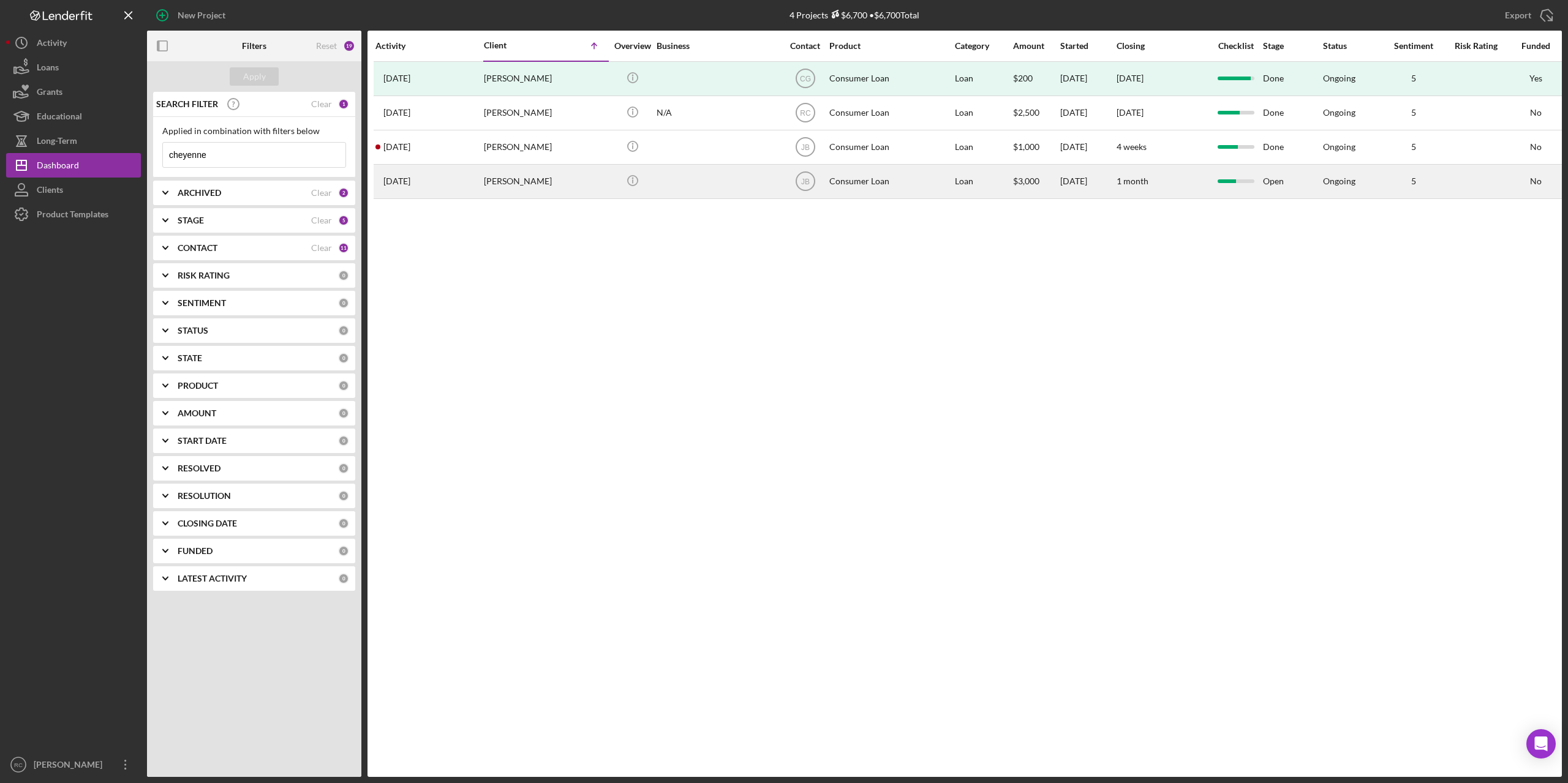
type input "cheyenne"
click at [533, 181] on div "Cheyenne Yellowbank" at bounding box center [545, 182] width 122 height 33
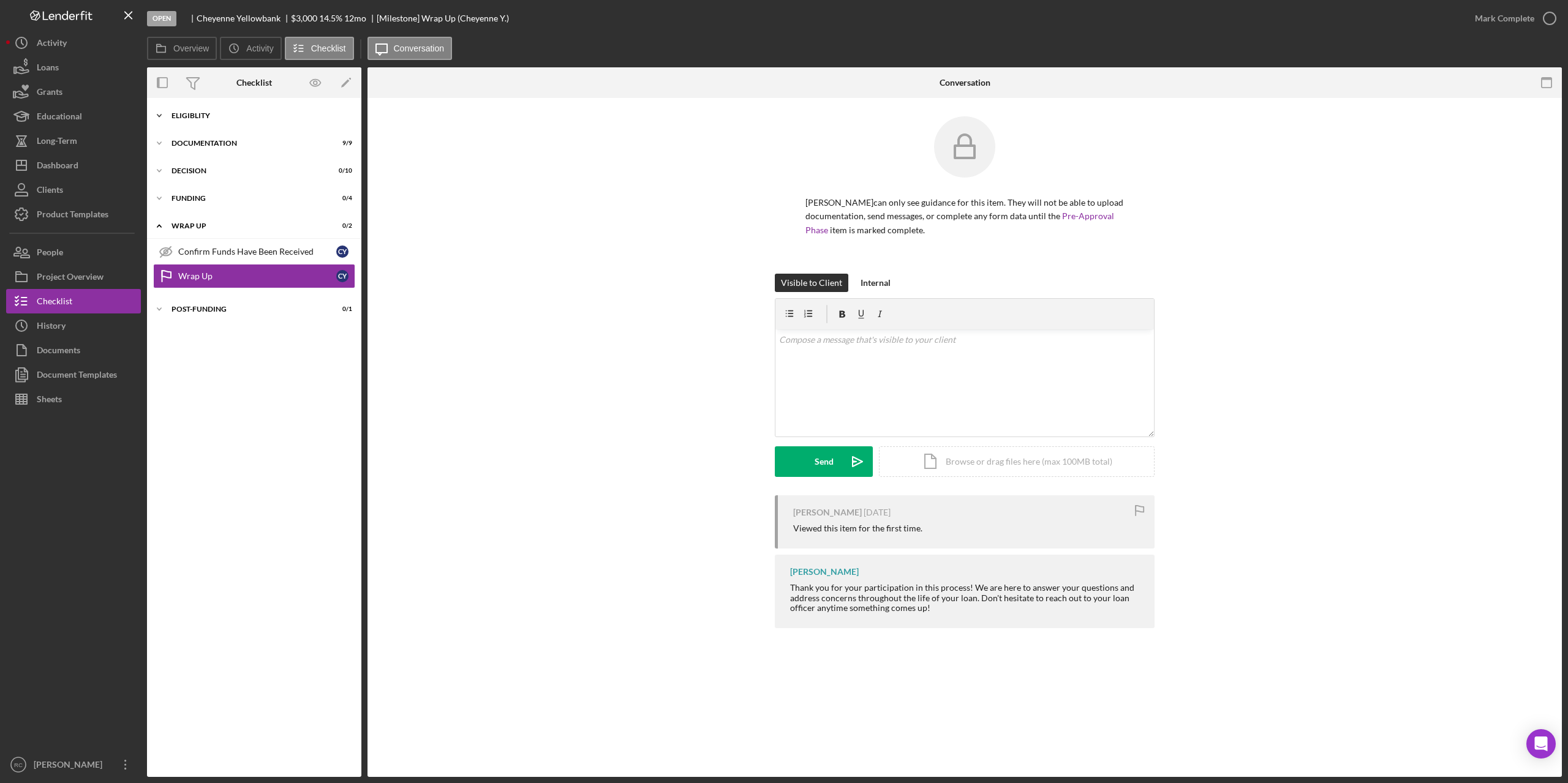
click at [196, 110] on div "Icon/Expander Eligiblity 10 / 12" at bounding box center [254, 116] width 214 height 24
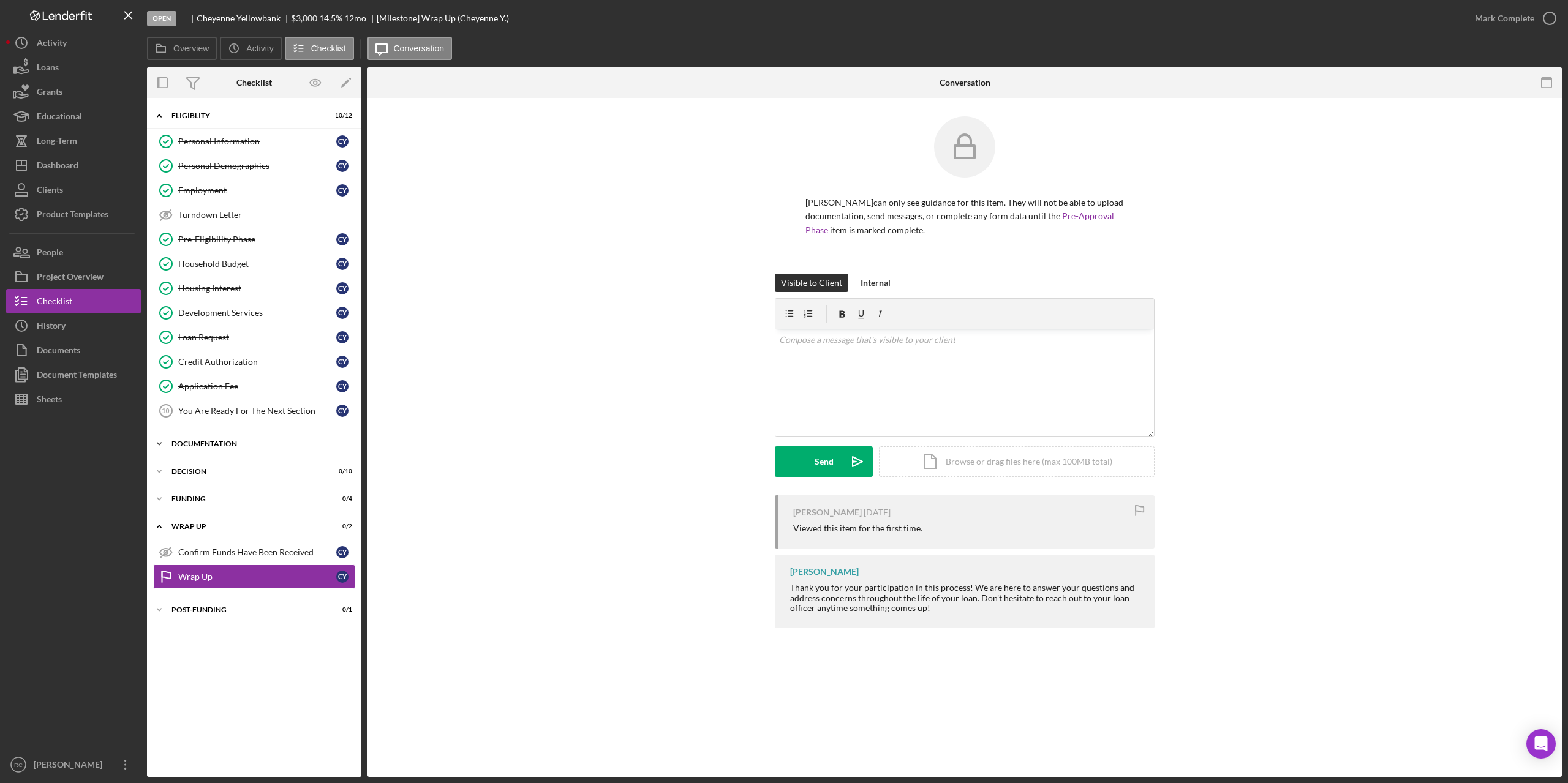
click at [220, 442] on div "Documentation" at bounding box center [258, 444] width 175 height 7
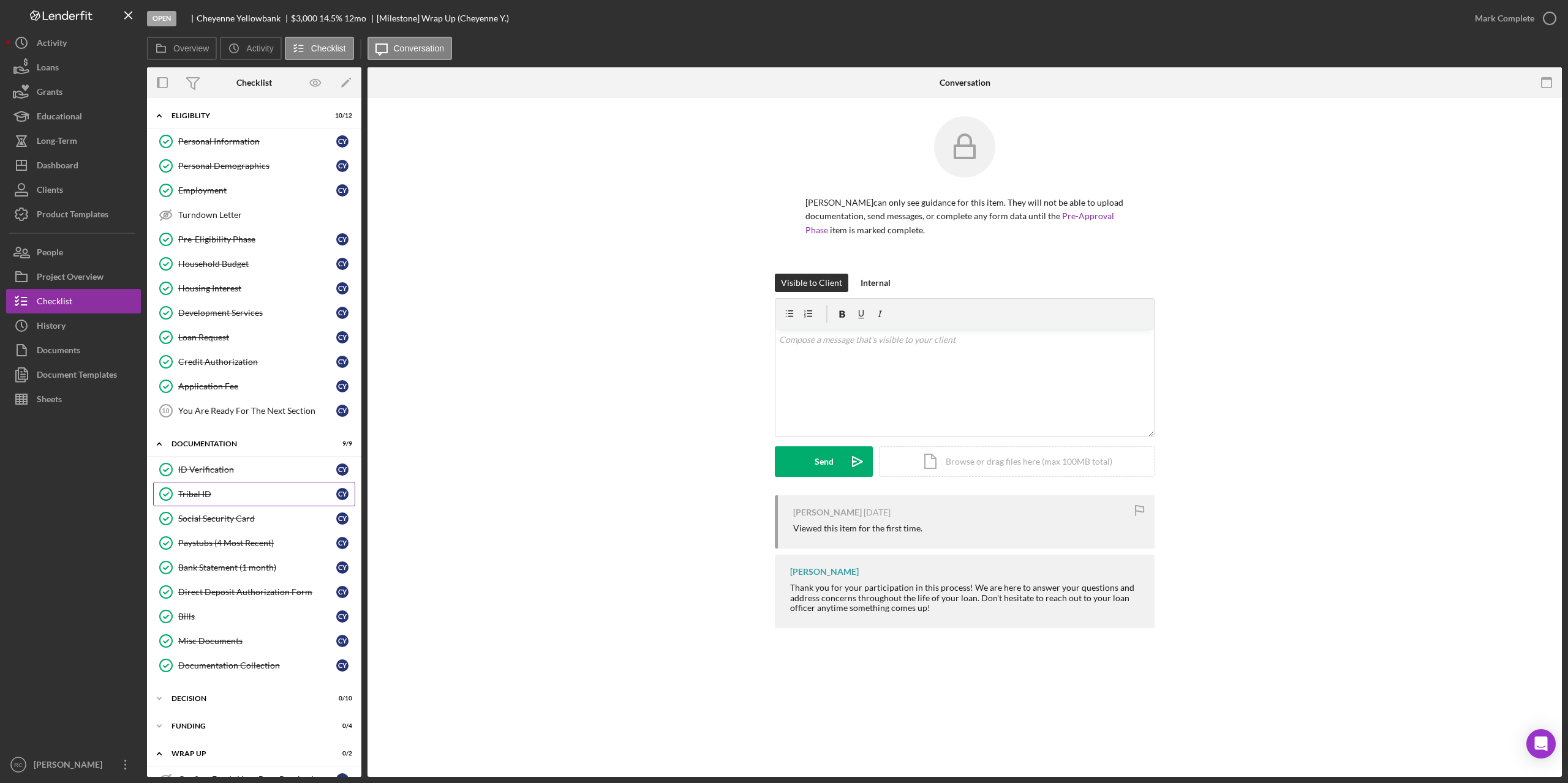
click at [205, 494] on div "Tribal ID" at bounding box center [257, 494] width 158 height 10
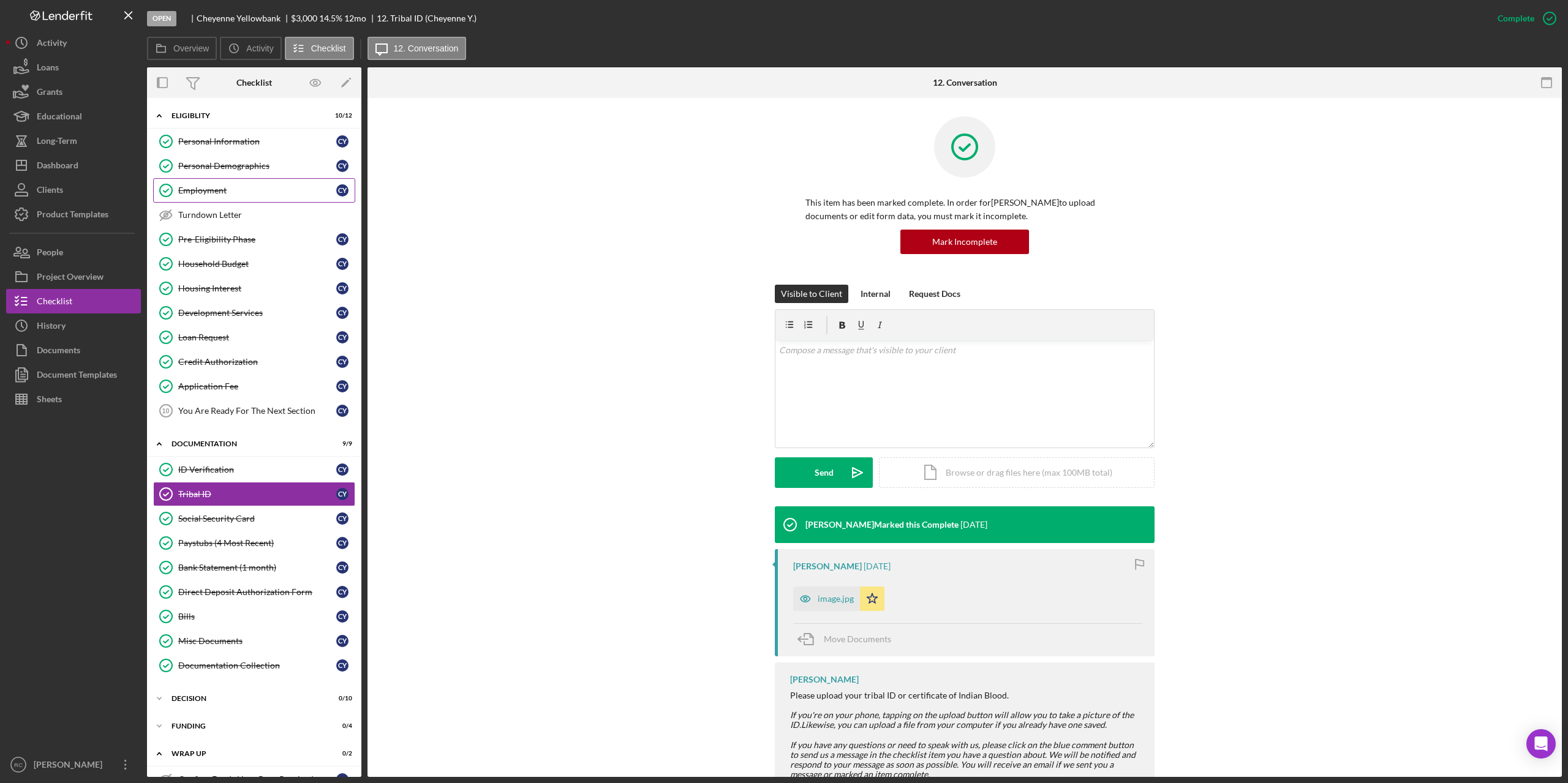
click at [203, 188] on div "Employment" at bounding box center [257, 190] width 158 height 10
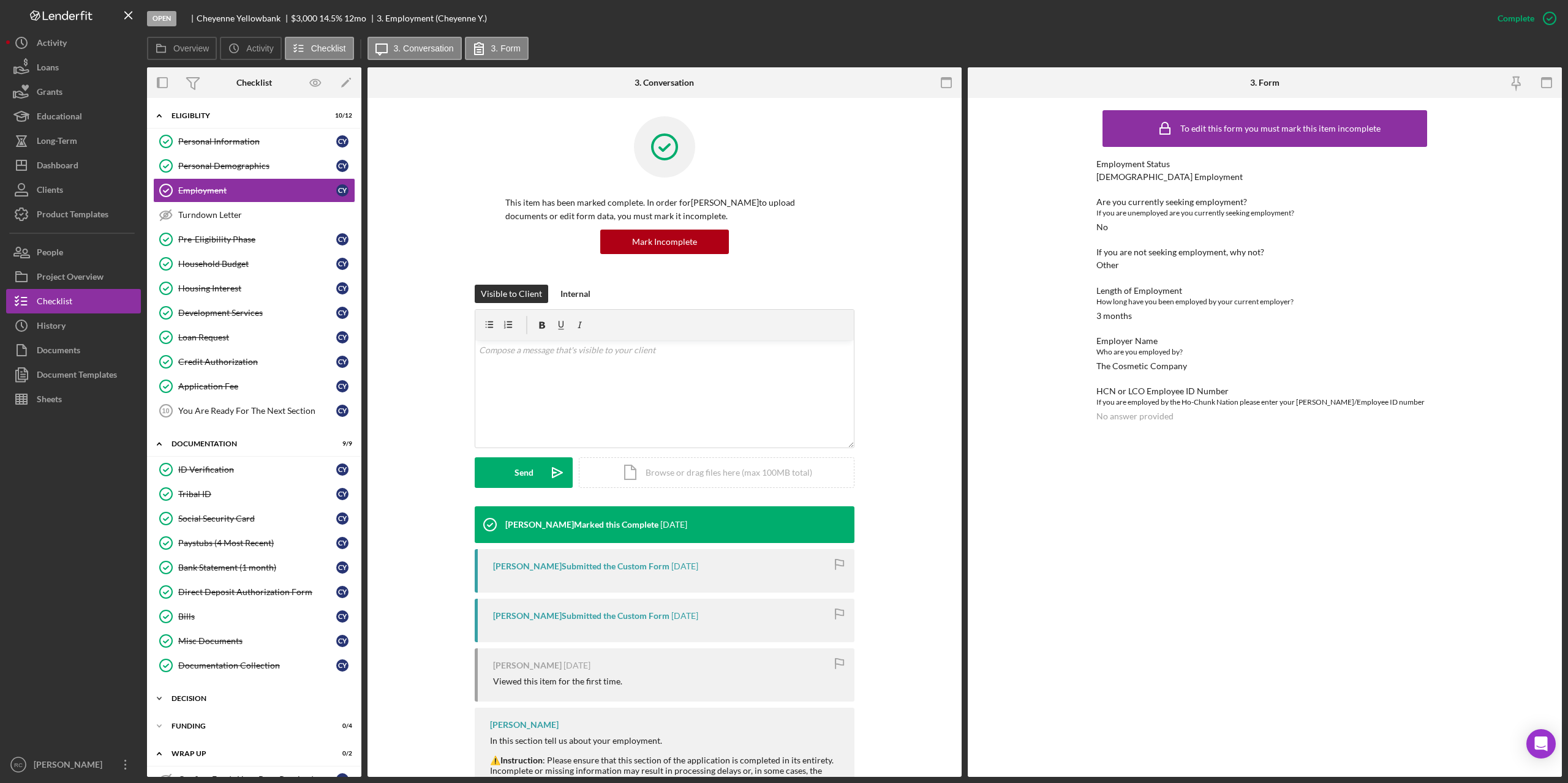
click at [185, 699] on div "Decision" at bounding box center [258, 699] width 175 height 7
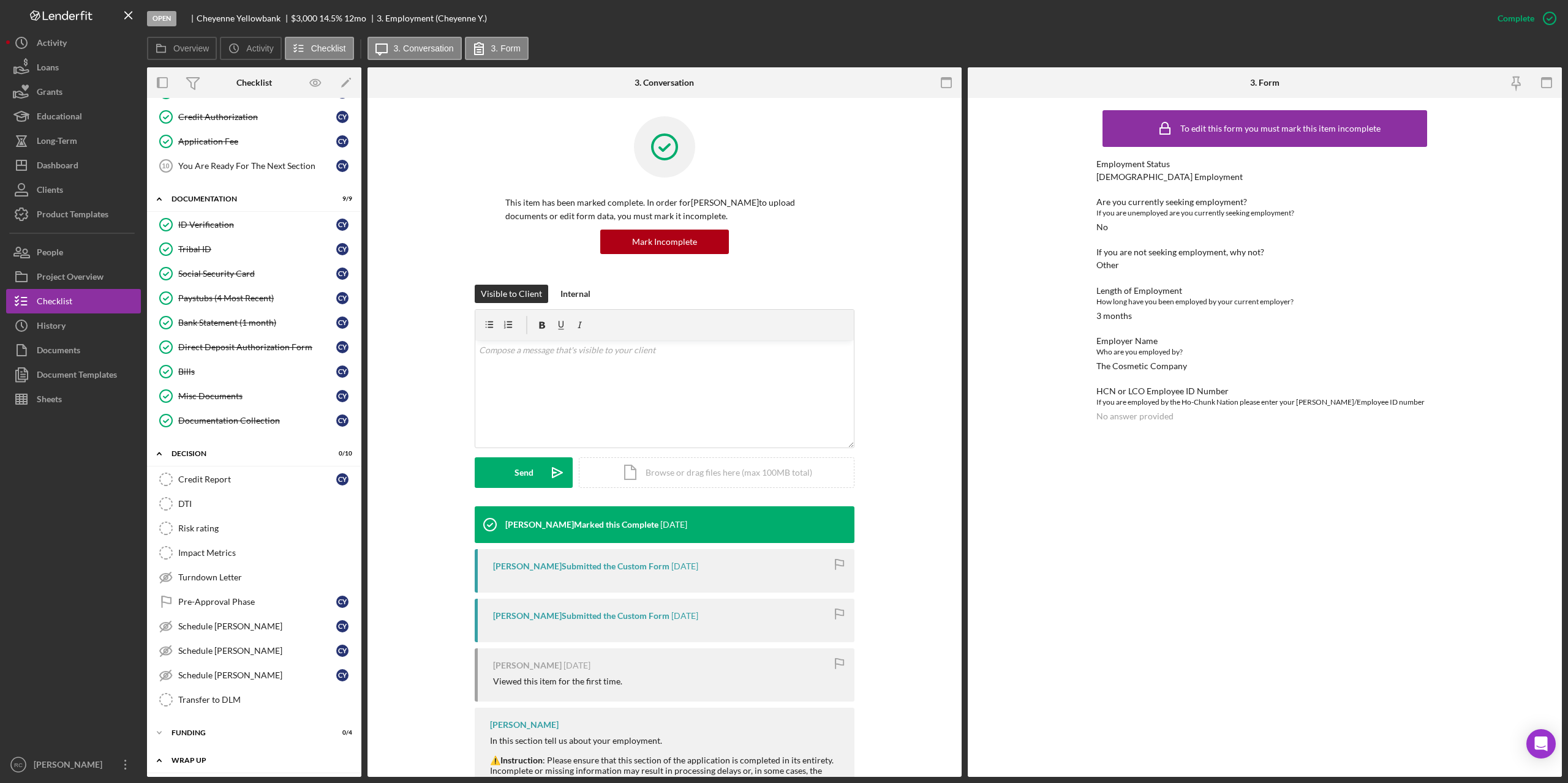
scroll to position [331, 0]
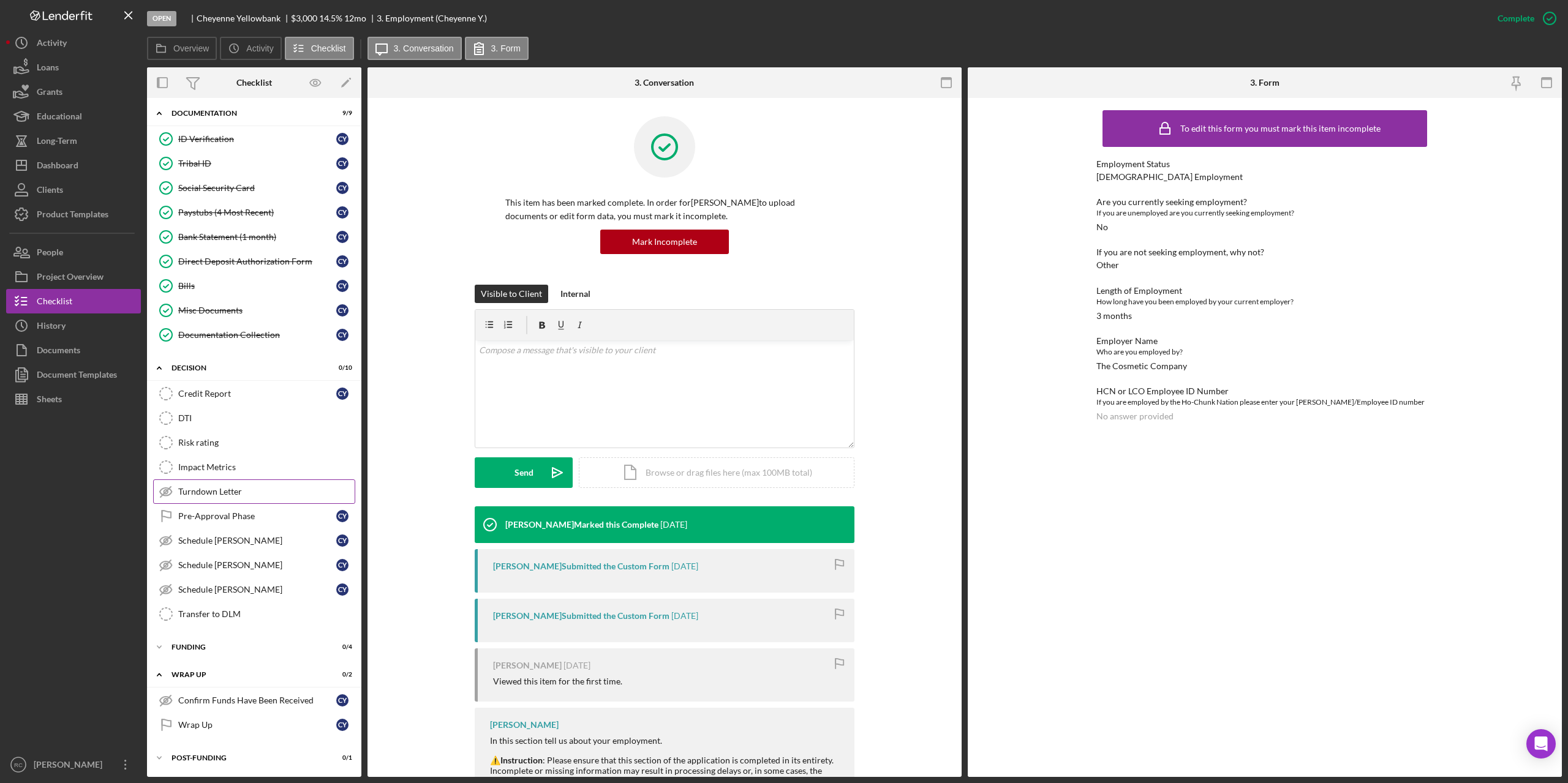
click at [218, 493] on div "Turndown Letter" at bounding box center [266, 492] width 176 height 10
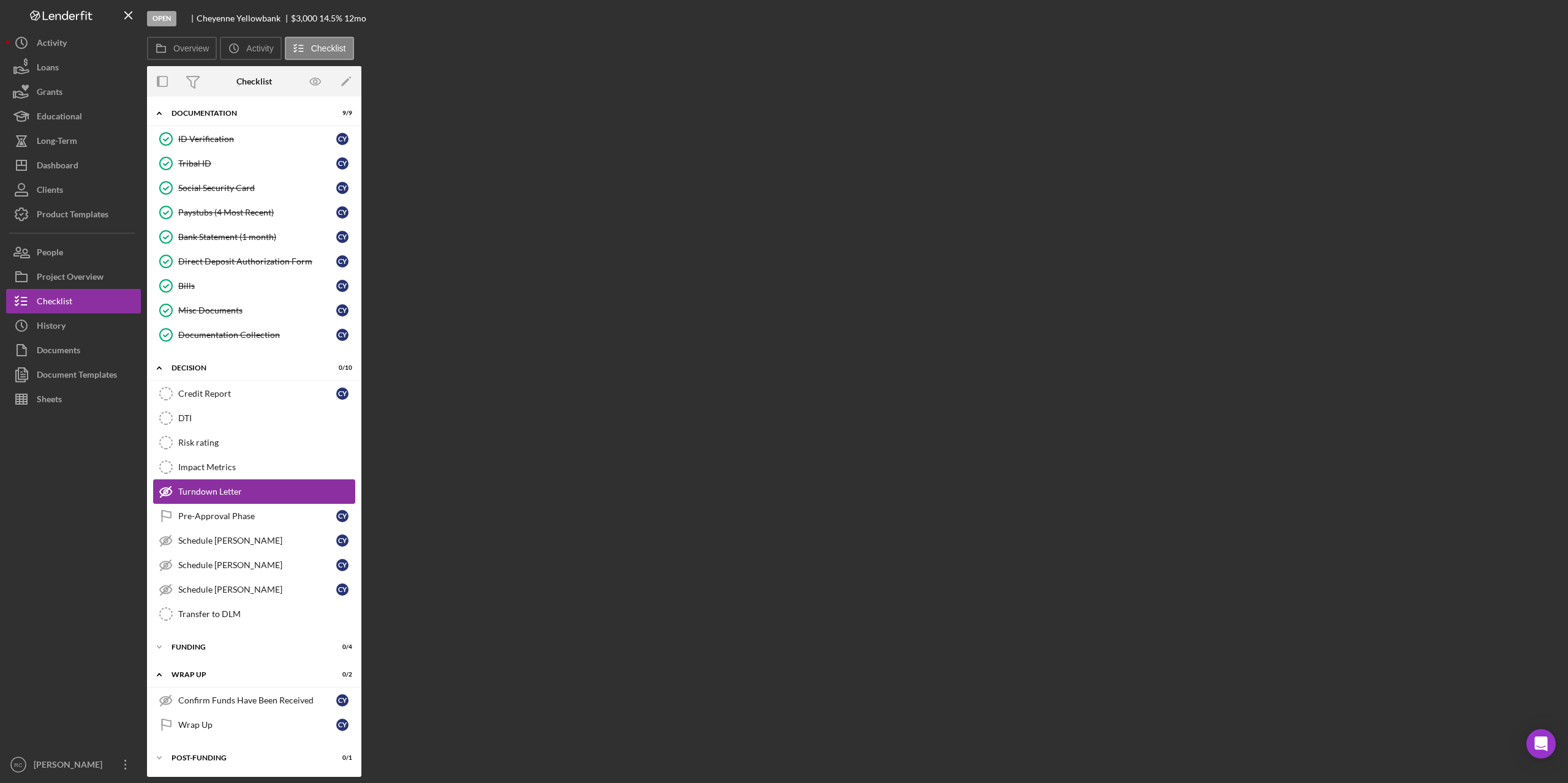
scroll to position [331, 0]
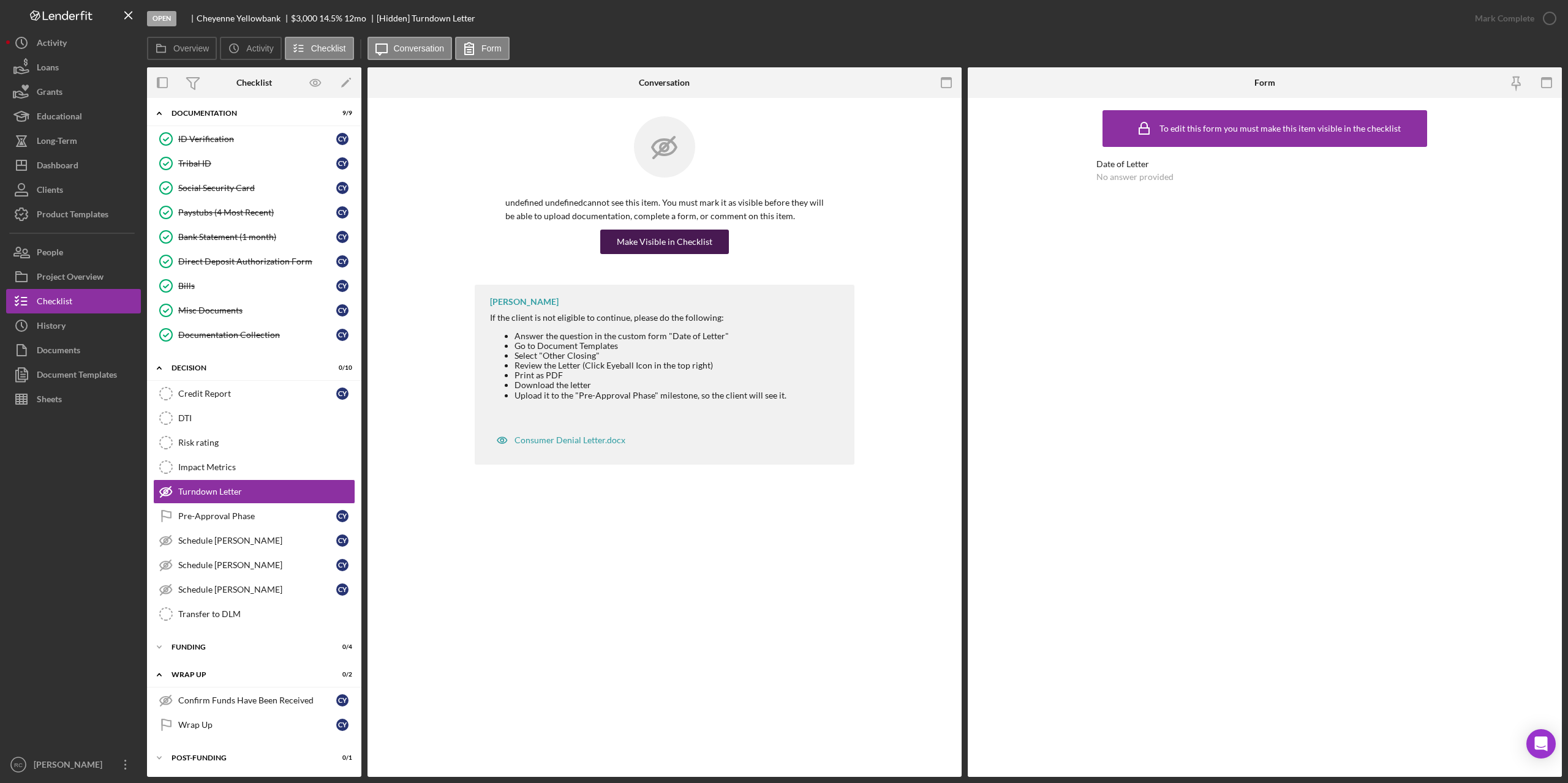
click at [673, 244] on div "Make Visible in Checklist" at bounding box center [665, 242] width 95 height 24
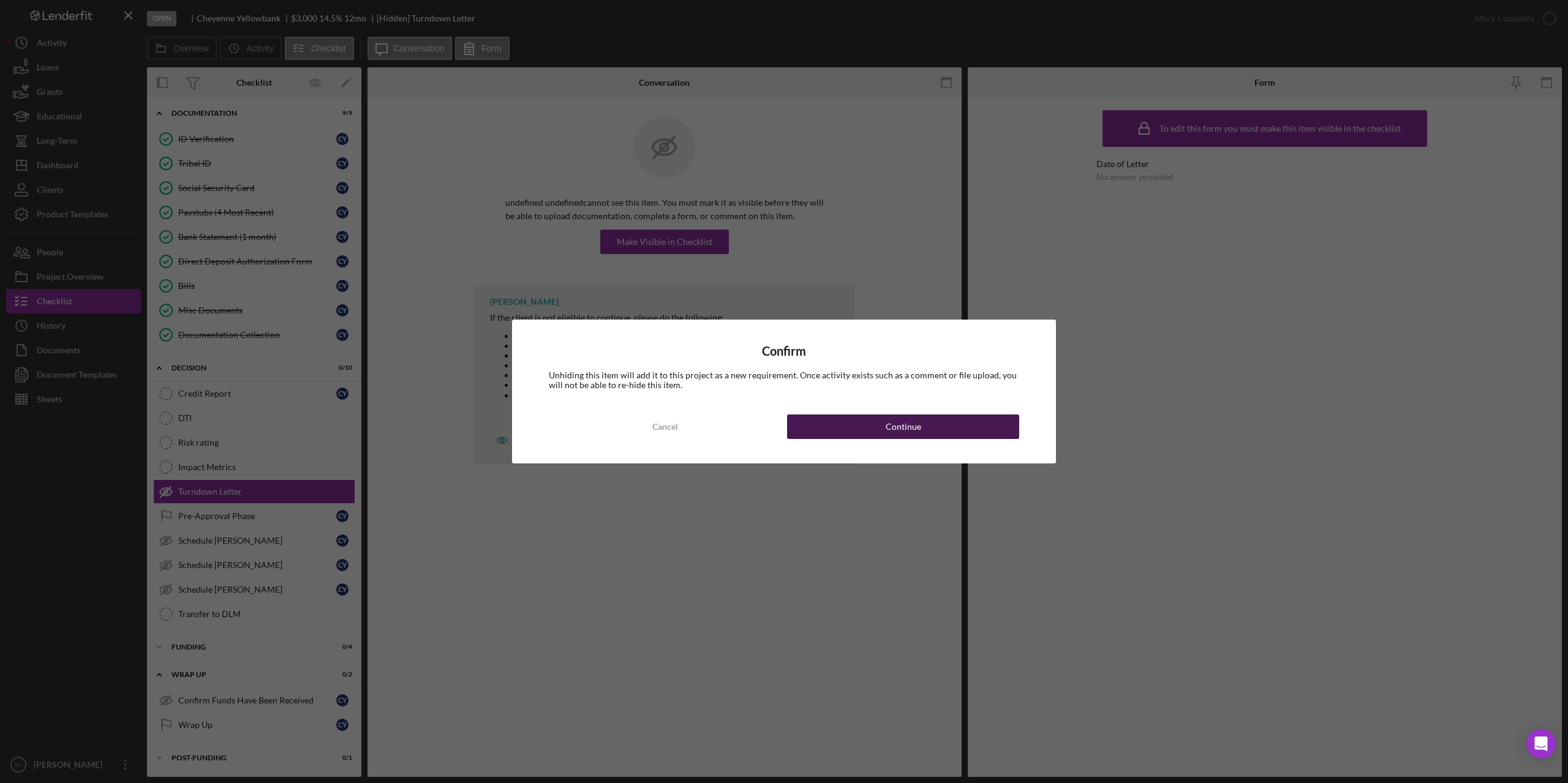
click at [905, 426] on div "Continue" at bounding box center [903, 427] width 35 height 24
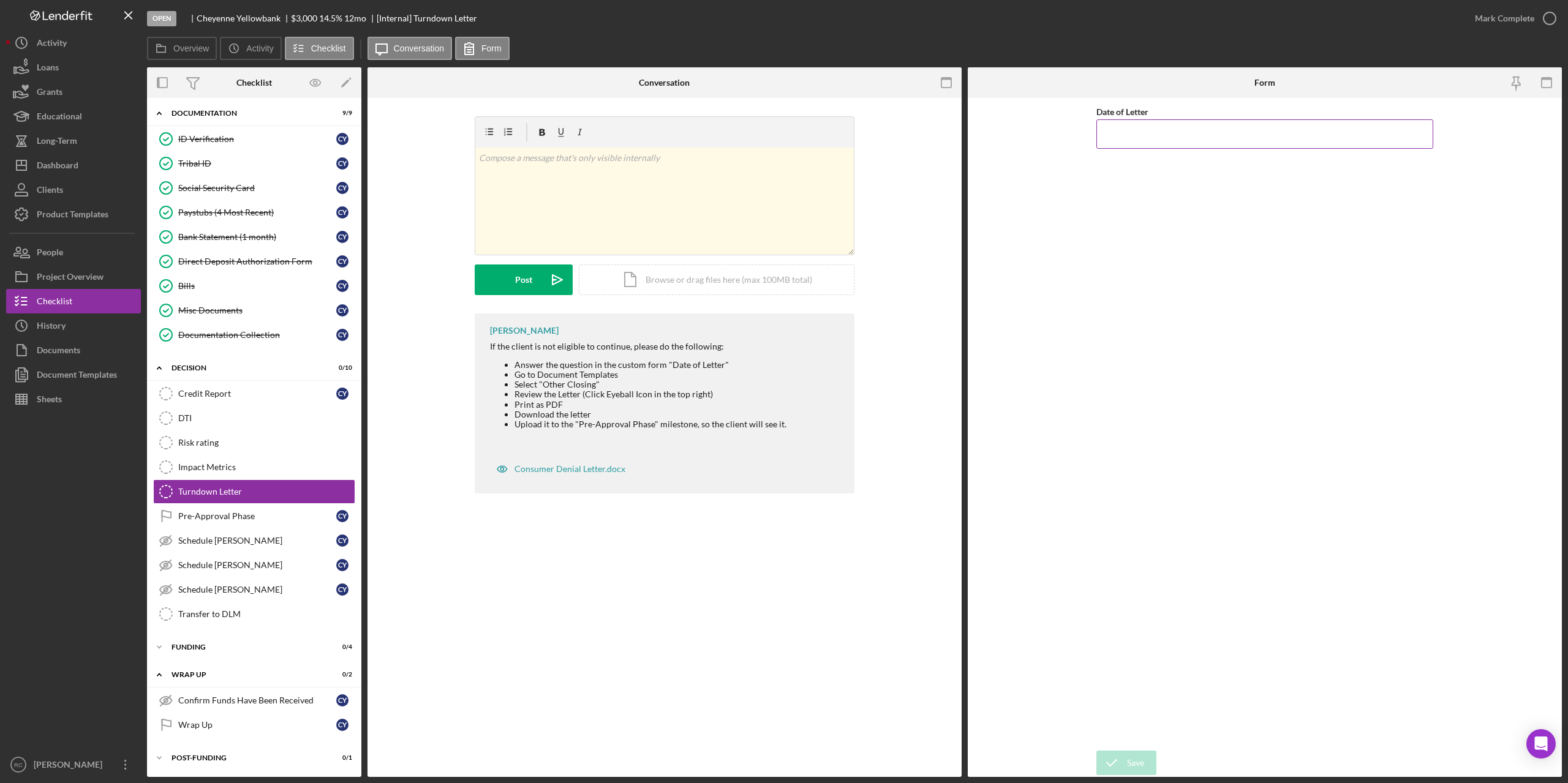
click at [1148, 126] on input "Date of Letter" at bounding box center [1264, 134] width 337 height 29
type input "[DATE]"
click at [1144, 758] on button "Save" at bounding box center [1126, 763] width 60 height 24
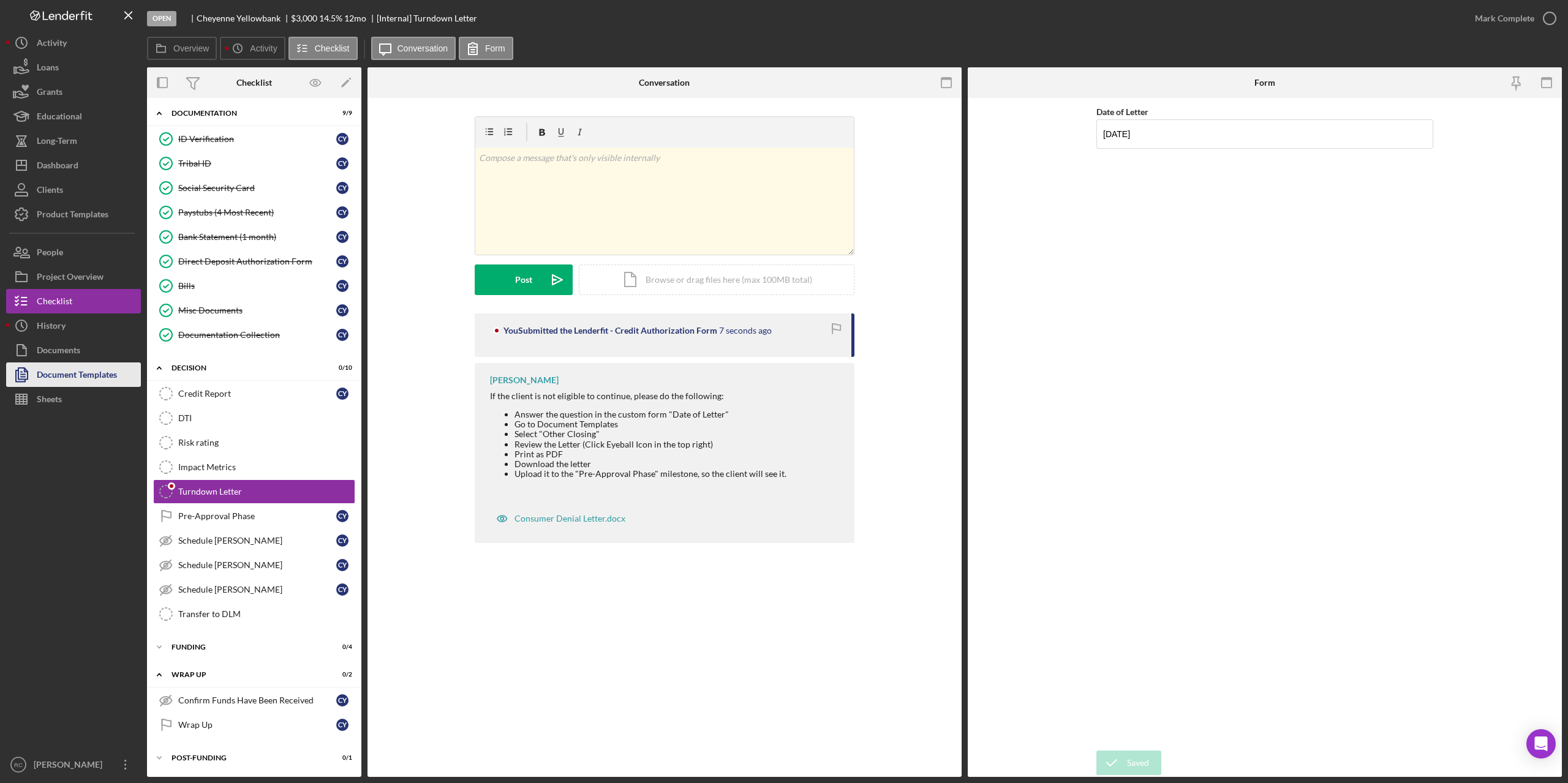
click at [71, 374] on div "Document Templates" at bounding box center [77, 376] width 80 height 28
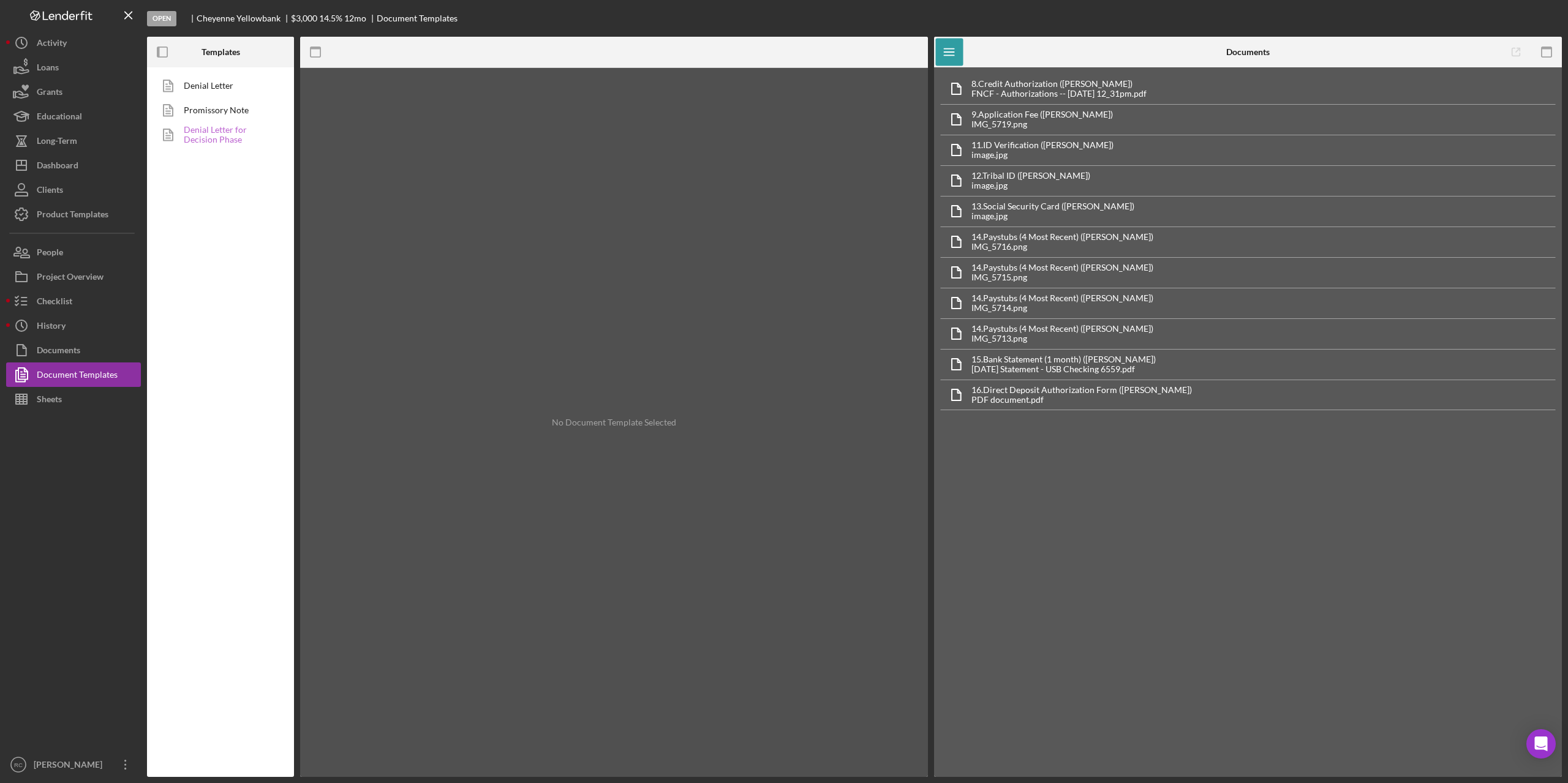
click at [213, 130] on link "Denial Letter for Decision Phase" at bounding box center [217, 135] width 129 height 24
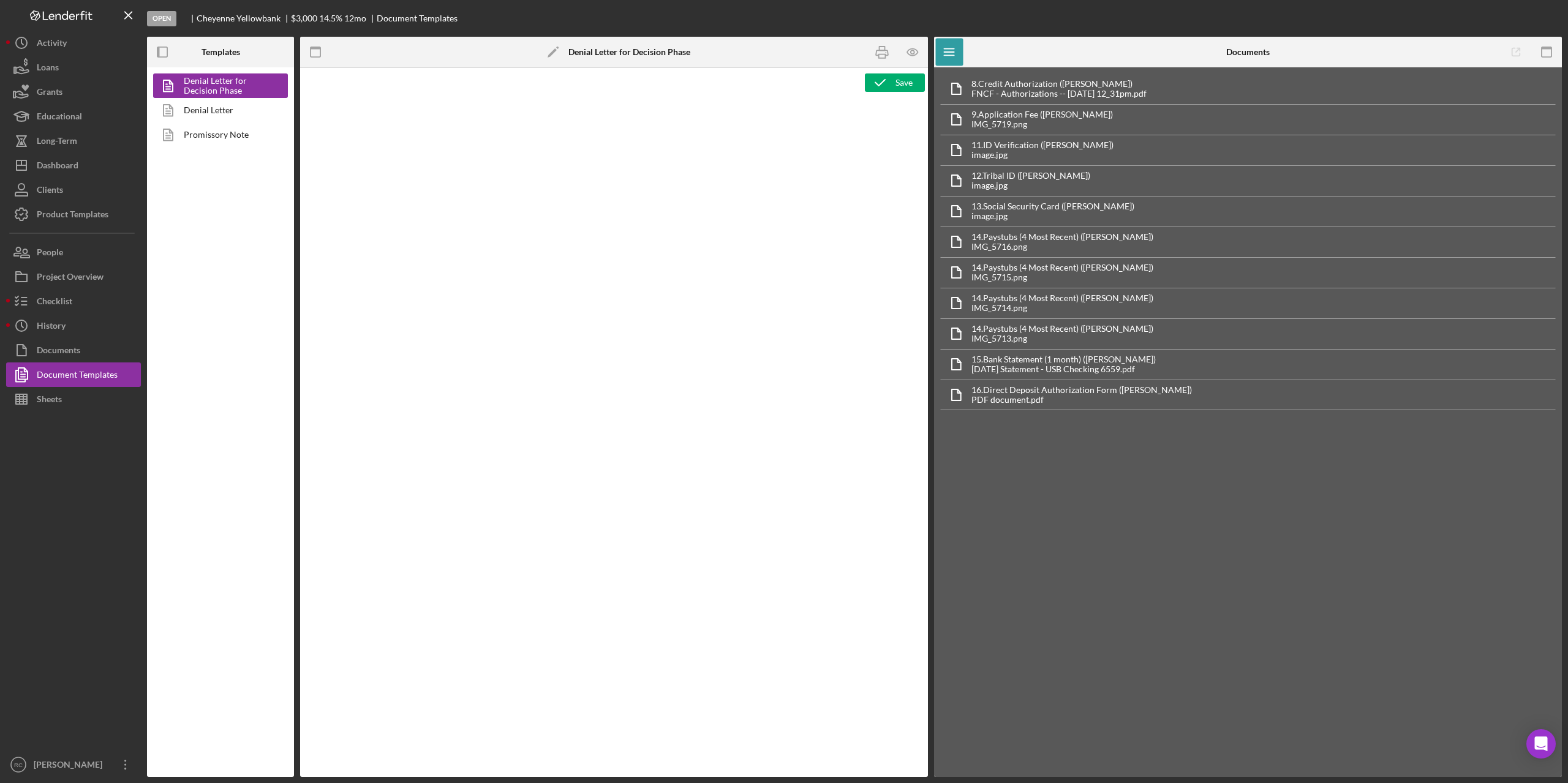
type textarea "<p style="margin-top: 0pt; margin-bottom: 0pt;">&nbsp;</p> <p style="margin-top…"
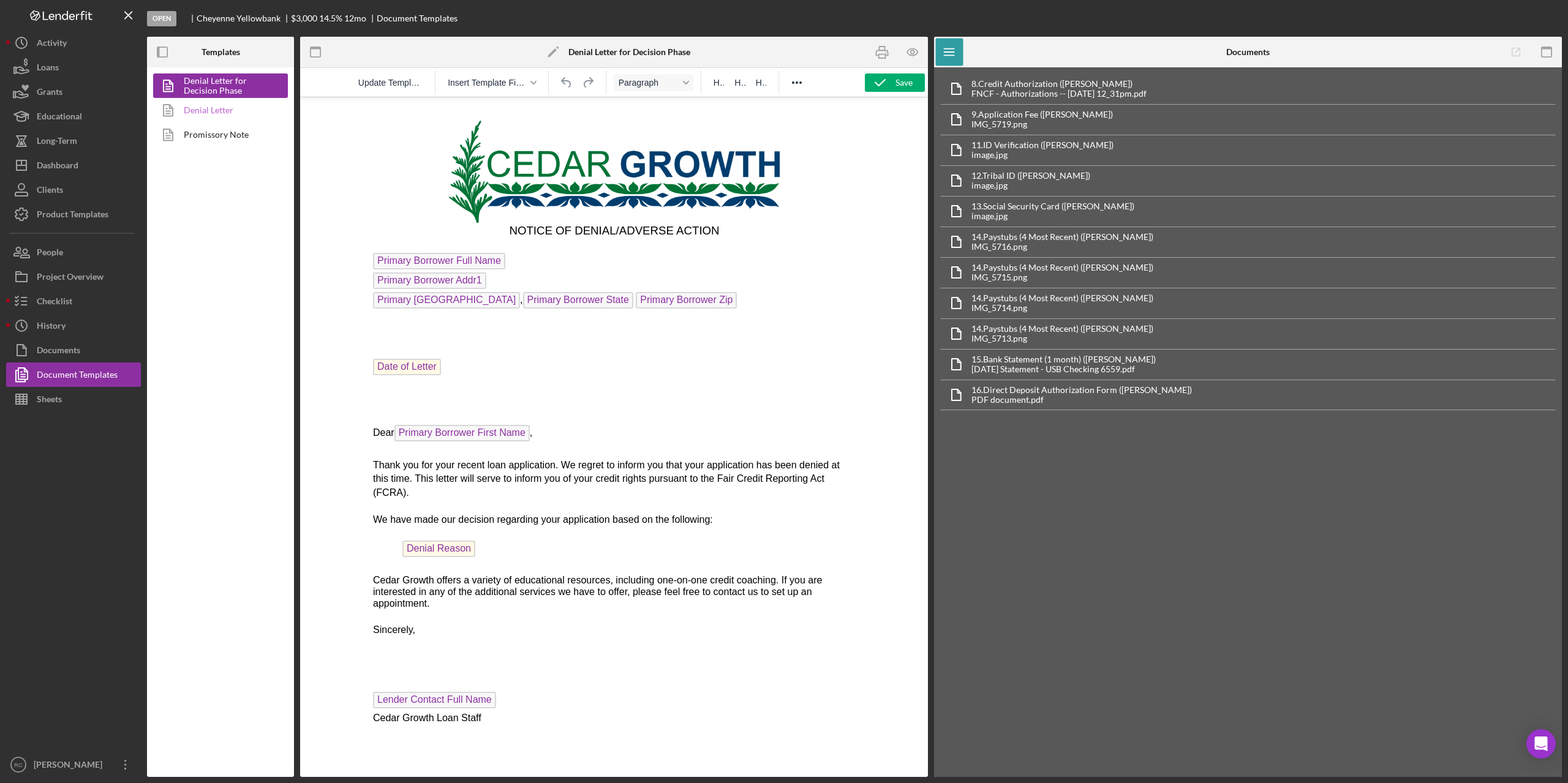
click at [213, 111] on link "Denial Letter" at bounding box center [217, 110] width 129 height 24
click at [912, 51] on icon "button" at bounding box center [912, 52] width 3 height 3
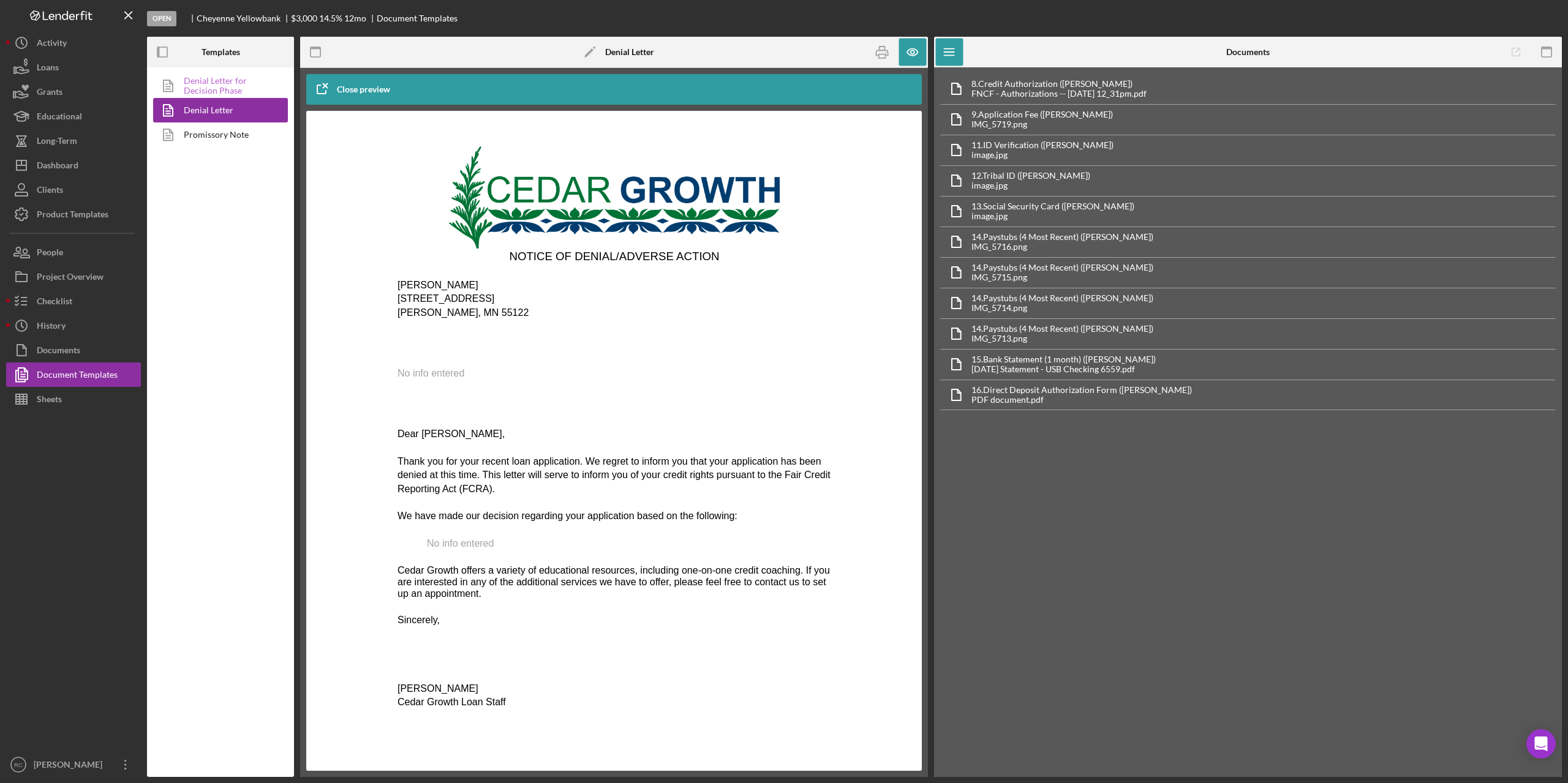
click at [207, 88] on link "Denial Letter for Decision Phase" at bounding box center [217, 86] width 129 height 24
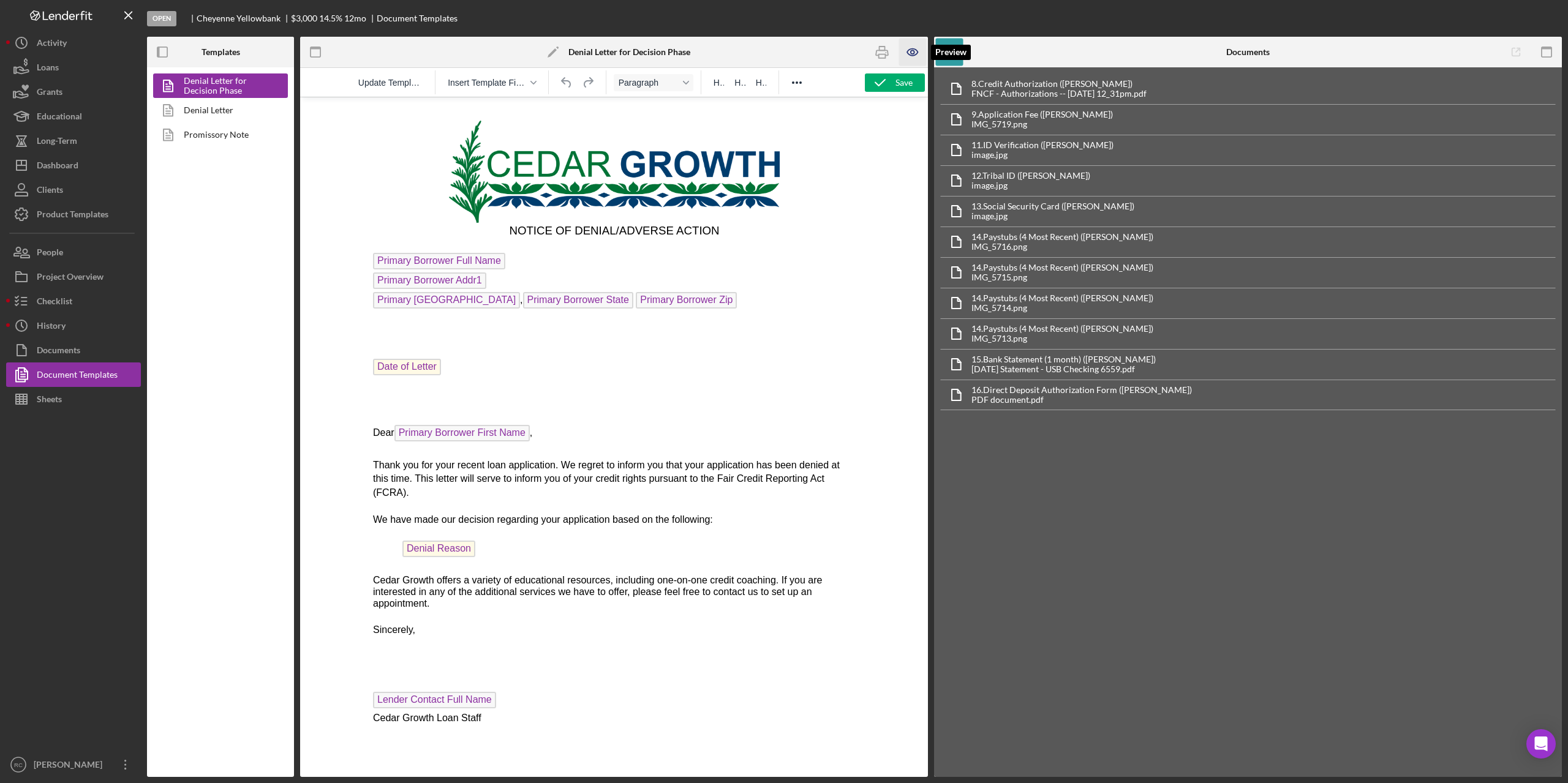
click at [911, 54] on icon "button" at bounding box center [913, 52] width 28 height 28
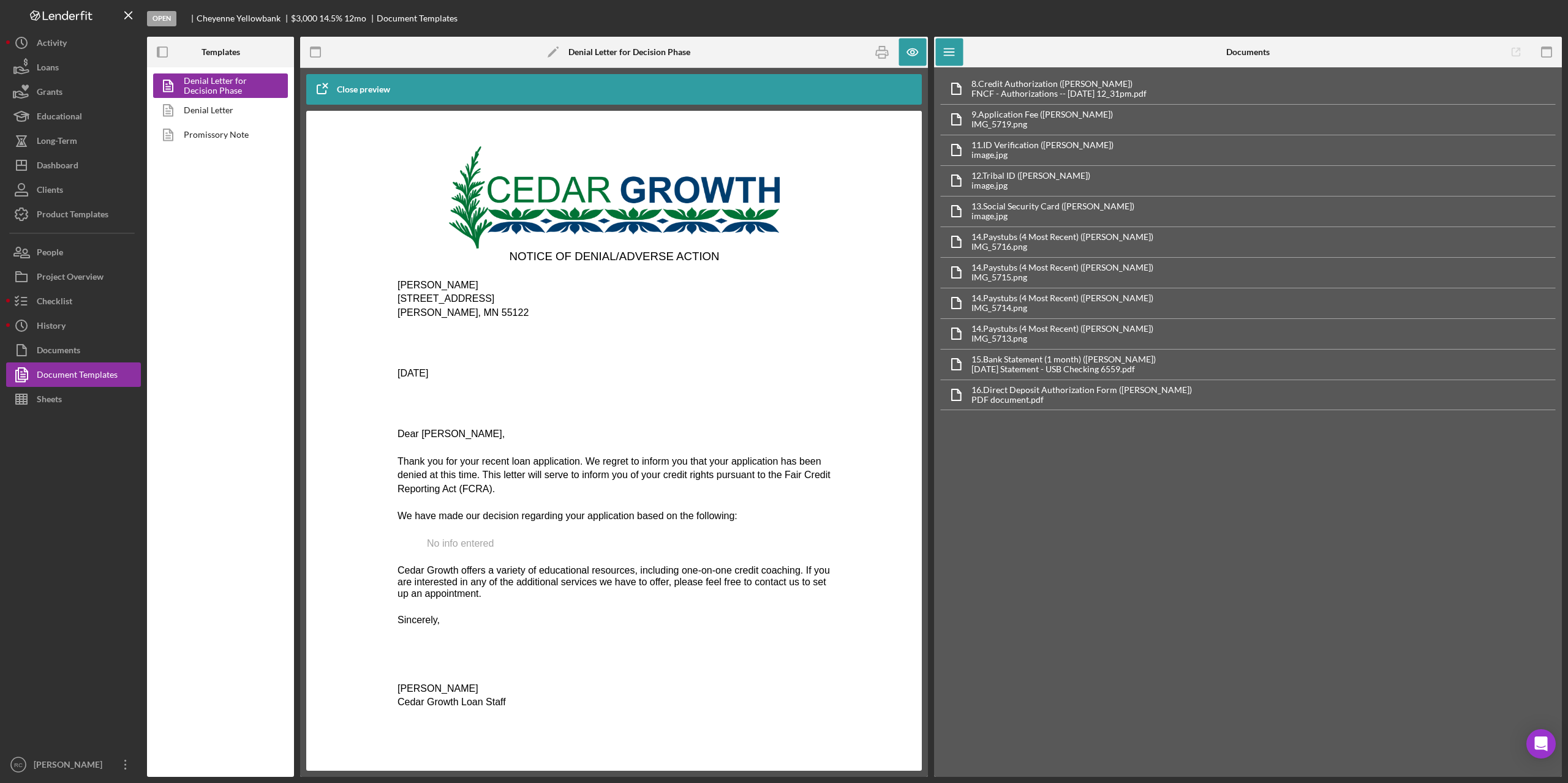
click at [463, 549] on span "No info entered" at bounding box center [460, 543] width 67 height 10
click at [428, 549] on span "No info entered" at bounding box center [460, 543] width 67 height 10
click at [68, 276] on div "Project Overview" at bounding box center [70, 278] width 67 height 28
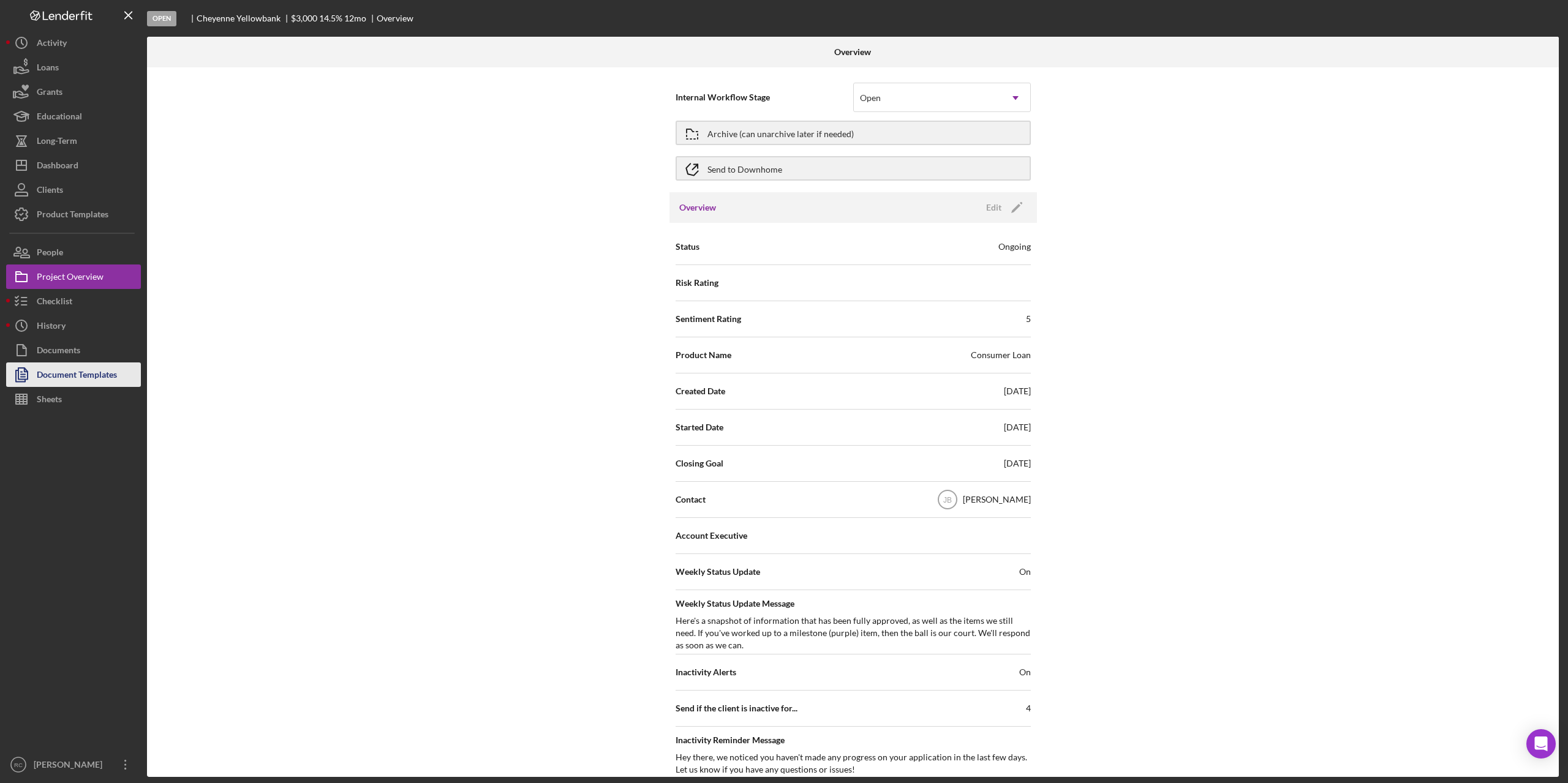
click at [62, 377] on div "Document Templates" at bounding box center [77, 376] width 80 height 28
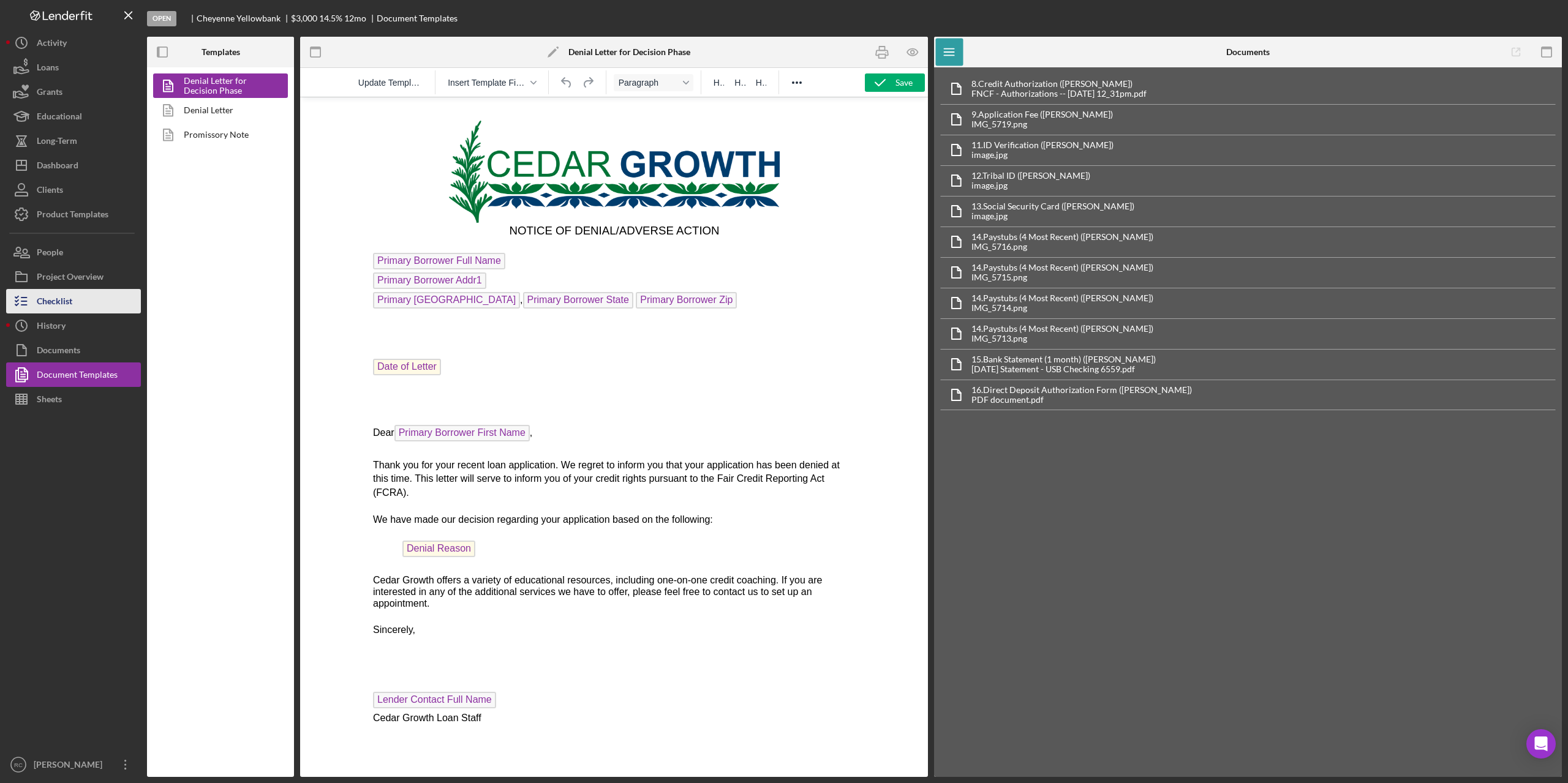
click at [75, 302] on button "Checklist" at bounding box center [73, 301] width 135 height 24
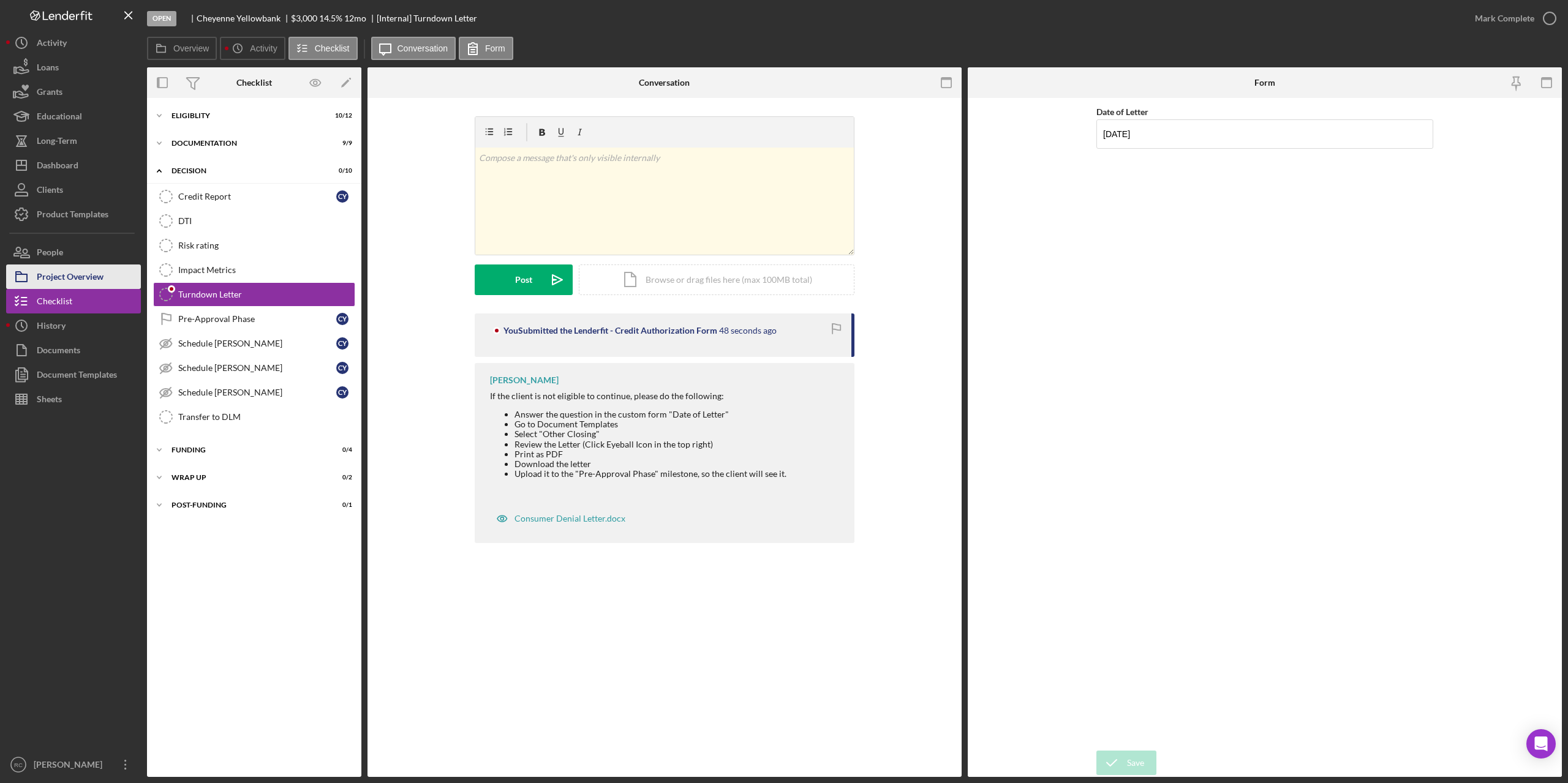
click at [90, 276] on div "Project Overview" at bounding box center [70, 278] width 67 height 28
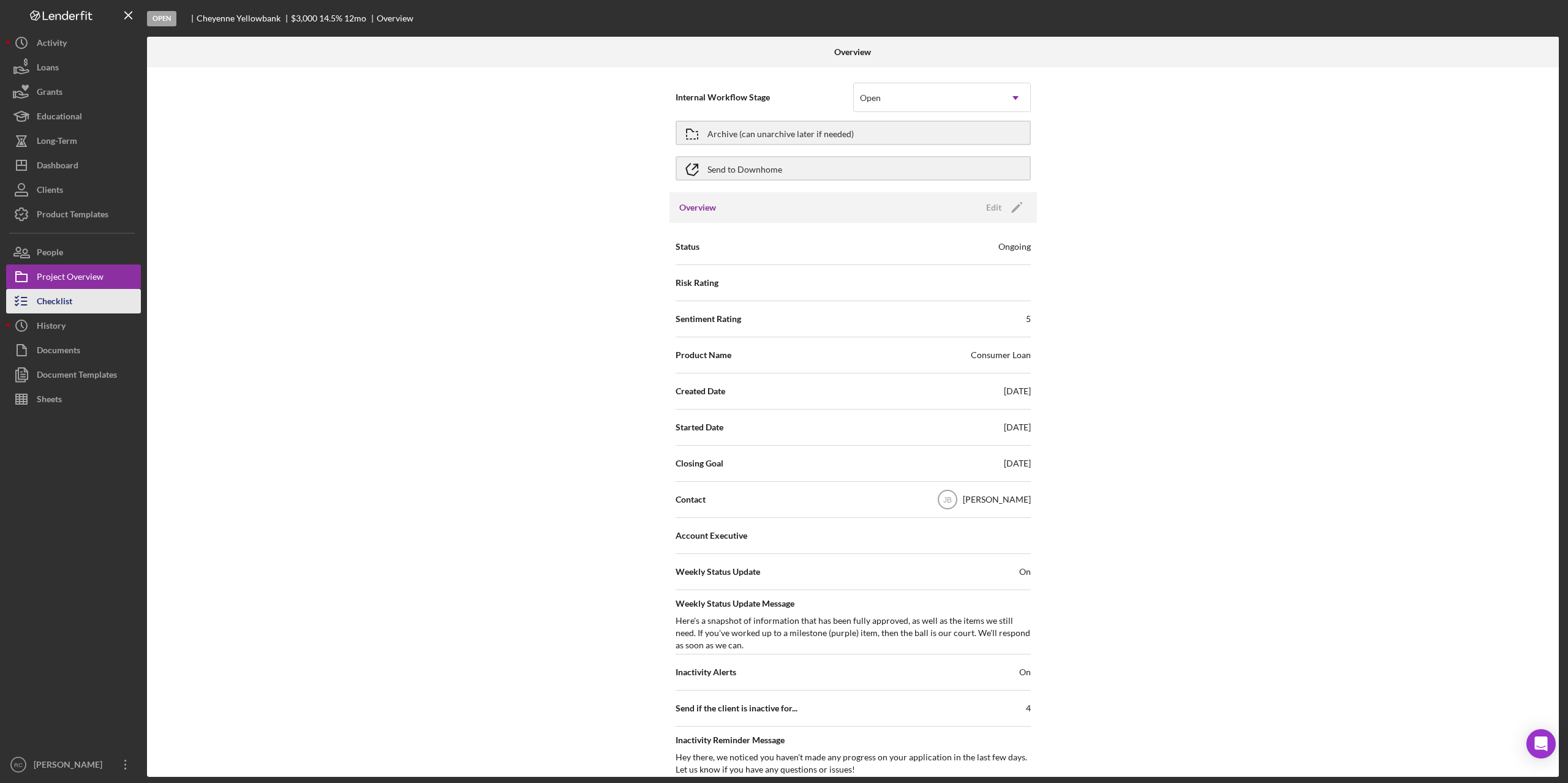
click at [68, 306] on div "Checklist" at bounding box center [54, 303] width 35 height 28
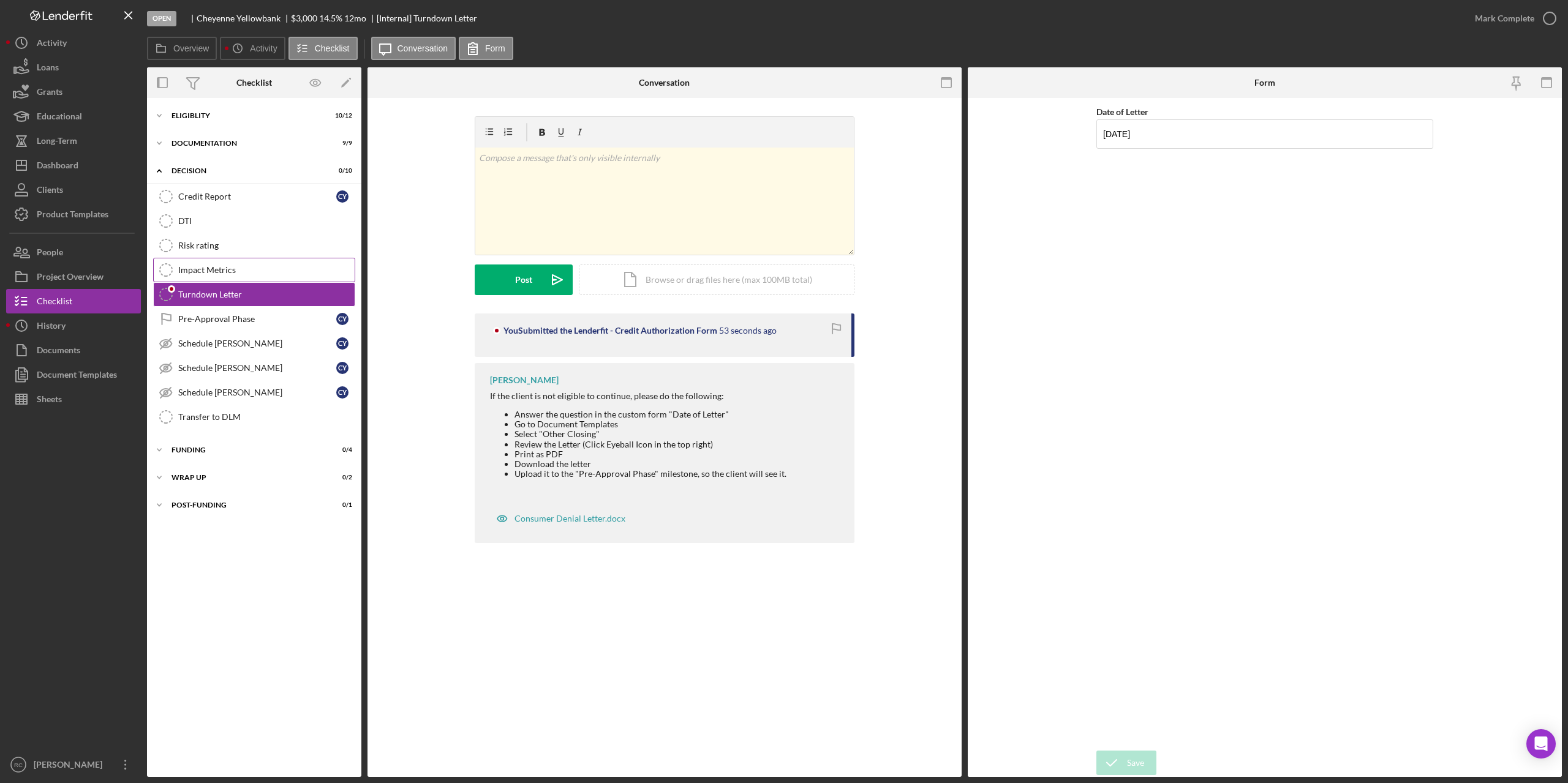
click at [201, 269] on div "Impact Metrics" at bounding box center [266, 270] width 176 height 10
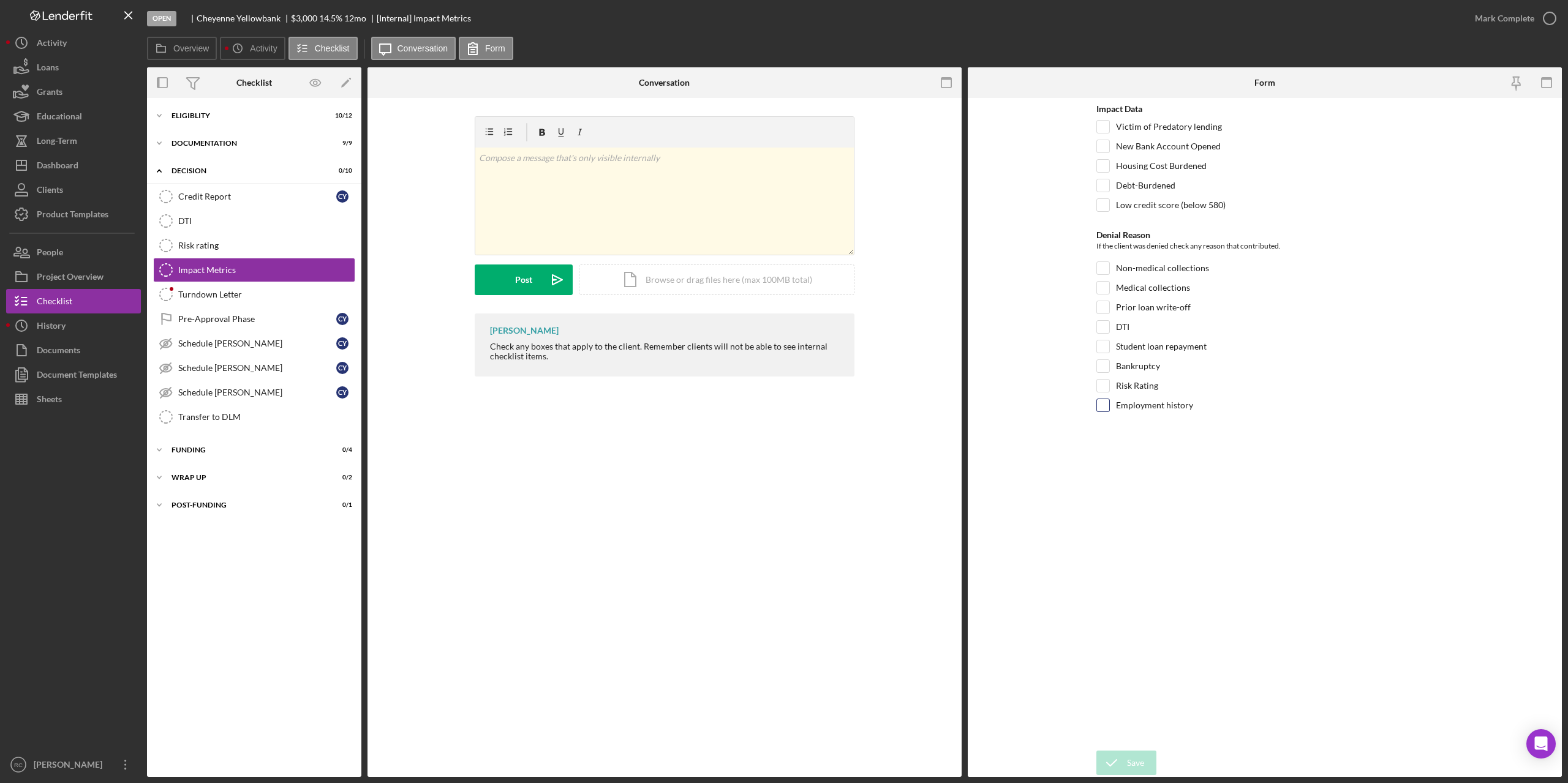
click at [1103, 408] on input "Employment history" at bounding box center [1103, 405] width 12 height 12
checkbox input "true"
click at [1132, 761] on div "Save" at bounding box center [1135, 763] width 17 height 24
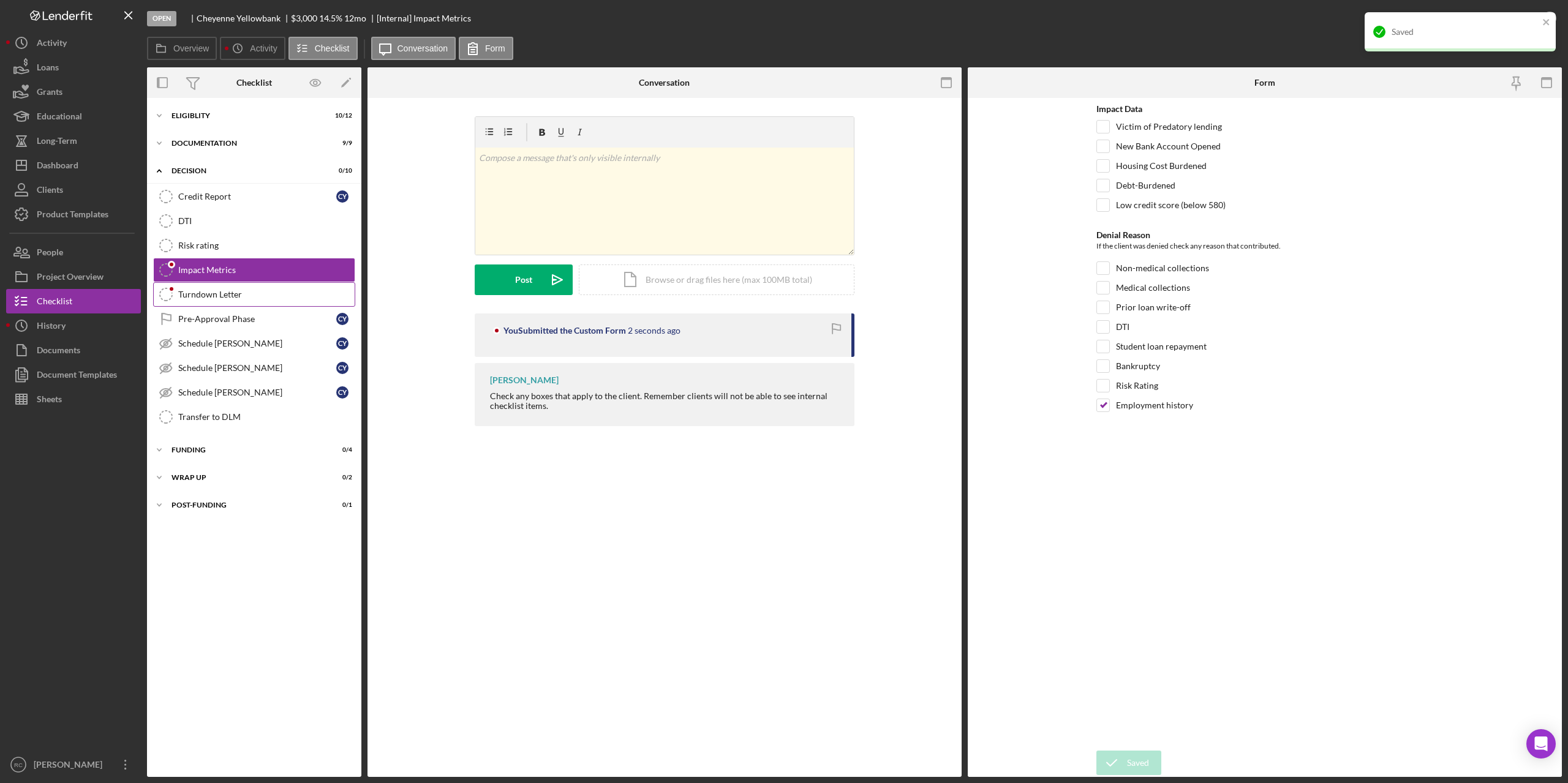
click at [235, 293] on div "Turndown Letter" at bounding box center [266, 295] width 176 height 10
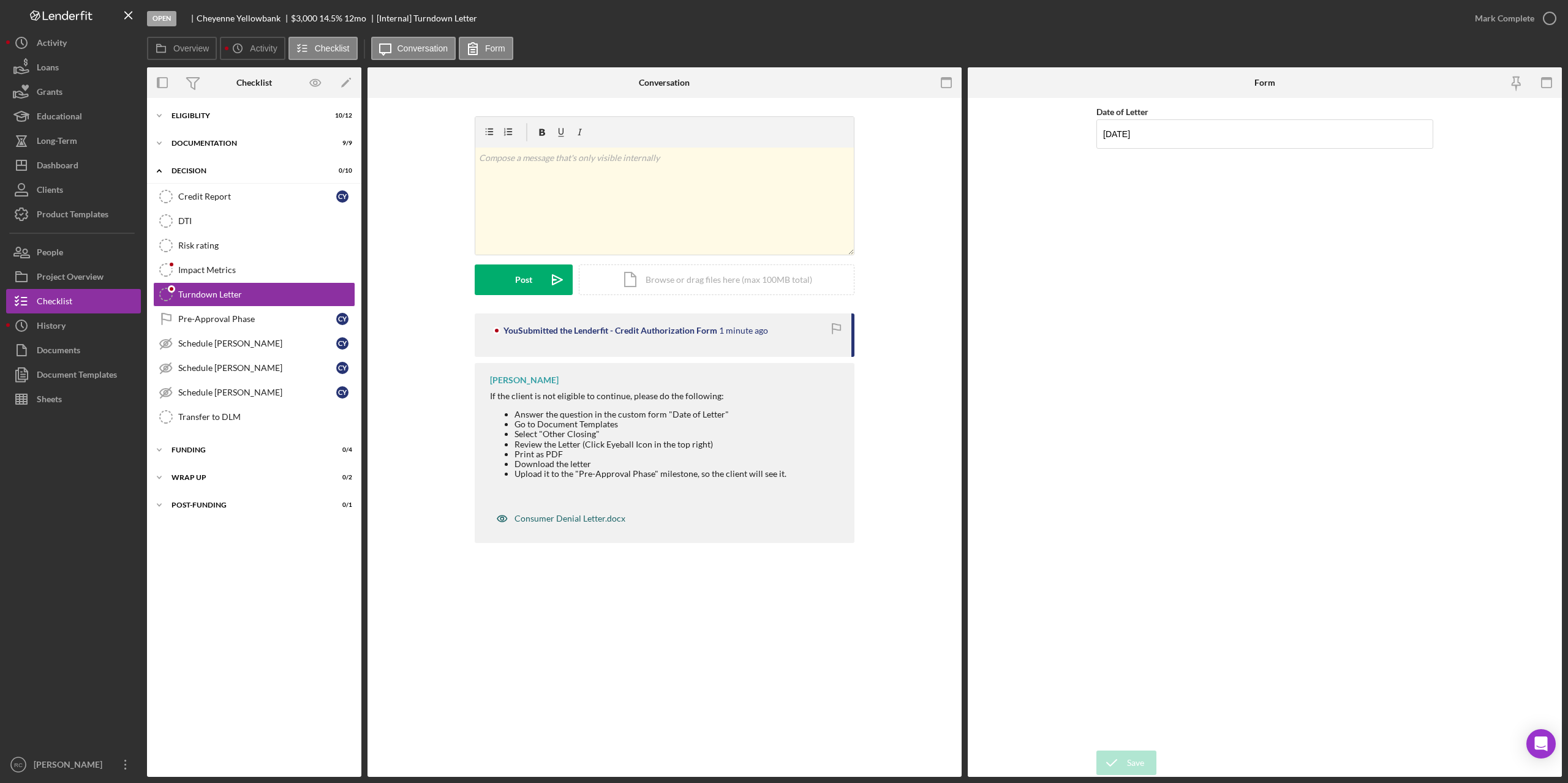
click at [578, 518] on div "Consumer Denial Letter.docx" at bounding box center [569, 518] width 111 height 10
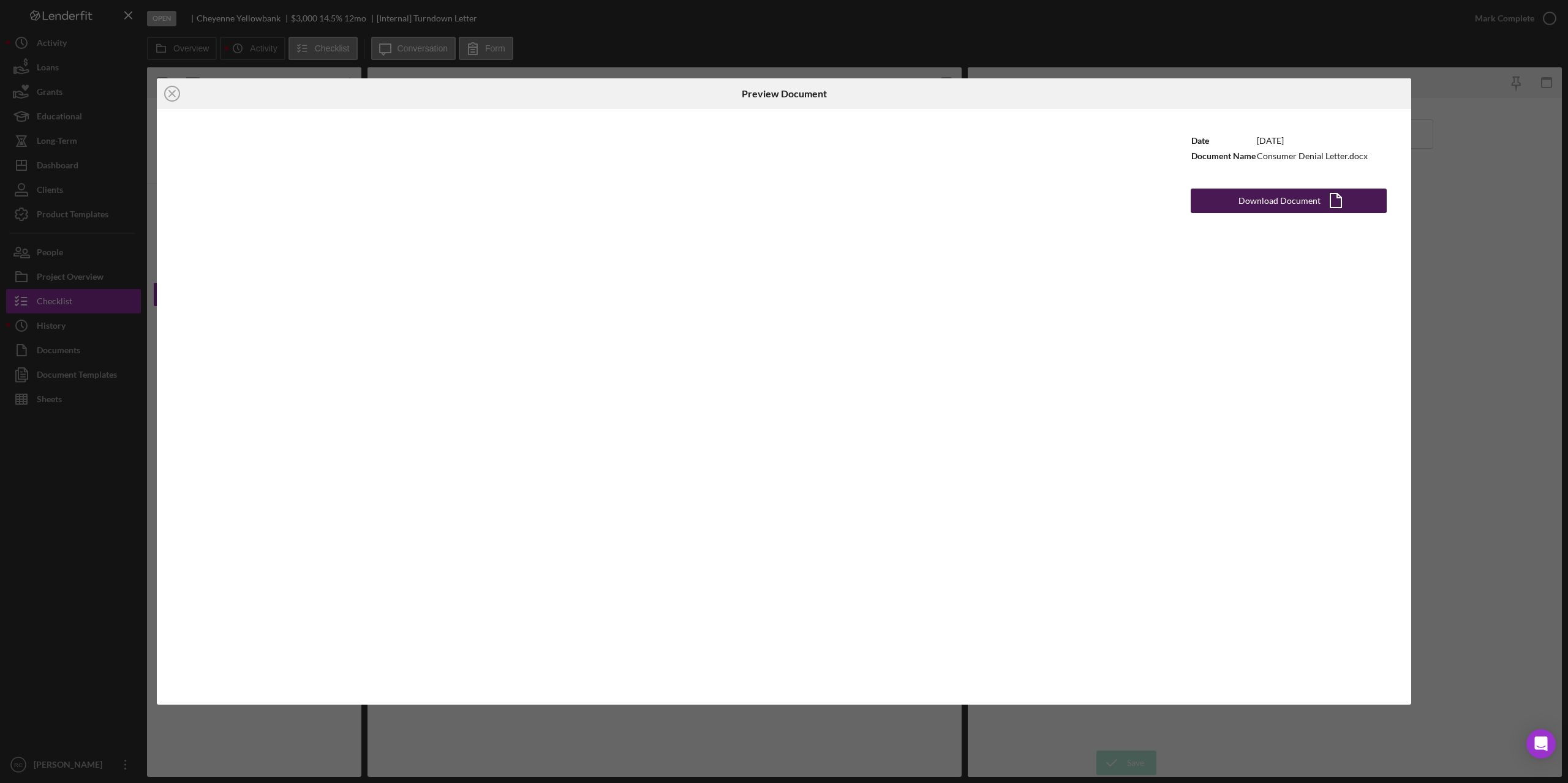
click at [1290, 202] on div "Download Document" at bounding box center [1279, 201] width 82 height 24
click at [1384, 507] on div "Date 4/5/2024 Document Name Consumer Denial Letter.docx Download Document Icon/…" at bounding box center [1288, 407] width 245 height 596
click at [174, 88] on icon "Icon/Close" at bounding box center [171, 93] width 31 height 31
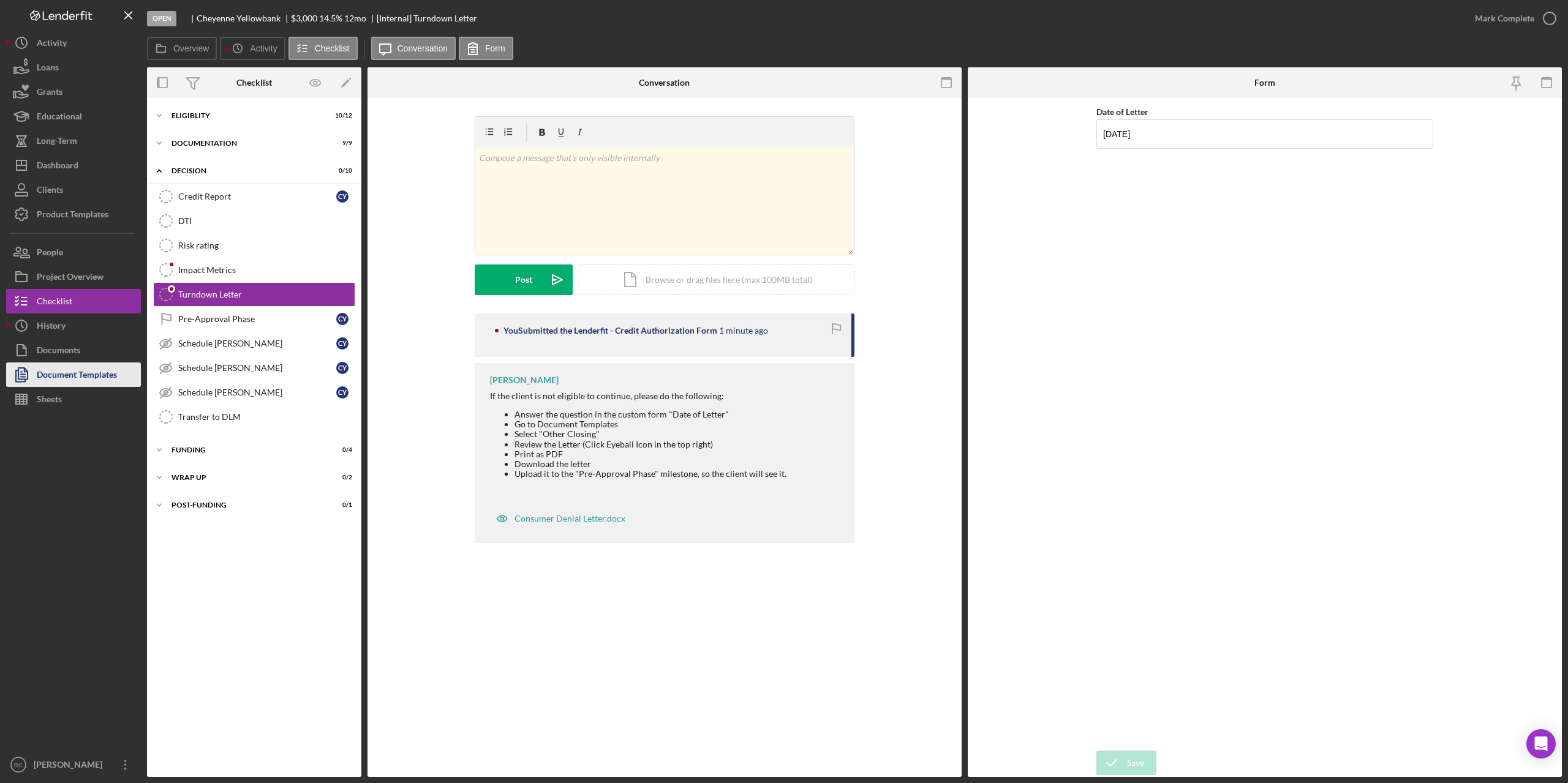
click at [87, 371] on div "Document Templates" at bounding box center [77, 376] width 80 height 28
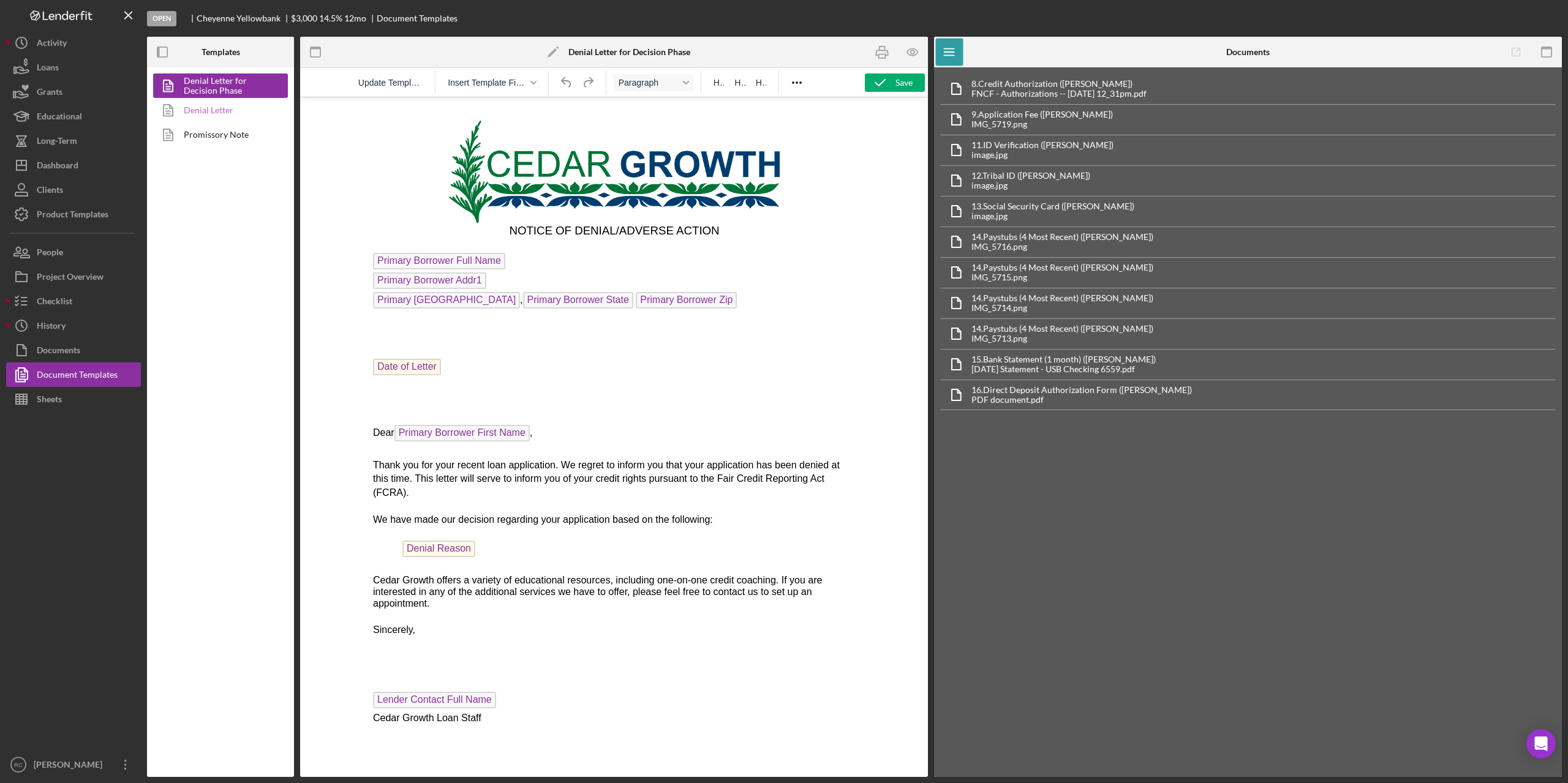
click at [222, 112] on link "Denial Letter" at bounding box center [217, 110] width 129 height 24
click at [912, 52] on icon "button" at bounding box center [913, 52] width 28 height 28
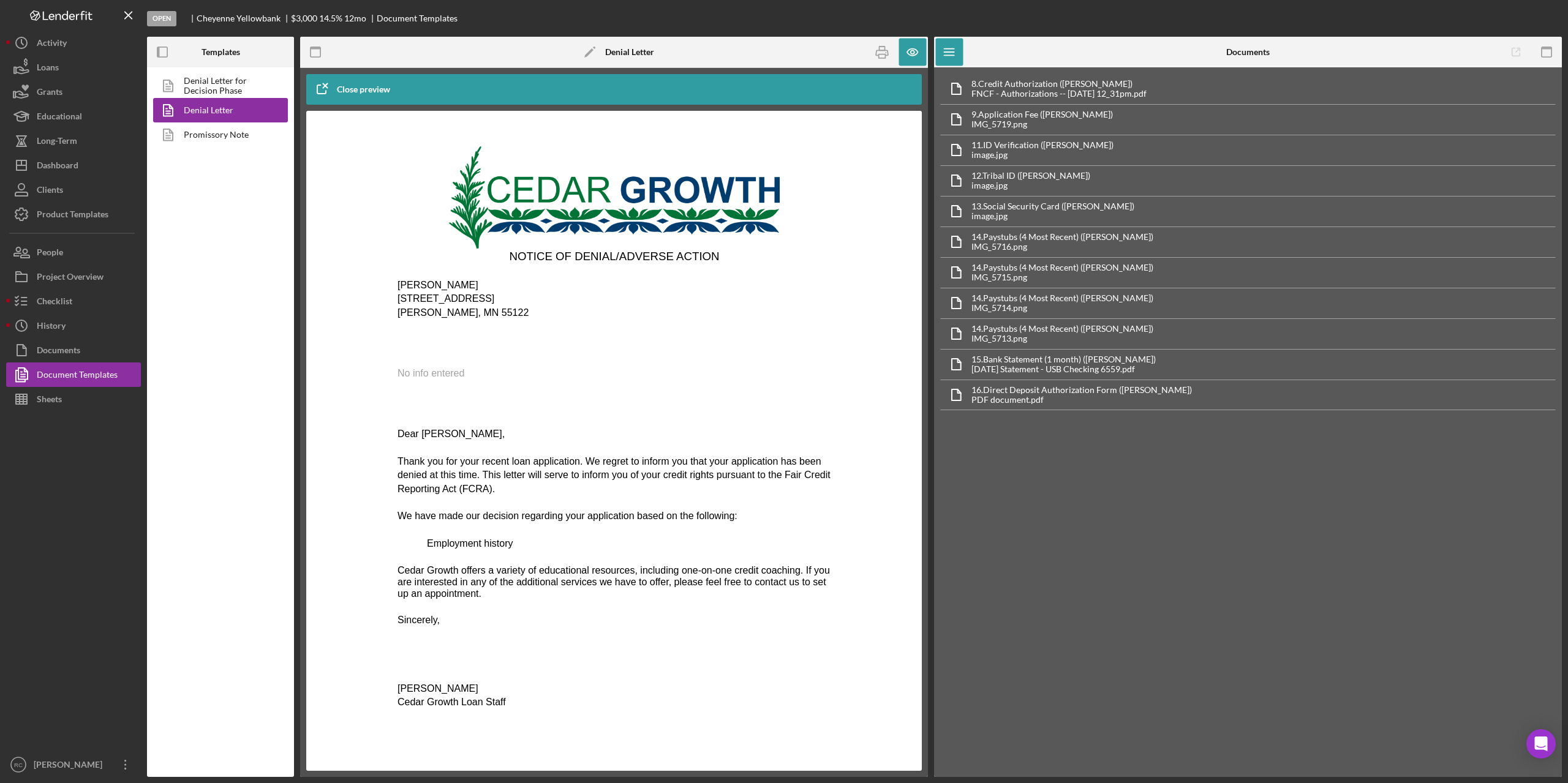
click at [438, 376] on span "No info entered" at bounding box center [430, 373] width 67 height 10
click at [55, 303] on div "Checklist" at bounding box center [54, 303] width 35 height 28
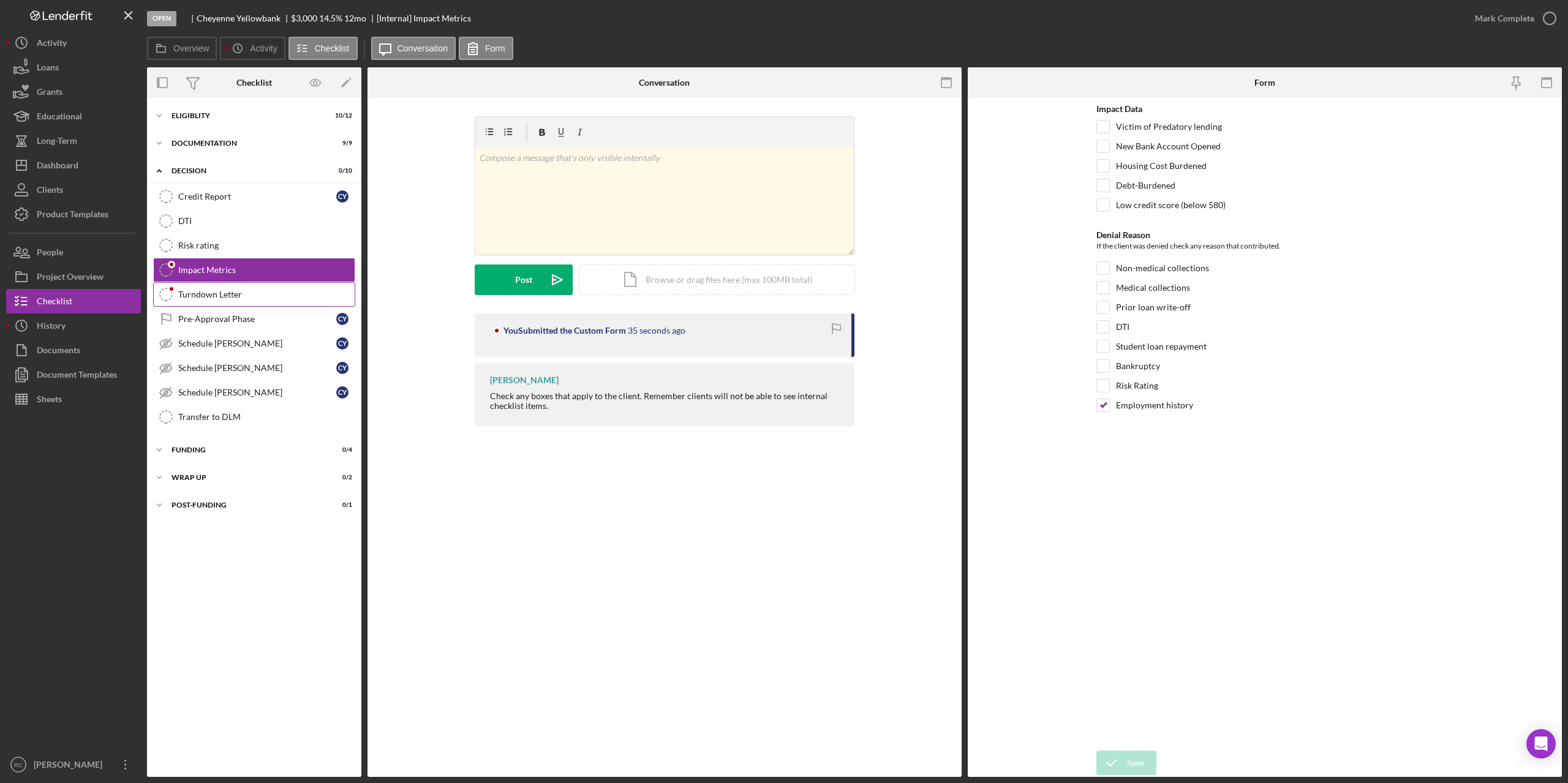
click at [229, 293] on div "Turndown Letter" at bounding box center [266, 295] width 176 height 10
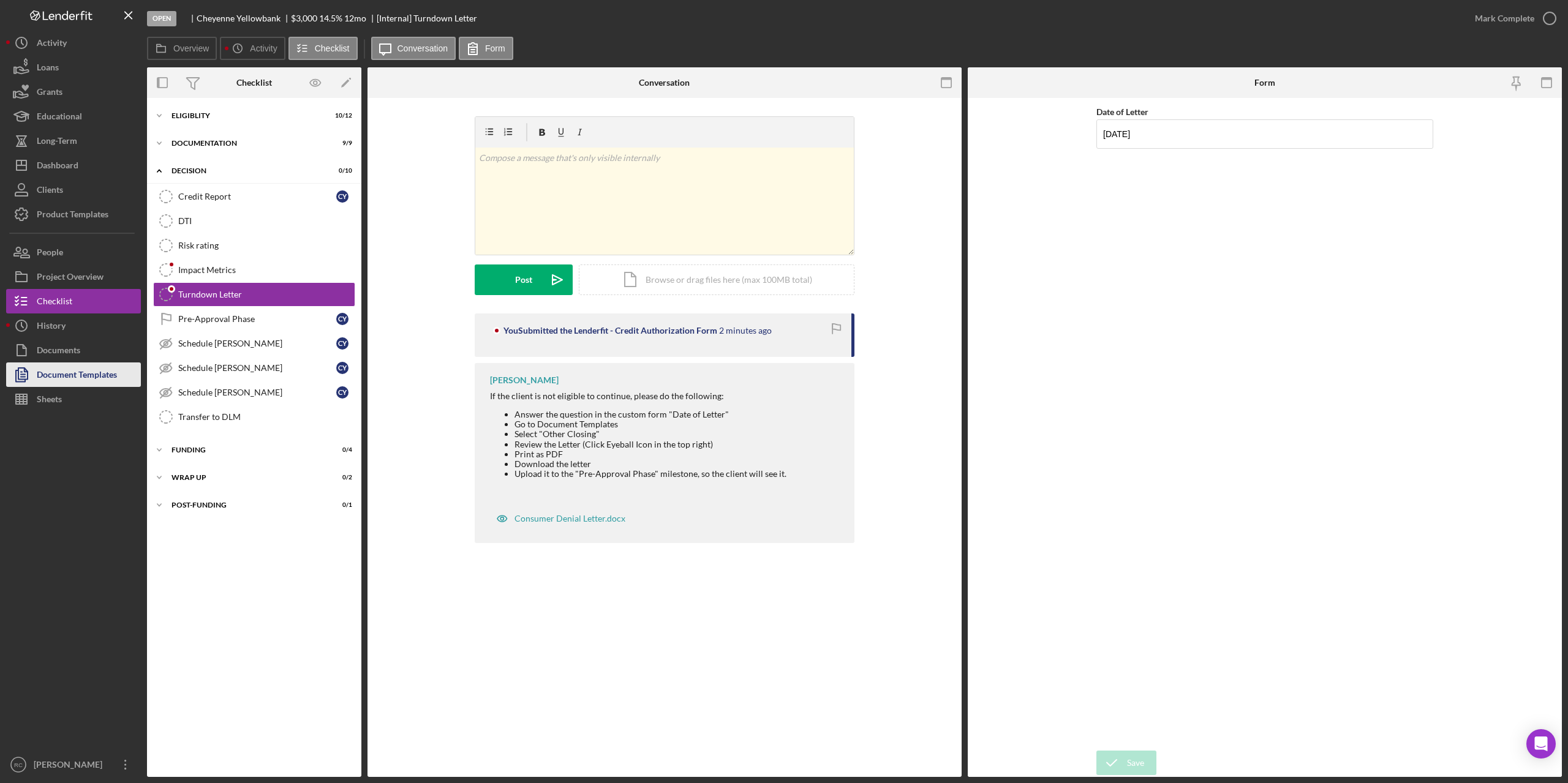
click at [64, 379] on div "Document Templates" at bounding box center [77, 376] width 80 height 28
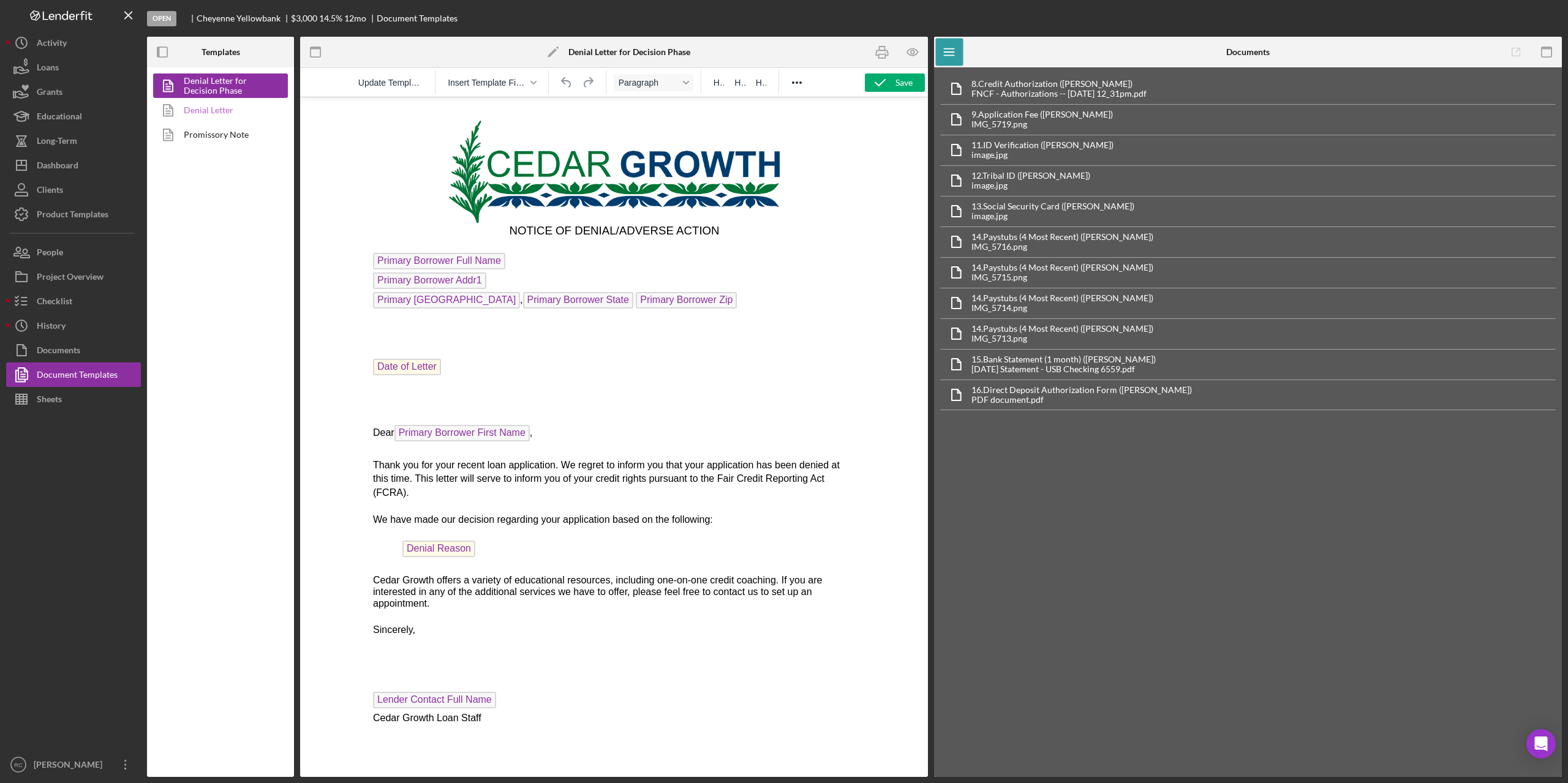
click at [216, 110] on link "Denial Letter" at bounding box center [217, 110] width 129 height 24
click at [911, 50] on icon "button" at bounding box center [913, 52] width 28 height 28
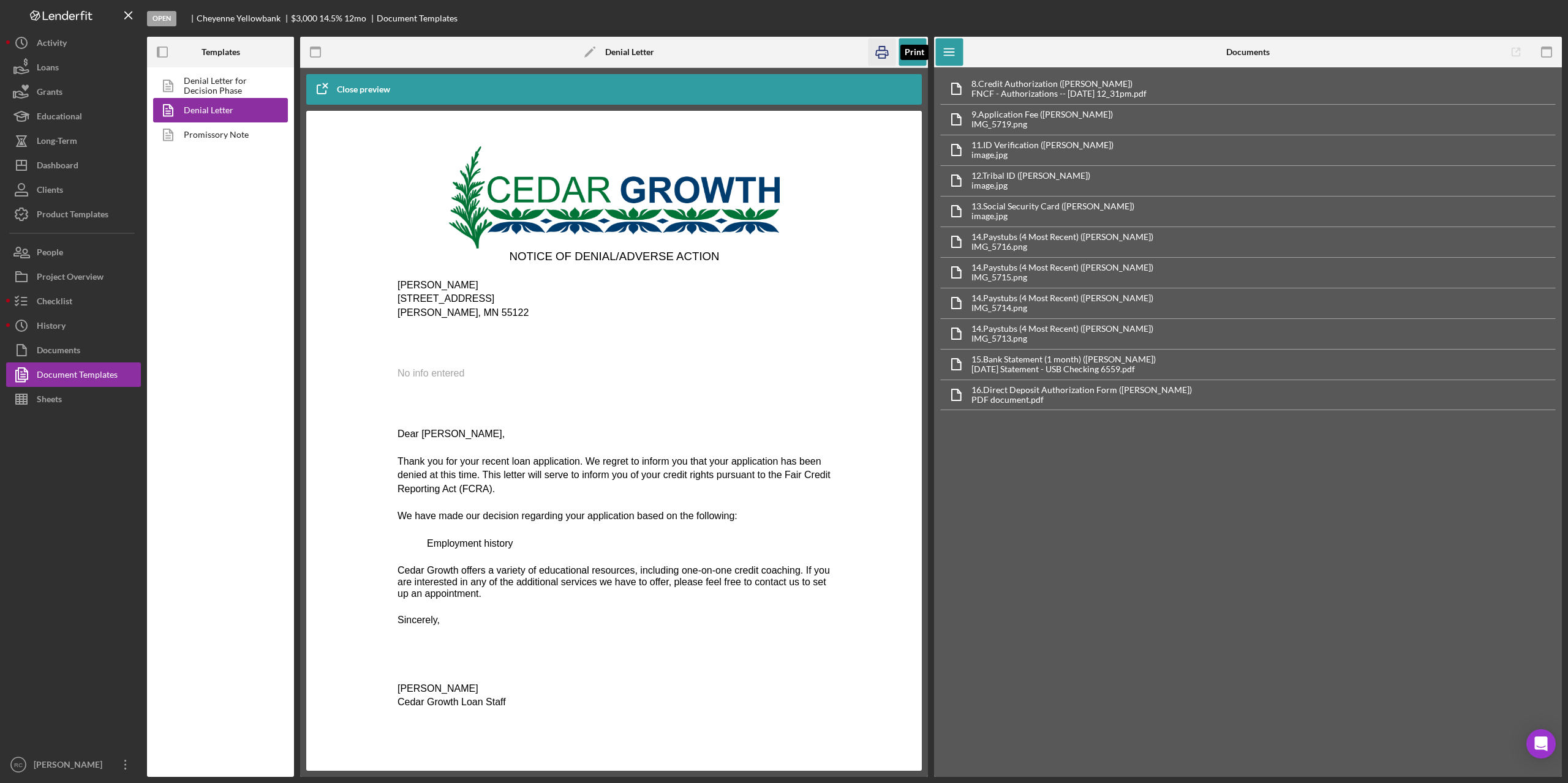
click at [880, 48] on rect "button" at bounding box center [882, 48] width 5 height 3
click at [65, 278] on div "Project Overview" at bounding box center [70, 278] width 67 height 28
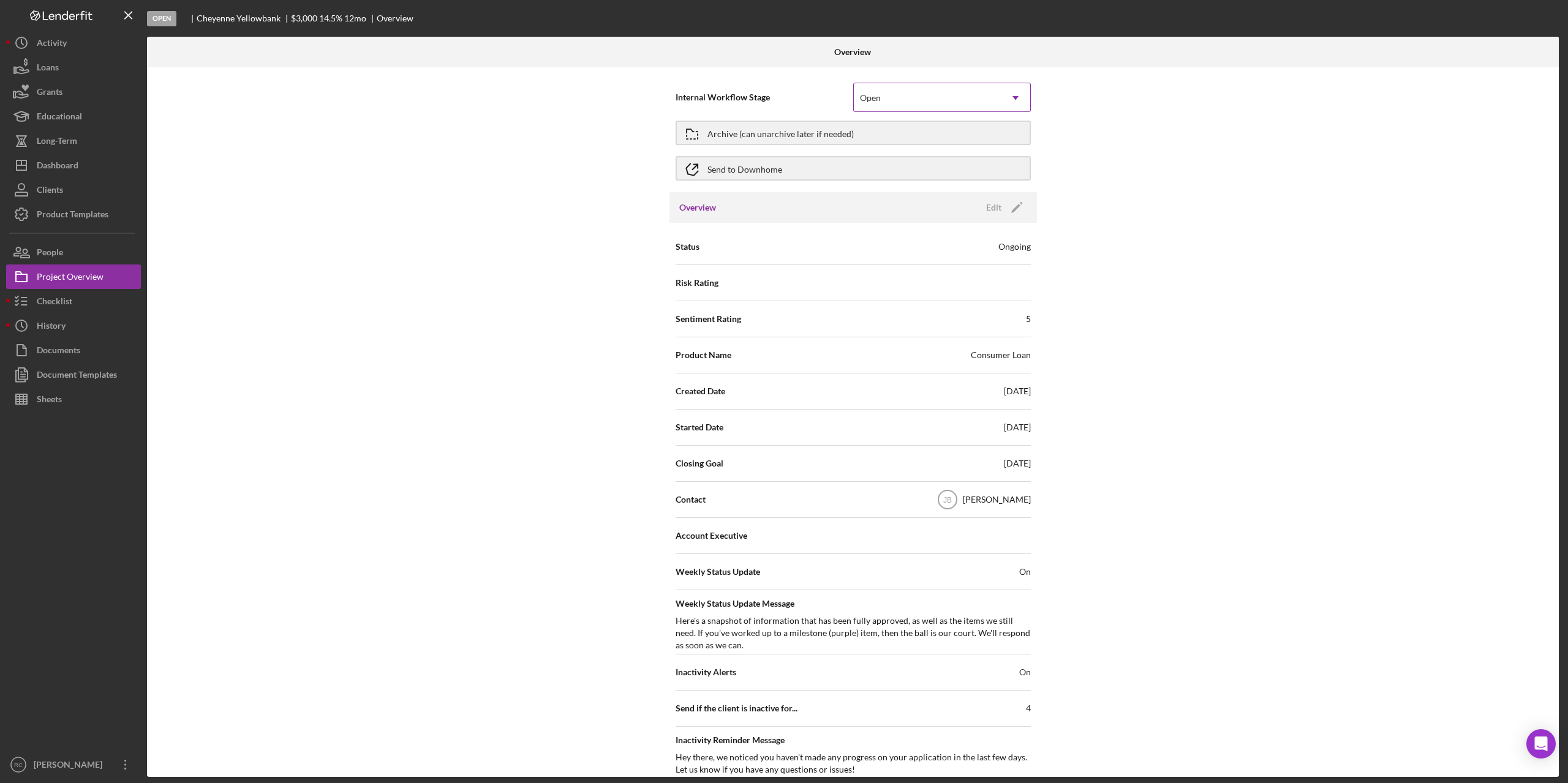
click at [915, 96] on div "Open" at bounding box center [927, 97] width 147 height 28
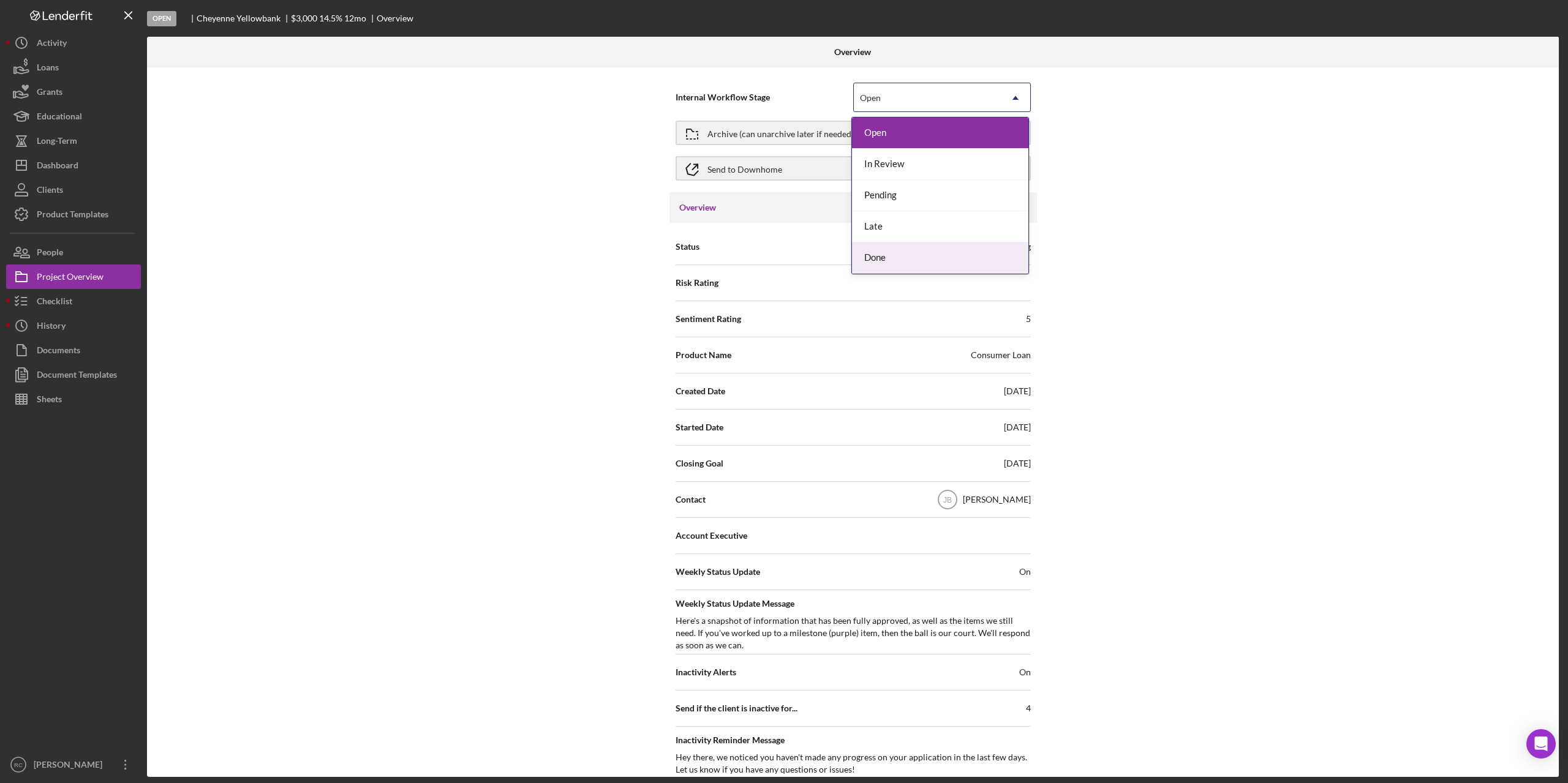
click at [888, 258] on div "Done" at bounding box center [939, 258] width 176 height 31
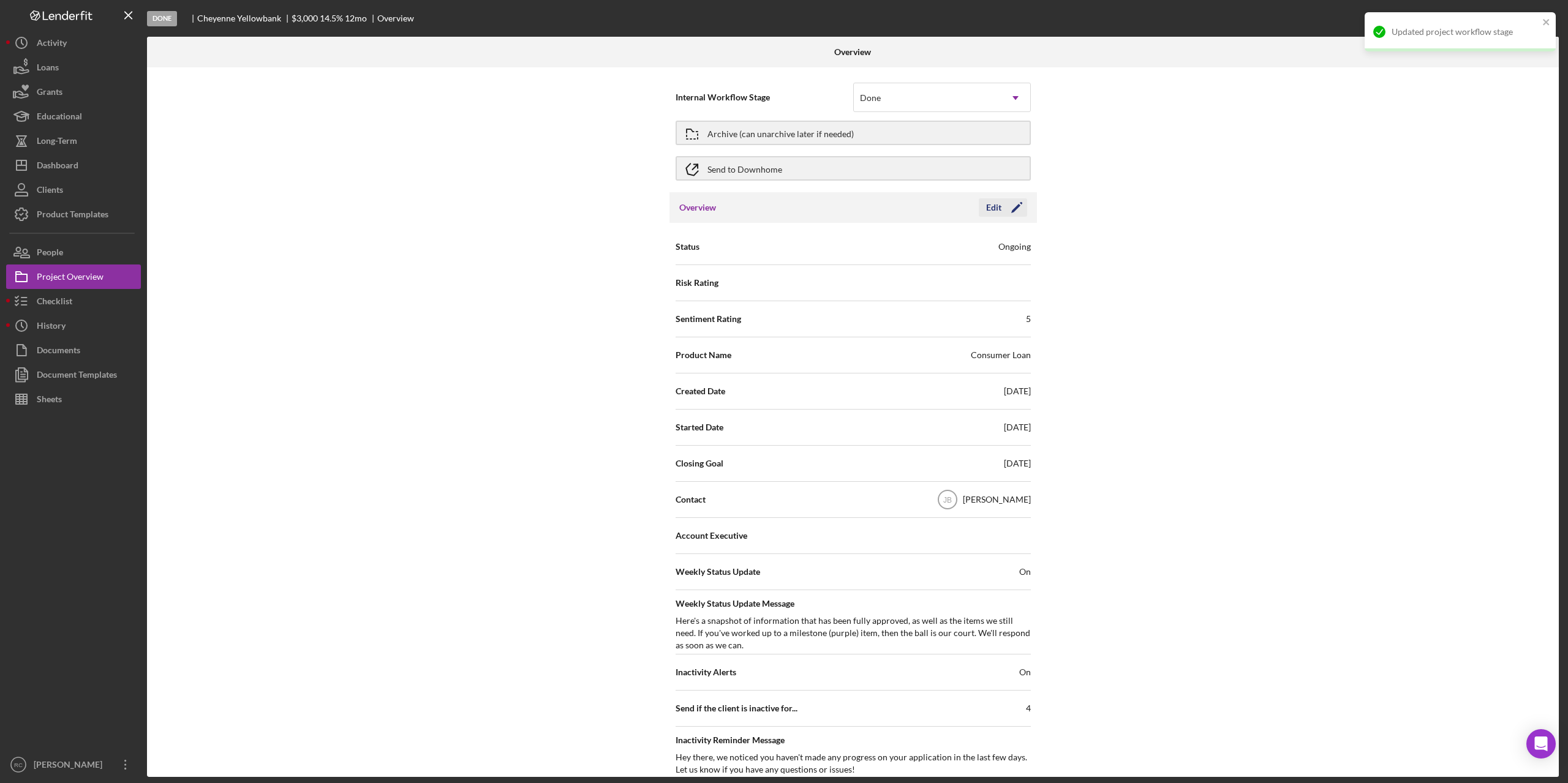
click at [1010, 205] on icon "Icon/Edit" at bounding box center [1016, 207] width 31 height 31
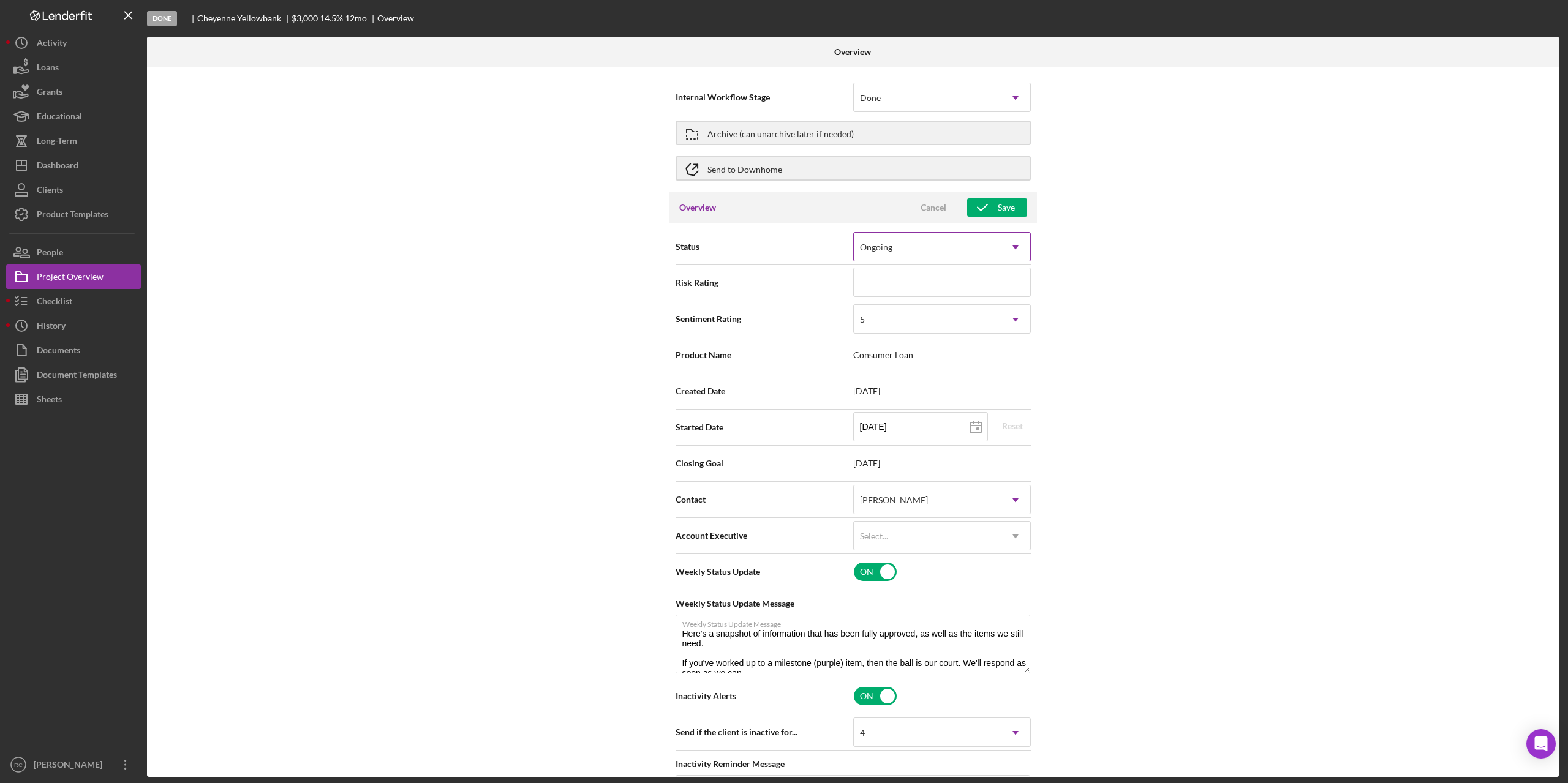
click at [978, 251] on div "Ongoing" at bounding box center [927, 247] width 147 height 28
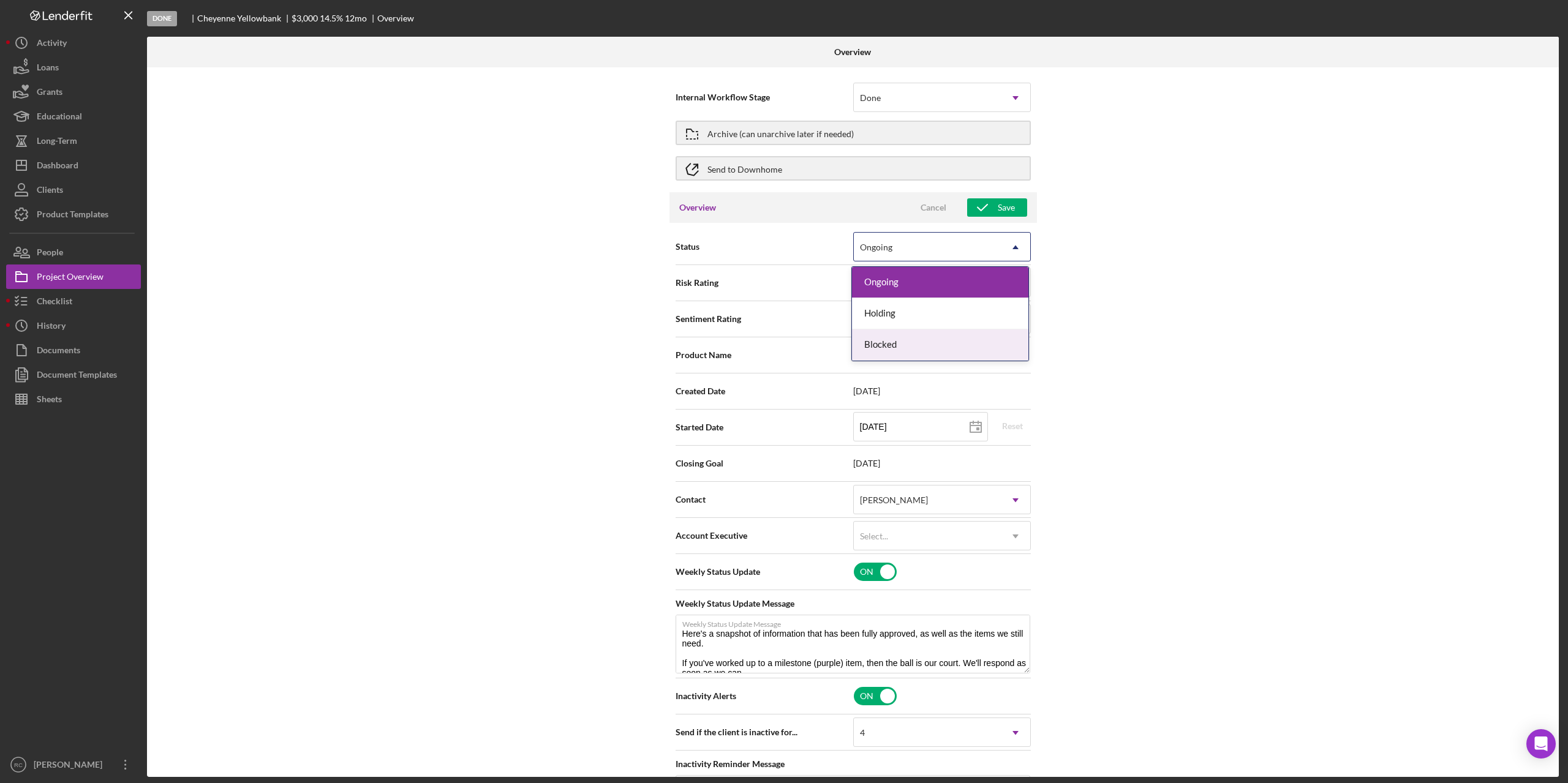
click at [944, 351] on div "Blocked" at bounding box center [939, 345] width 176 height 31
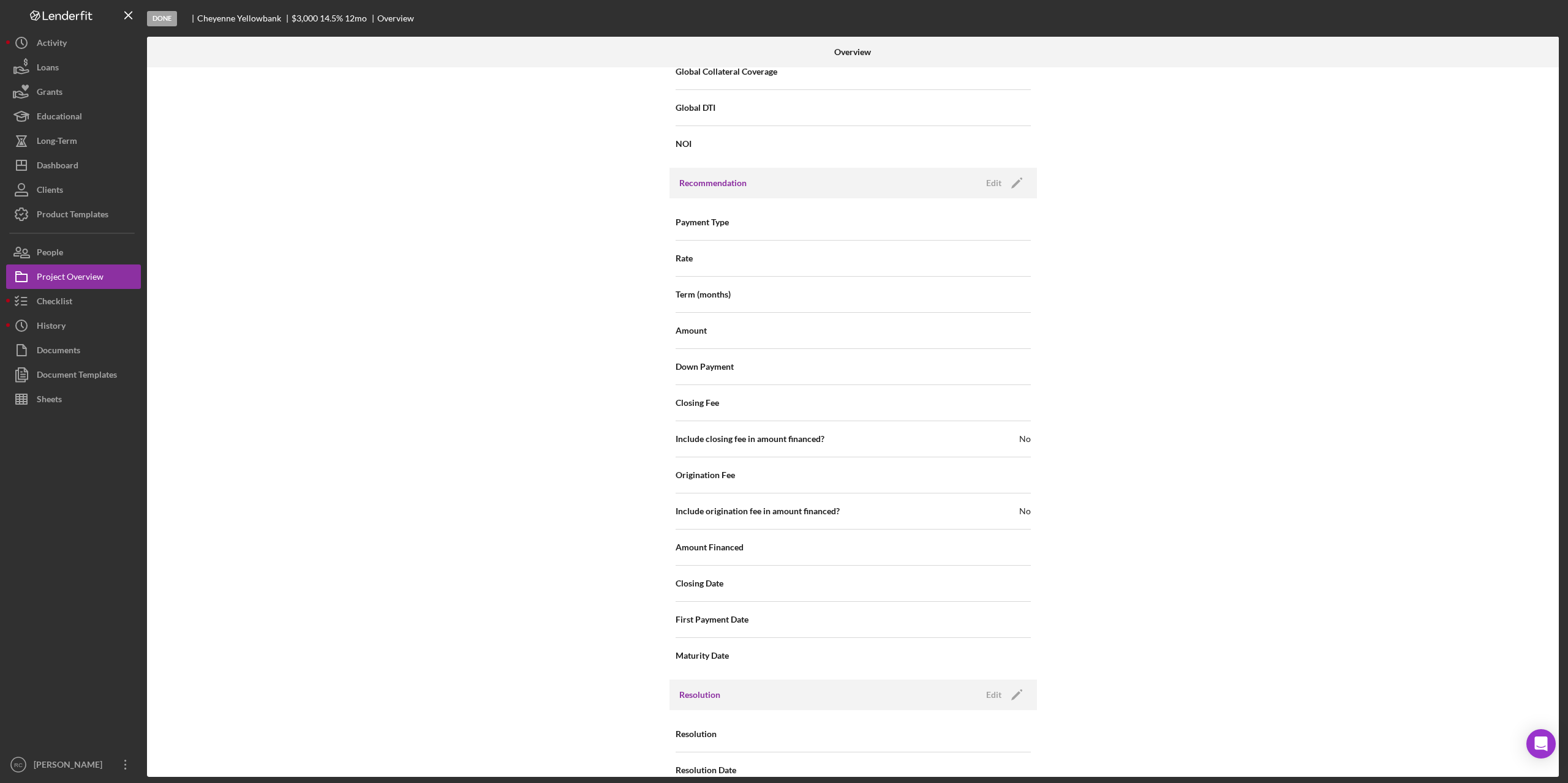
scroll to position [1248, 0]
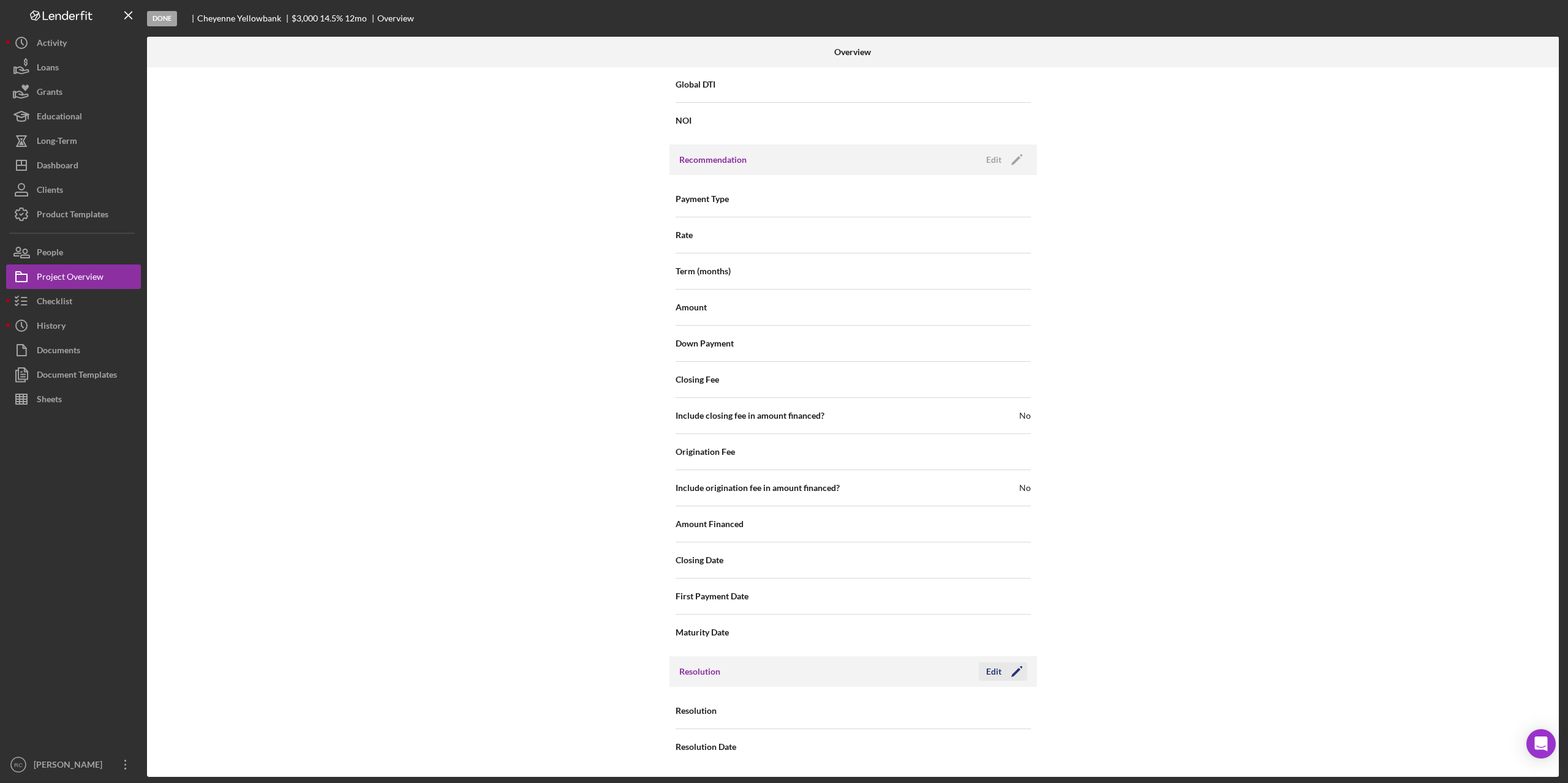
click at [1018, 671] on icon "Icon/Edit" at bounding box center [1016, 671] width 31 height 31
click at [963, 703] on div "Select..." at bounding box center [927, 711] width 147 height 28
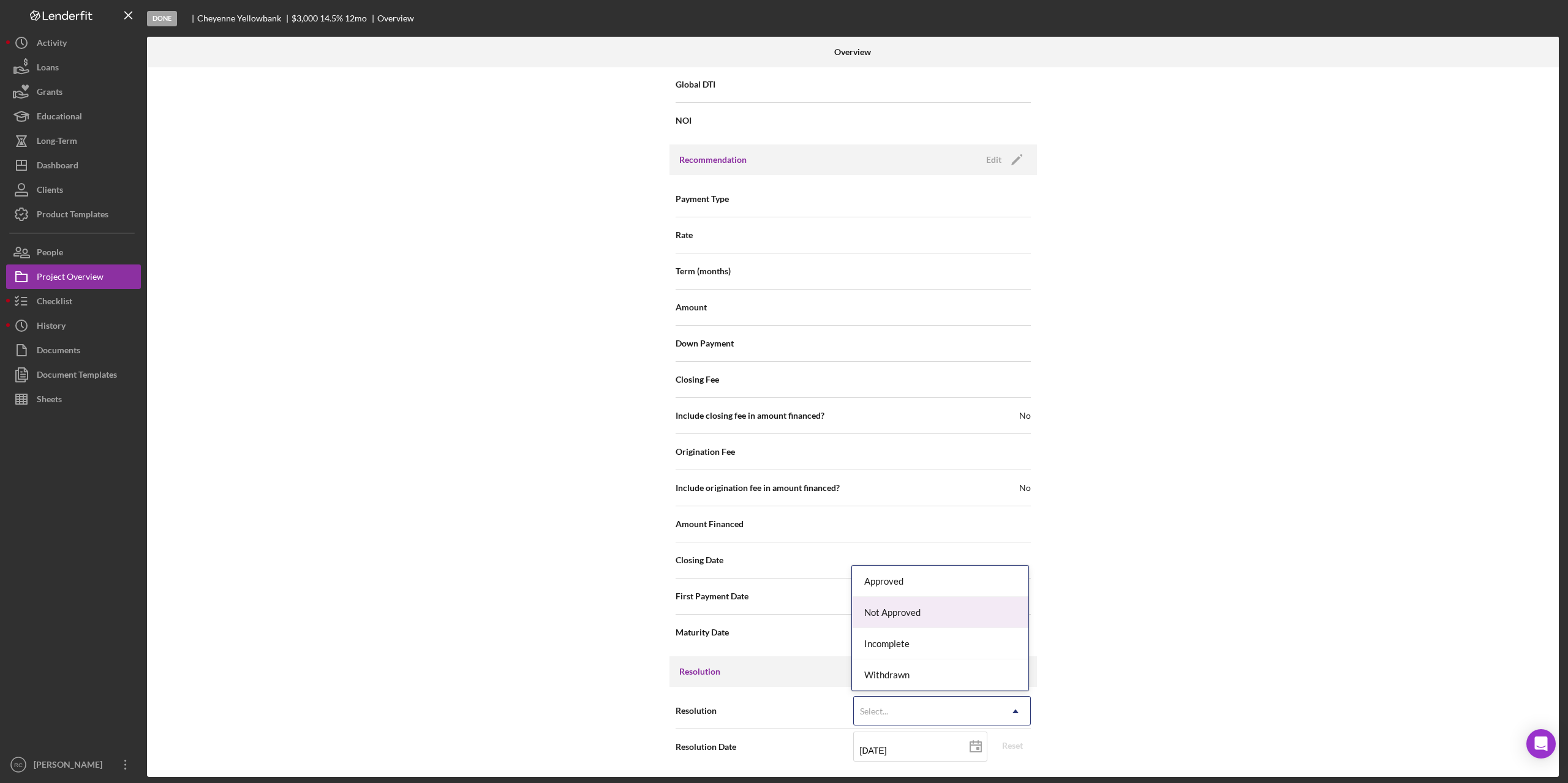
click at [944, 618] on div "Not Approved" at bounding box center [939, 613] width 176 height 31
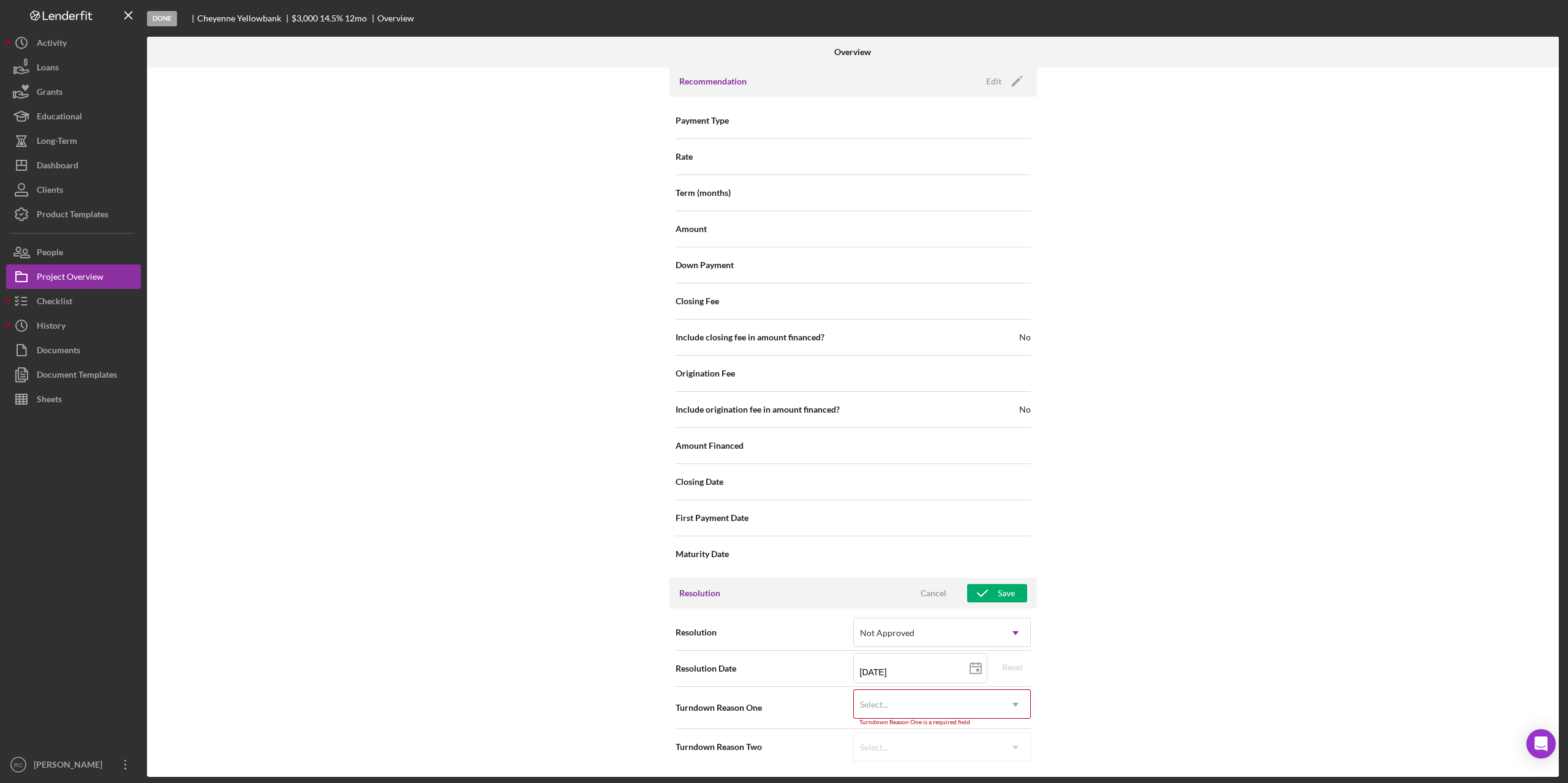
click at [956, 701] on div "Select..." at bounding box center [927, 704] width 147 height 28
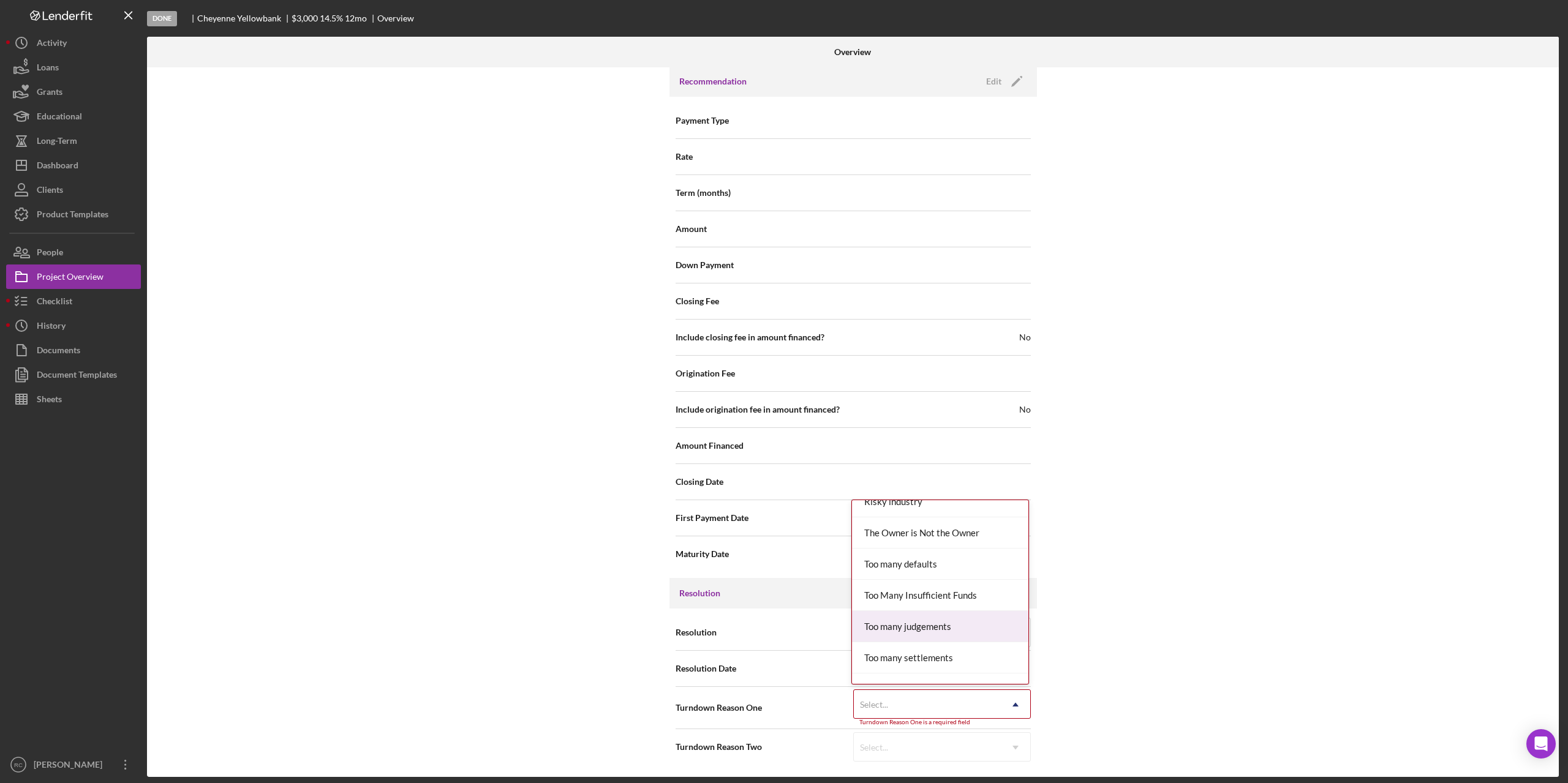
scroll to position [1534, 0]
click at [961, 642] on div "Unemployed" at bounding box center [939, 637] width 176 height 31
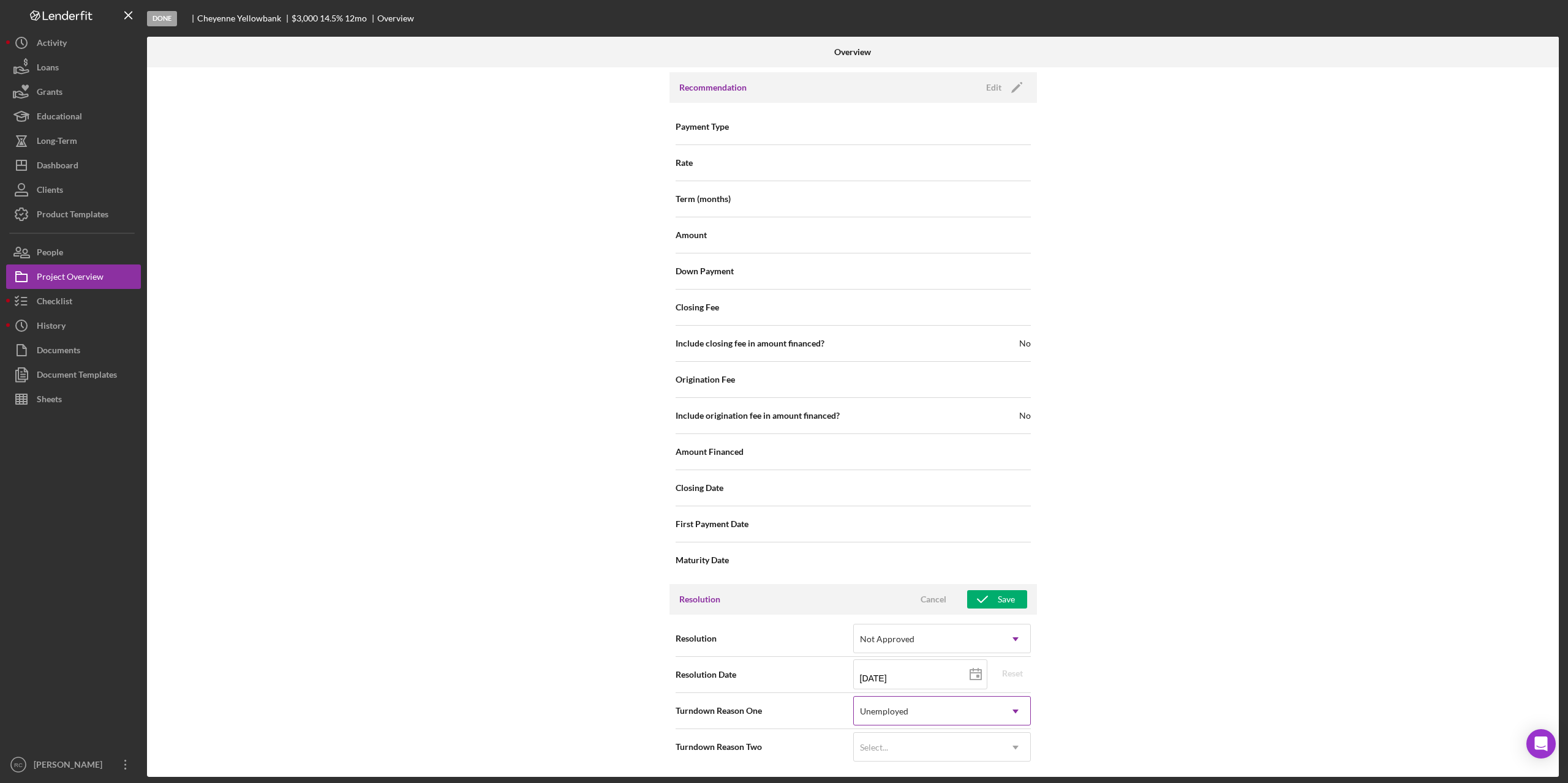
scroll to position [1320, 0]
click at [1002, 599] on div "Save" at bounding box center [1005, 599] width 17 height 18
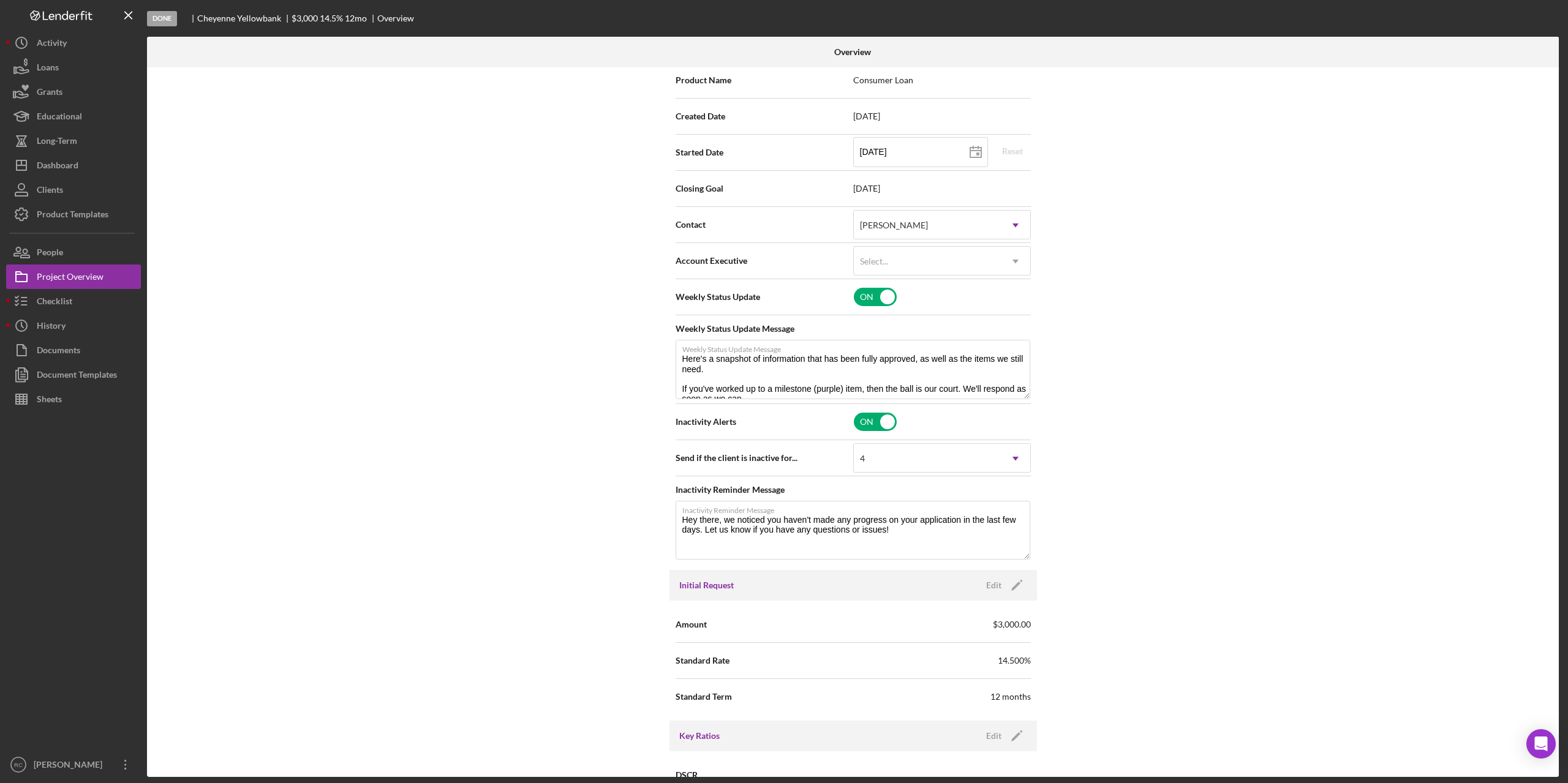
scroll to position [0, 0]
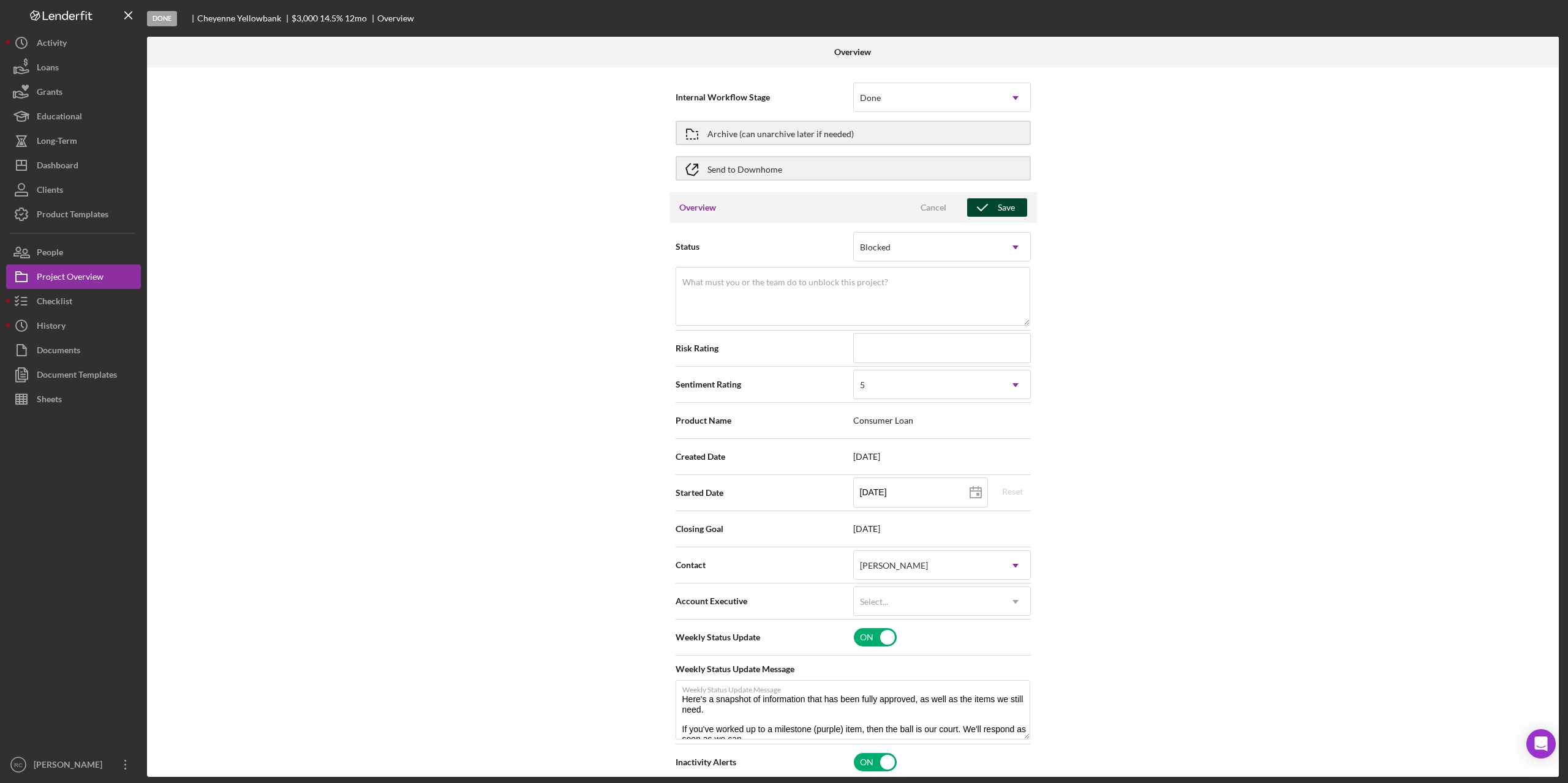
click at [997, 209] on div "Save" at bounding box center [1005, 207] width 17 height 18
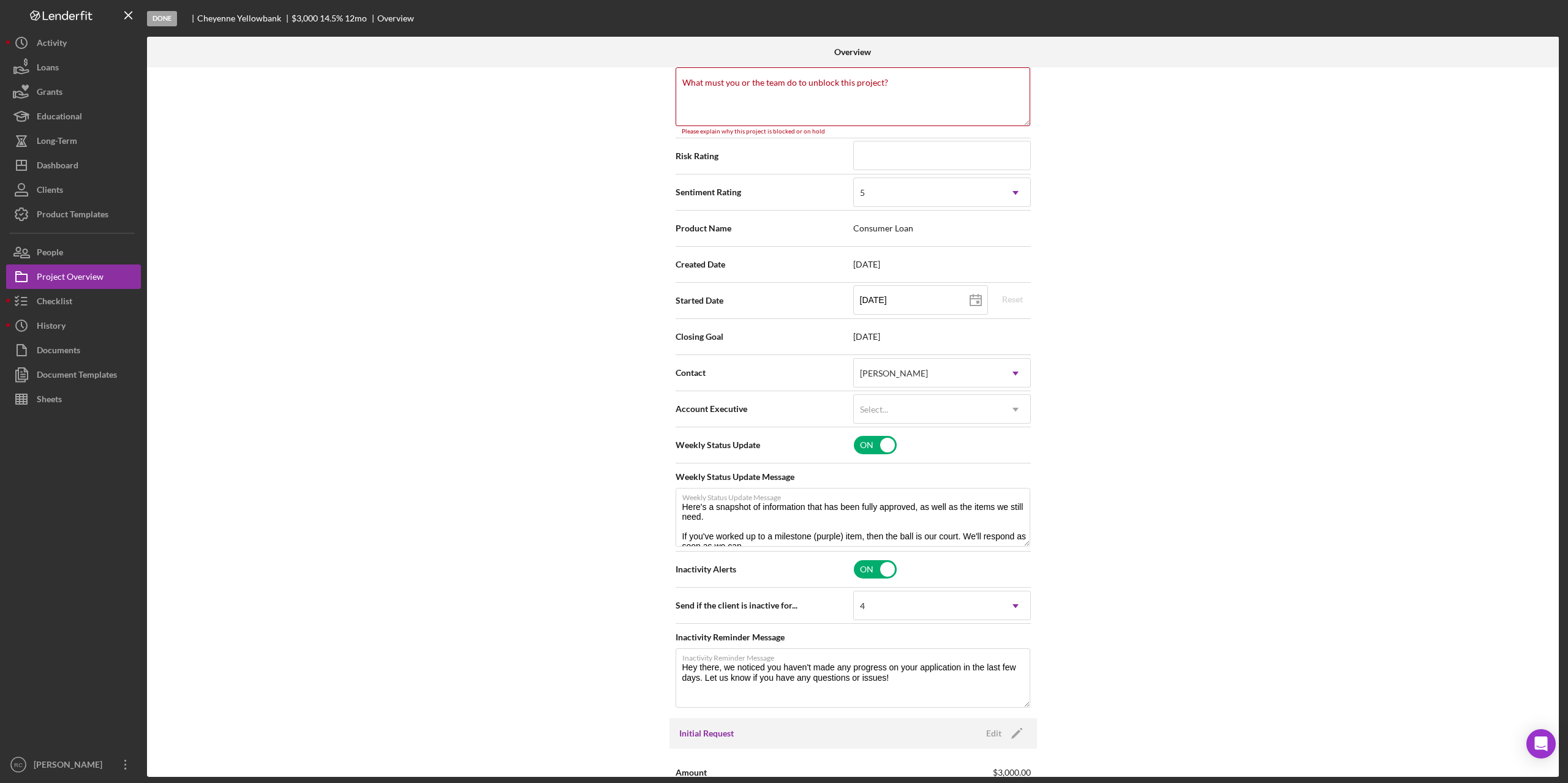
click at [1214, 182] on div "Internal Workflow Stage Done Icon/Dropdown Arrow Archive (can unarchive later i…" at bounding box center [852, 422] width 1412 height 710
click at [887, 86] on textarea "What must you or the team do to unblock this project?" at bounding box center [852, 97] width 354 height 59
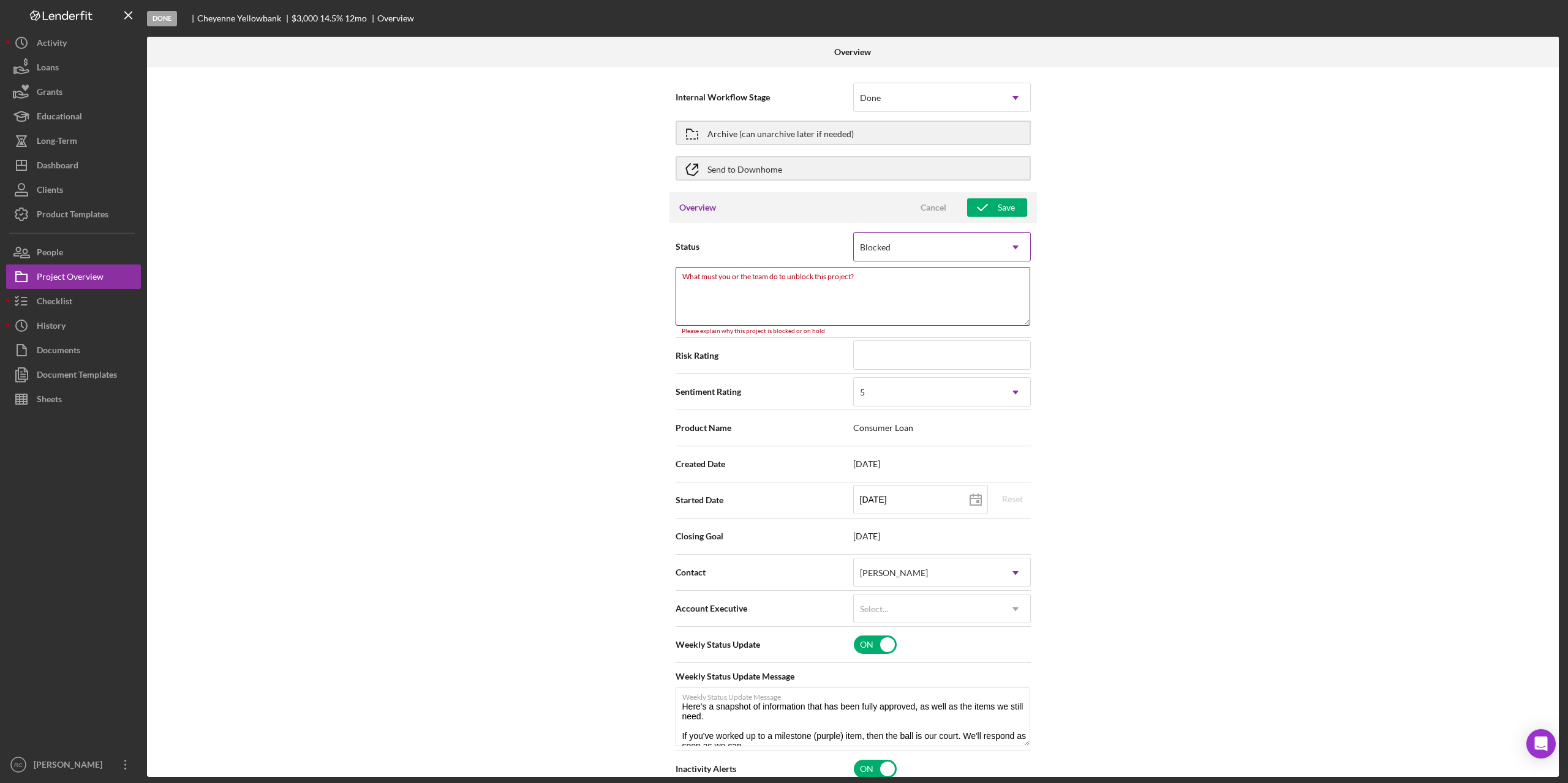
click at [905, 252] on div "Blocked" at bounding box center [927, 247] width 147 height 28
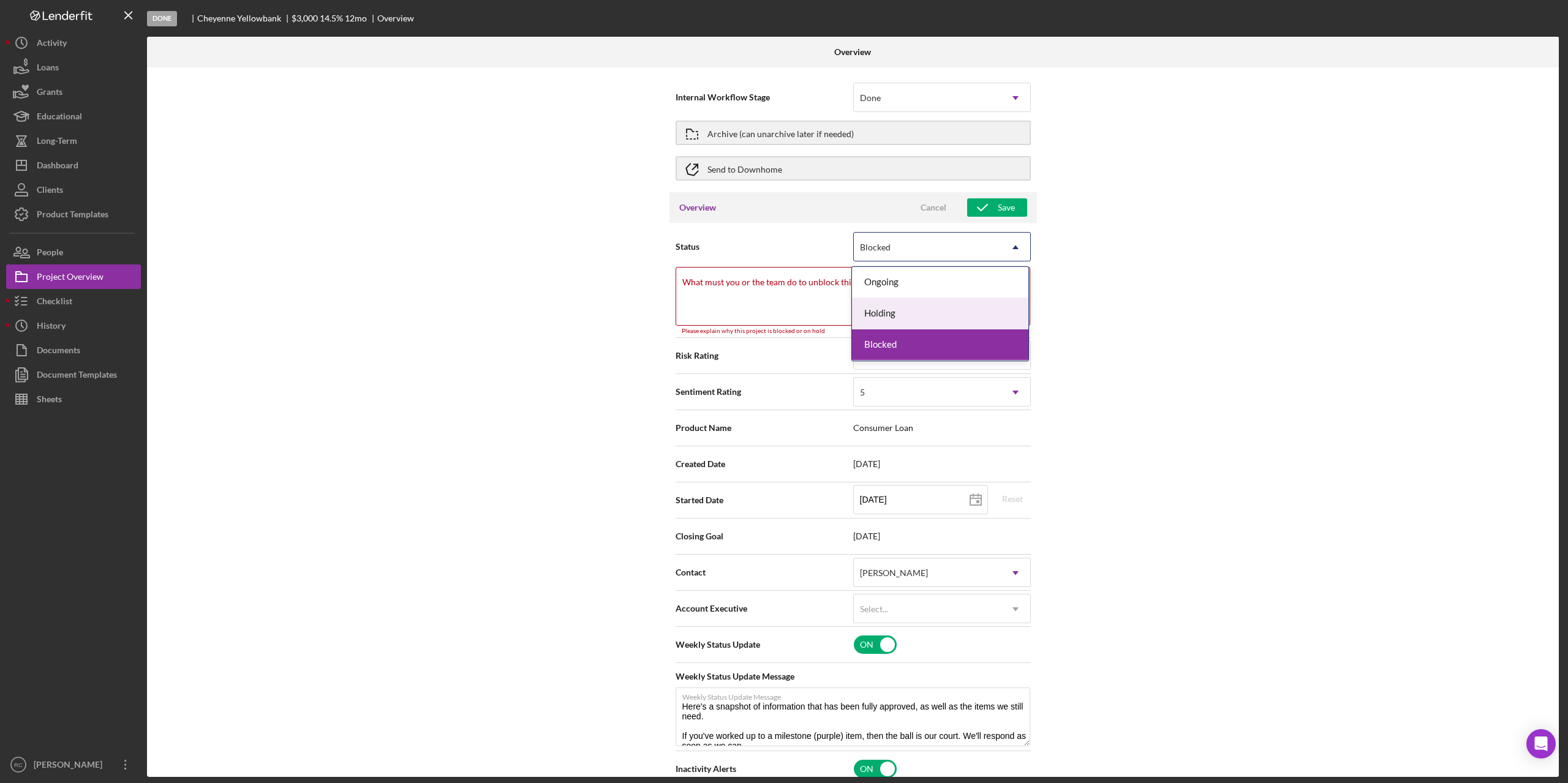
click at [903, 314] on div "Holding" at bounding box center [939, 314] width 176 height 31
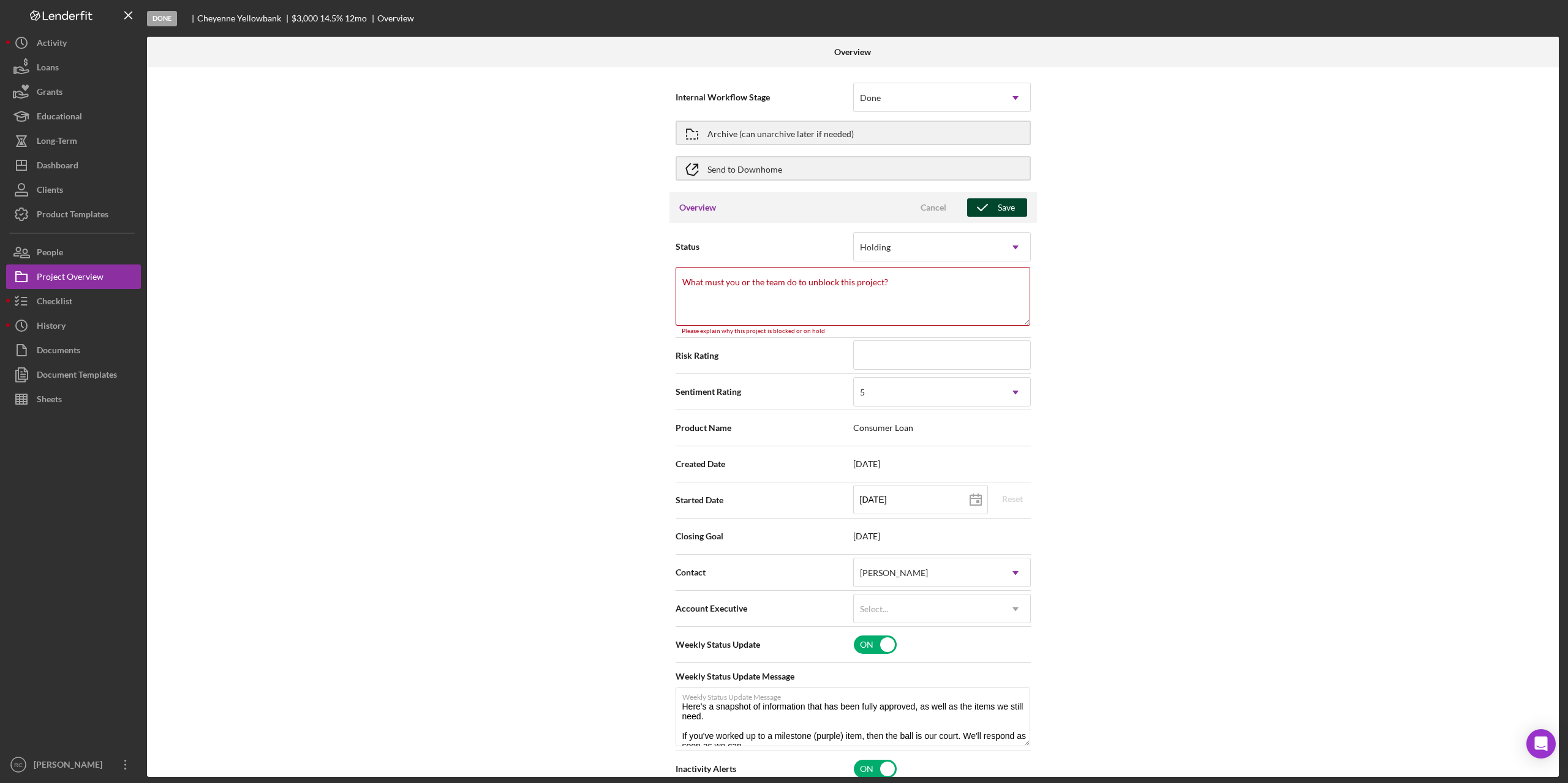
click at [1007, 205] on div "Save" at bounding box center [1005, 207] width 17 height 18
click at [953, 99] on div "Done" at bounding box center [927, 97] width 147 height 28
click at [809, 134] on div "Archive (can unarchive later if needed)" at bounding box center [780, 133] width 146 height 22
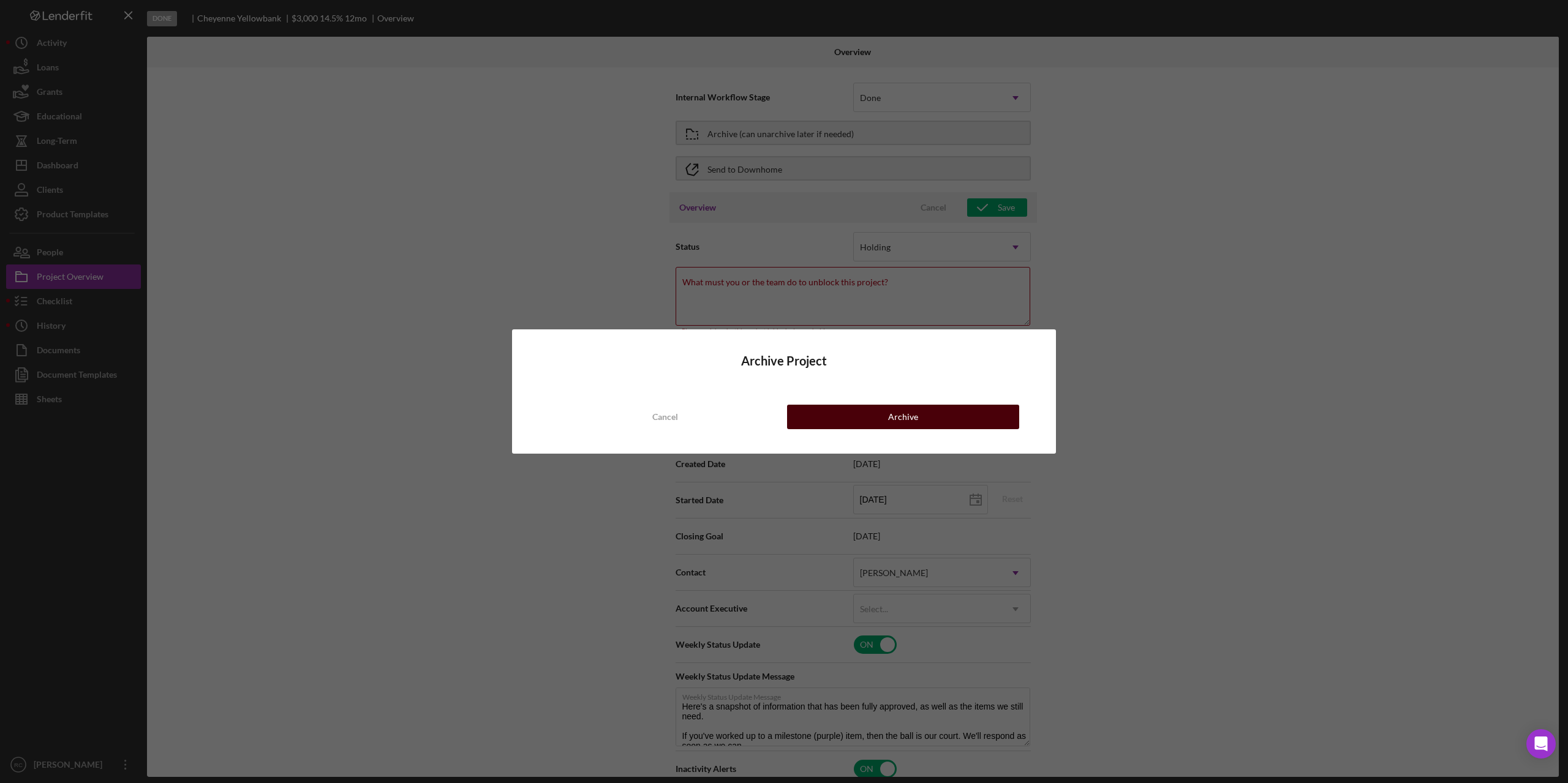
click at [931, 419] on button "Archive" at bounding box center [903, 417] width 232 height 24
type textarea "Here's a snapshot of information that has been fully approved, as well as the i…"
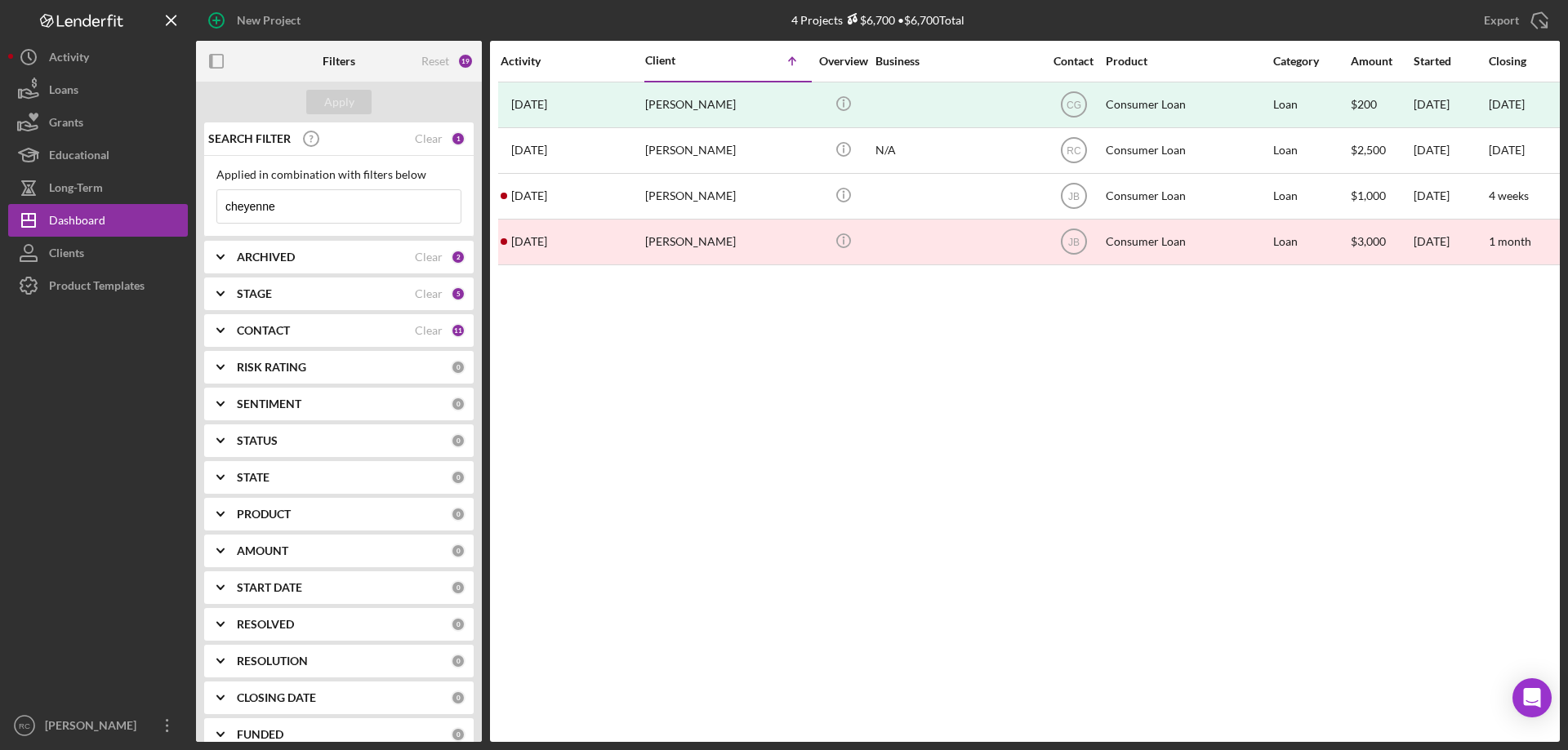
click at [311, 209] on input "cheyenne" at bounding box center [338, 207] width 243 height 33
type input "c"
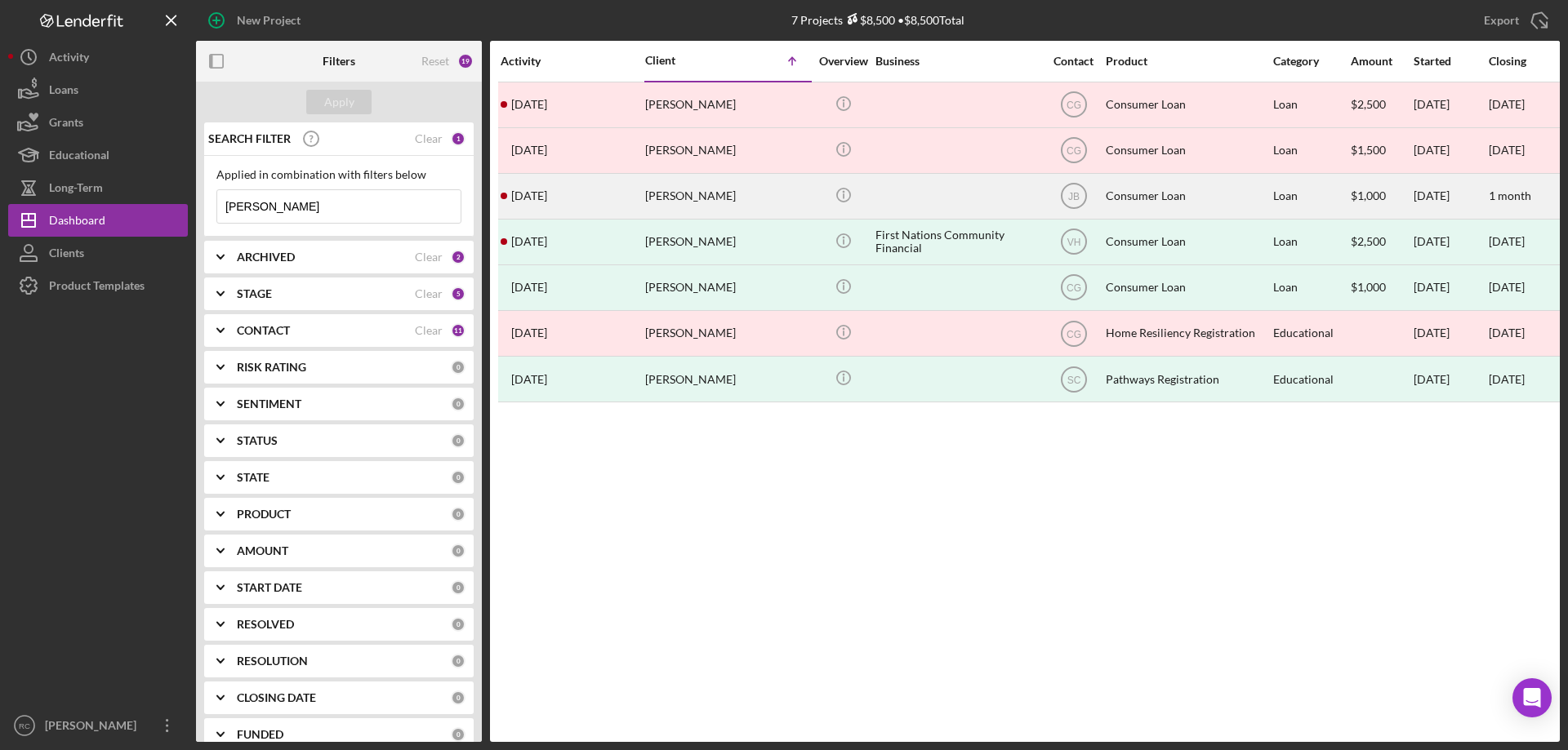
type input "mckee"
click at [707, 198] on div "[PERSON_NAME]" at bounding box center [727, 197] width 163 height 44
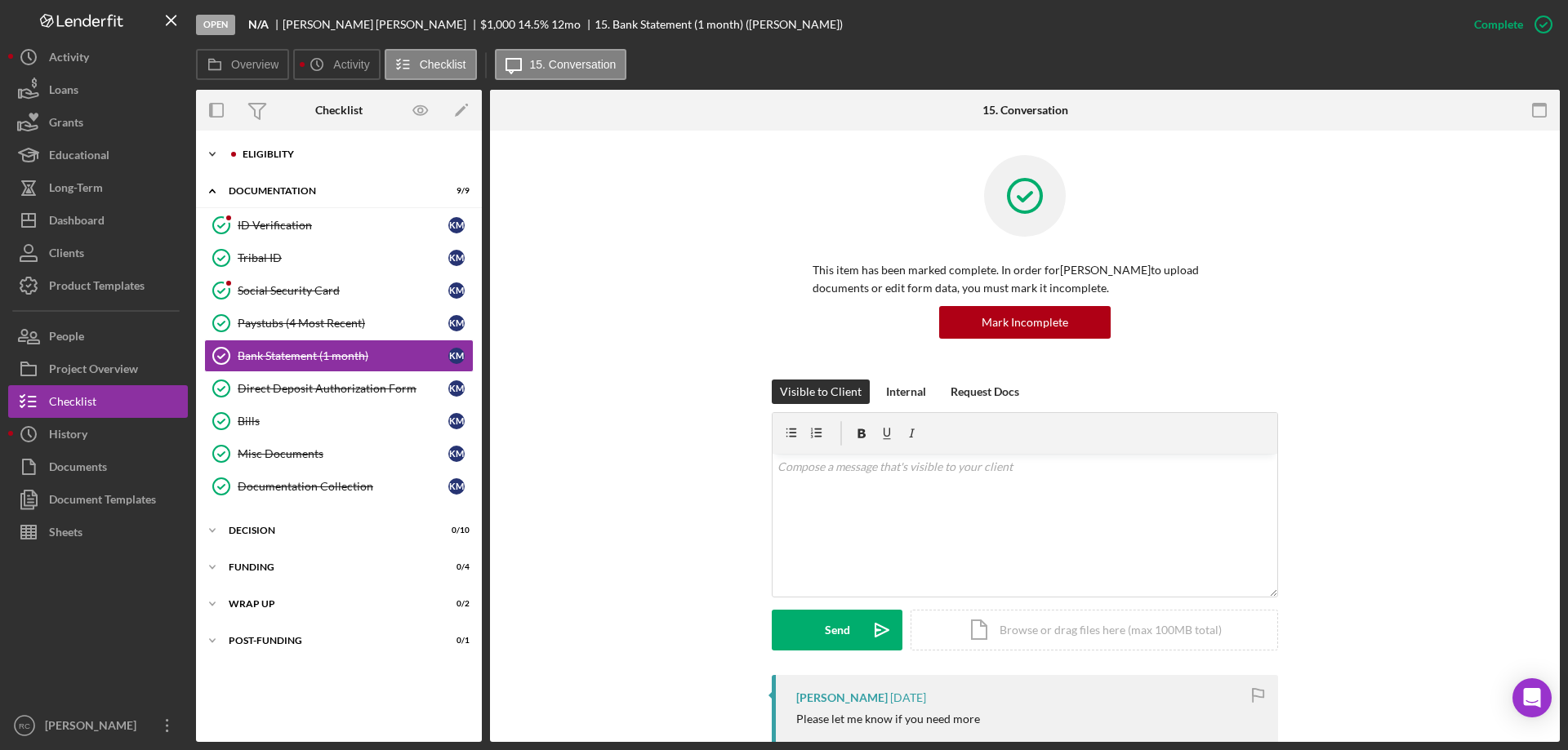
click at [272, 141] on div "Icon/Expander Eligiblity 10 / 12" at bounding box center [338, 154] width 286 height 33
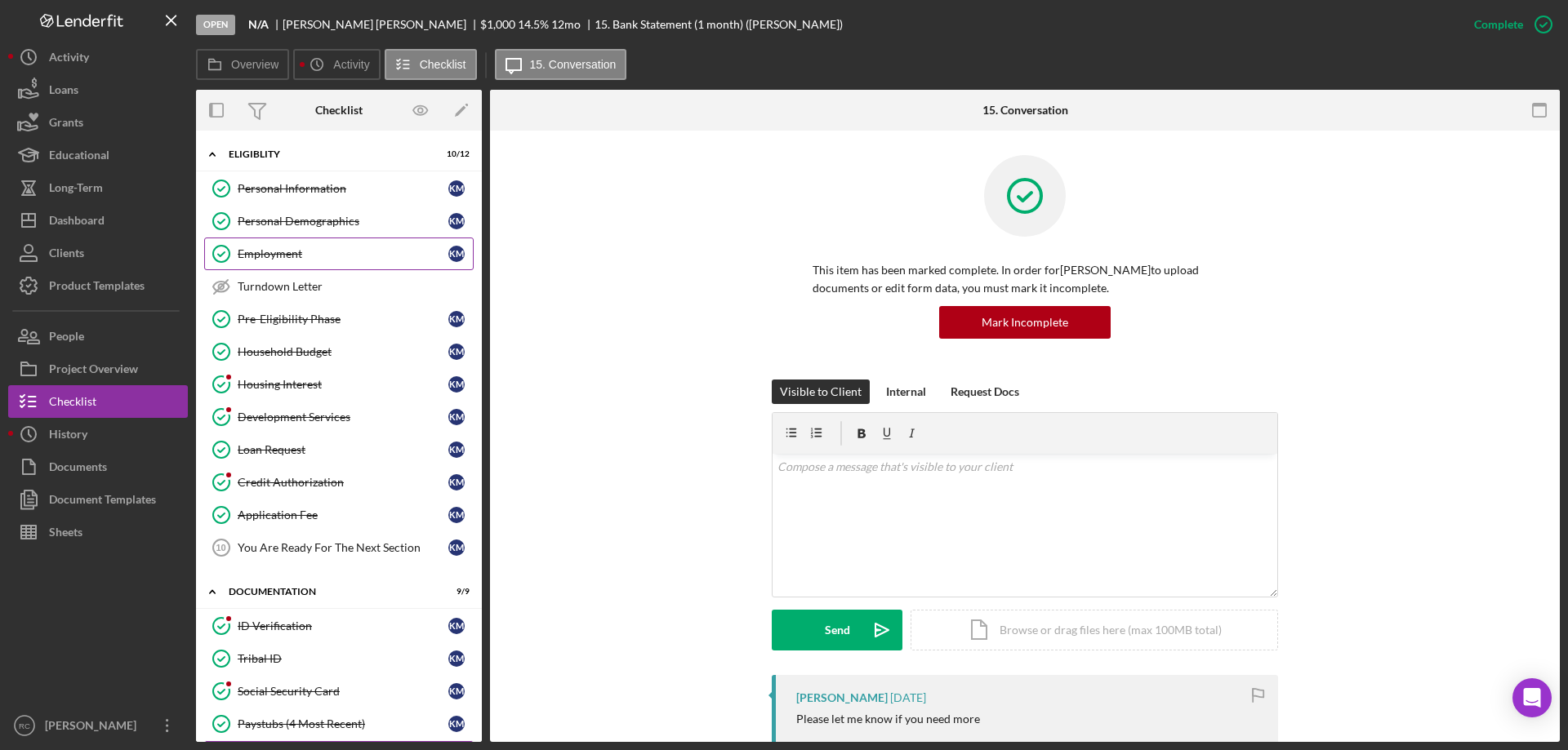
click at [290, 255] on div "Employment" at bounding box center [343, 254] width 211 height 13
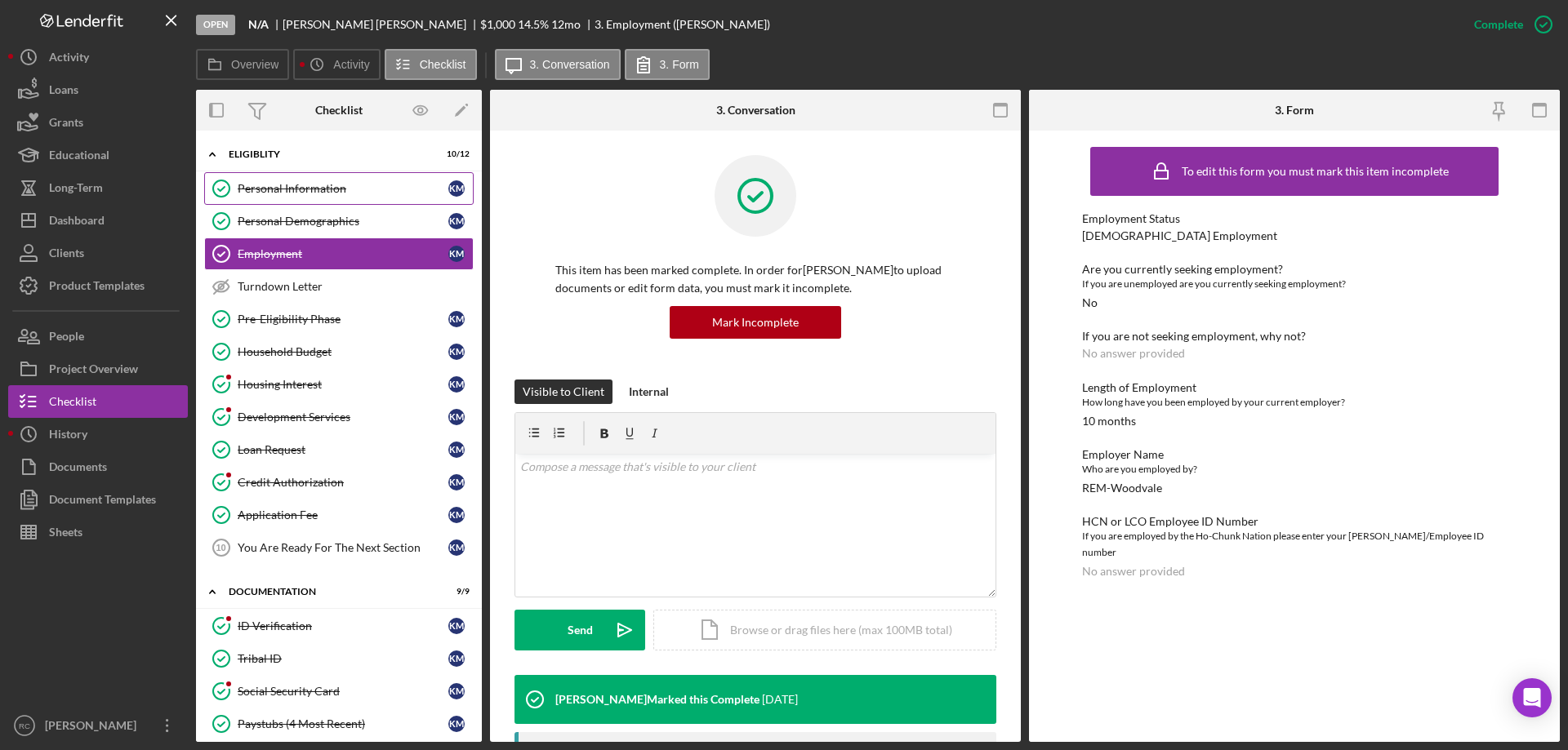
click at [299, 187] on div "Personal Information" at bounding box center [343, 189] width 211 height 13
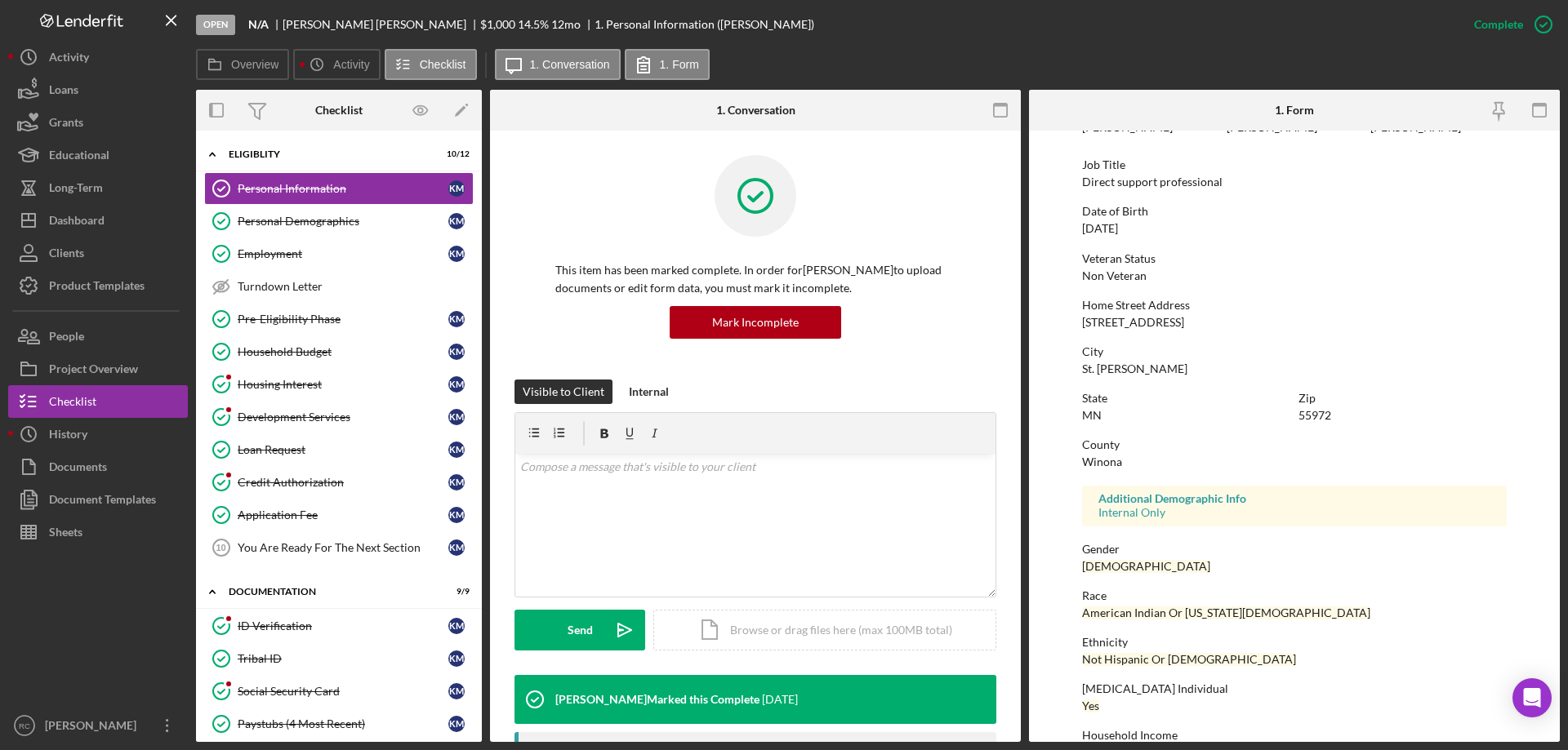
scroll to position [151, 0]
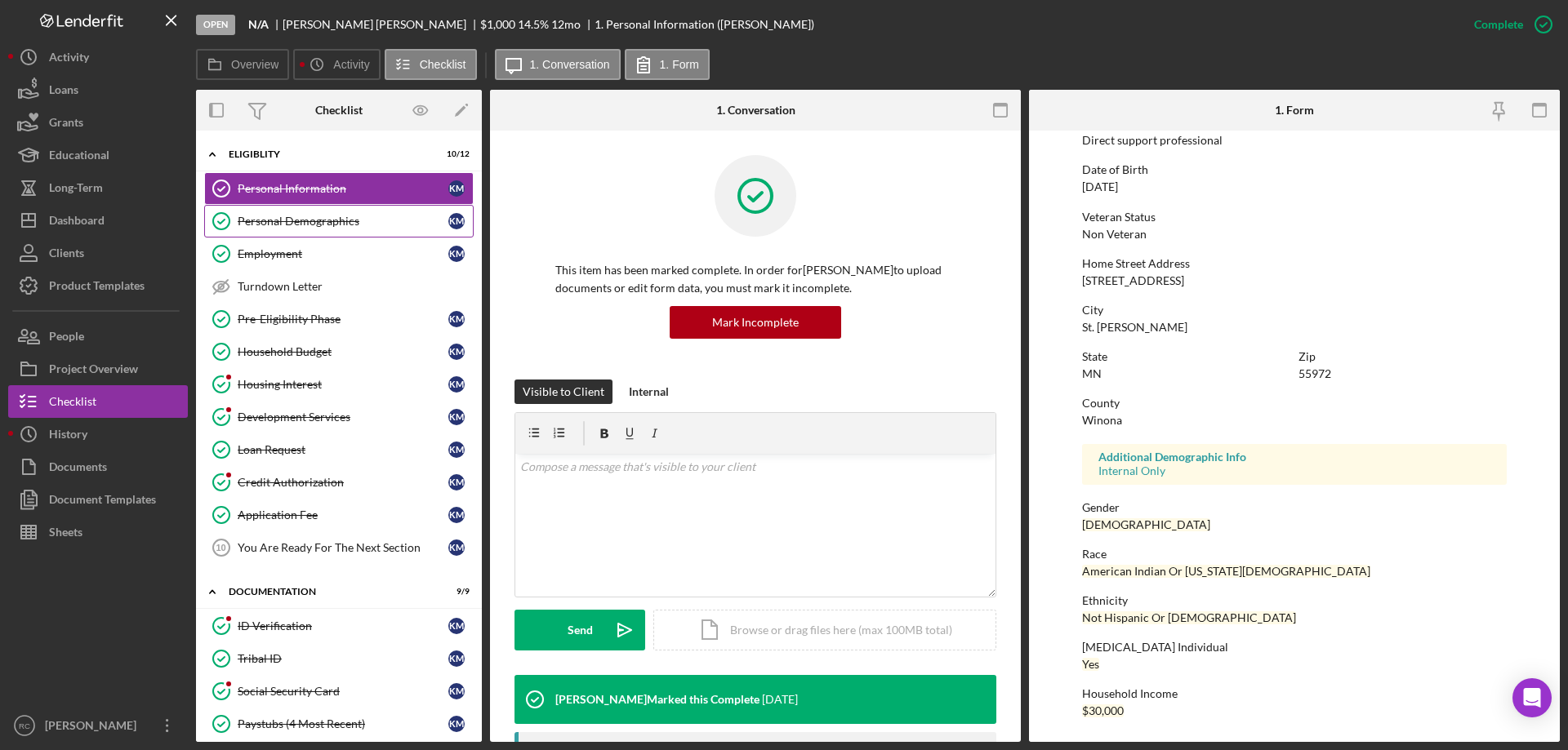
click at [303, 222] on div "Personal Demographics" at bounding box center [343, 221] width 211 height 13
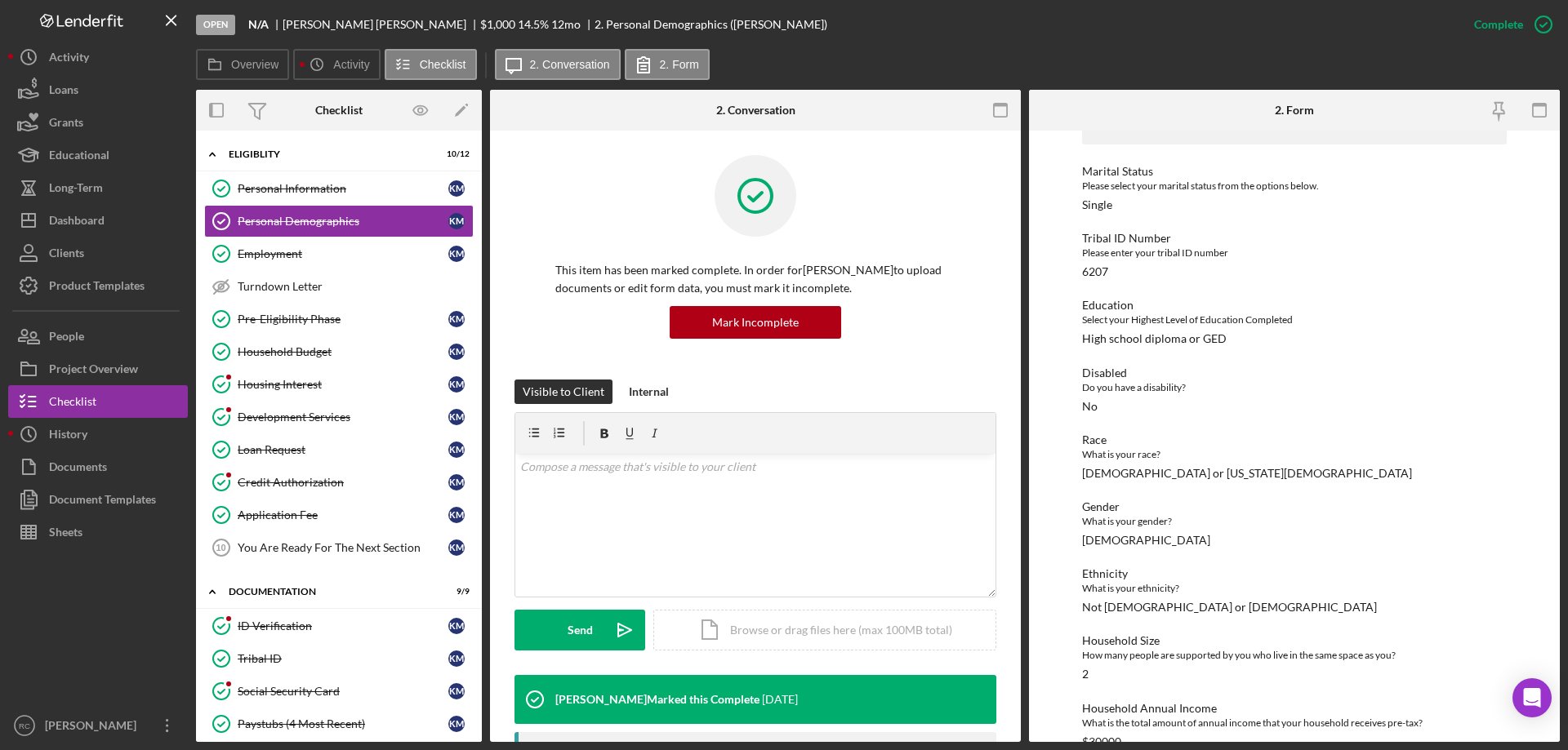
scroll to position [190, 0]
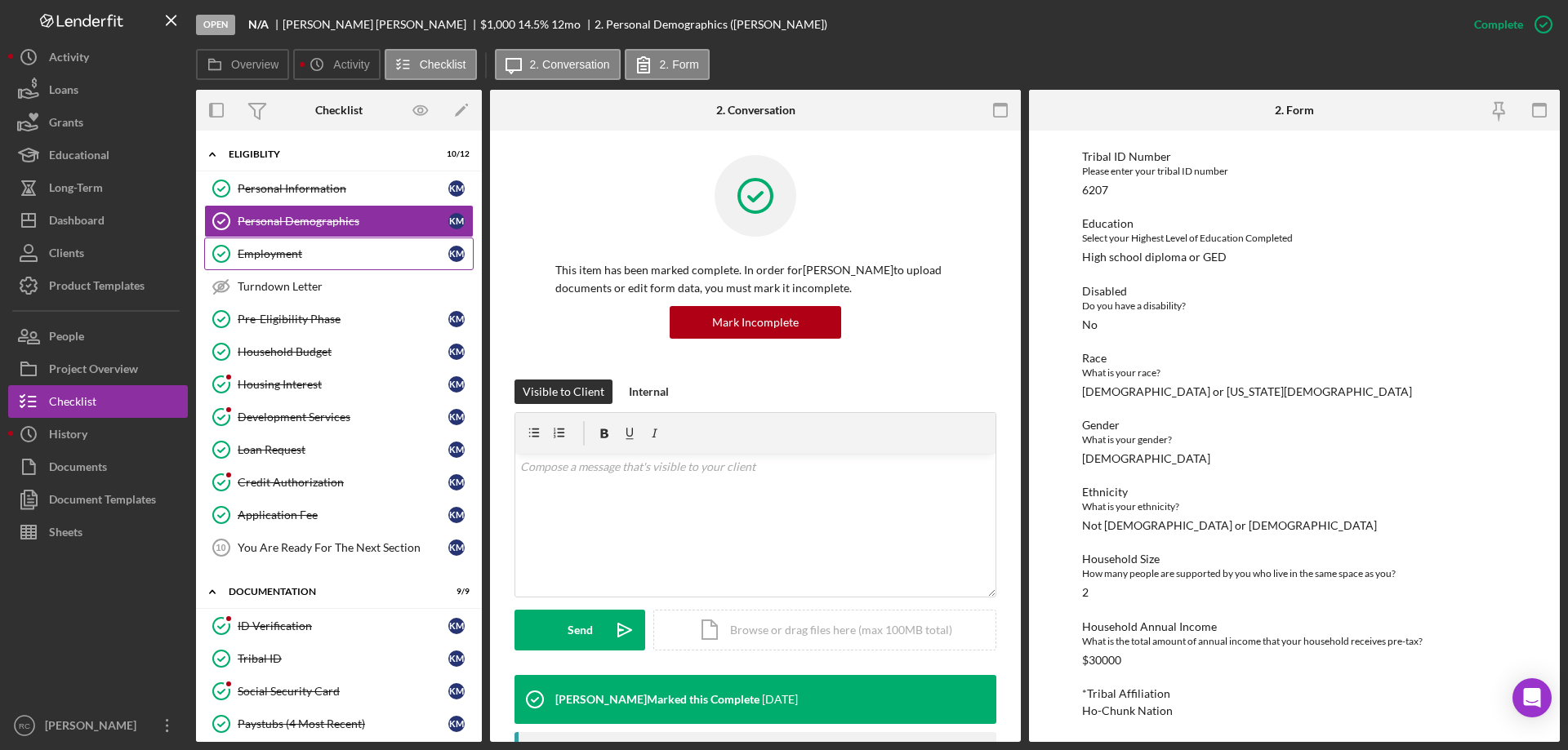
click at [290, 250] on div "Employment" at bounding box center [343, 254] width 211 height 13
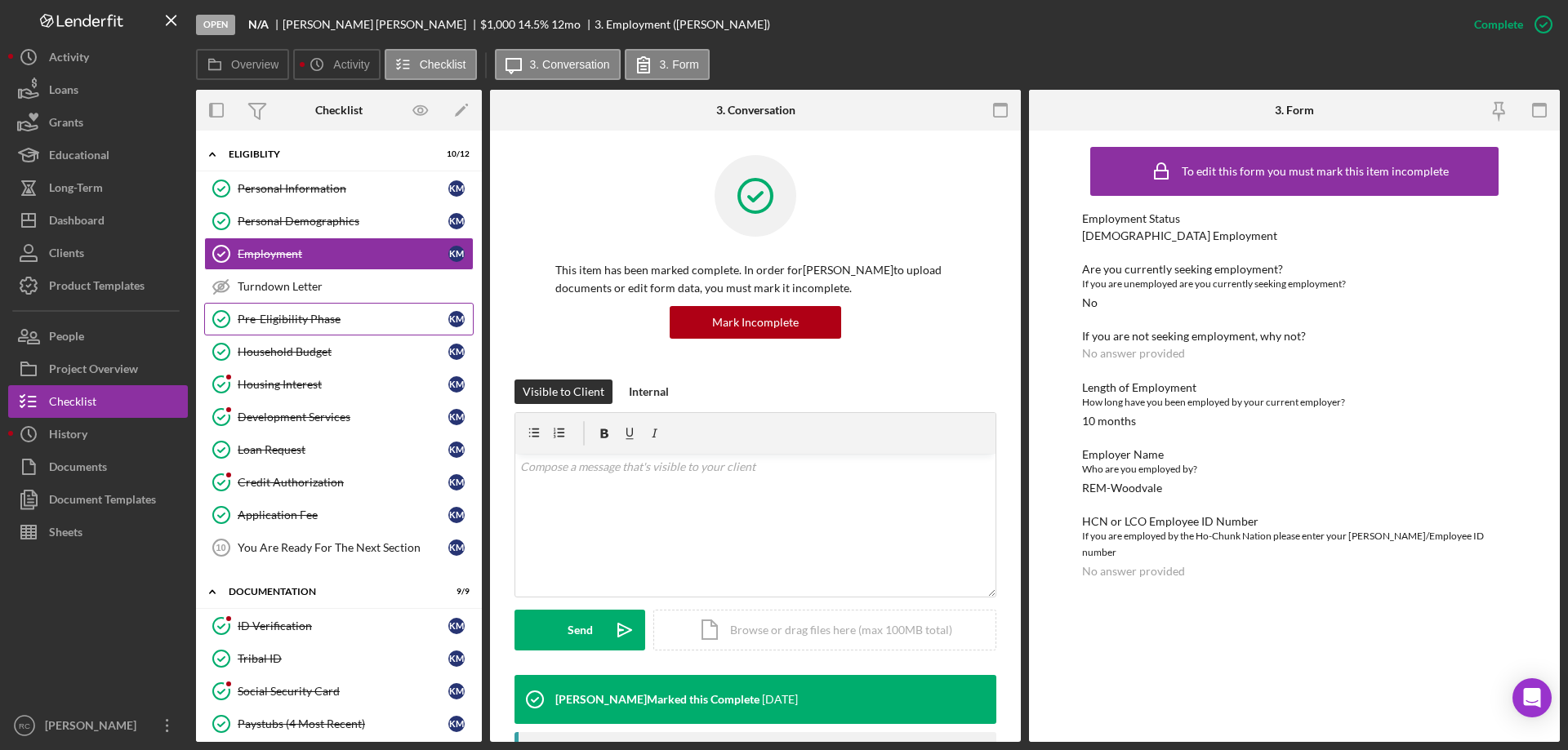
click at [299, 319] on div "Pre-Eligibility Phase" at bounding box center [343, 319] width 211 height 13
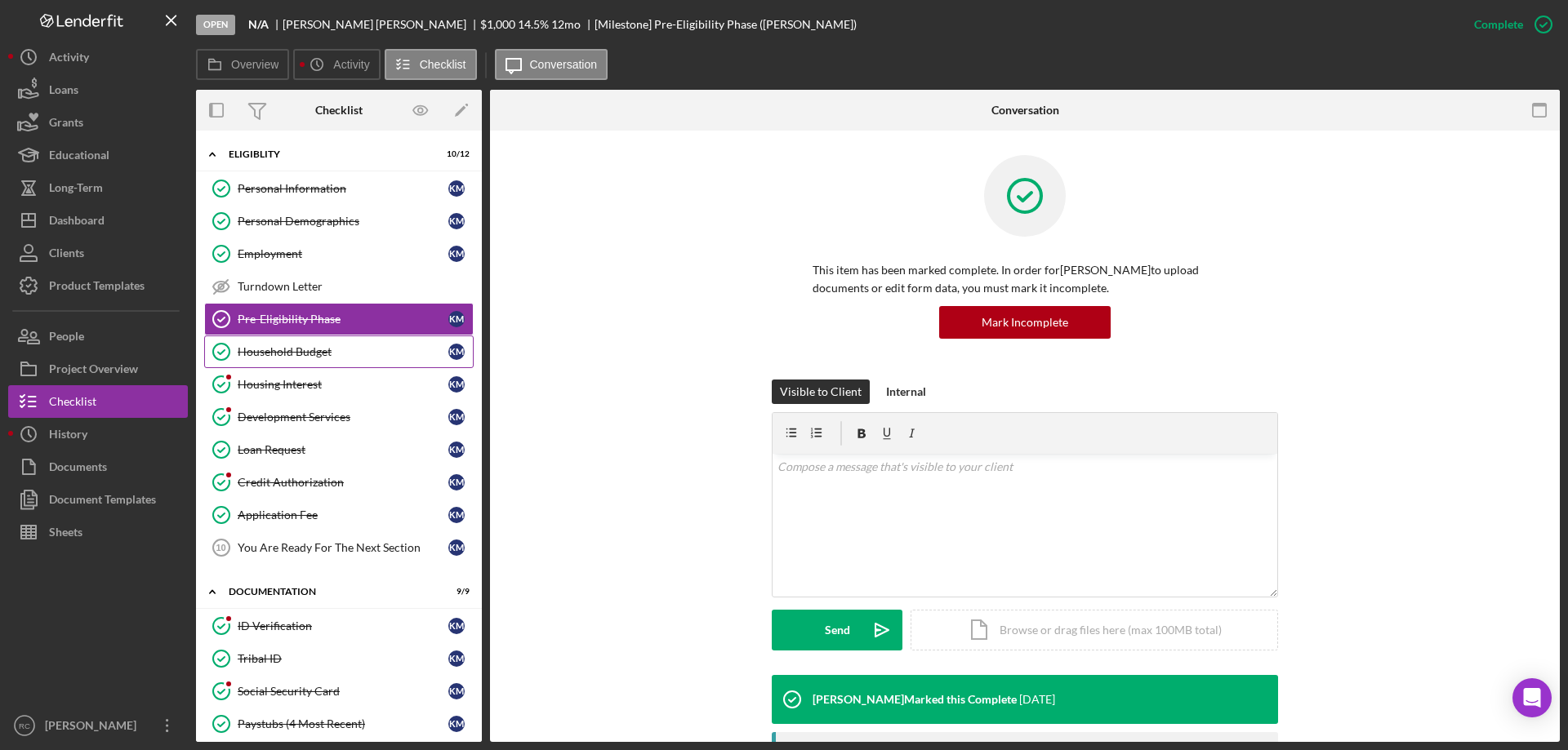
click at [295, 348] on div "Household Budget" at bounding box center [343, 352] width 211 height 13
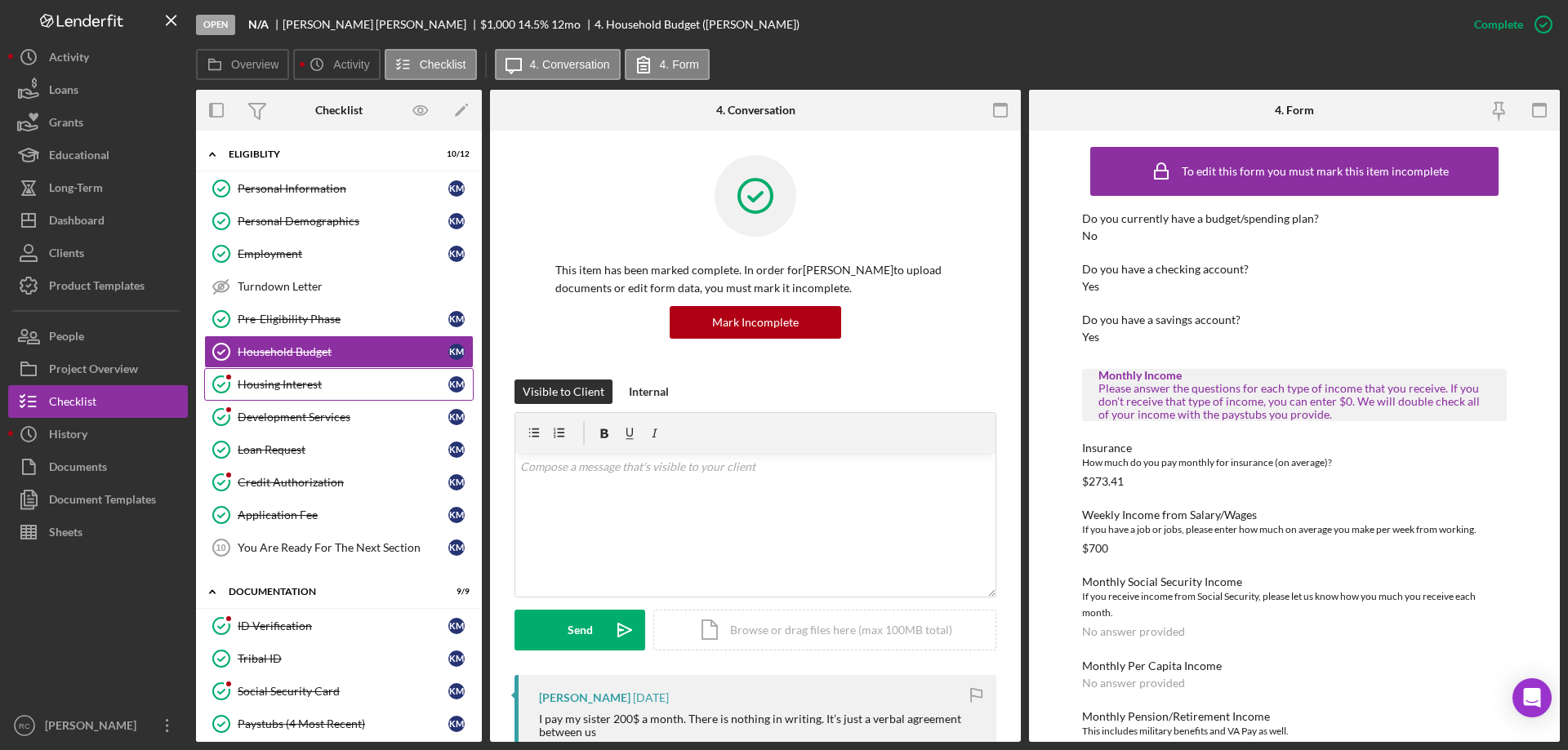
click at [301, 383] on div "Housing Interest" at bounding box center [343, 385] width 211 height 13
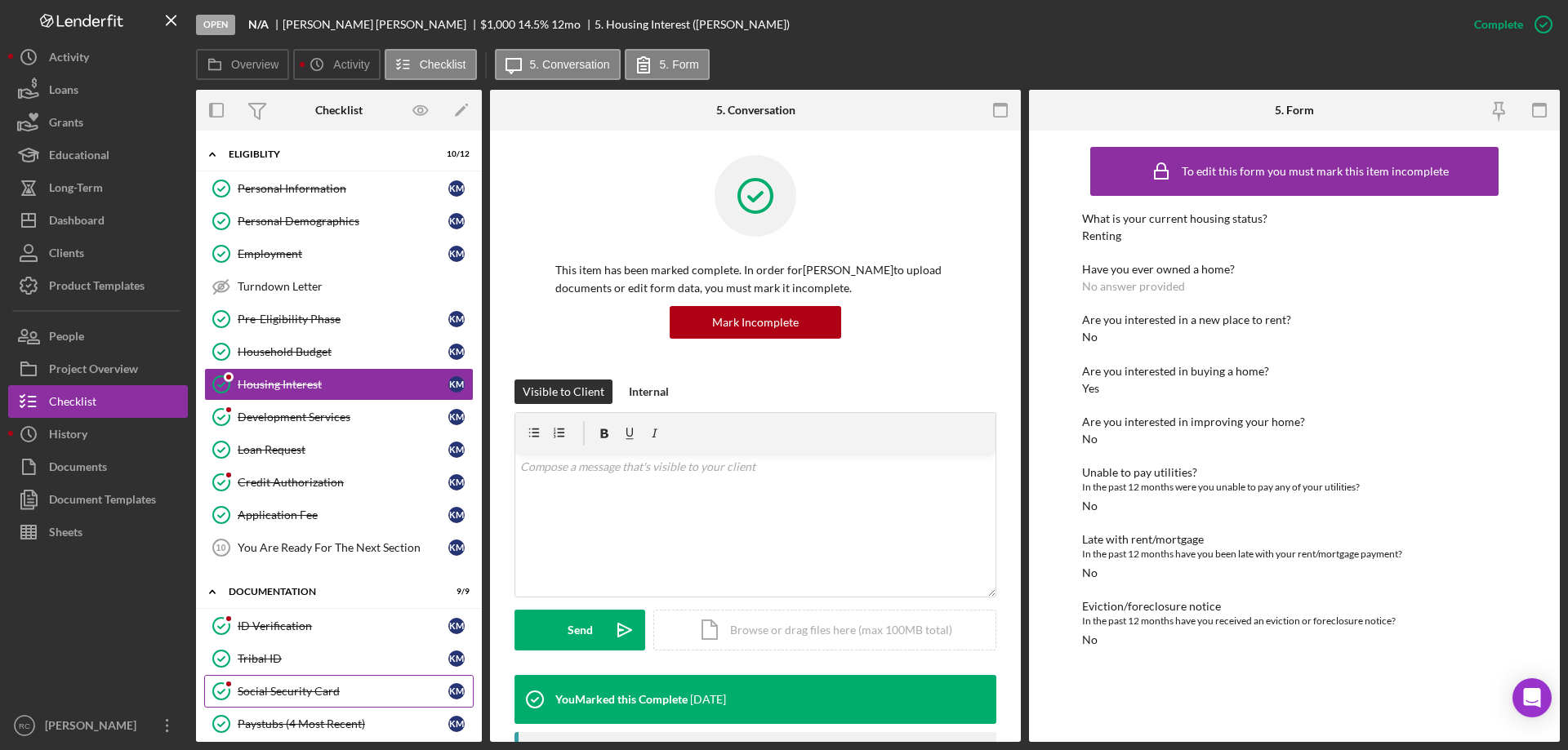
click at [278, 687] on div "Social Security Card" at bounding box center [343, 691] width 211 height 13
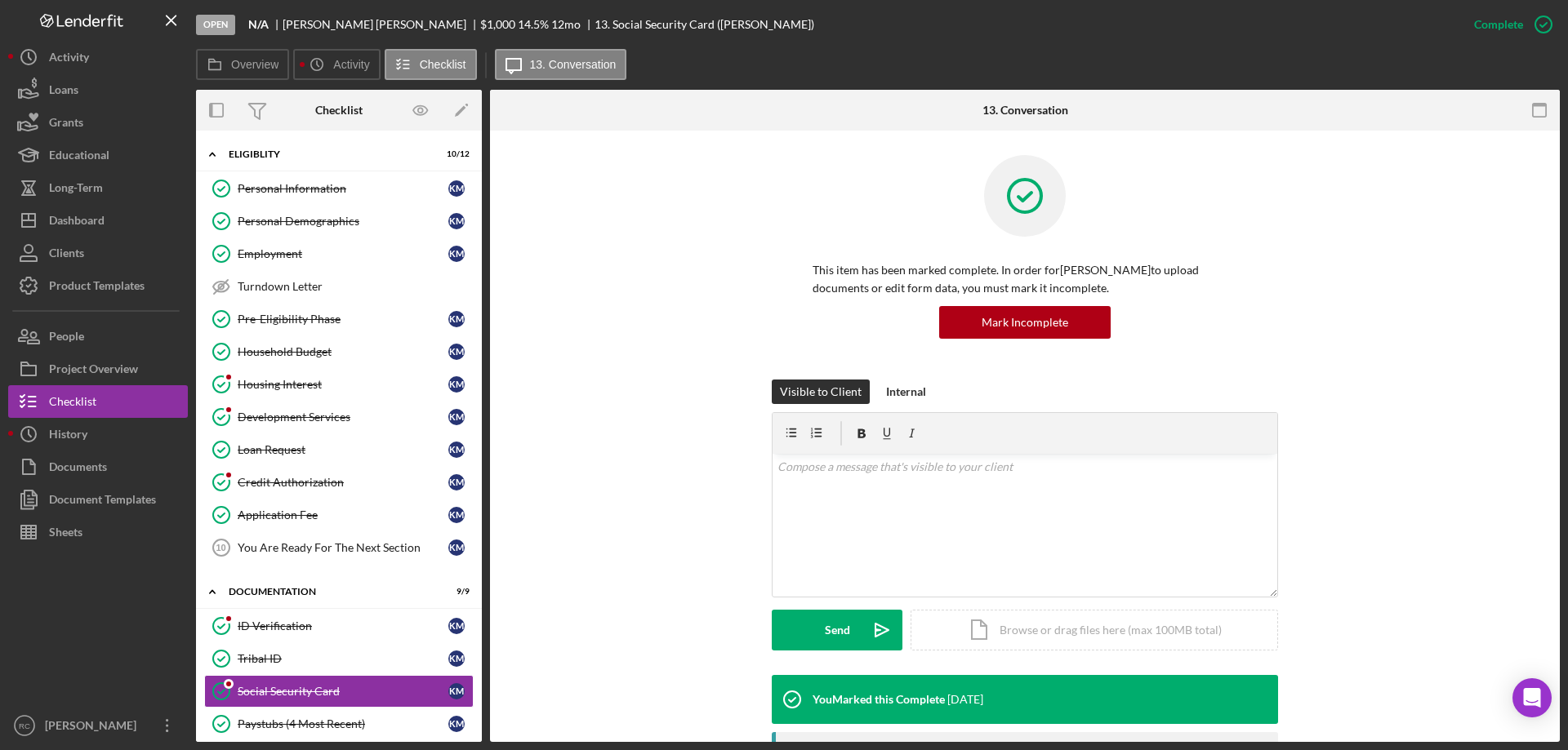
scroll to position [326, 0]
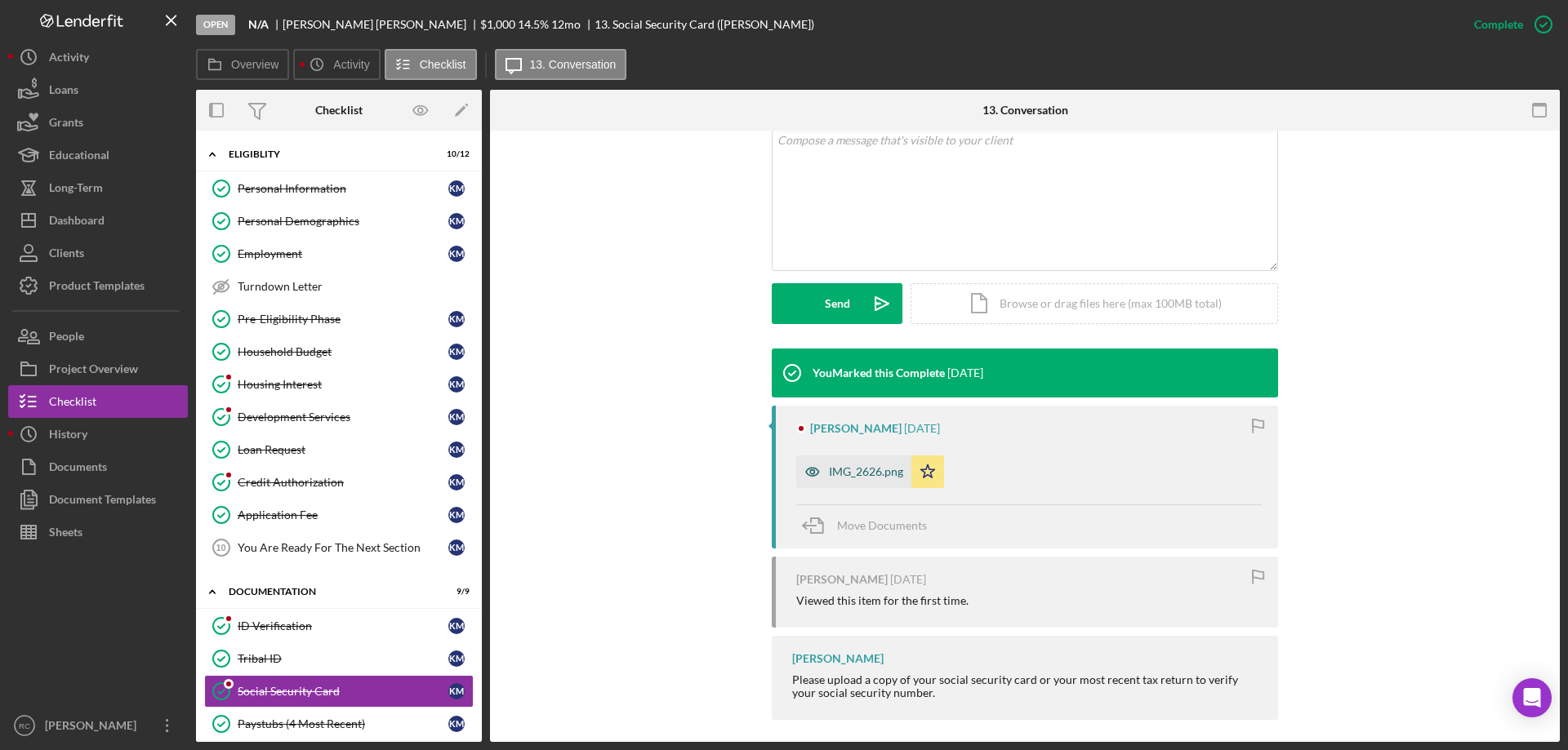
click at [869, 465] on div "IMG_2626.png" at bounding box center [867, 472] width 74 height 13
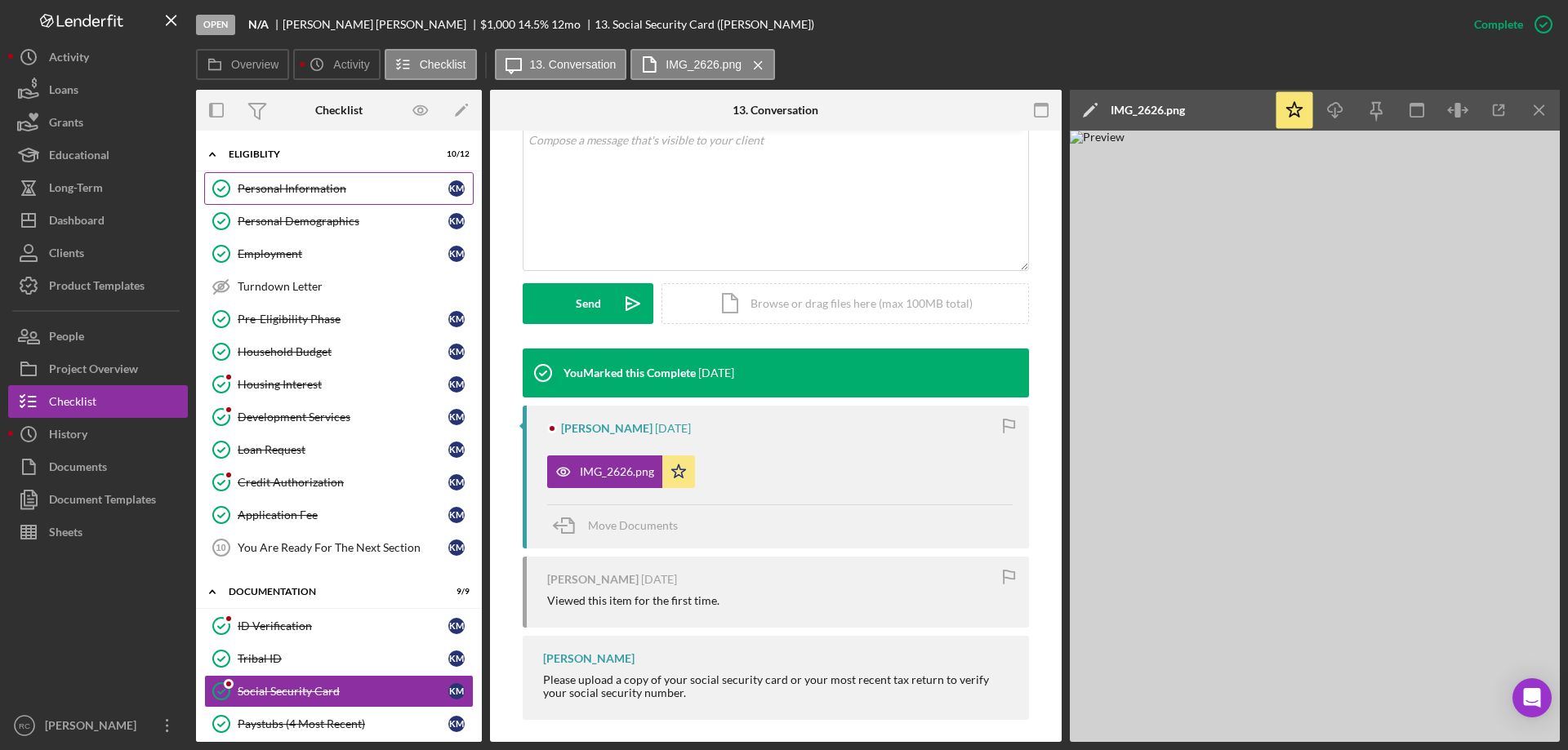
click at [293, 193] on div "Personal Information" at bounding box center [343, 189] width 211 height 13
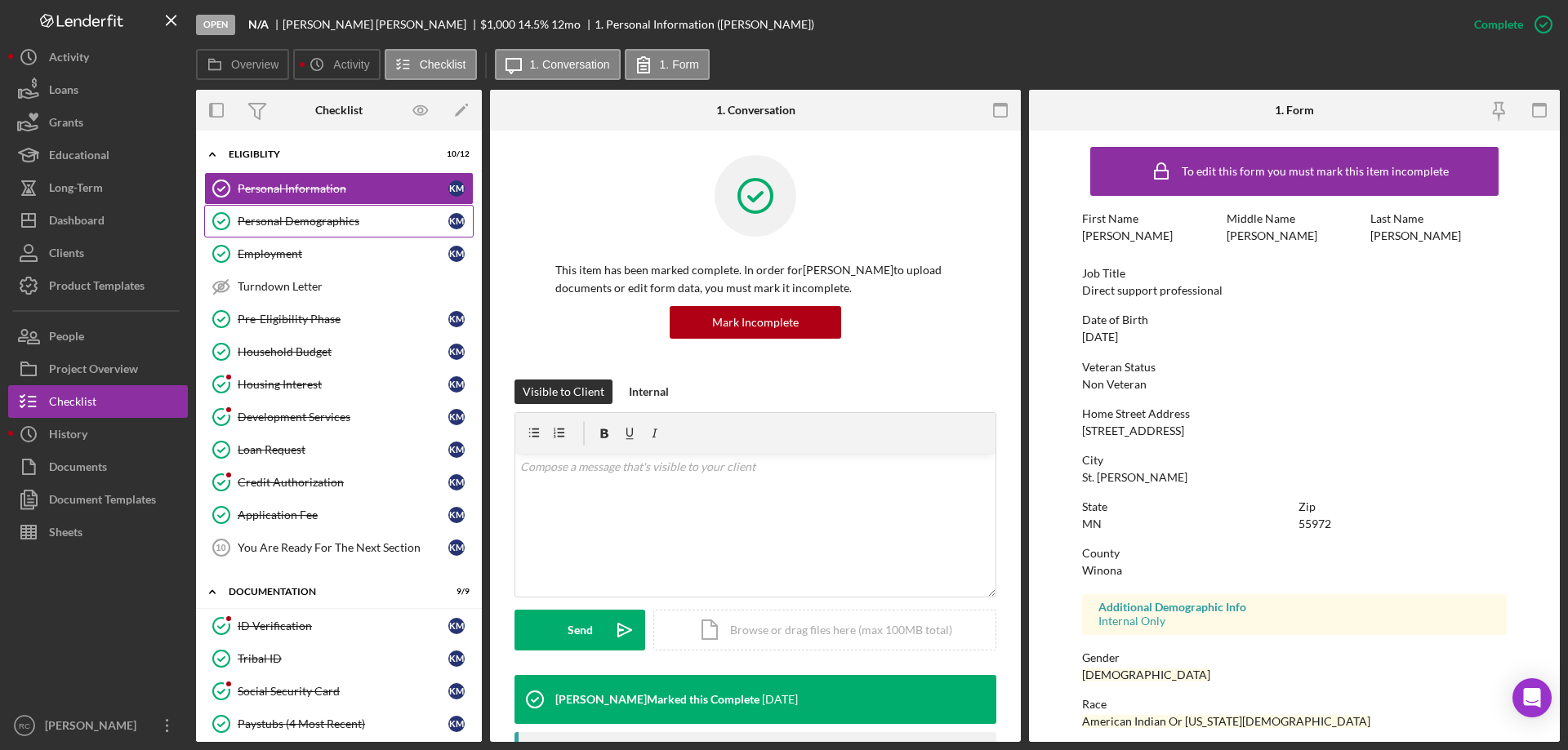
click at [356, 218] on div "Personal Demographics" at bounding box center [343, 221] width 211 height 13
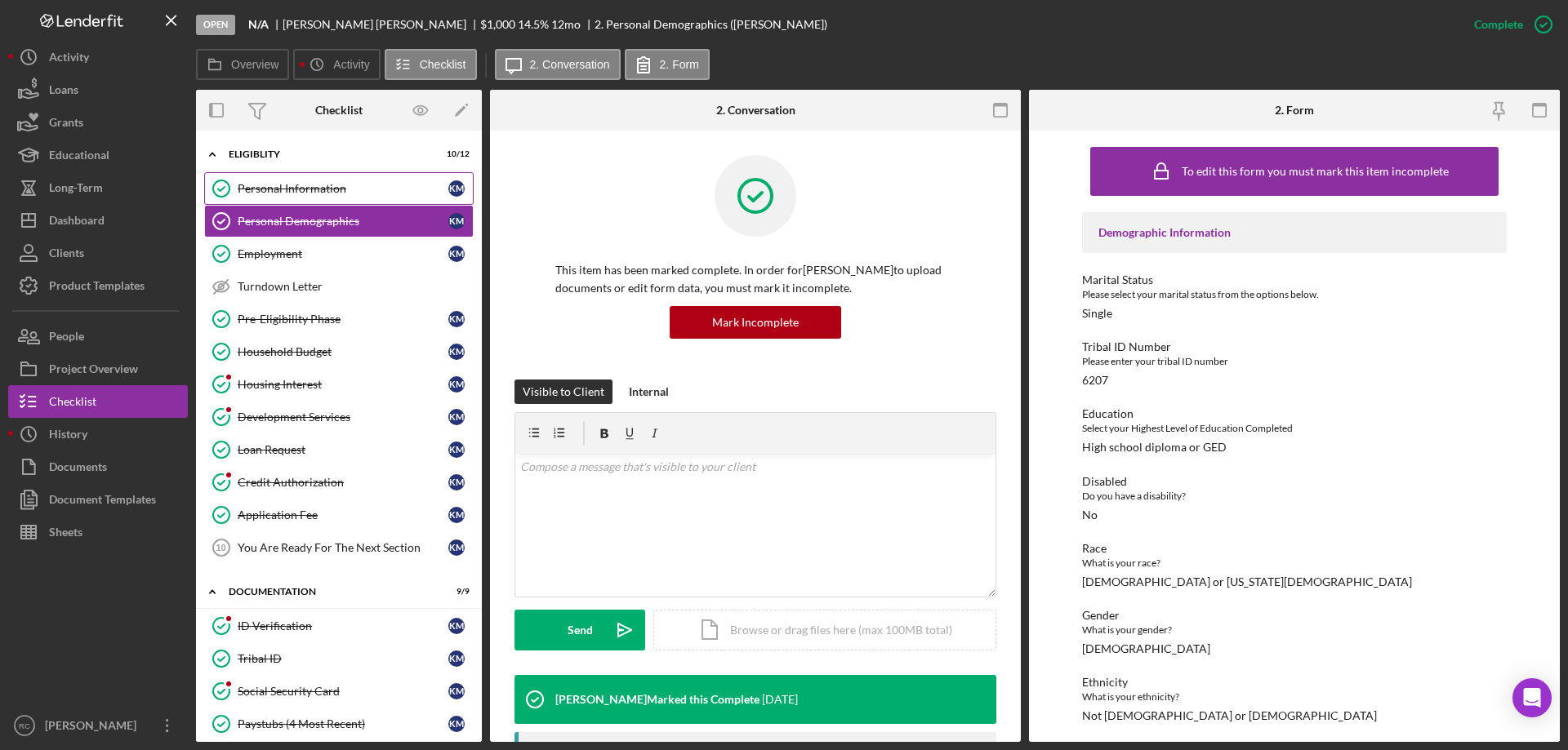
click at [338, 192] on div "Personal Information" at bounding box center [343, 189] width 211 height 13
